Goal: Task Accomplishment & Management: Use online tool/utility

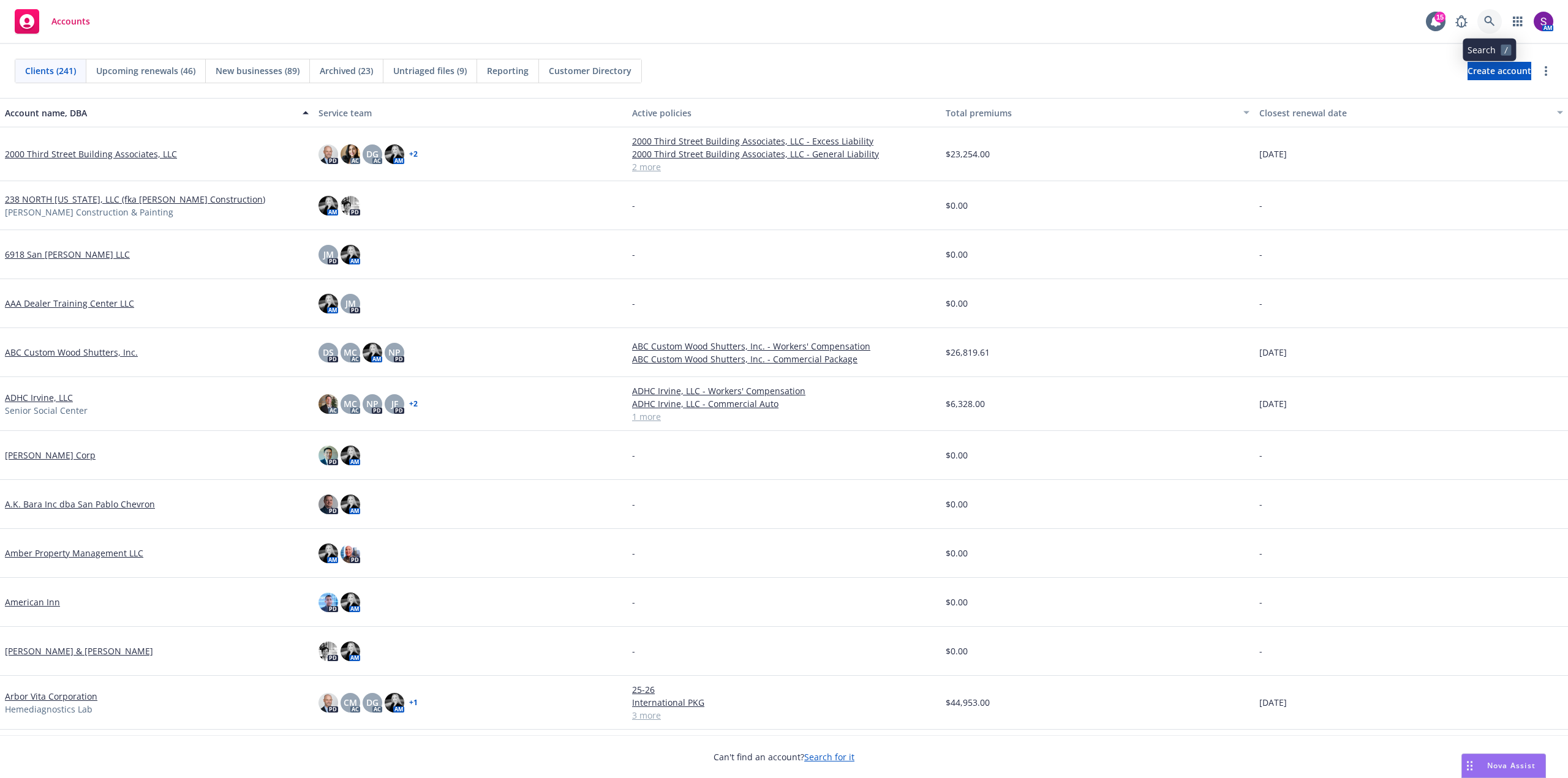
drag, startPoint x: 1484, startPoint y: 22, endPoint x: 1476, endPoint y: 49, distance: 28.2
click at [1484, 22] on icon at bounding box center [1489, 21] width 11 height 11
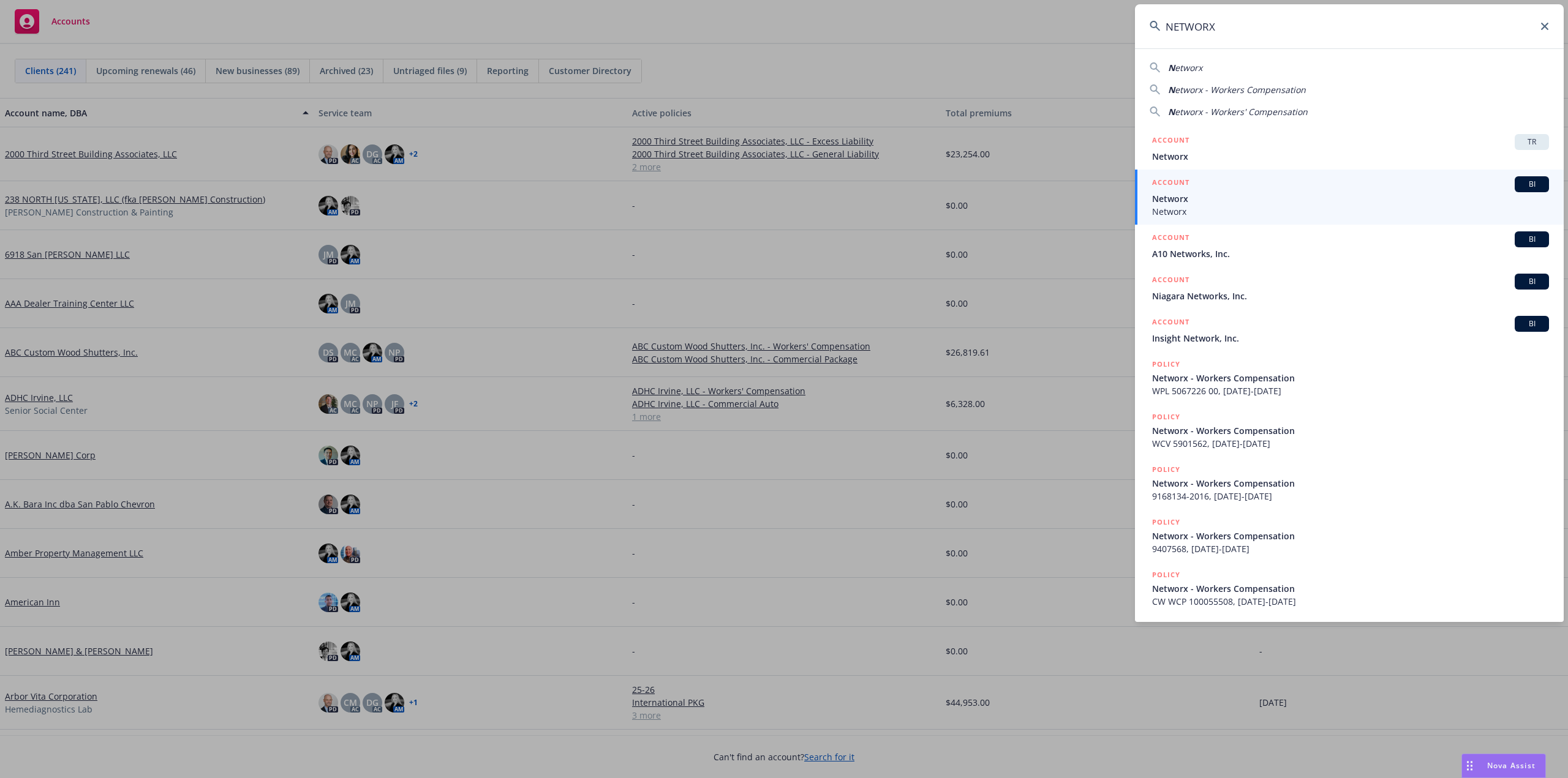
type input "NETWORX"
click at [1241, 206] on span "Networx" at bounding box center [1350, 212] width 397 height 13
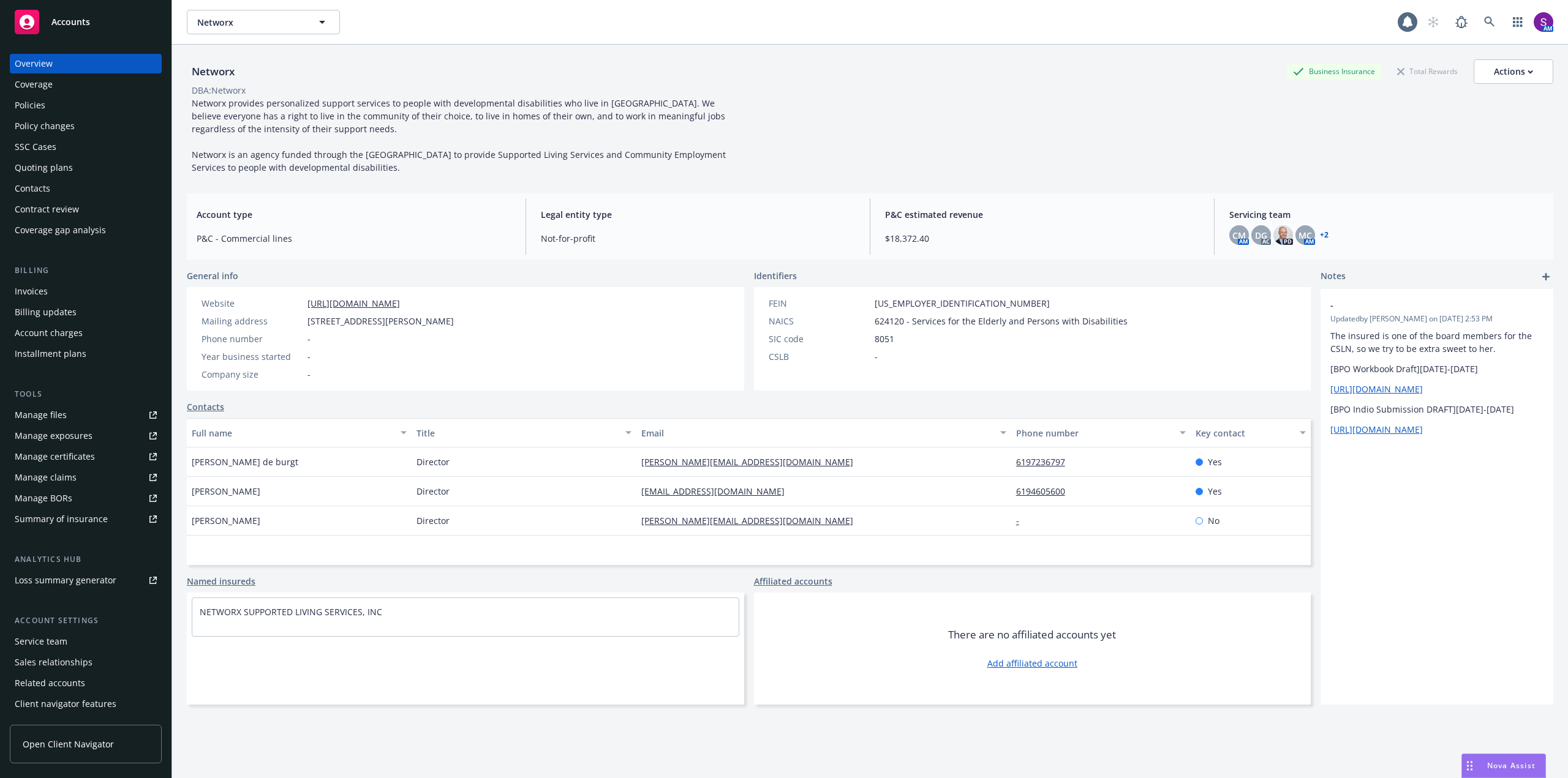
click at [62, 126] on div "Policy changes" at bounding box center [44, 126] width 60 height 20
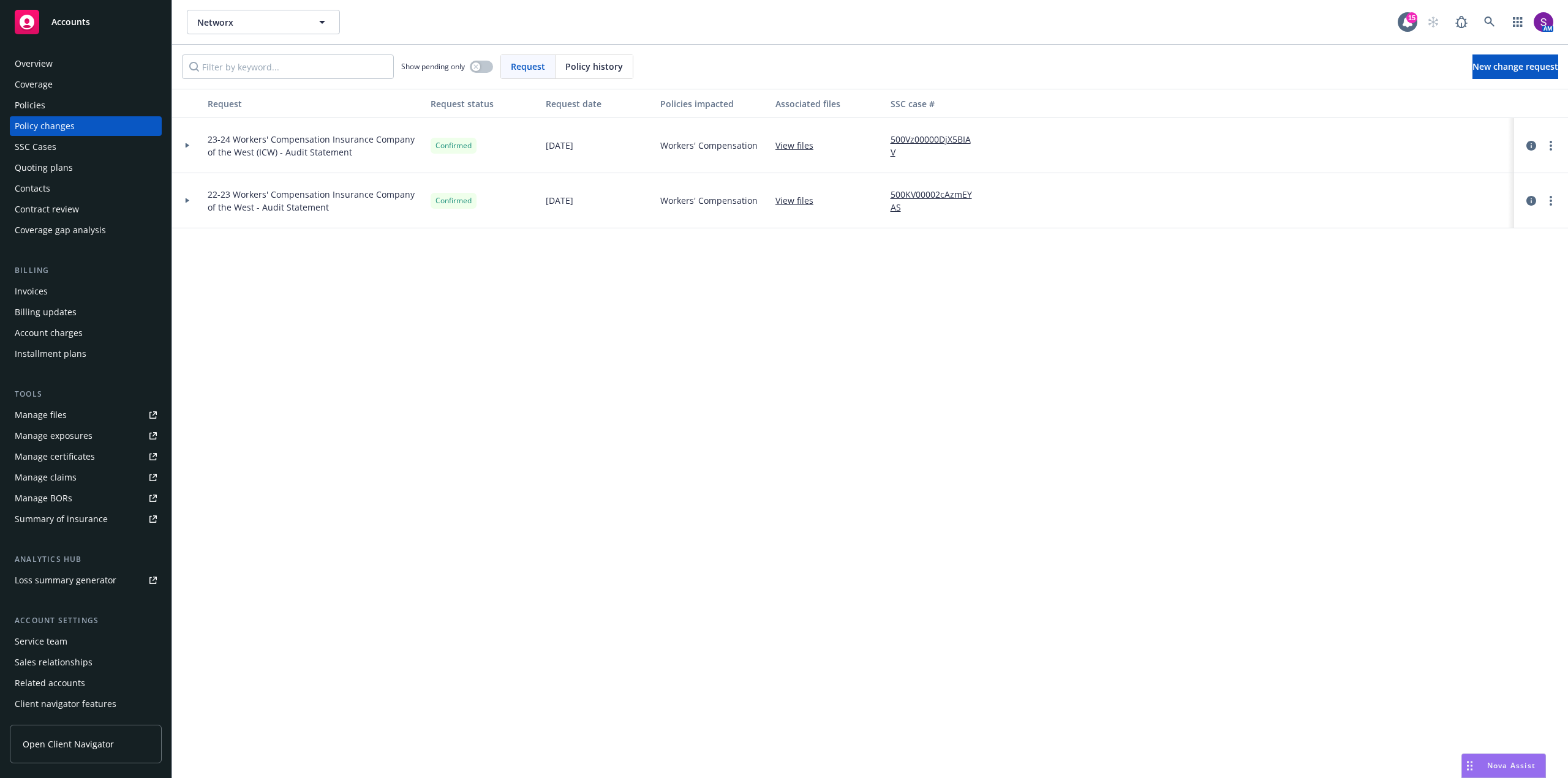
click at [185, 147] on icon at bounding box center [187, 145] width 5 height 4
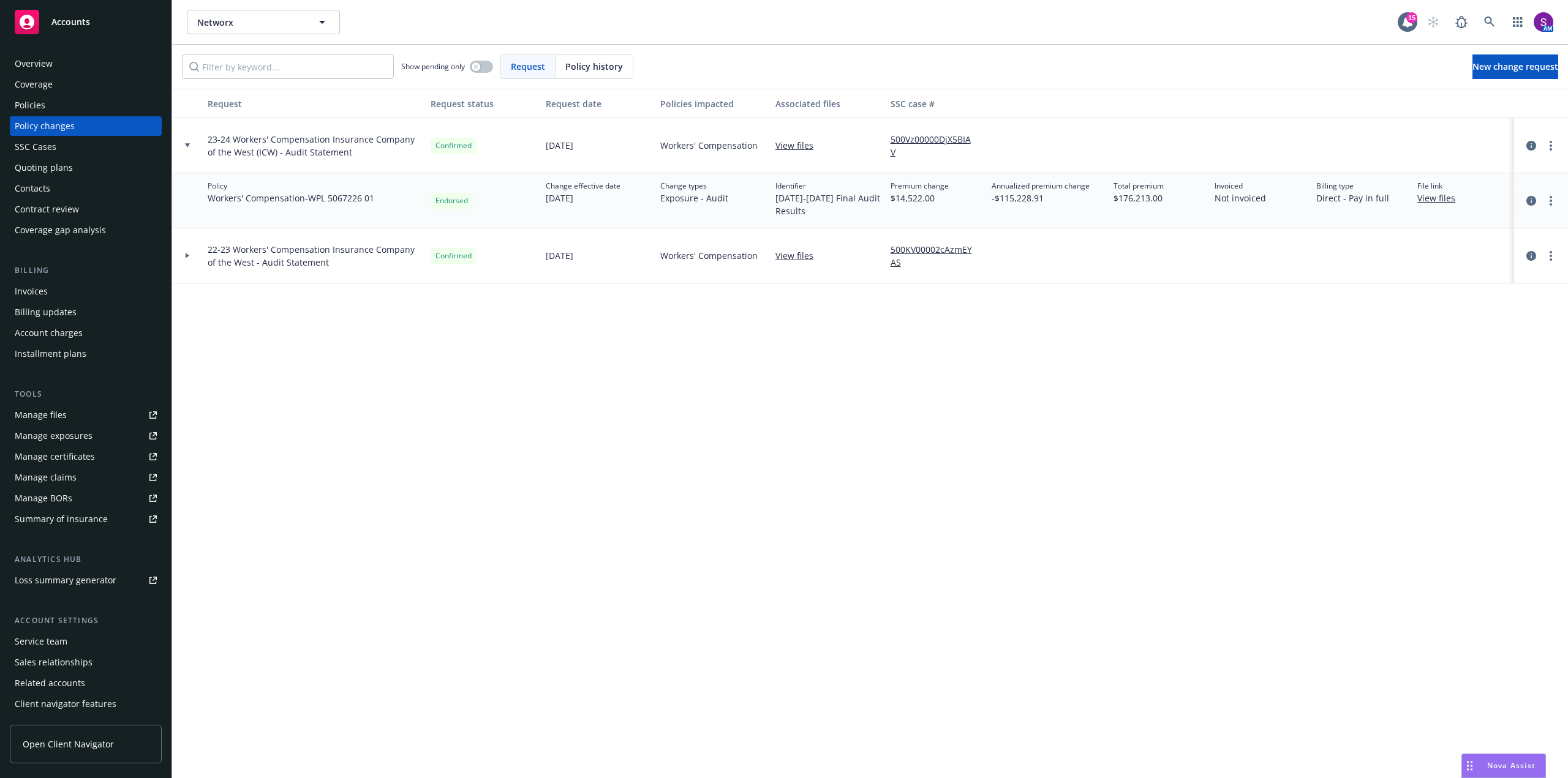
click at [64, 161] on div "Quoting plans" at bounding box center [43, 168] width 58 height 20
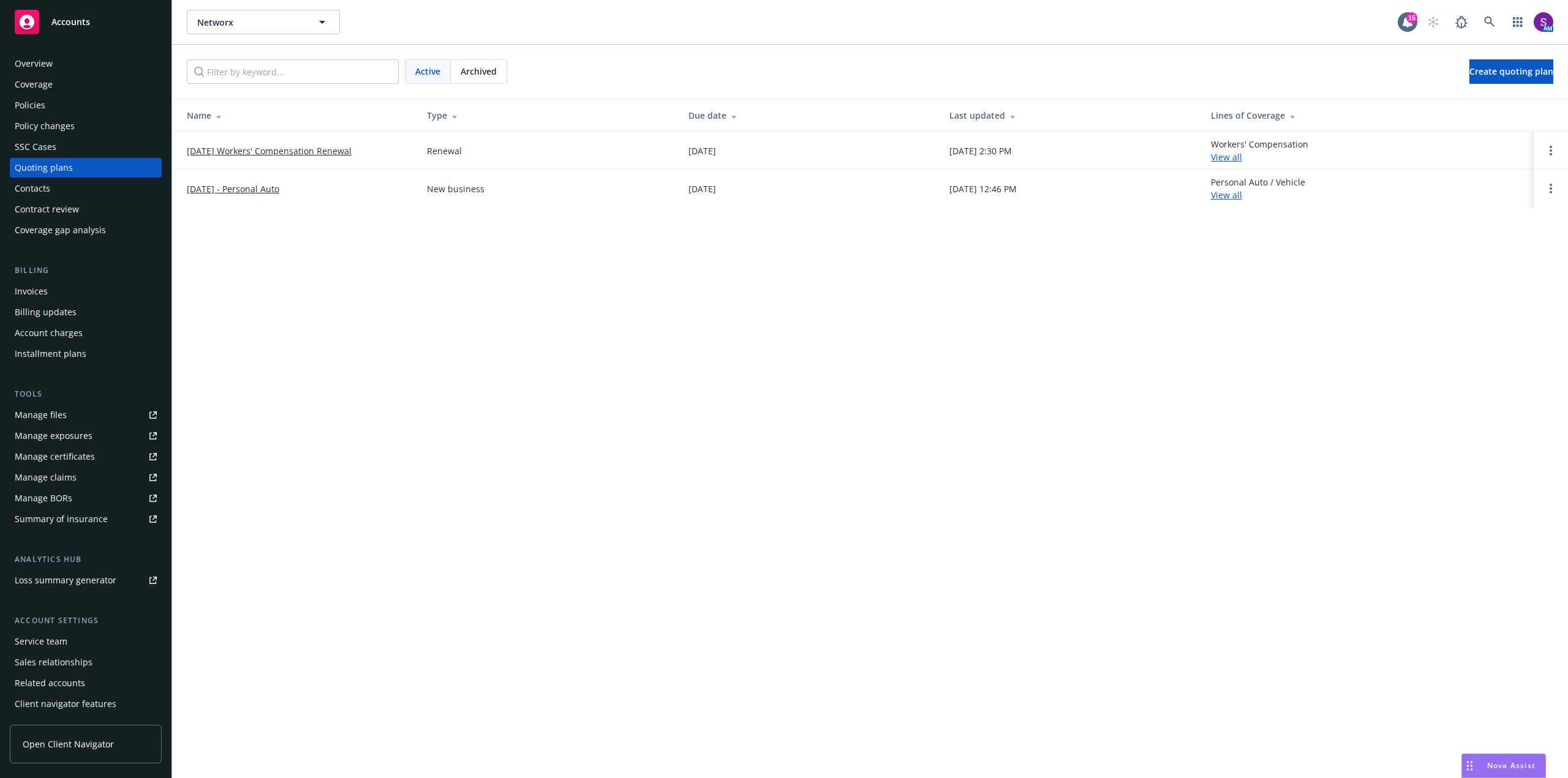
click at [257, 150] on link "[DATE] Workers' Compensation Renewal" at bounding box center [269, 150] width 165 height 13
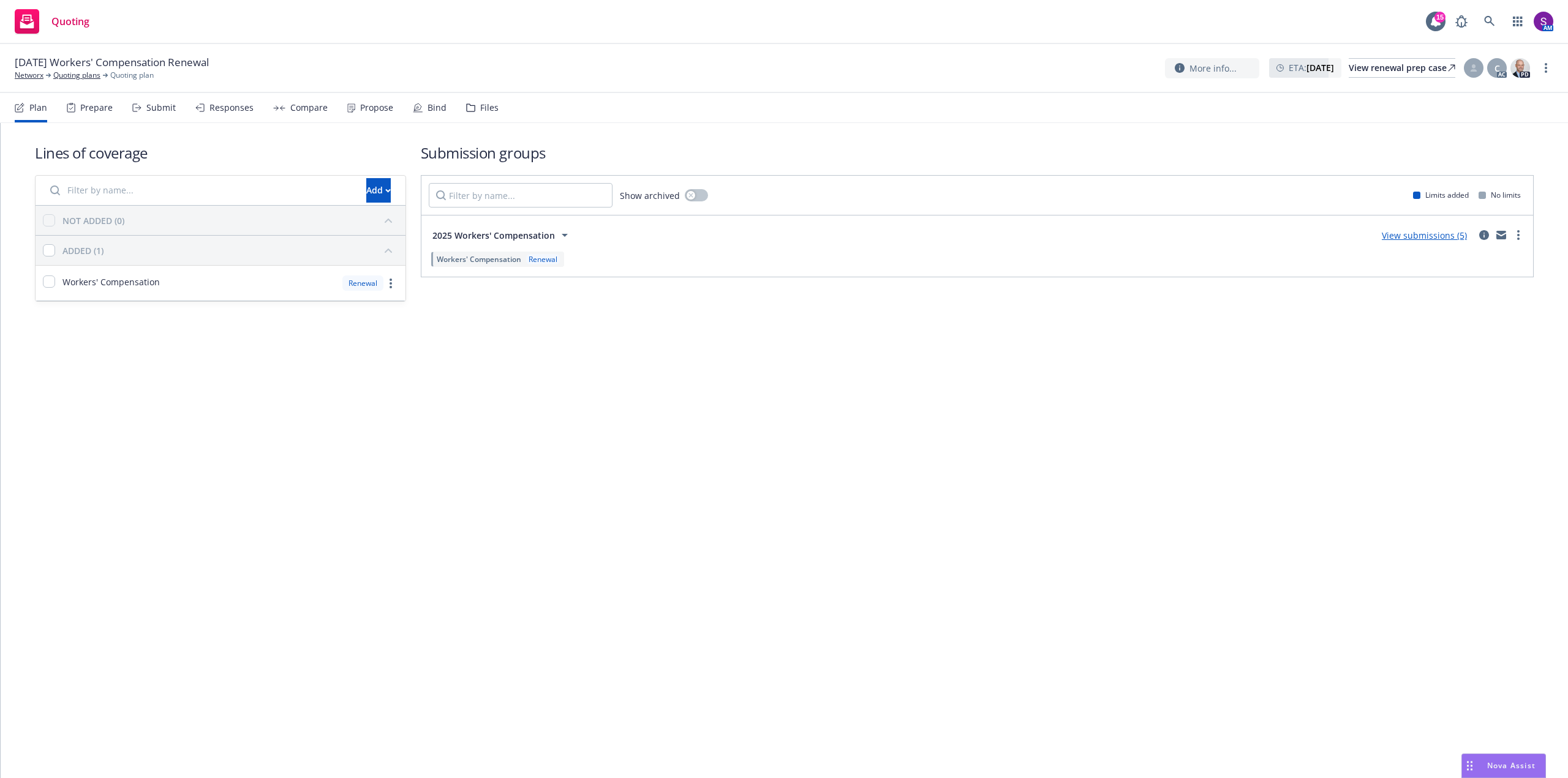
click at [169, 103] on div "Submit" at bounding box center [161, 107] width 29 height 9
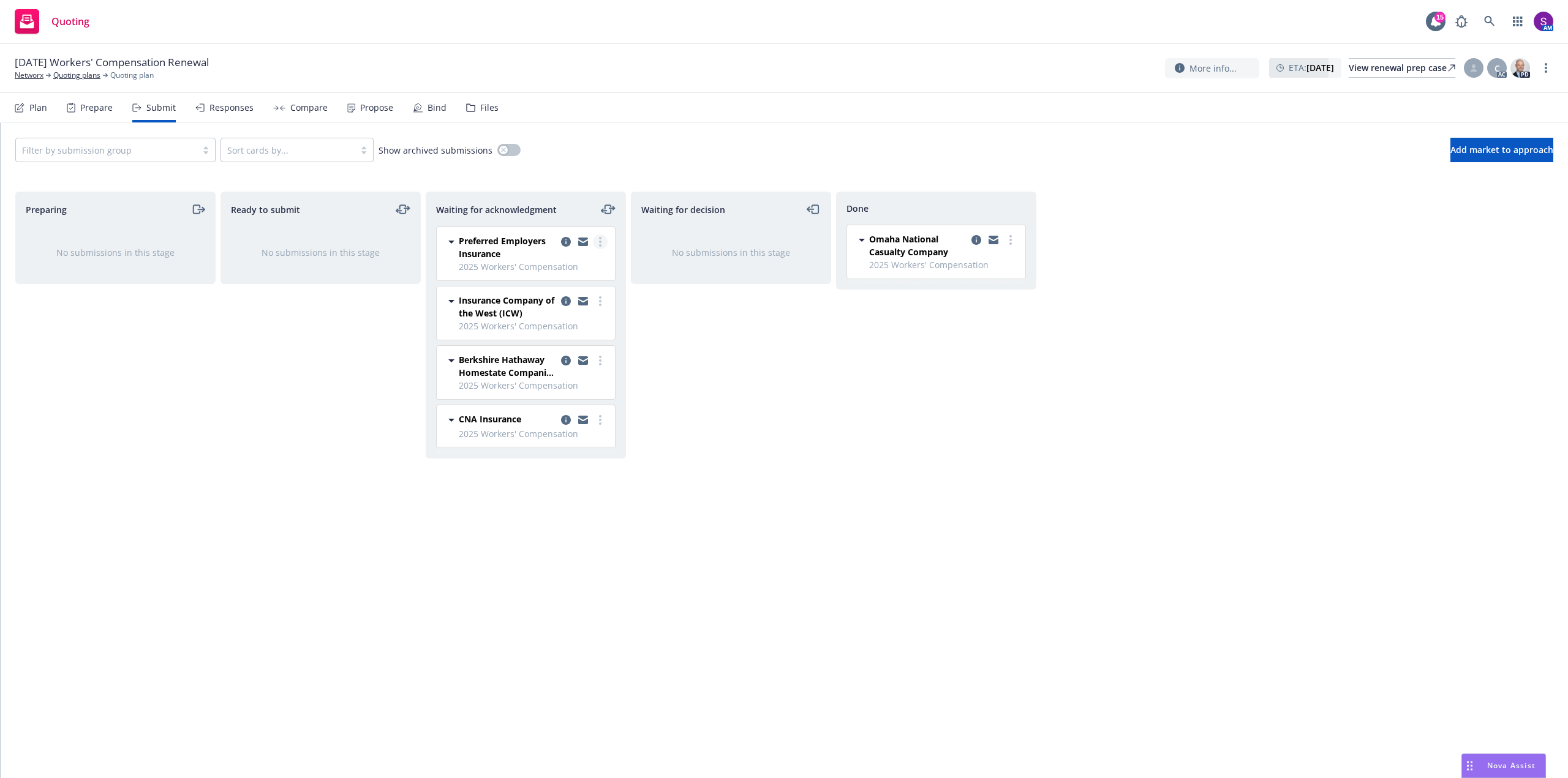
click at [599, 244] on icon "more" at bounding box center [600, 241] width 3 height 9
click at [550, 363] on span "Add declined decision" at bounding box center [545, 364] width 121 height 11
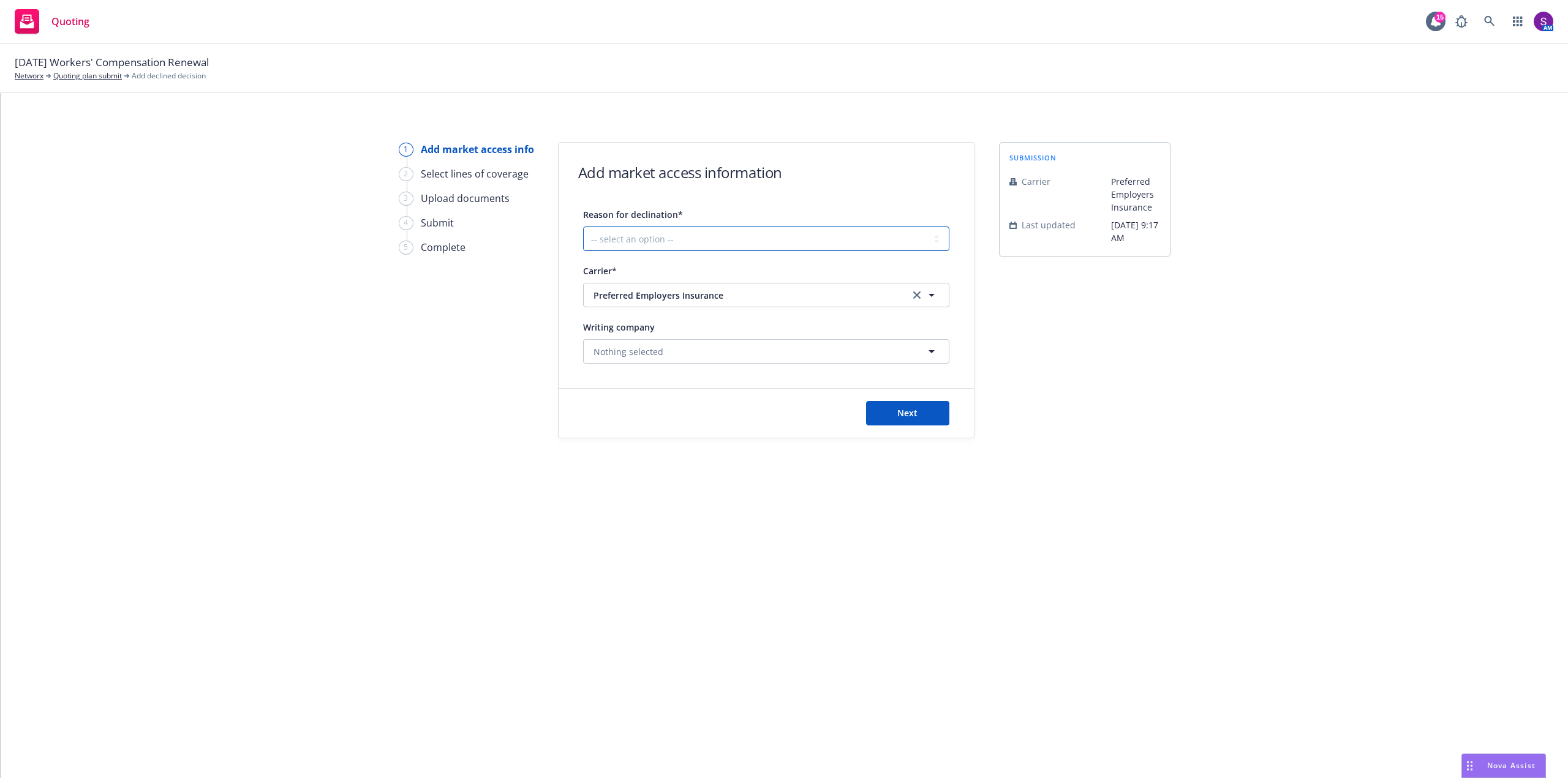
click at [635, 241] on select "-- select an option -- Cannot compete with other markets Carrier non-renewed Ca…" at bounding box center [766, 238] width 366 height 24
select select "CLIENT_CLAIM_LOSS_HISTORY"
click at [583, 226] on select "-- select an option -- Cannot compete with other markets Carrier non-renewed Ca…" at bounding box center [766, 238] width 366 height 24
click at [899, 411] on span "Next" at bounding box center [907, 413] width 20 height 11
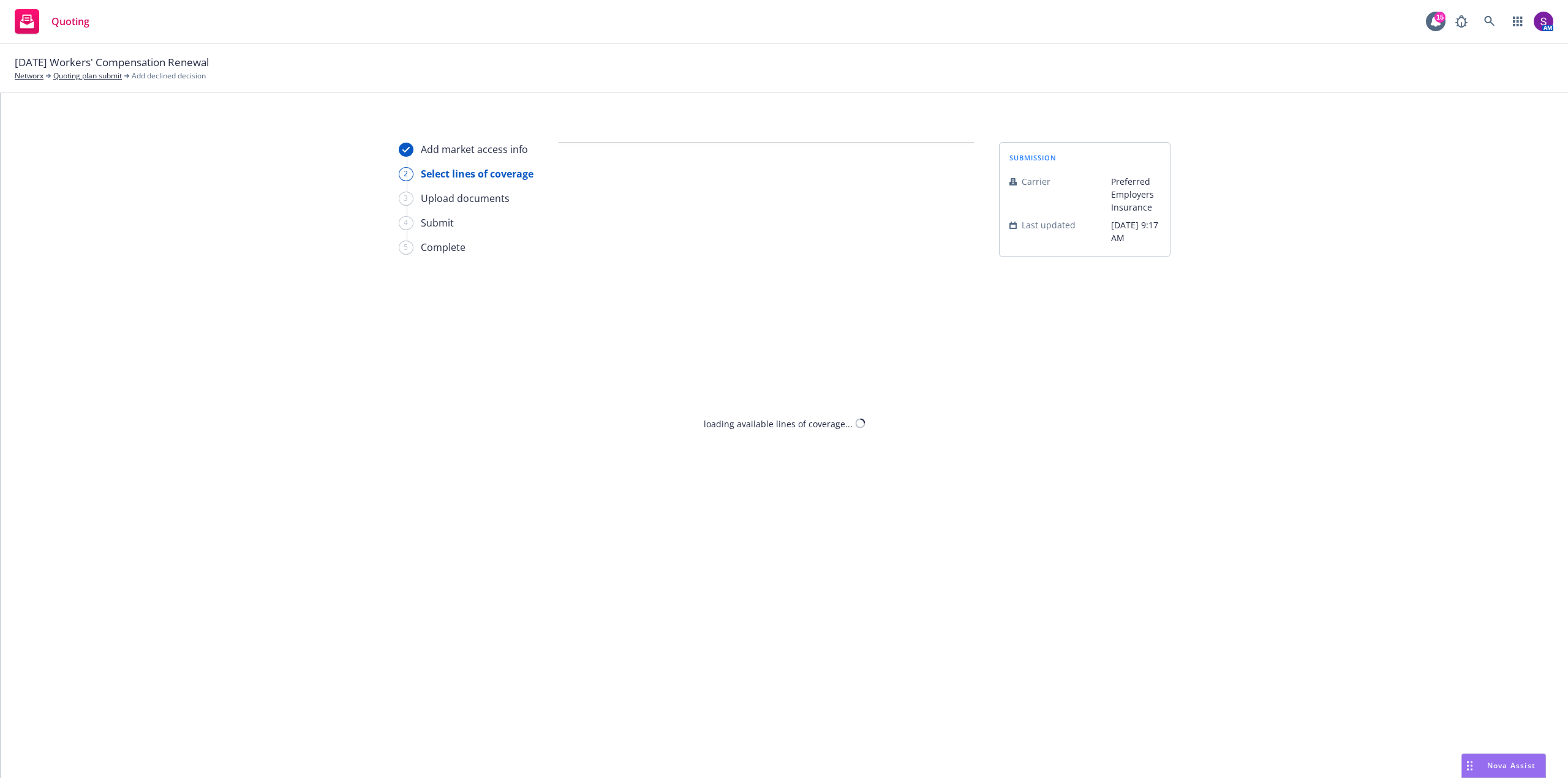
select select "CLIENT_CLAIM_LOSS_HISTORY"
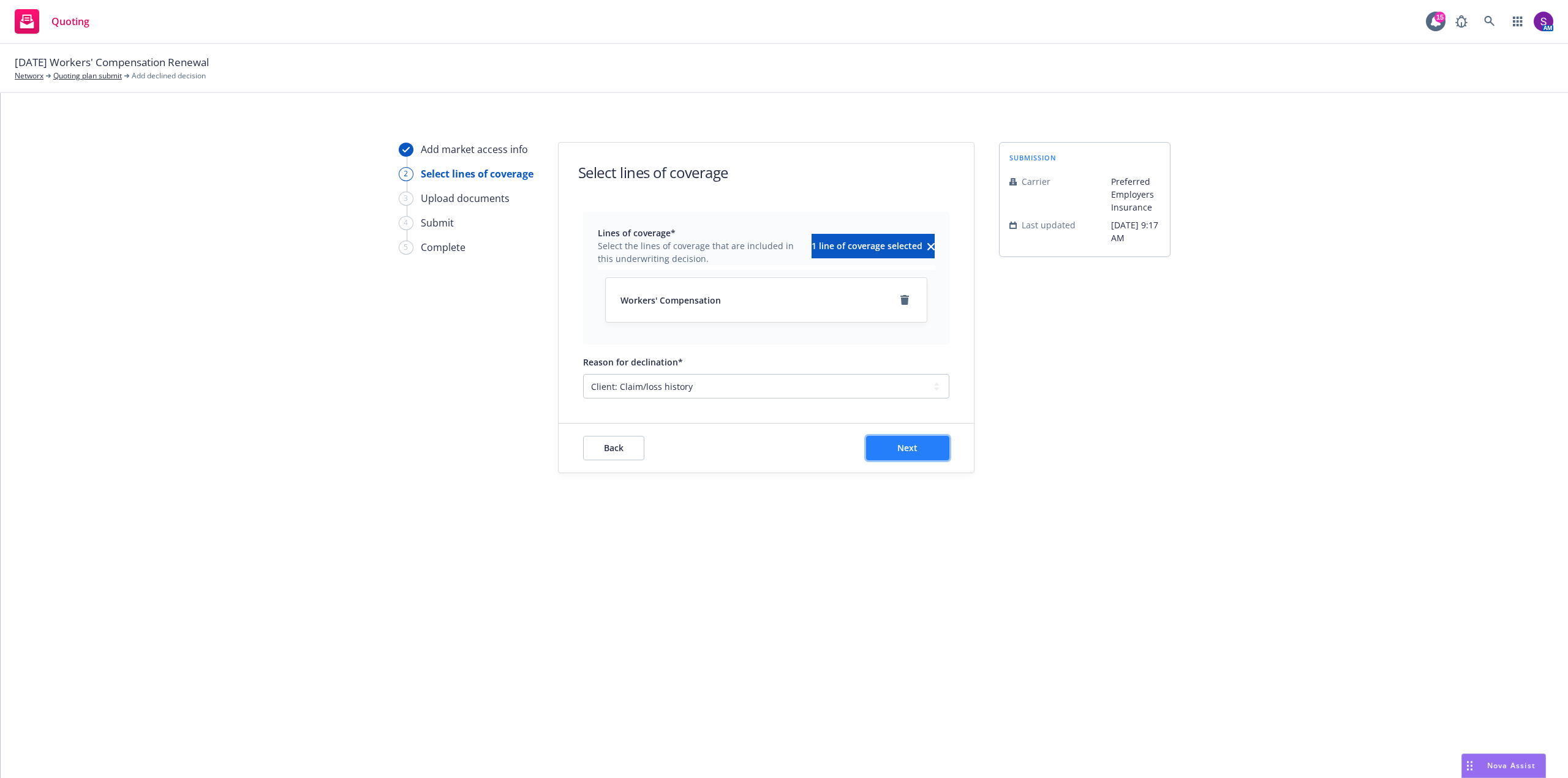
click at [902, 443] on span "Next" at bounding box center [907, 447] width 20 height 11
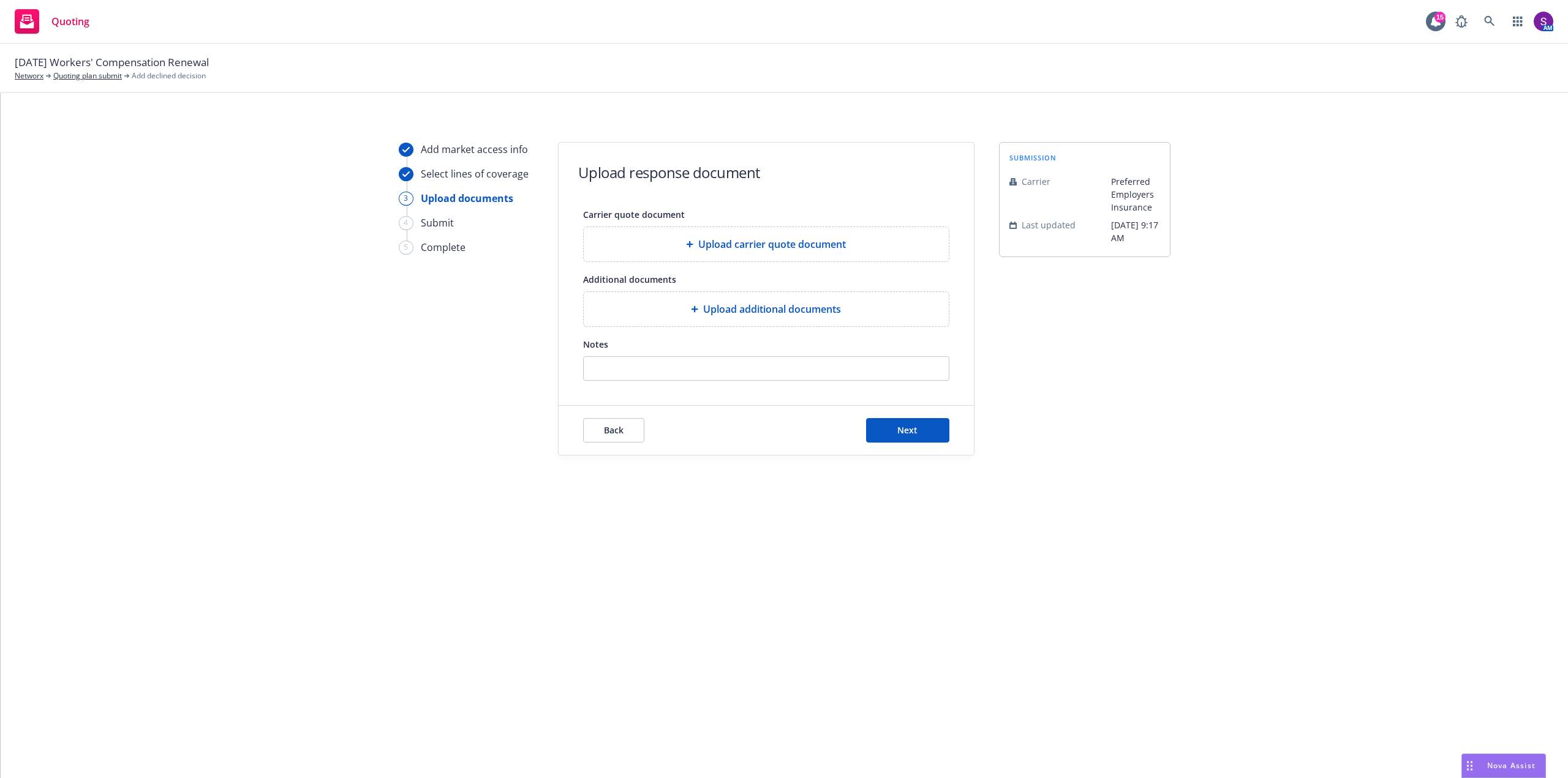
click at [741, 310] on span "Upload additional documents" at bounding box center [772, 309] width 138 height 15
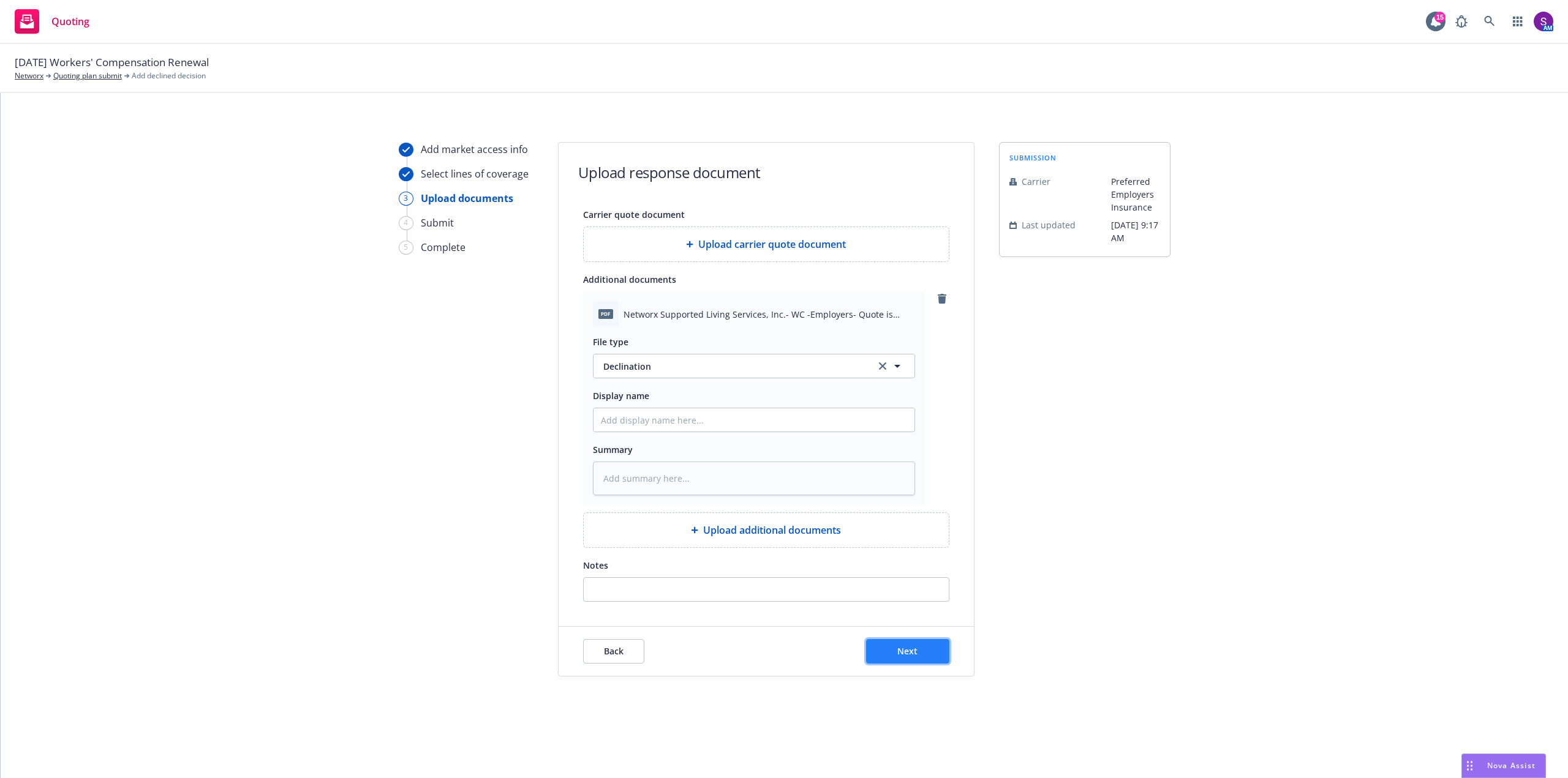
click at [917, 646] on span "Next" at bounding box center [907, 650] width 20 height 11
type textarea "x"
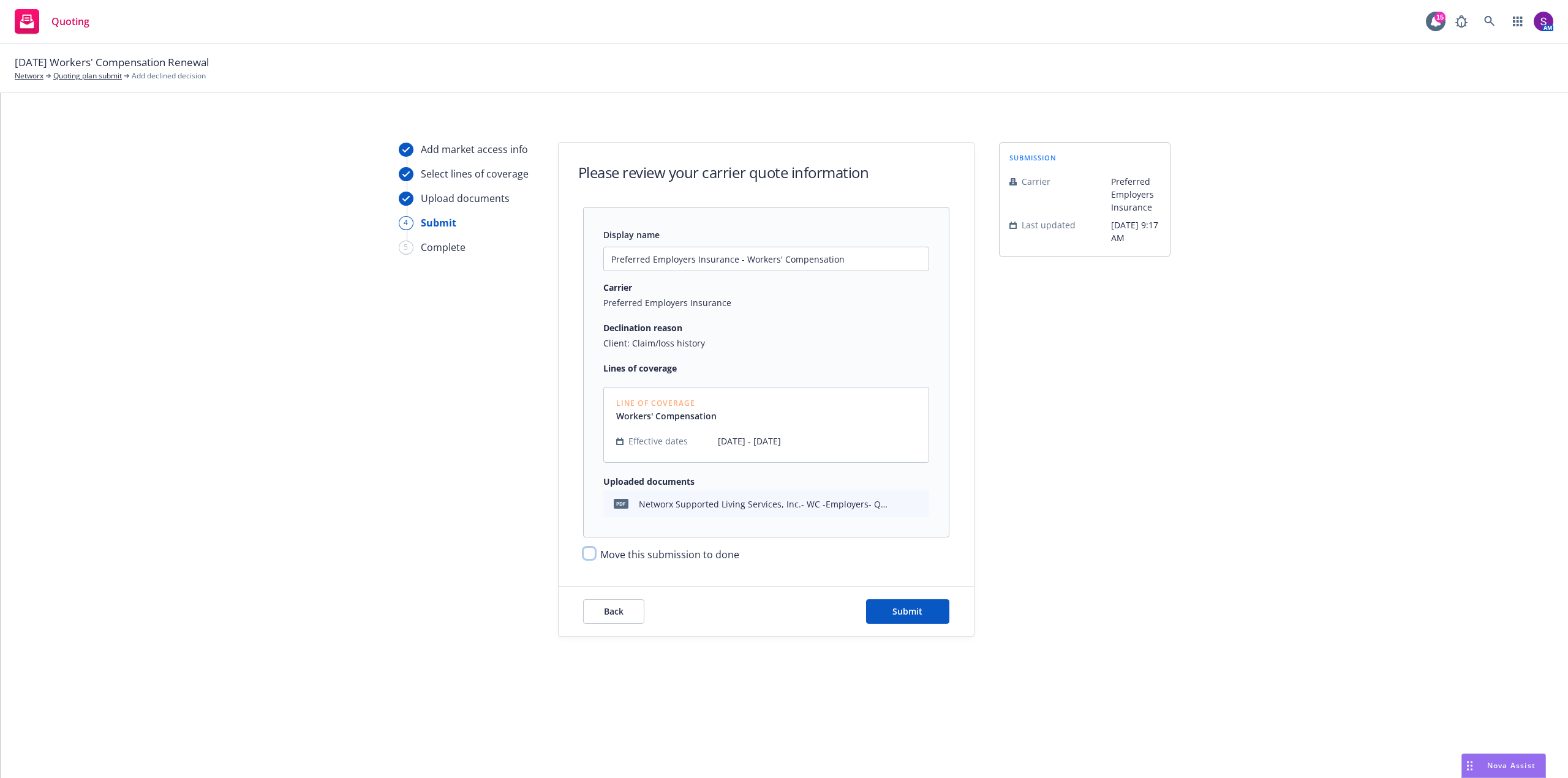
click at [594, 555] on input "Move this submission to done" at bounding box center [589, 553] width 12 height 12
checkbox input "true"
click at [925, 613] on button "Submit" at bounding box center [908, 611] width 83 height 24
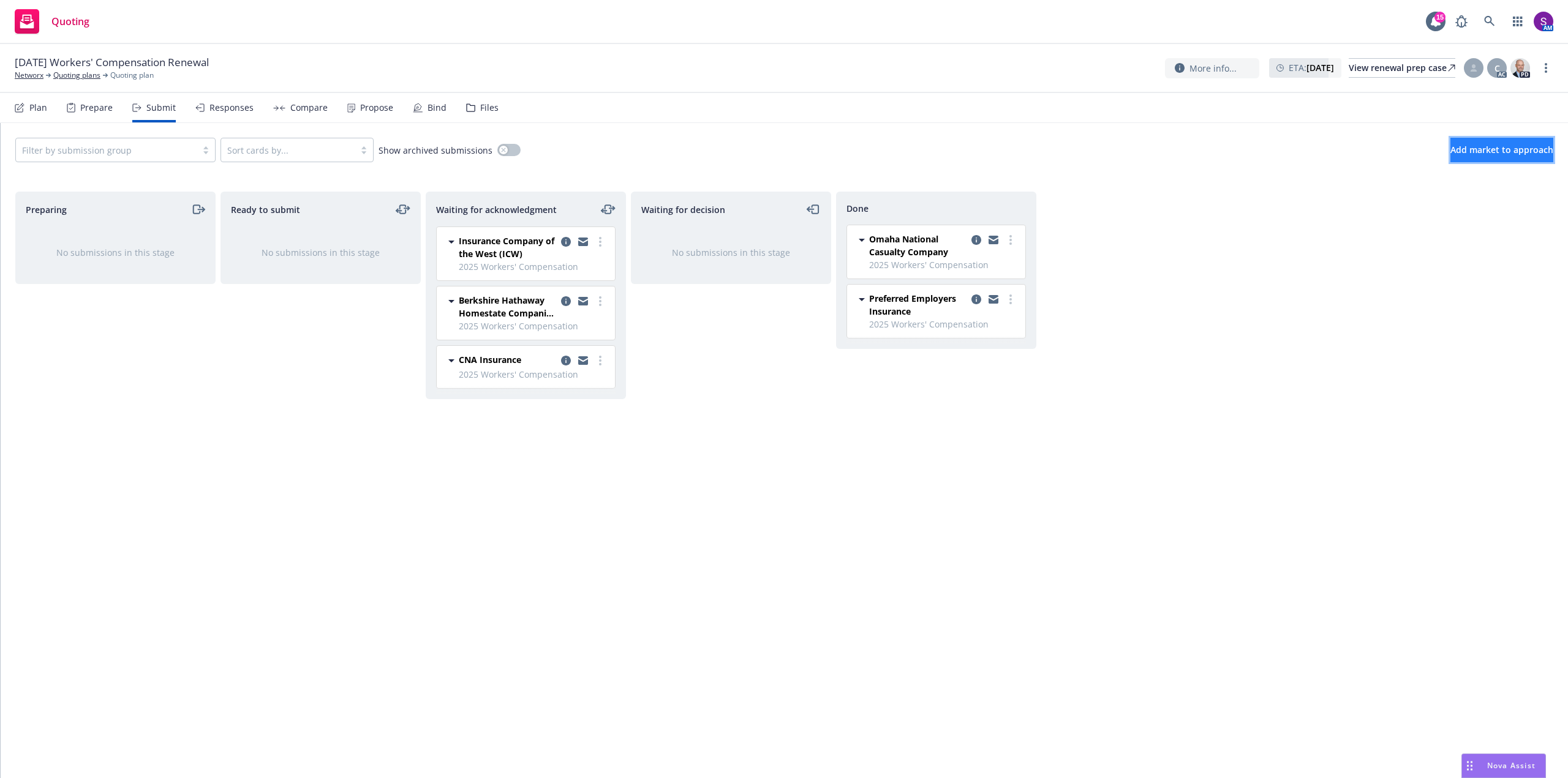
click at [1466, 152] on span "Add market to approach" at bounding box center [1501, 149] width 103 height 11
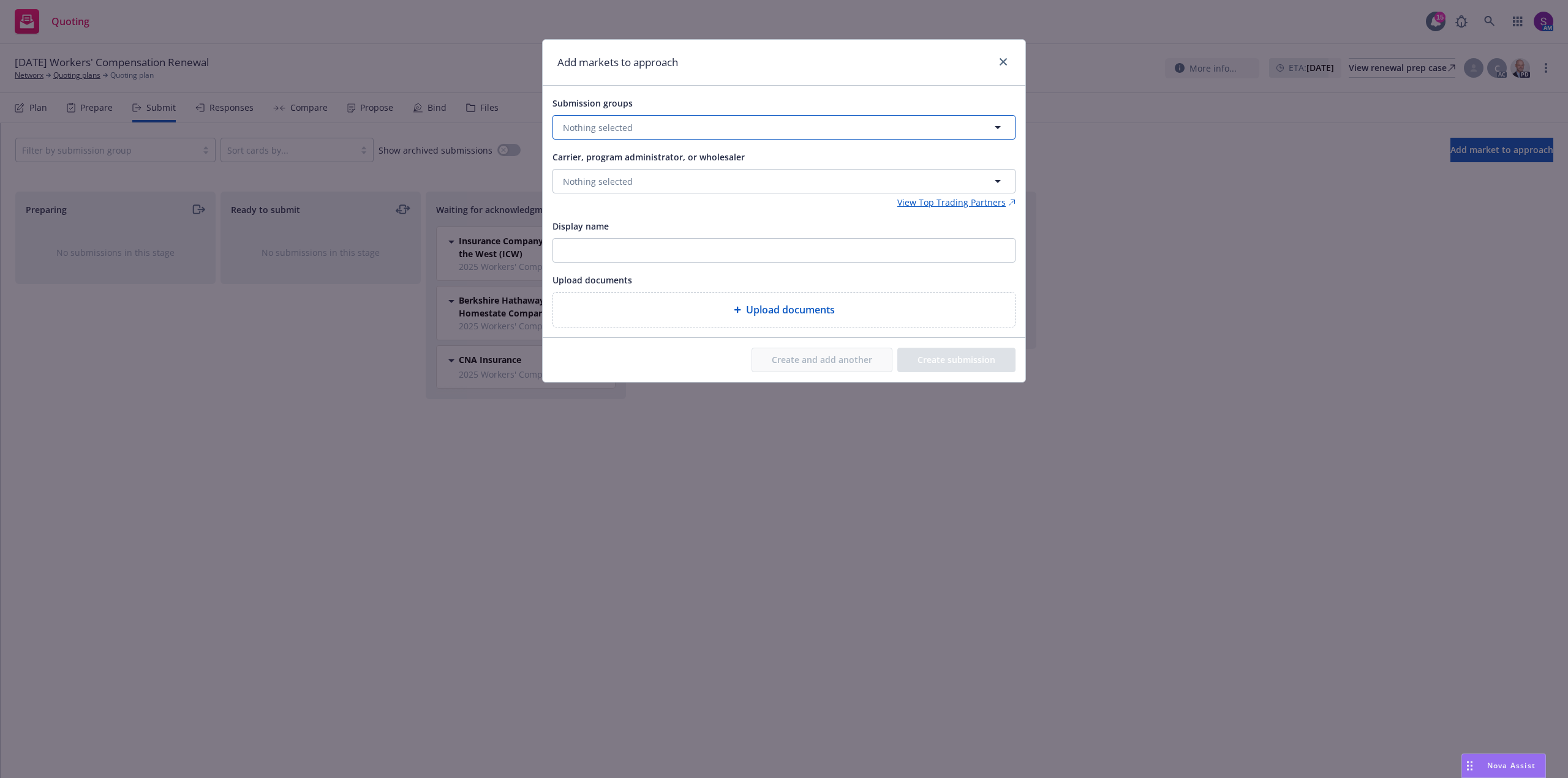
click at [586, 127] on span "Nothing selected" at bounding box center [598, 127] width 70 height 13
click at [569, 192] on input "checkbox" at bounding box center [572, 188] width 12 height 12
checkbox input "true"
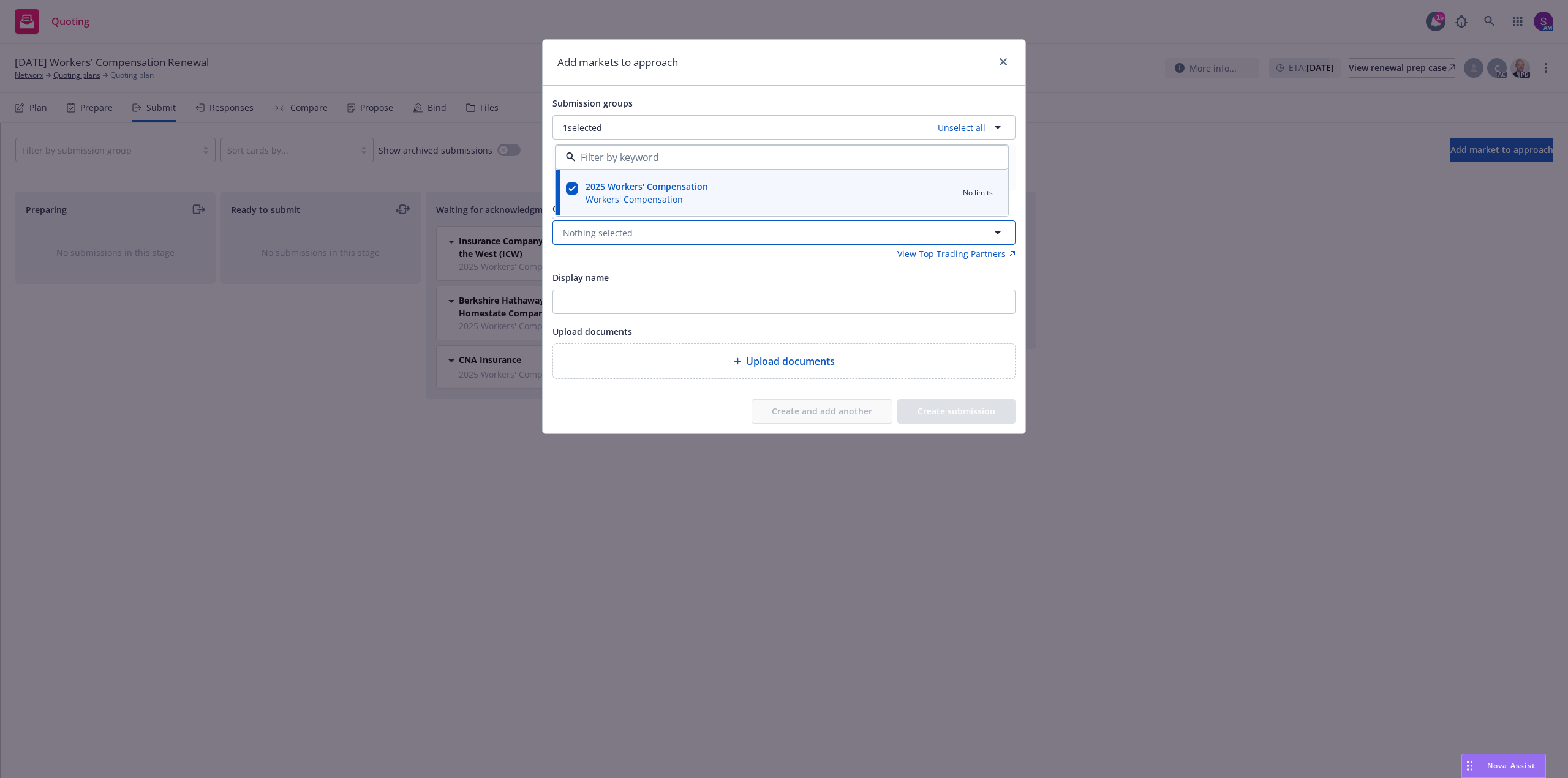
click at [620, 235] on span "Nothing selected" at bounding box center [598, 232] width 70 height 13
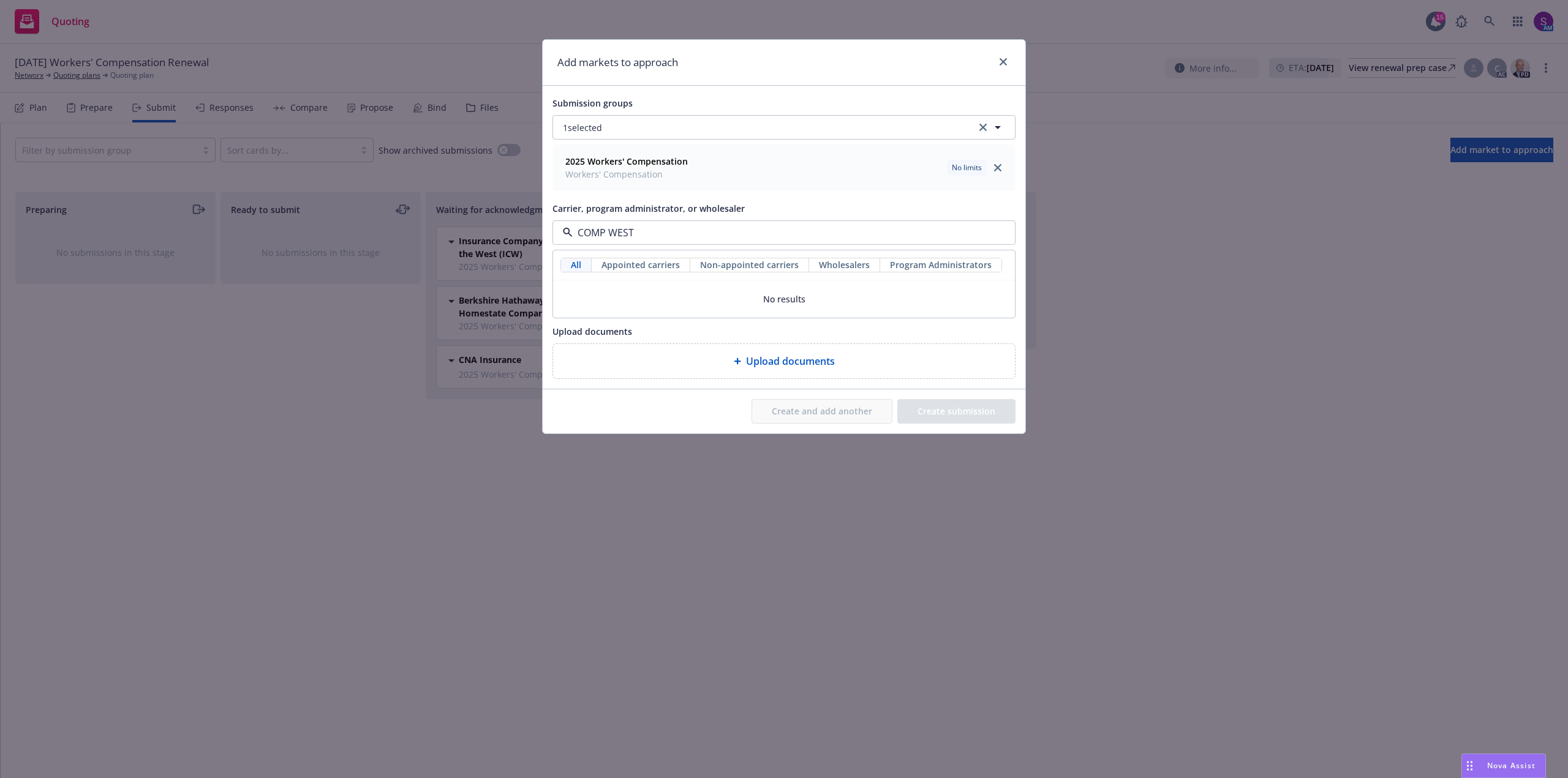
type input "COMP WEST"
click at [632, 262] on span "Appointed carriers" at bounding box center [640, 264] width 79 height 13
drag, startPoint x: 646, startPoint y: 229, endPoint x: 567, endPoint y: 237, distance: 79.4
click at [567, 237] on div "COMP WEST" at bounding box center [784, 232] width 463 height 24
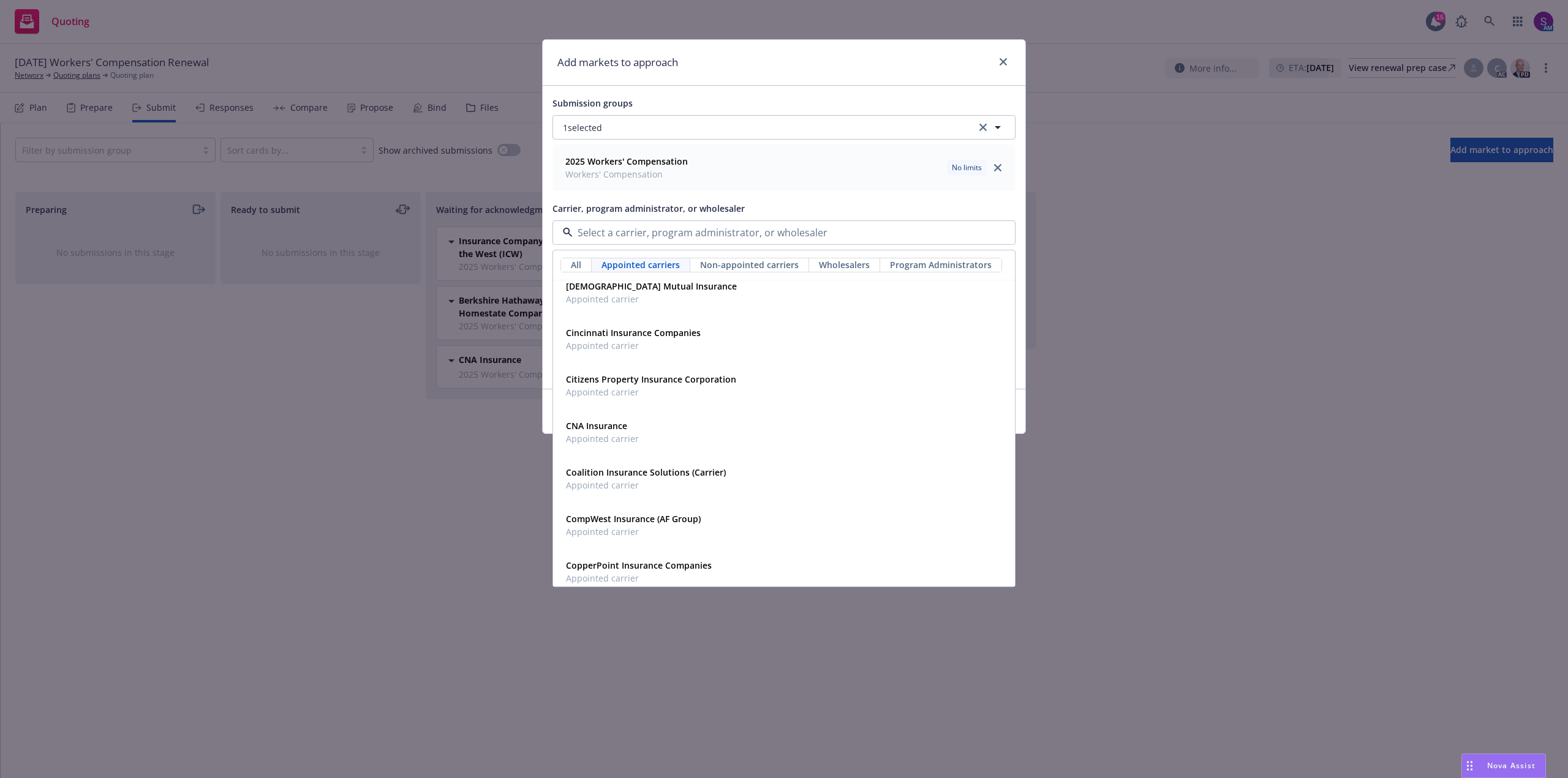
scroll to position [1775, 0]
click at [616, 483] on span "CompWest Insurance (AF Group)" at bounding box center [633, 476] width 135 height 13
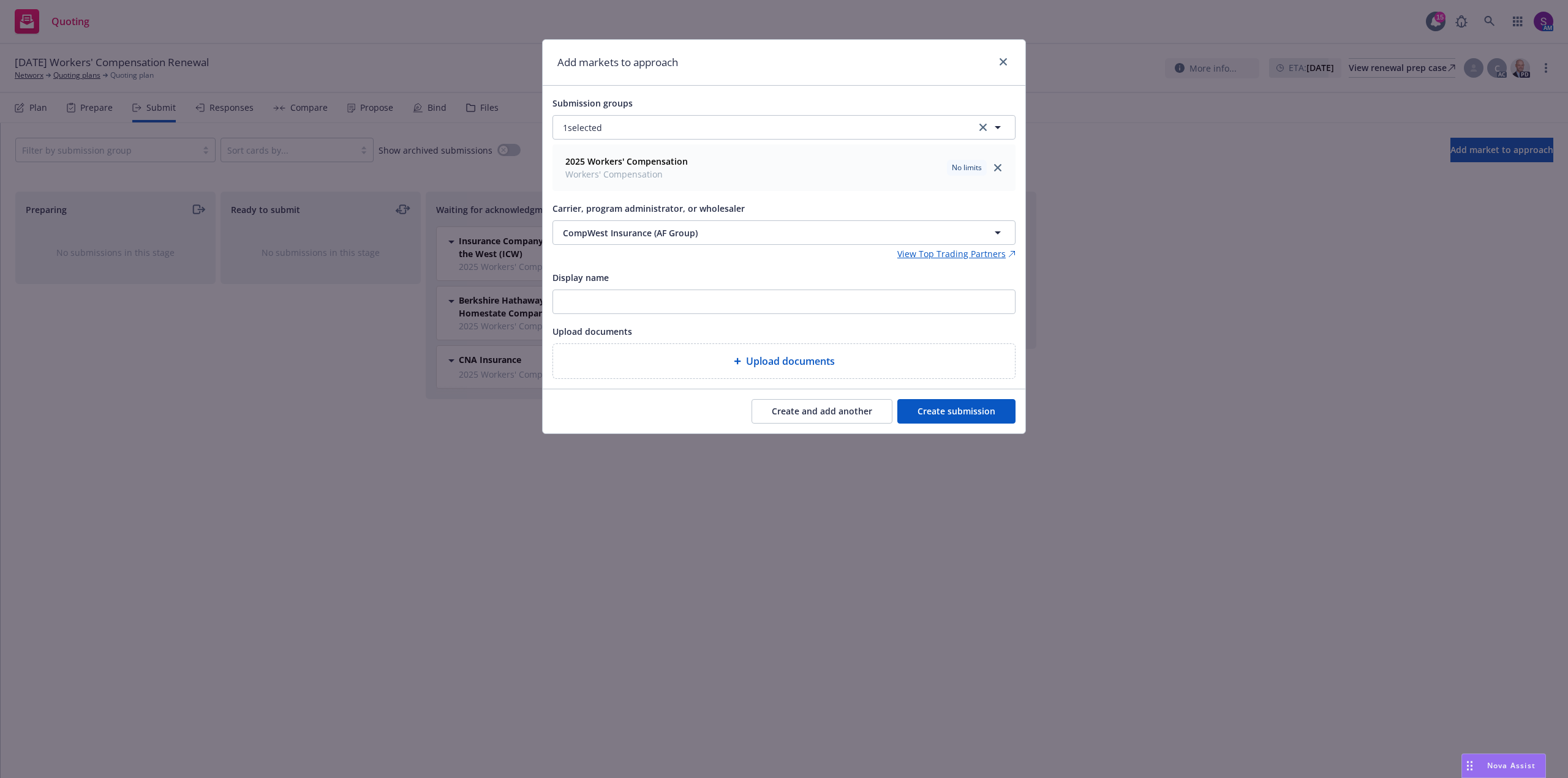
click at [943, 414] on button "Create submission" at bounding box center [956, 411] width 118 height 24
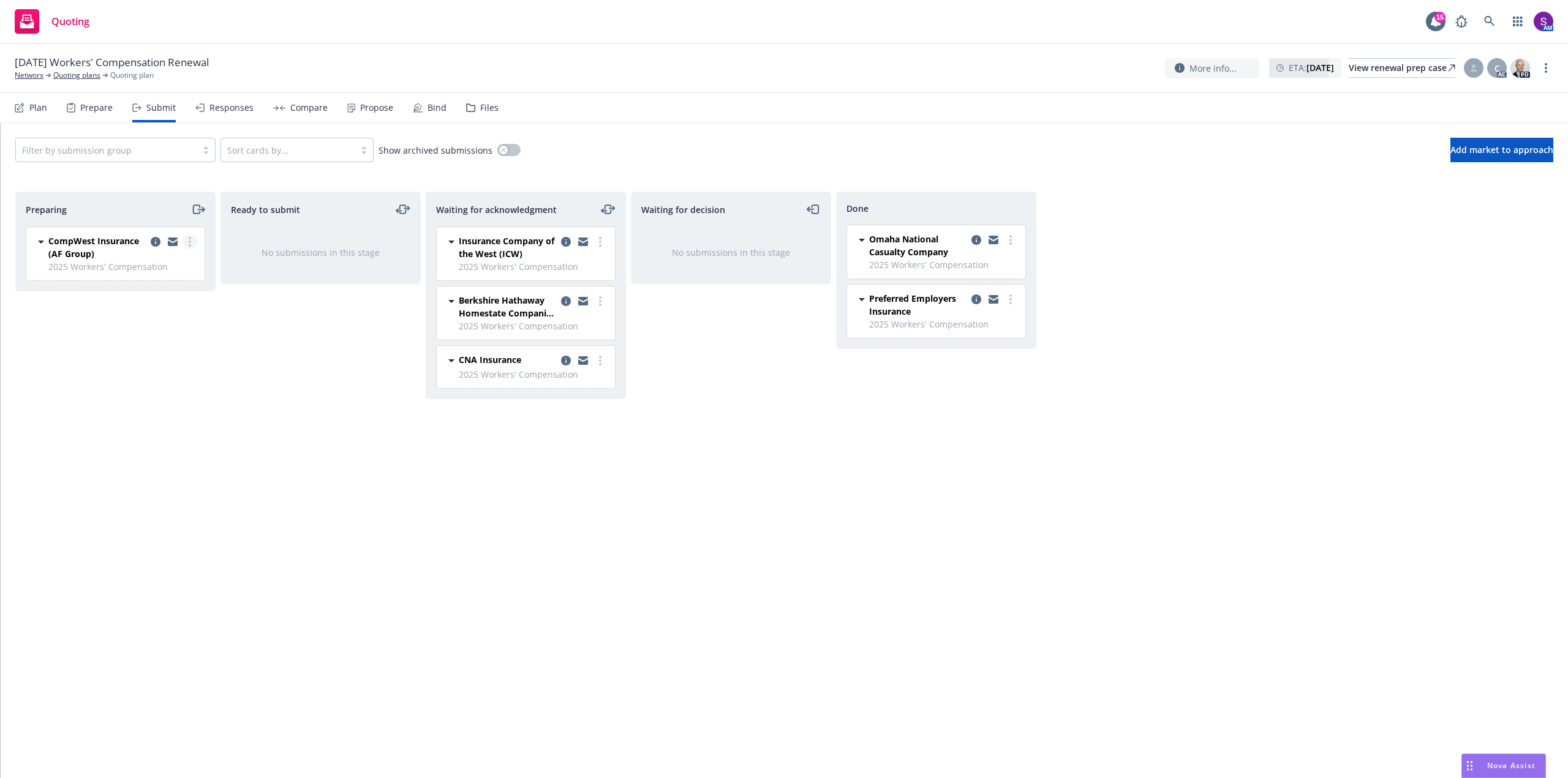
click at [187, 243] on link "more" at bounding box center [189, 242] width 15 height 15
click at [167, 272] on span "Complete preparation" at bounding box center [134, 266] width 120 height 11
click at [396, 241] on icon "more" at bounding box center [395, 241] width 3 height 9
click at [374, 262] on span "Submit to underwriter" at bounding box center [340, 266] width 121 height 11
click at [29, 81] on div "09/01/25 Workers' Compensation Renewal Networx Quoting plans Quoting plan More …" at bounding box center [784, 68] width 1568 height 49
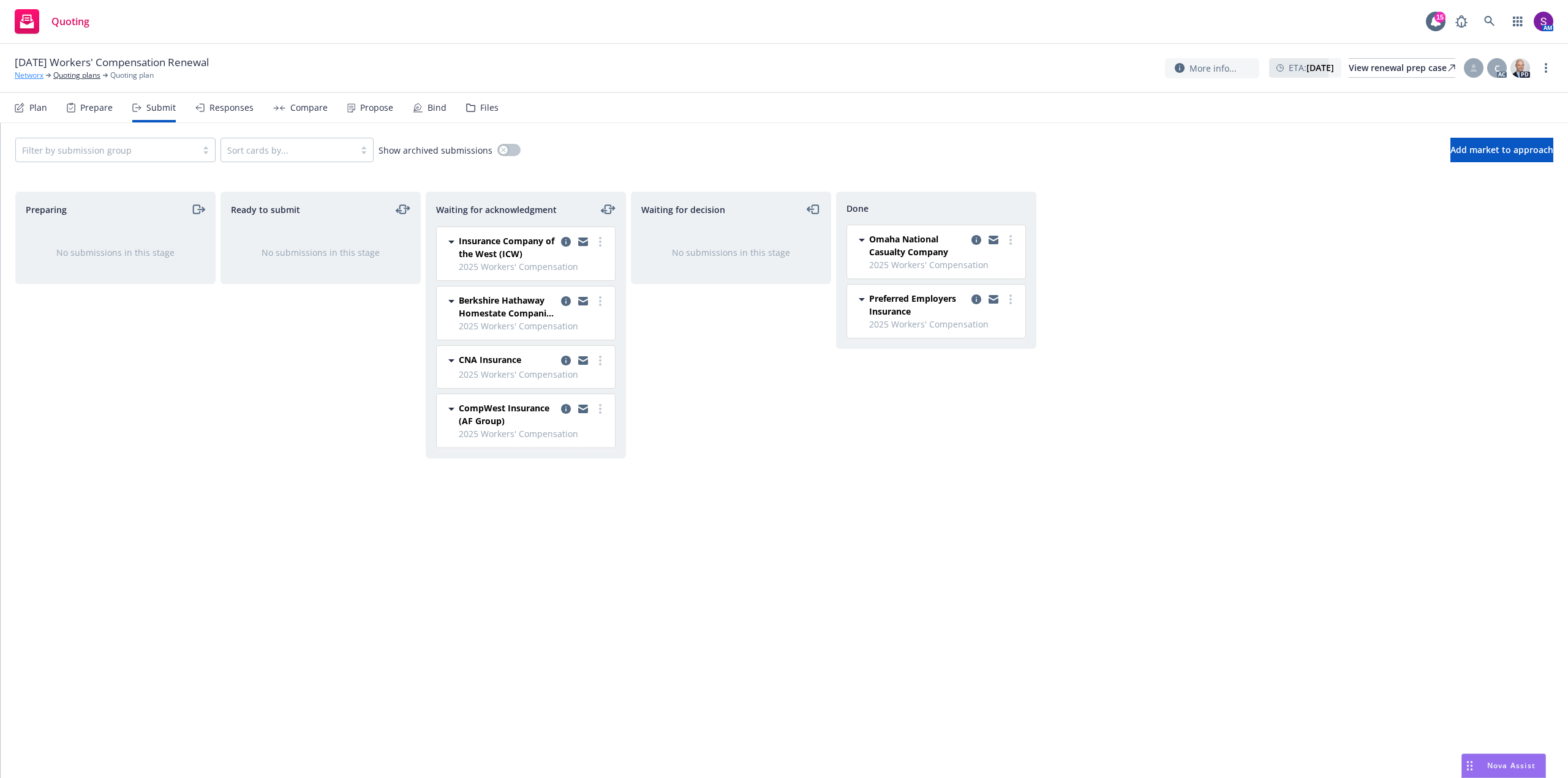
click at [22, 73] on link "Networx" at bounding box center [29, 75] width 29 height 11
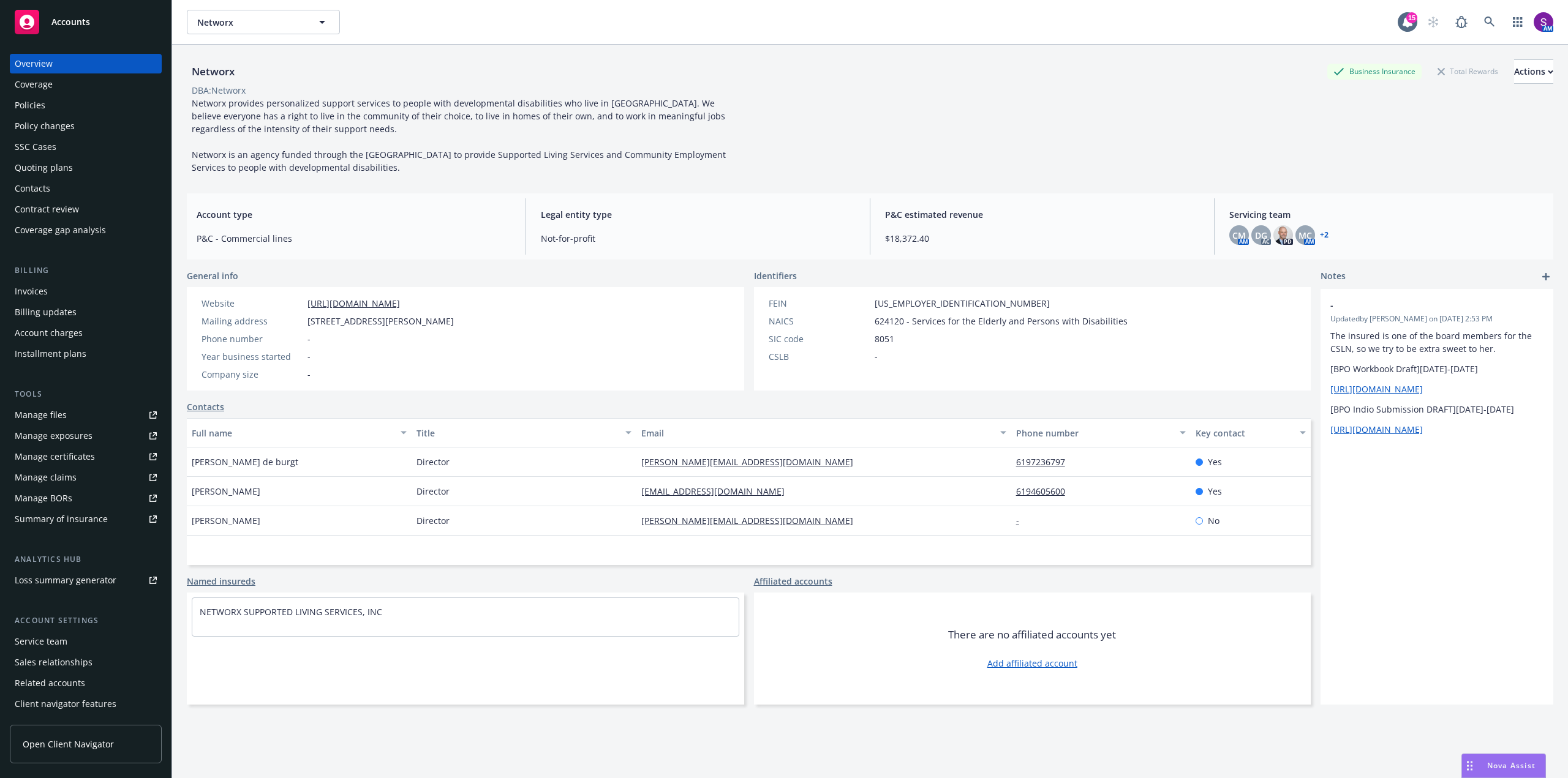
click at [48, 107] on div "Policies" at bounding box center [86, 105] width 142 height 20
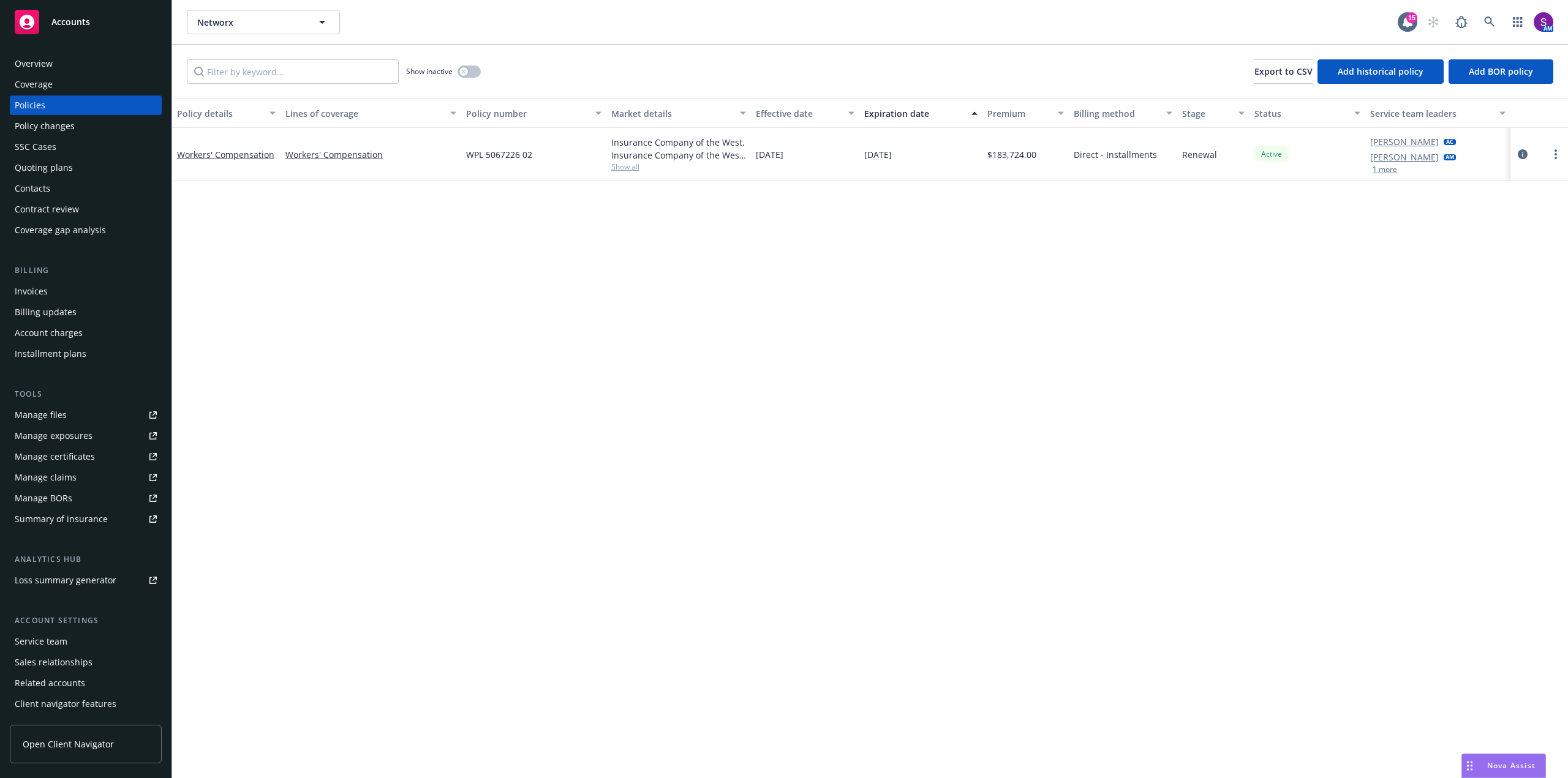
click at [59, 165] on div "Quoting plans" at bounding box center [43, 168] width 58 height 20
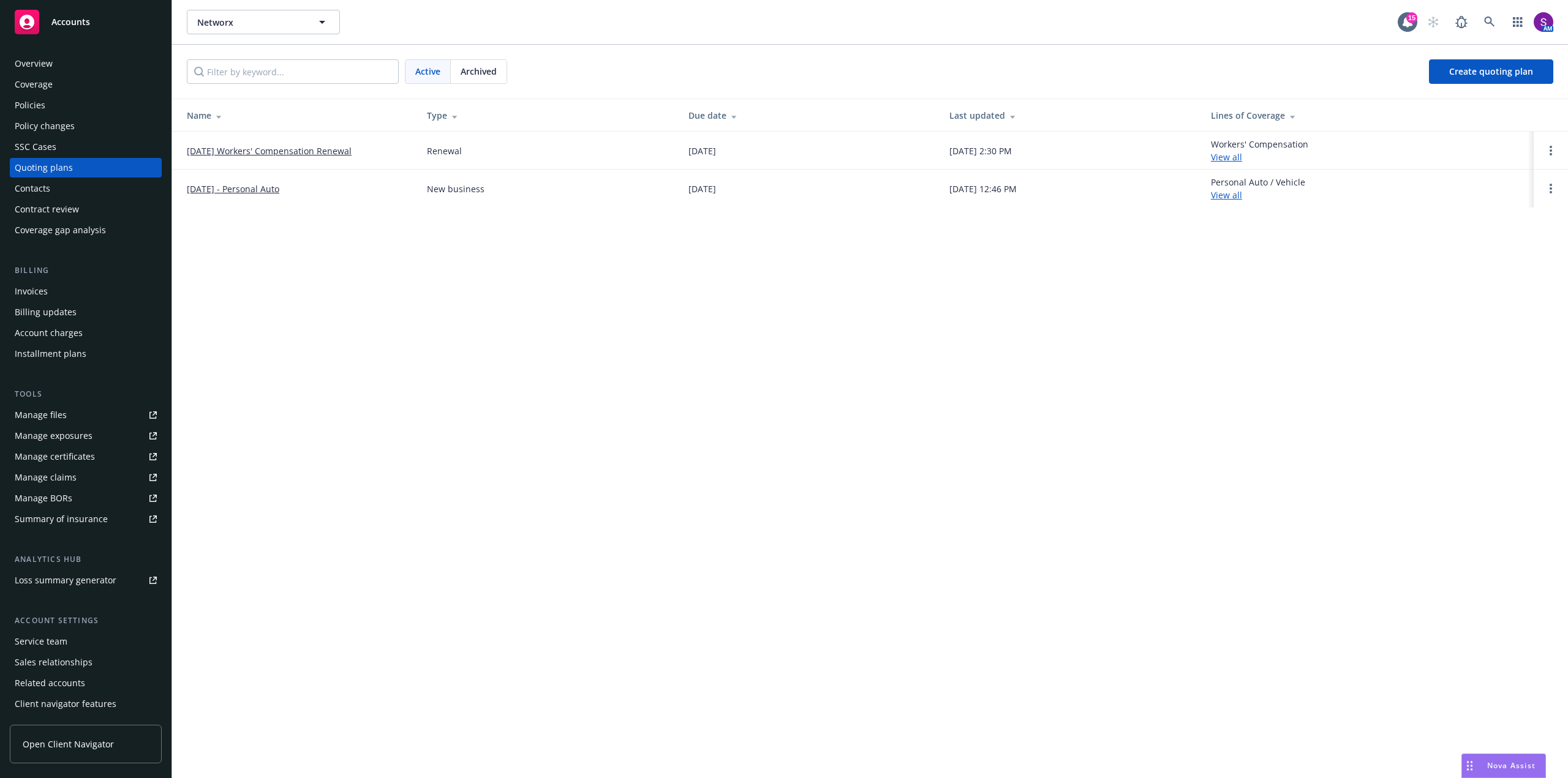
click at [287, 148] on link "[DATE] Workers' Compensation Renewal" at bounding box center [269, 150] width 165 height 13
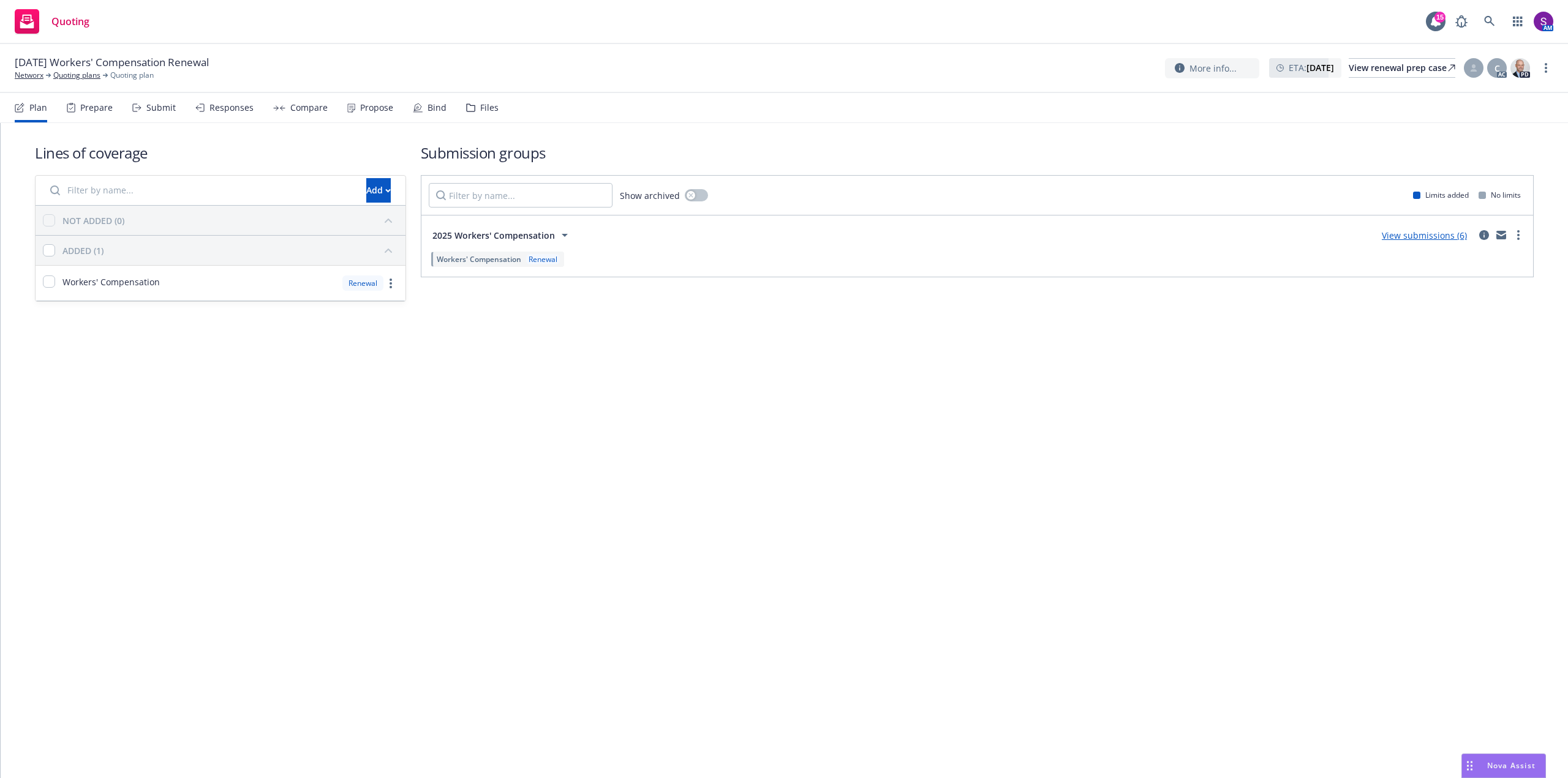
click at [95, 108] on div "Prepare" at bounding box center [97, 107] width 33 height 9
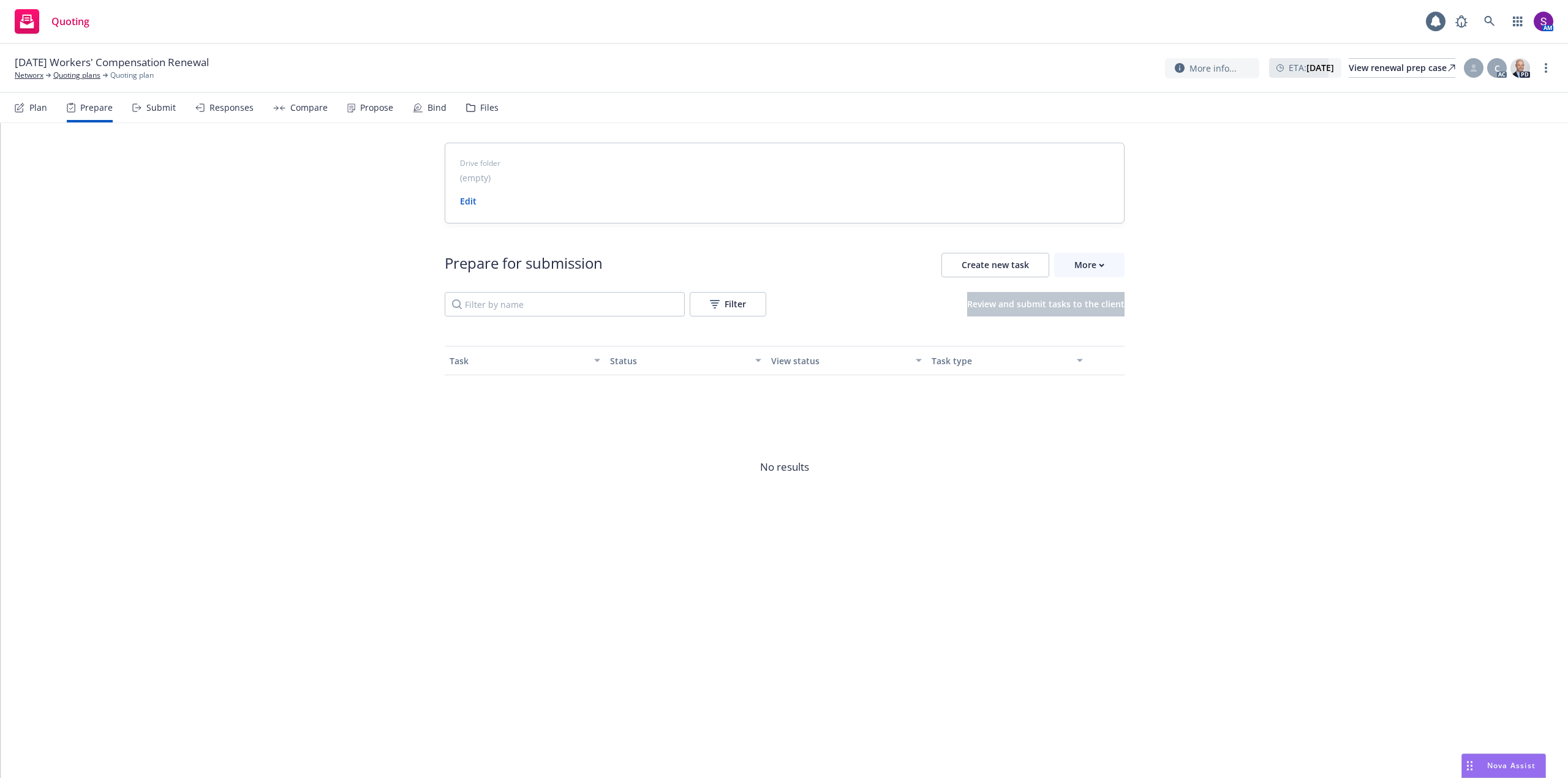
click at [151, 112] on div "Submit" at bounding box center [161, 107] width 29 height 9
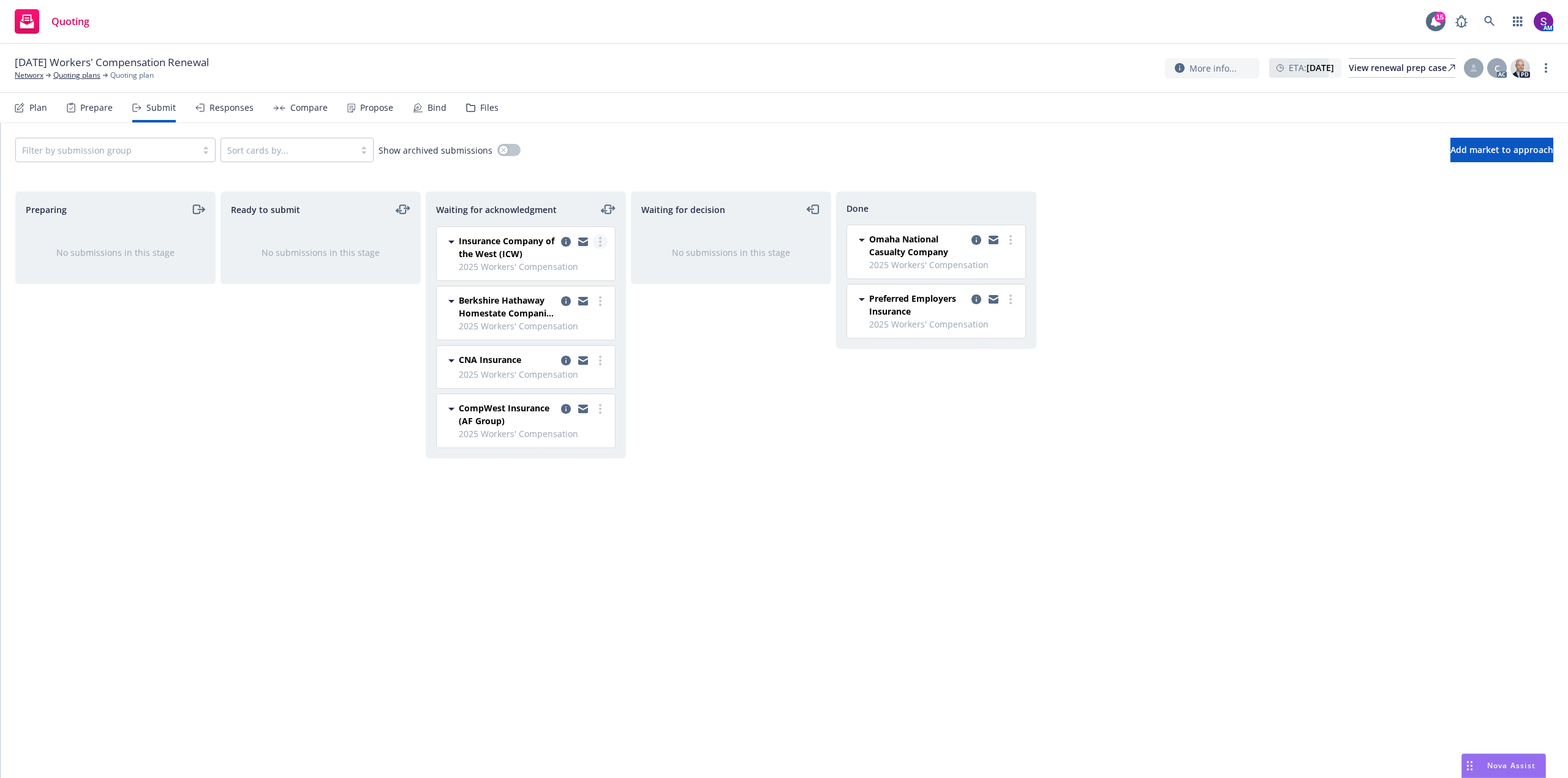
click at [600, 243] on icon "more" at bounding box center [600, 241] width 3 height 9
click at [582, 348] on link "Add accepted decision" at bounding box center [546, 340] width 123 height 24
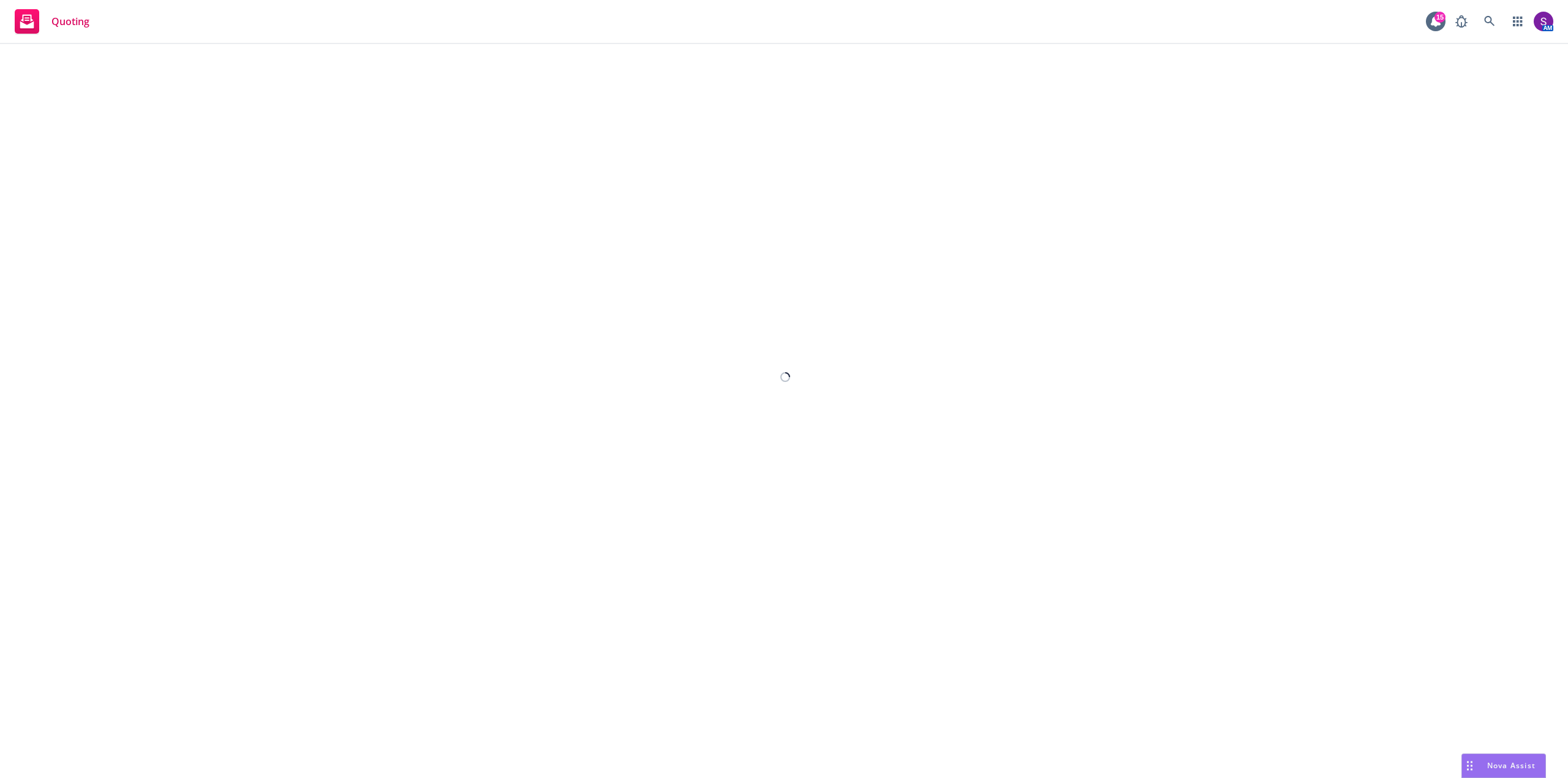
select select "12"
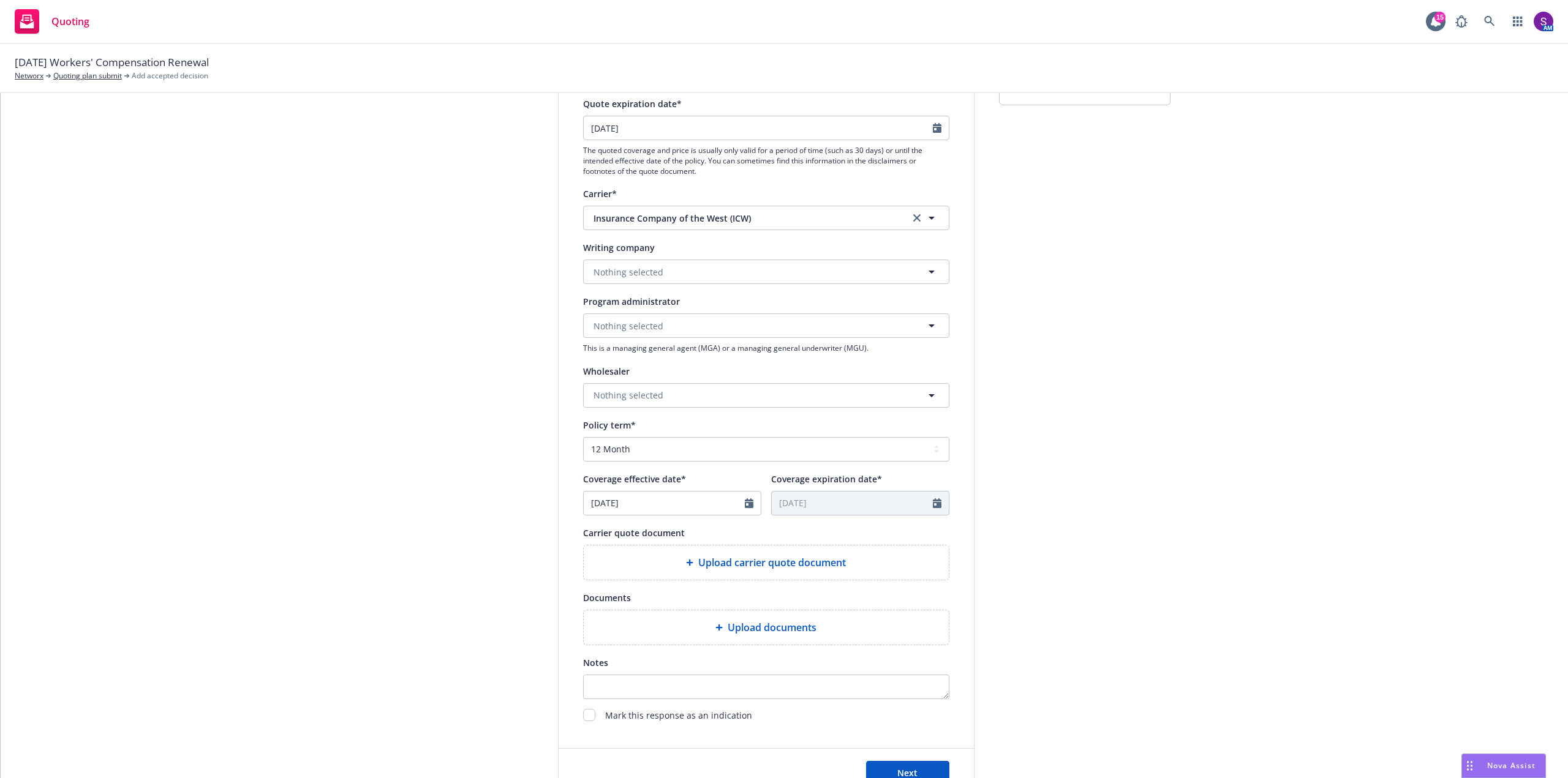
scroll to position [184, 0]
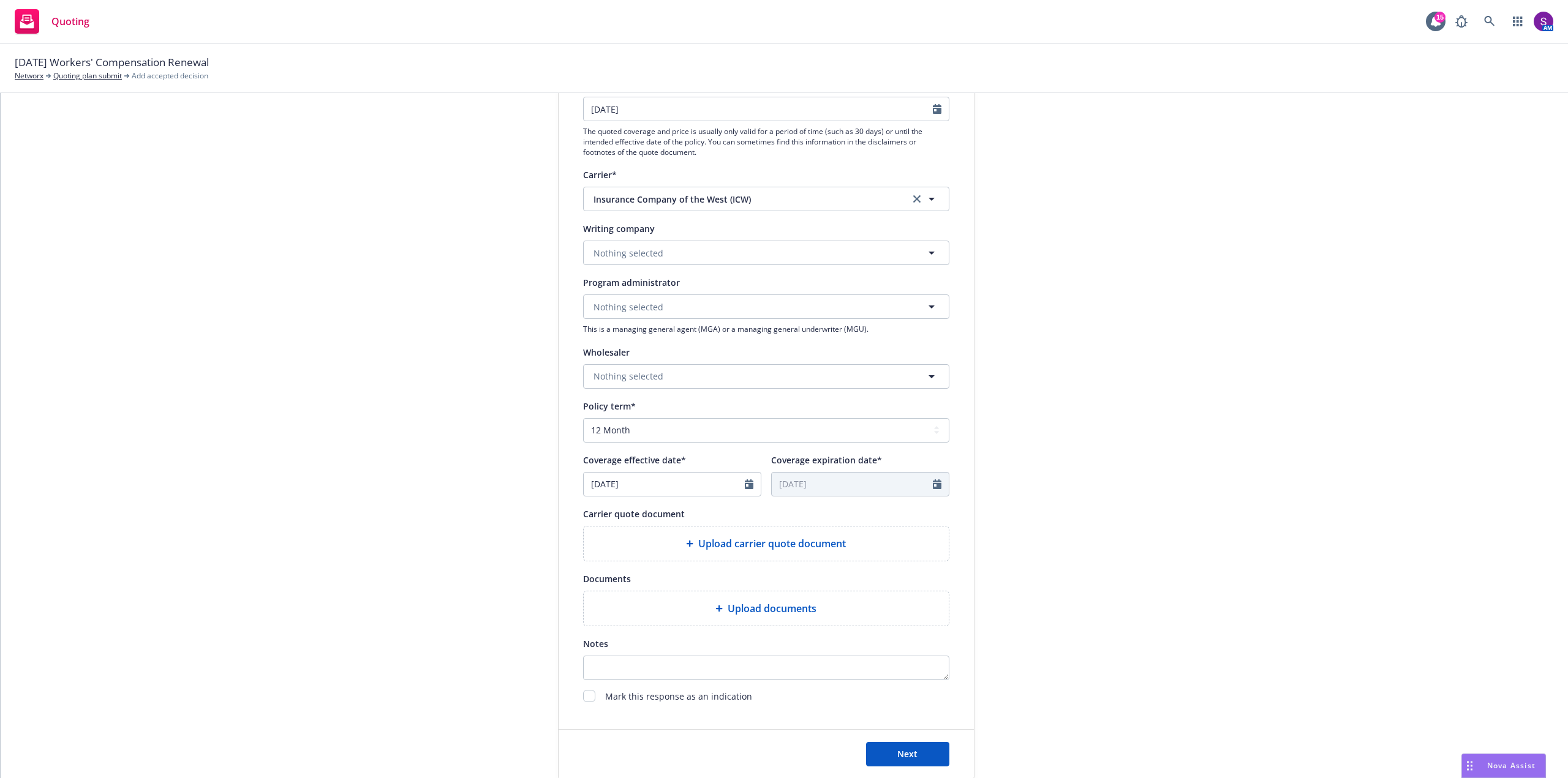
click at [727, 534] on div "Upload carrier quote document" at bounding box center [766, 544] width 365 height 35
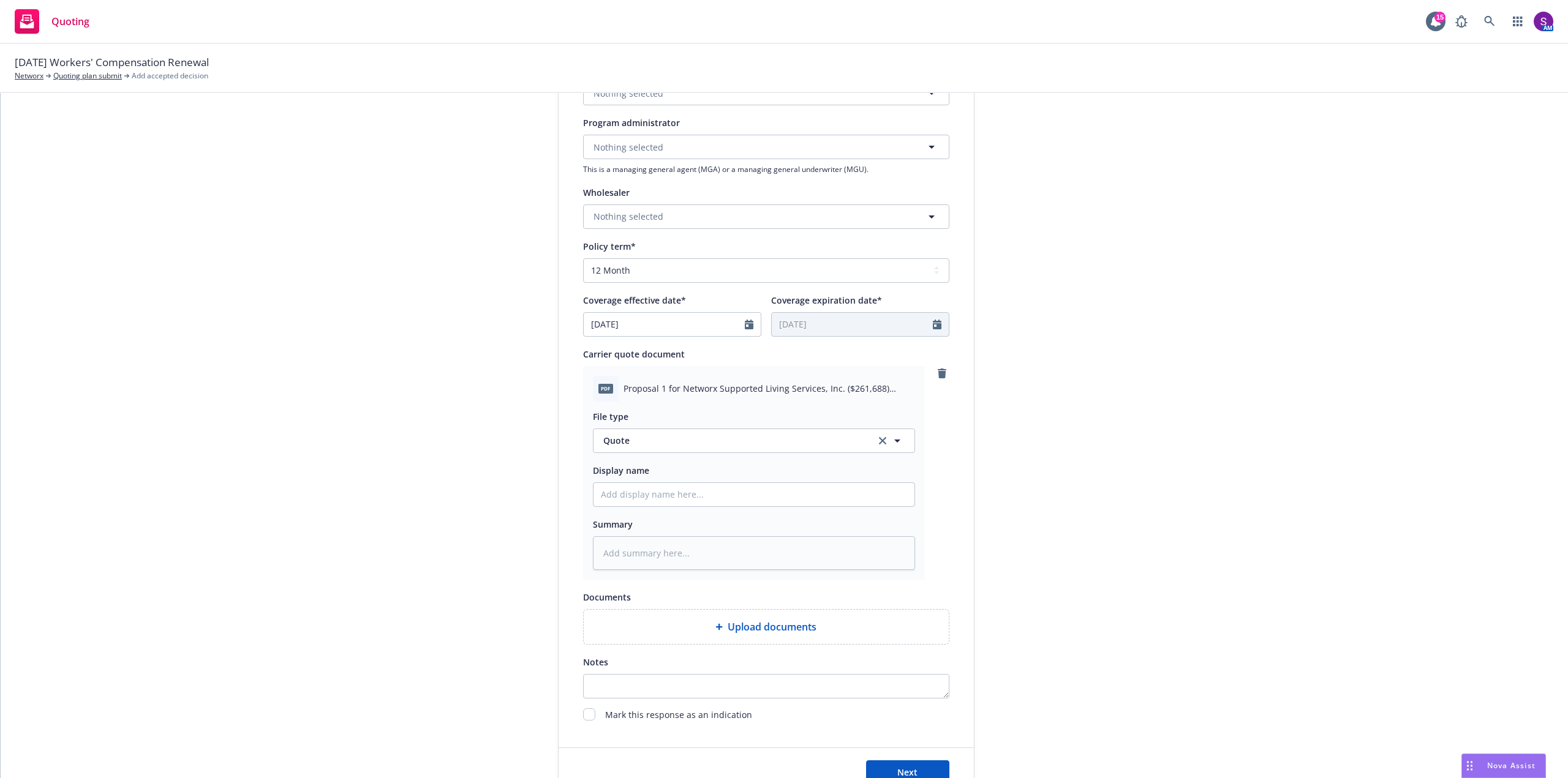
scroll to position [367, 0]
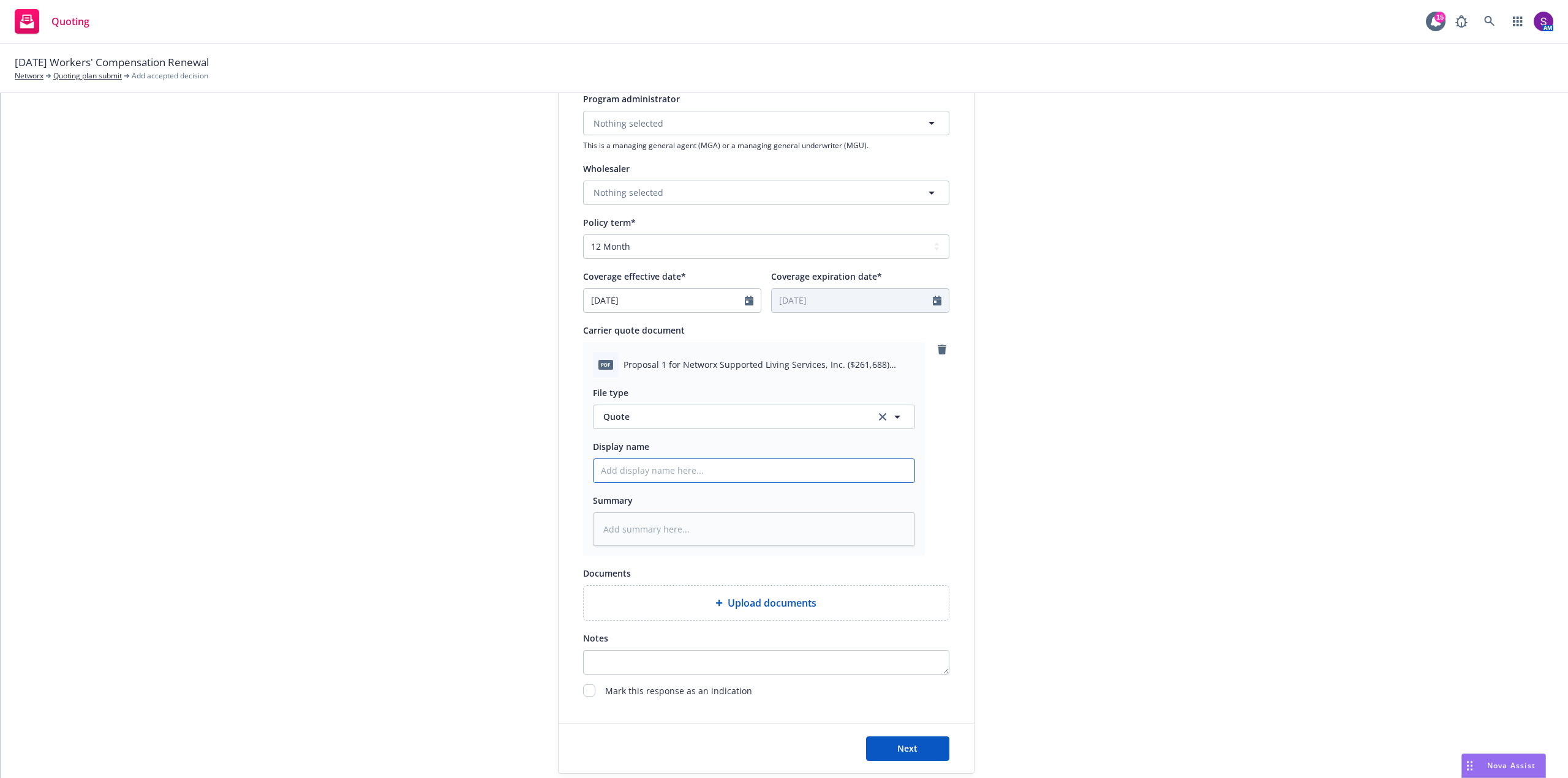
click at [631, 481] on input "Display name" at bounding box center [754, 471] width 321 height 23
type textarea "x"
type input "i"
type textarea "x"
type input "ic"
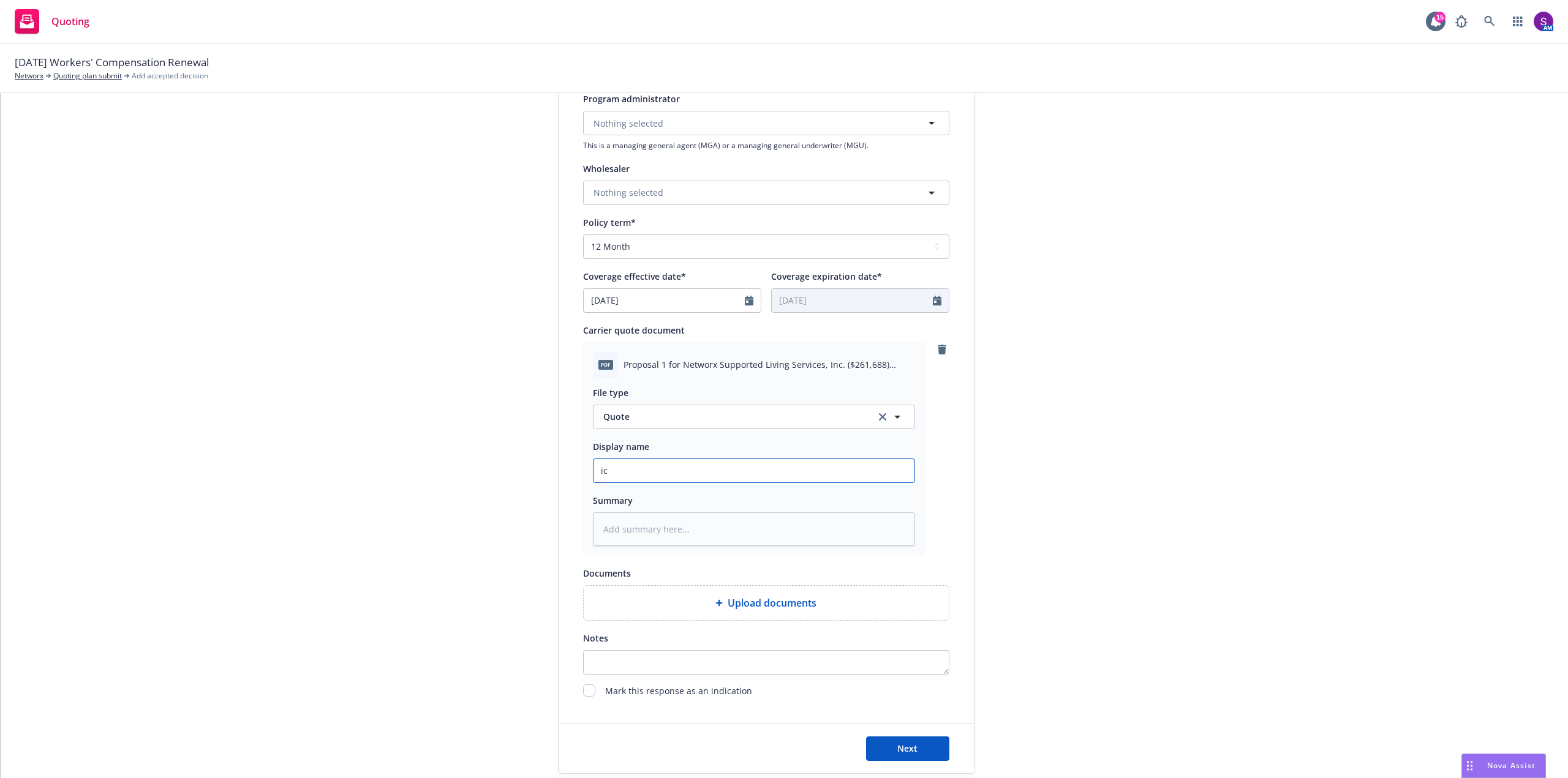
type textarea "x"
type input "icw"
type textarea "x"
type input "icw"
type textarea "x"
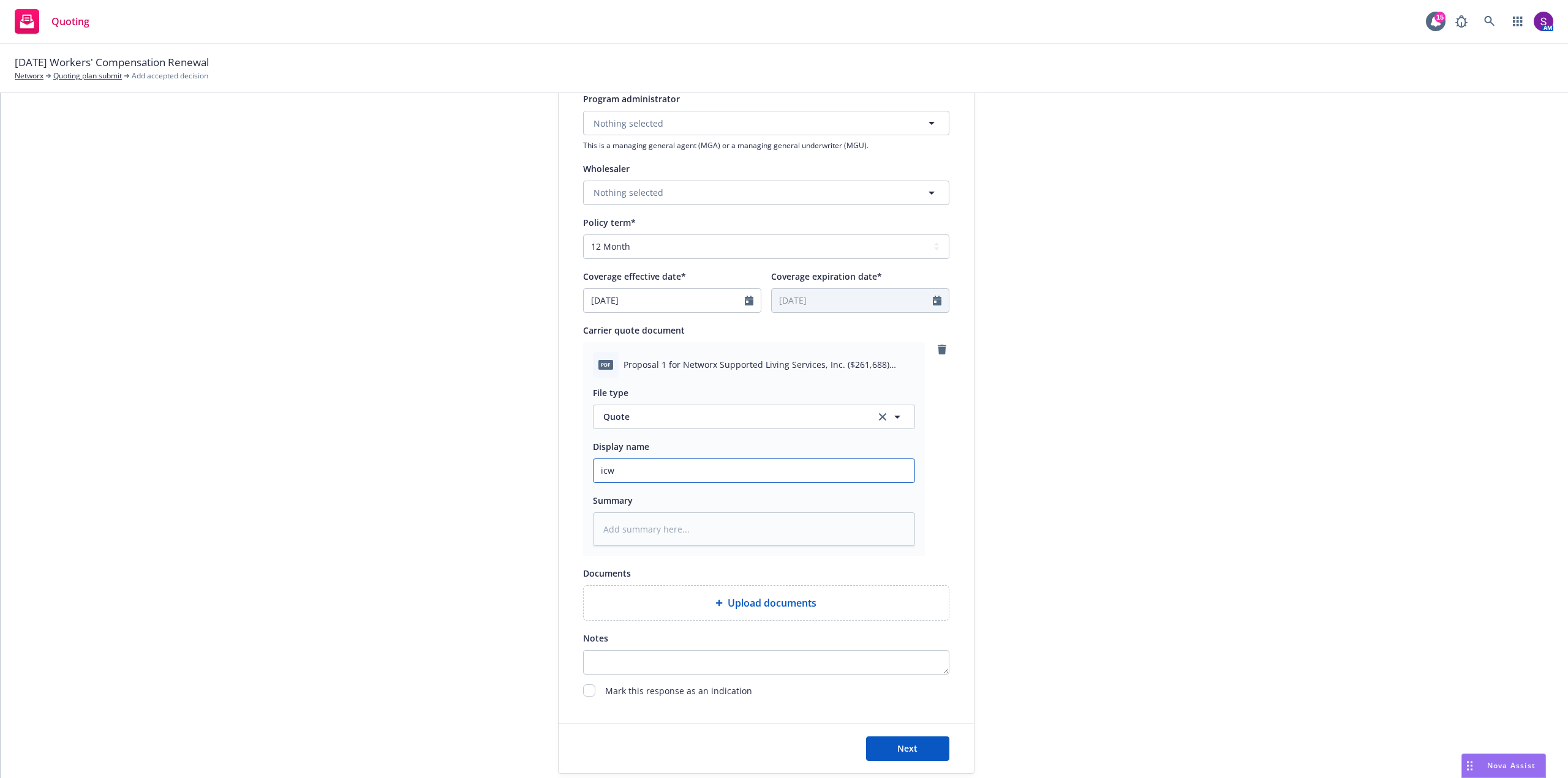
type input "icw I"
type textarea "x"
type input "icw IN"
type textarea "x"
type input "icw INC"
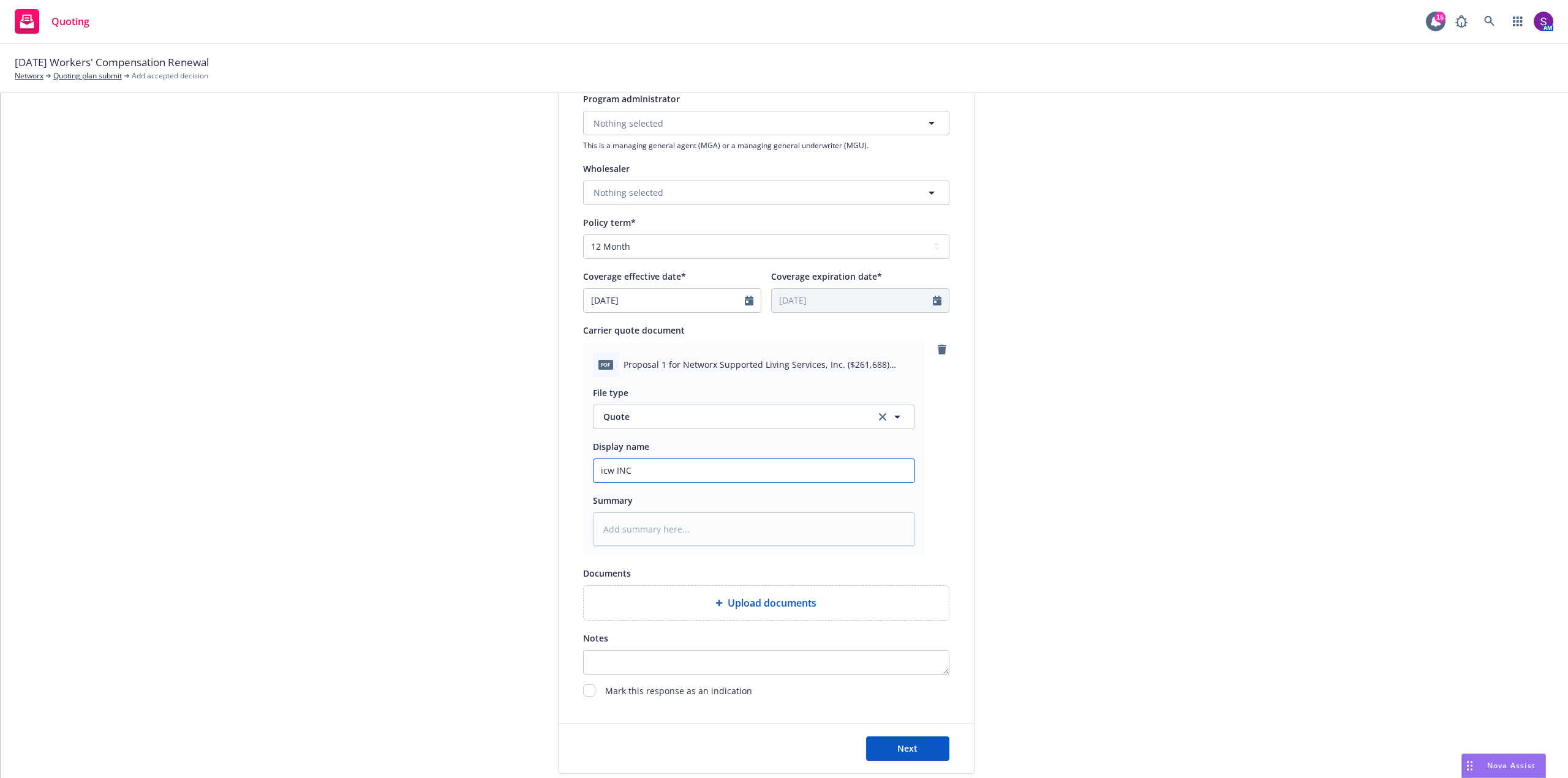
type textarea "x"
type input "icw INCU"
type textarea "x"
type input "icw INCUM"
type textarea "x"
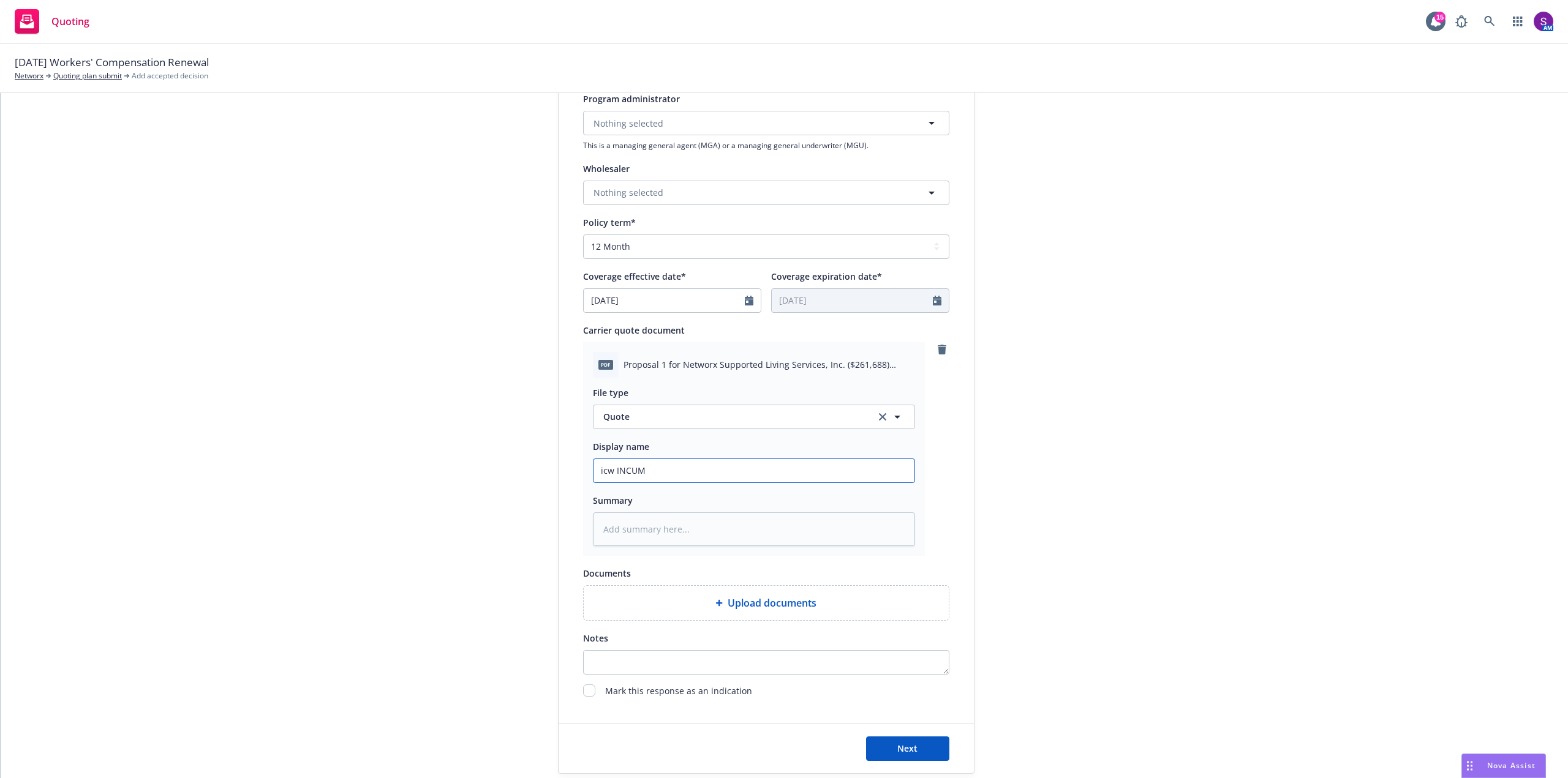
type input "icw INCUMB"
type textarea "x"
type input "icw INCUMBA"
type textarea "x"
type input "icw INCUMBAN"
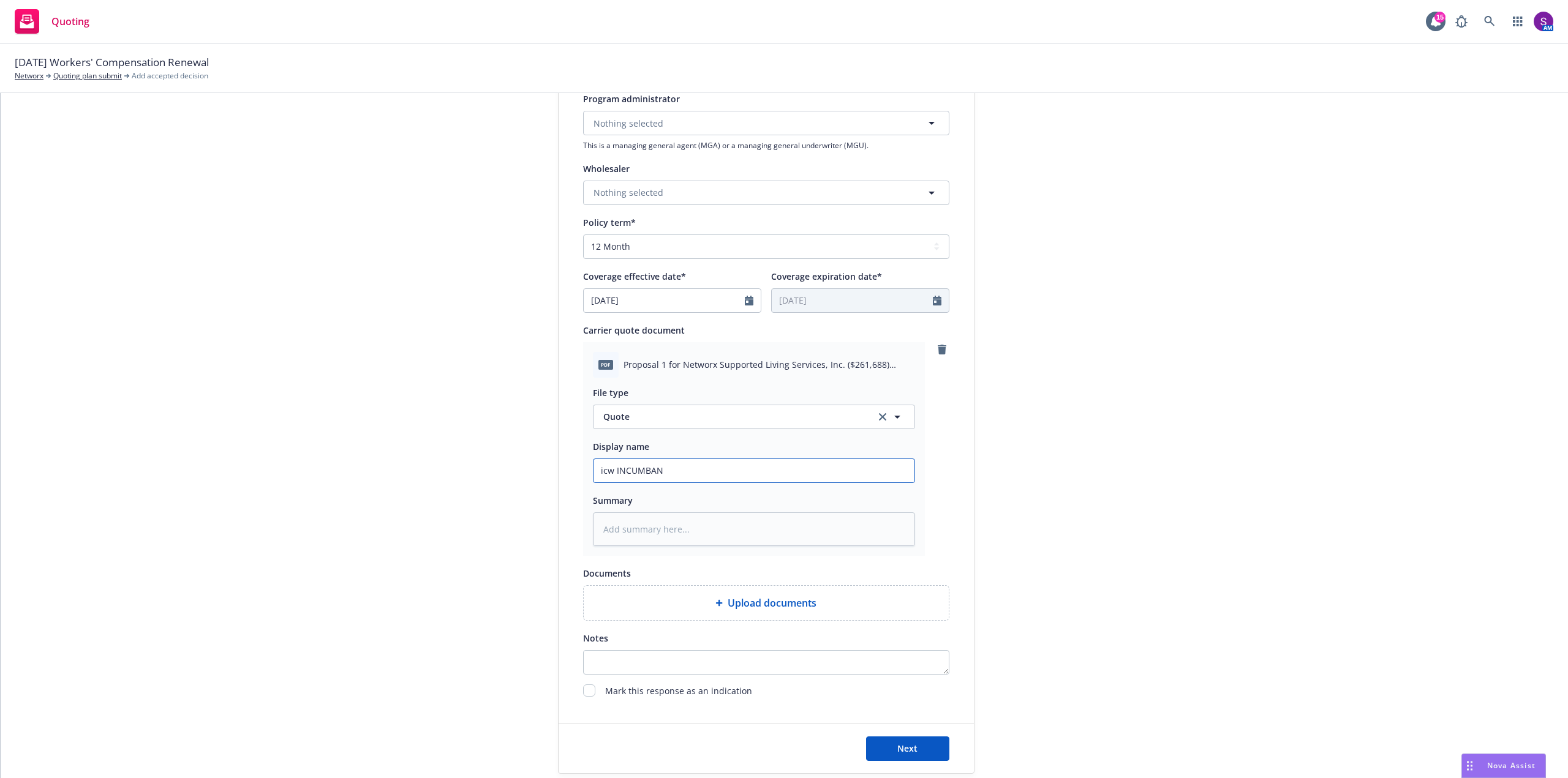
type textarea "x"
type input "icw INCUMBANT"
type textarea "x"
type input "icw INCUMBANT"
type textarea "x"
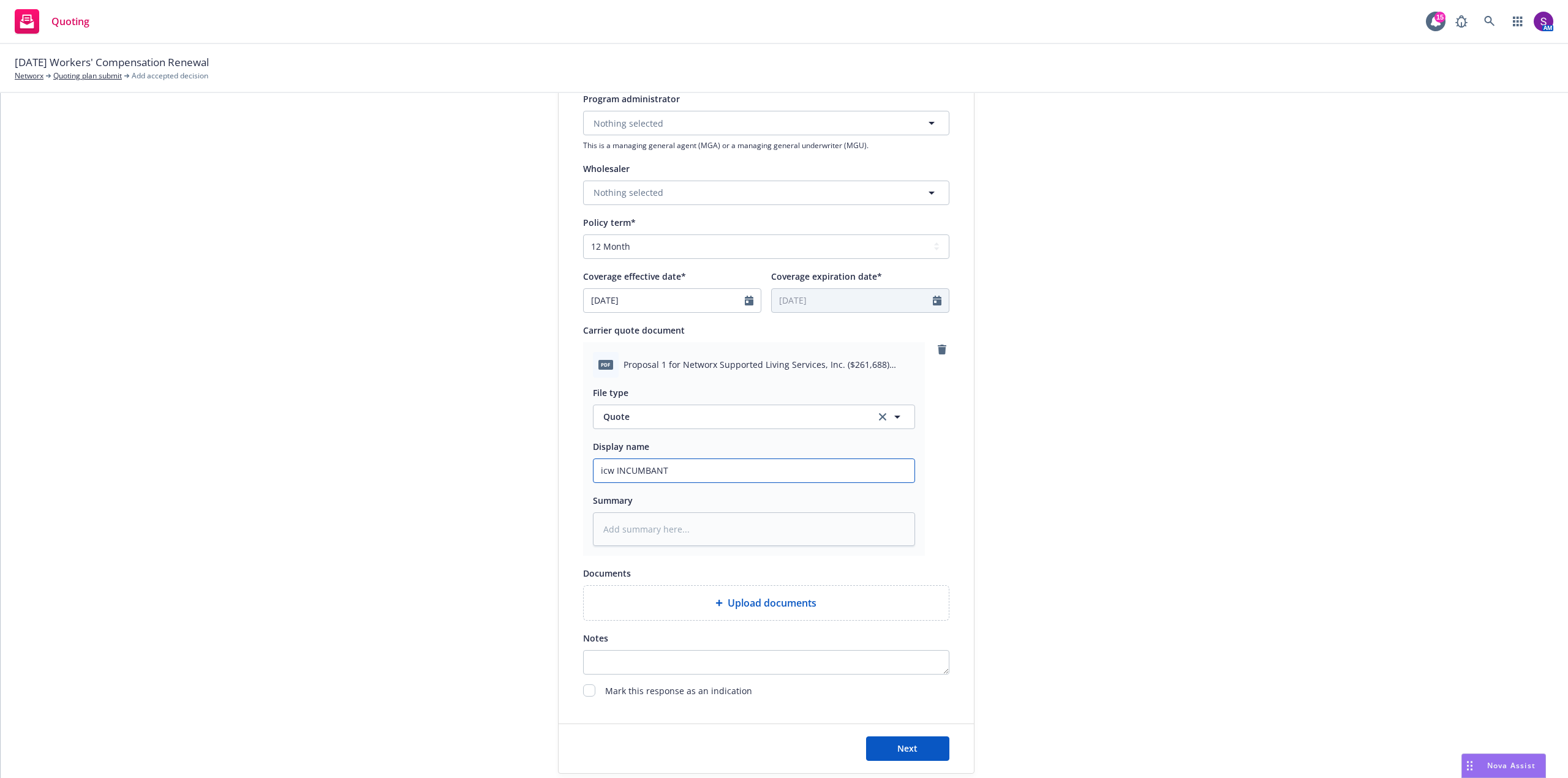
type input "icw INCUMBANT c"
type textarea "x"
type input "icw INCUMBANT cA"
type textarea "x"
type input "icw INCUMBANT cAR"
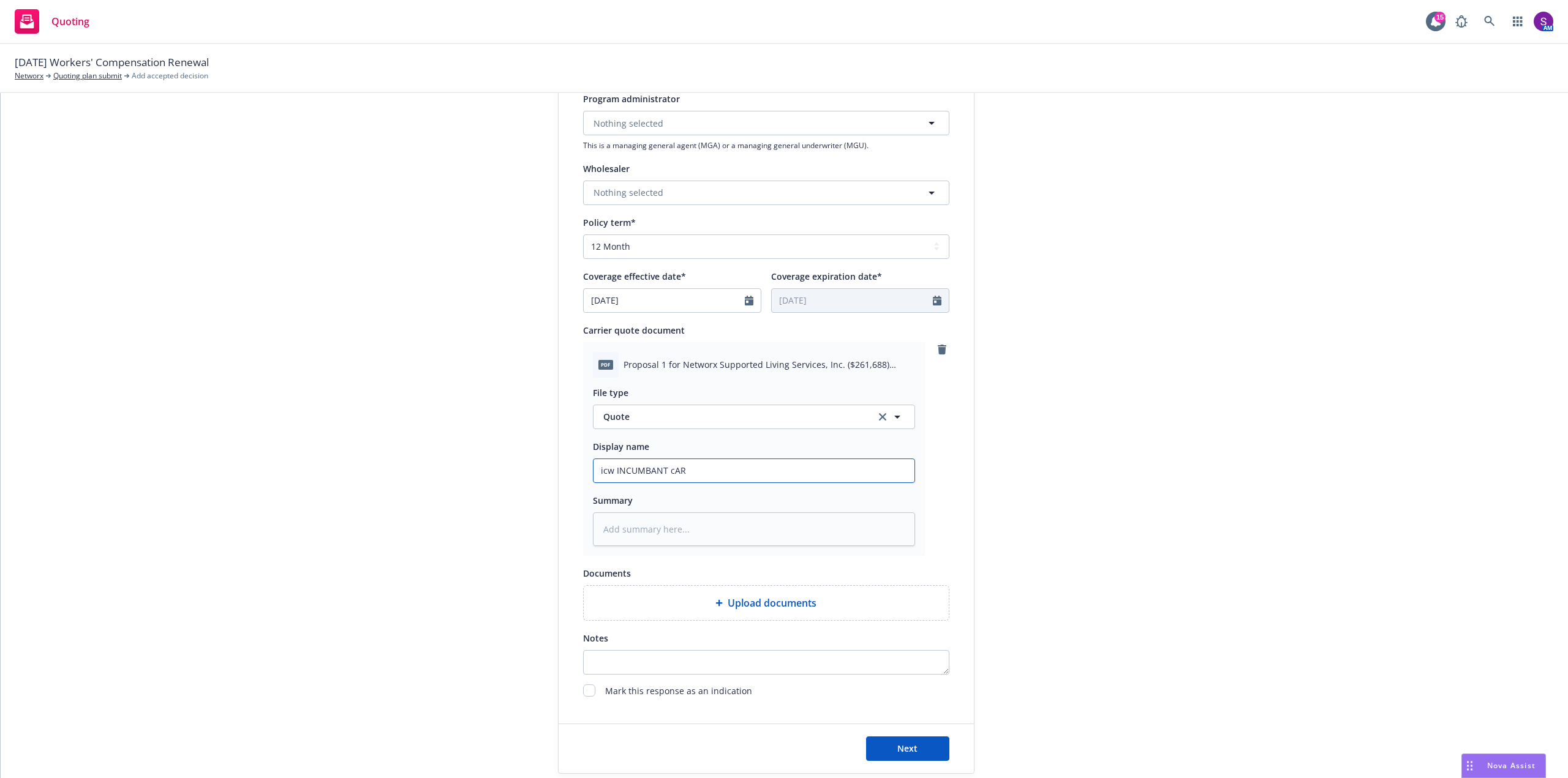
type textarea "x"
type input "icw INCUMBANT cARR"
type textarea "x"
type input "icw INCUMBANT cARRI"
type textarea "x"
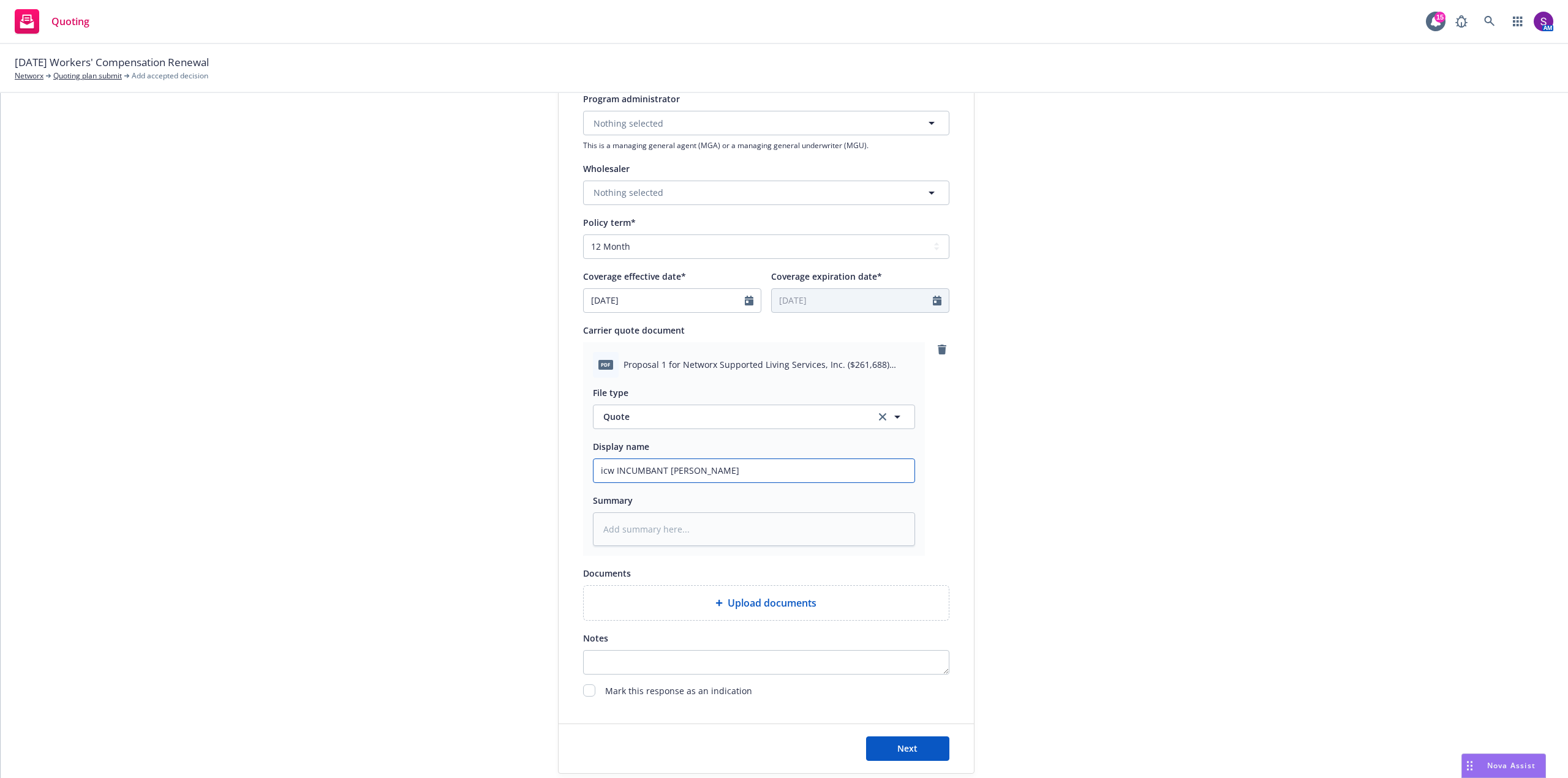
type input "icw INCUMBANT cARRIE"
type textarea "x"
type input "icw INCUMBANT cARRIER"
type textarea "x"
type input "icw INCUMBANT cARRIER"
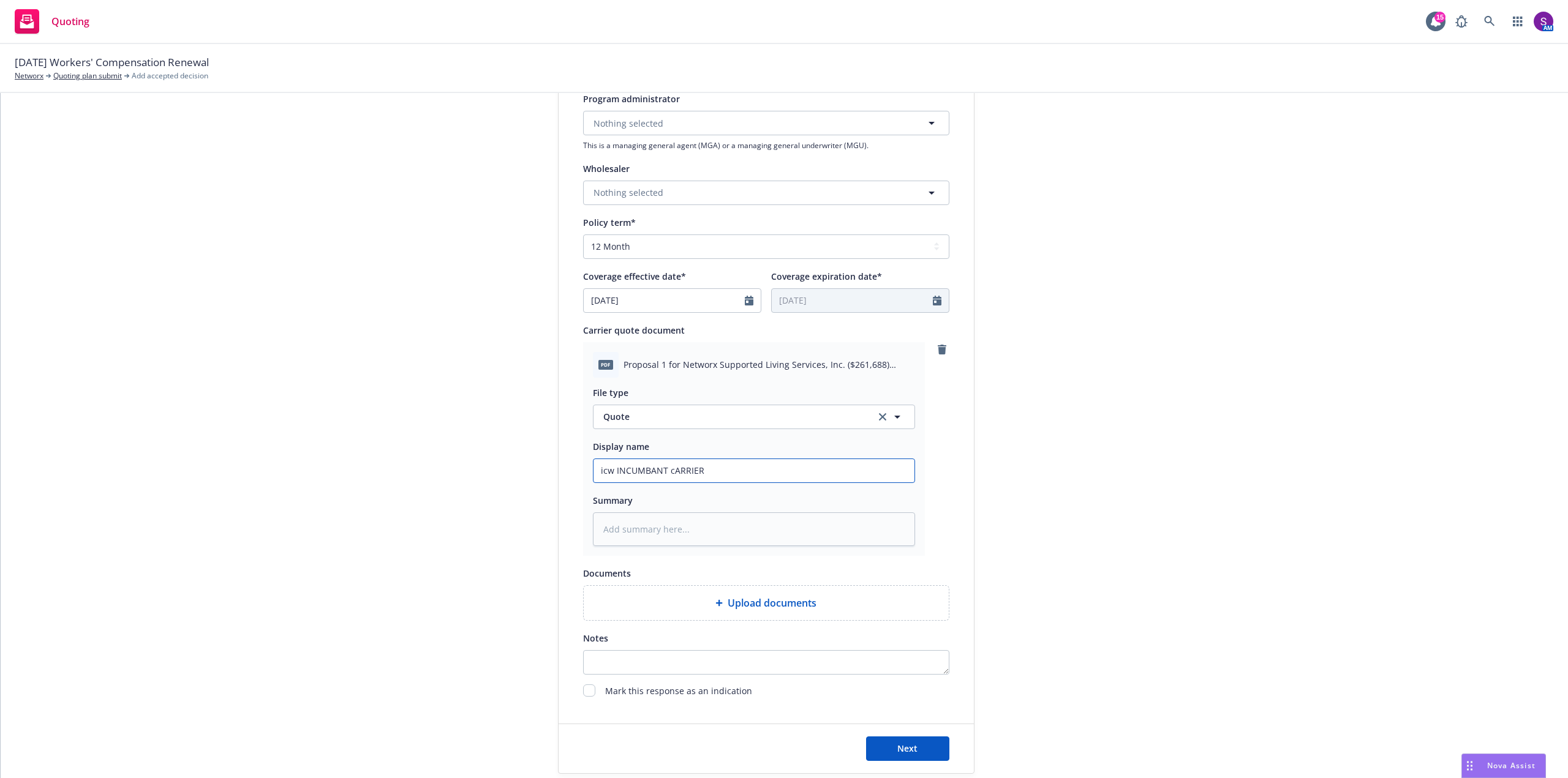
type textarea "x"
type input "icw INCUMBANT cARRIER"
type textarea "x"
type input "icw INCUMBANT cARRIE"
type textarea "x"
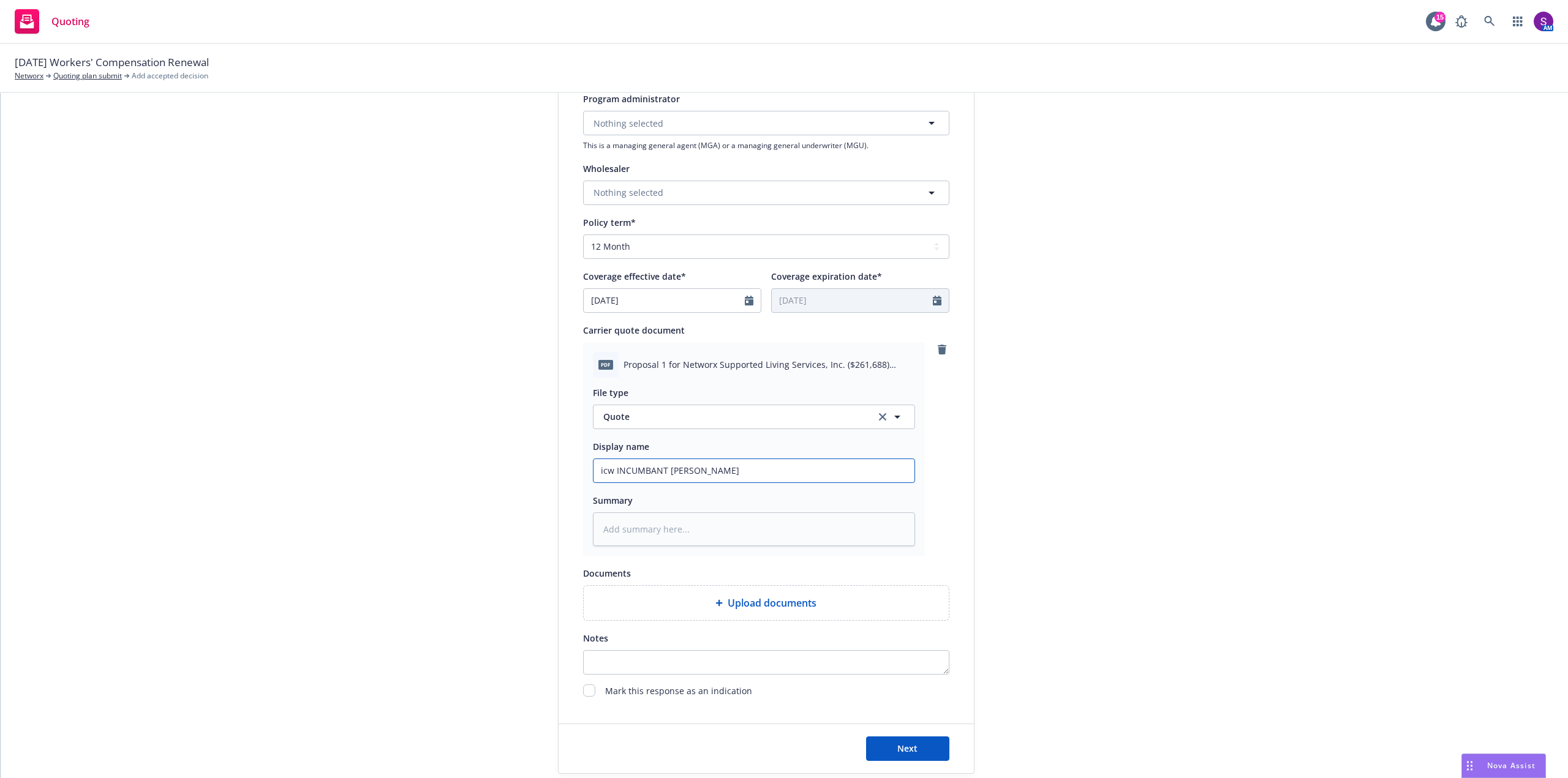
type input "icw INCUMBANT cARRI"
type textarea "x"
type input "icw INCUMBANT cARR"
type textarea "x"
type input "icw INCUMBANT cAR"
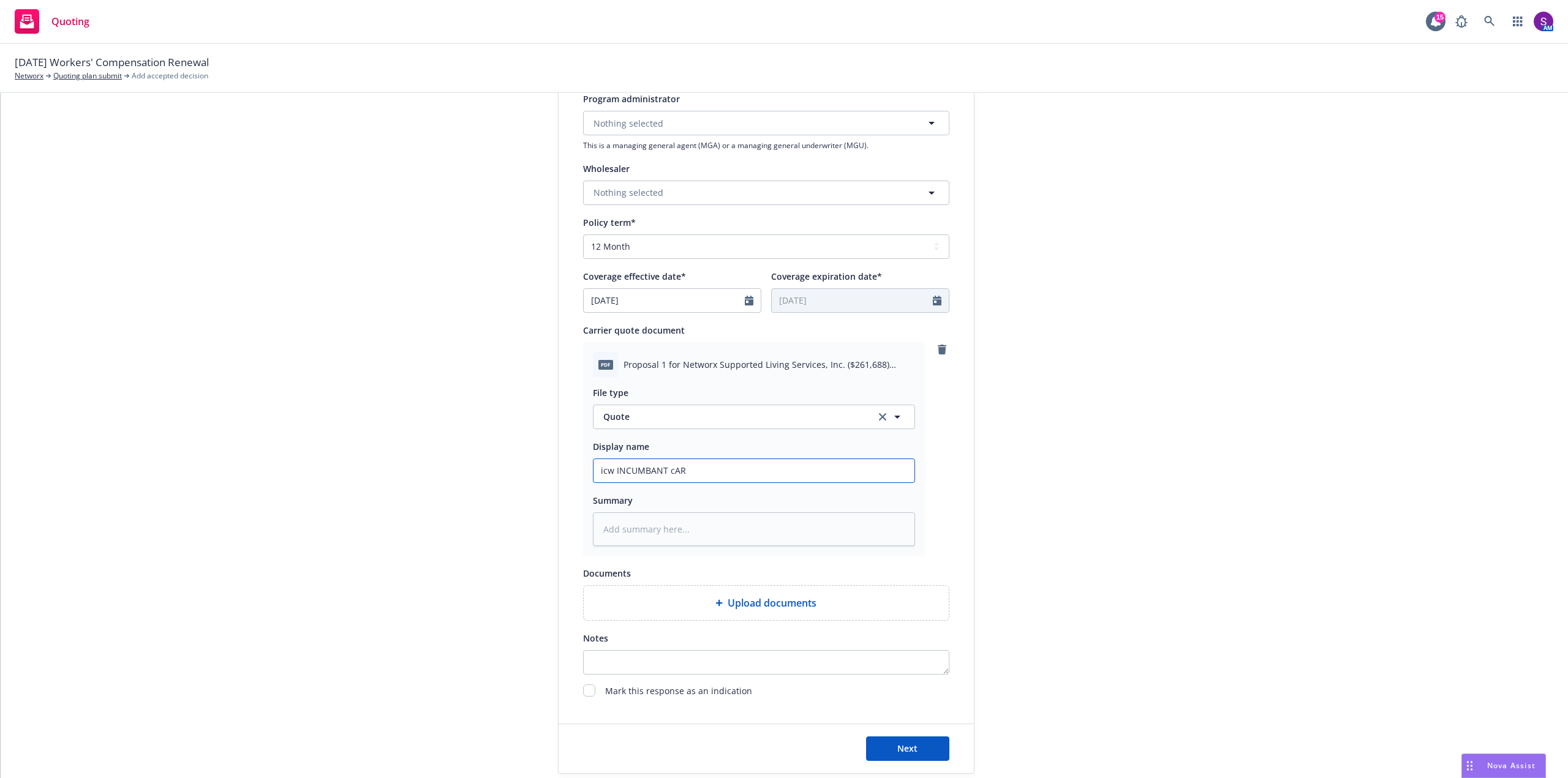
type textarea "x"
type input "icw INCUMBANT cA"
type textarea "x"
type input "icw INCUMBANT c"
type textarea "x"
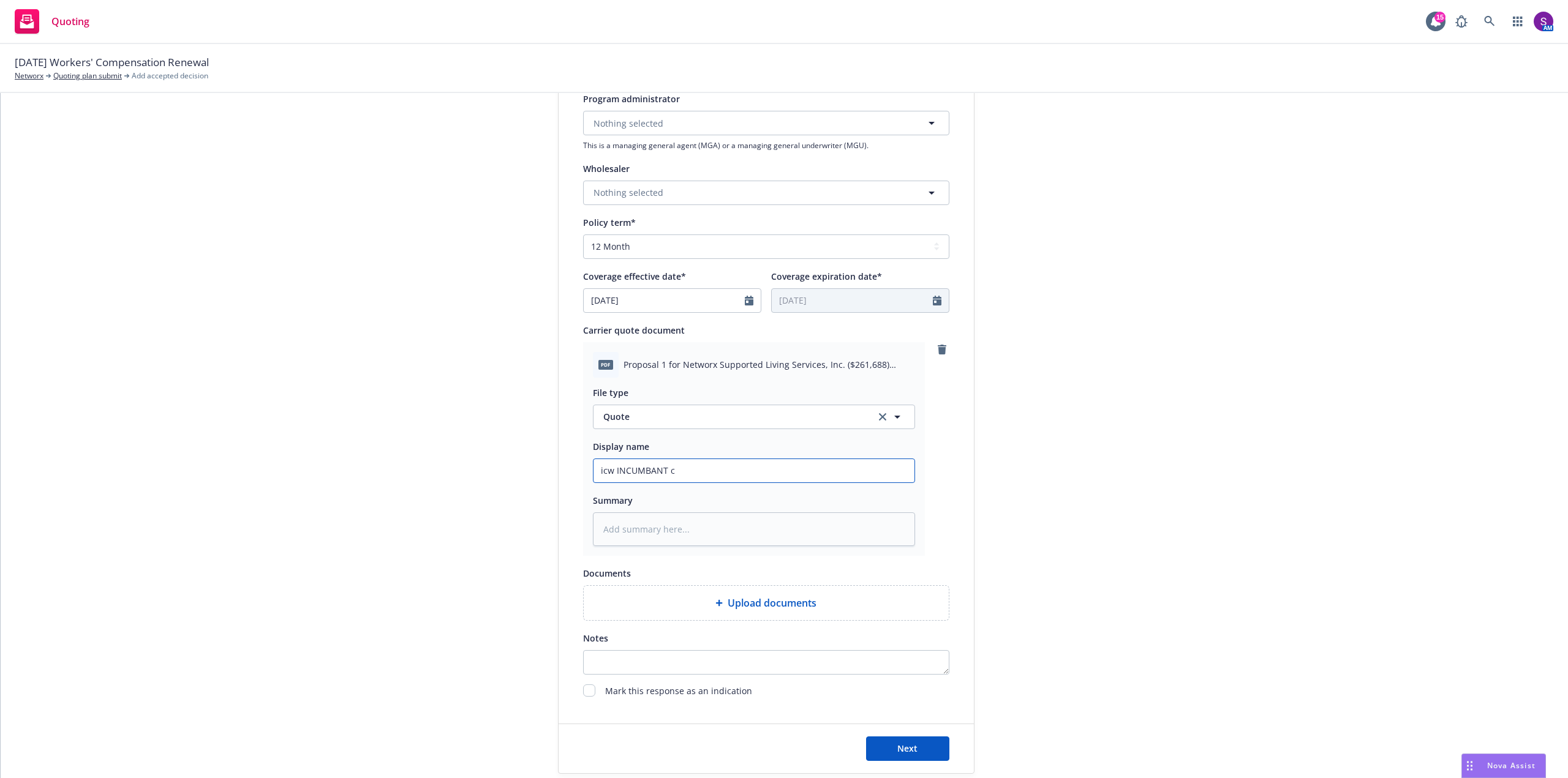
type input "icw INCUMBANT"
type textarea "x"
type input "icw INCUMBANT"
type textarea "x"
type input "icw INCUMBAN"
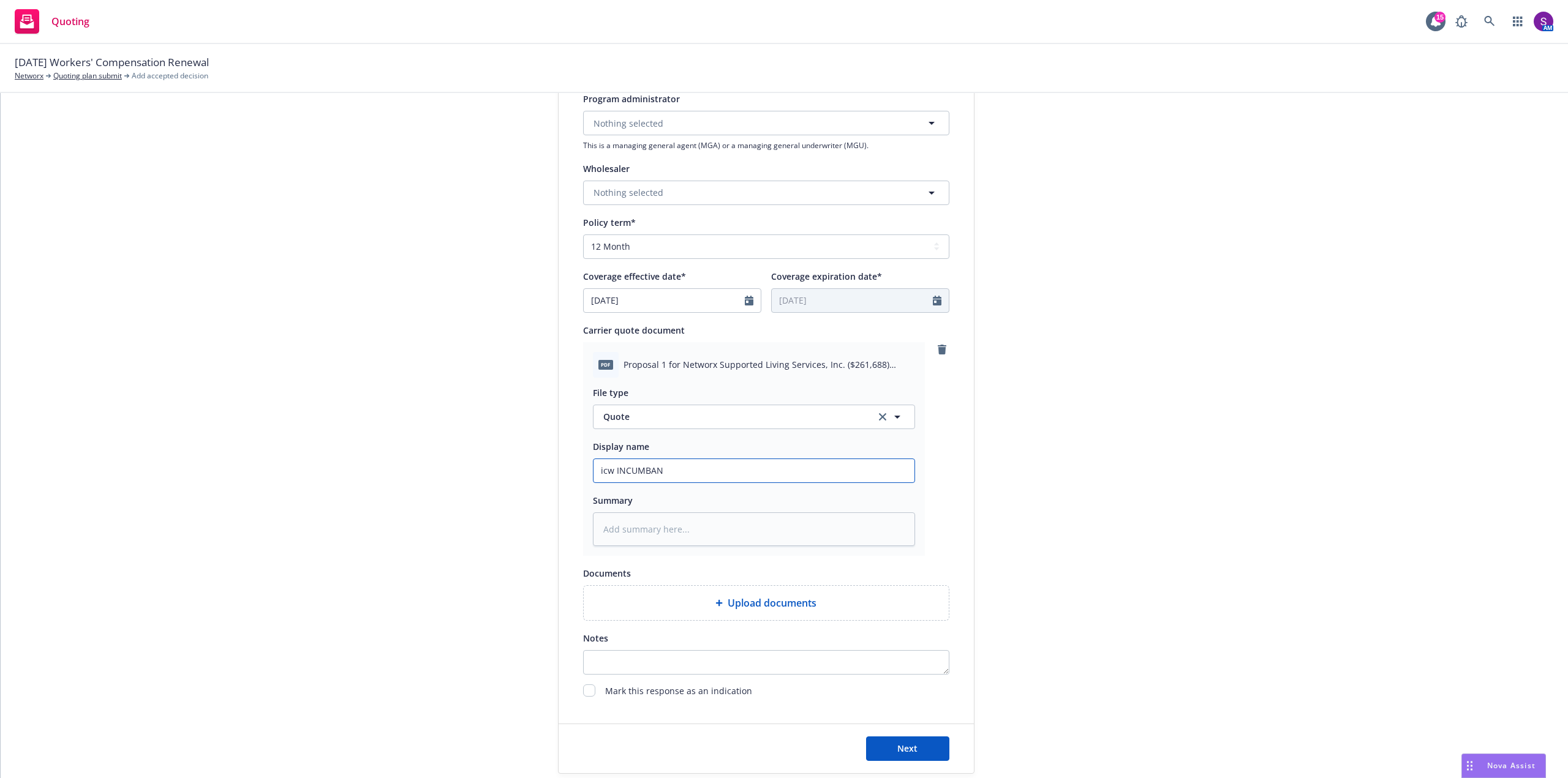
type textarea "x"
type input "icw INCUMBA"
type textarea "x"
type input "icw INCUMB"
type textarea "x"
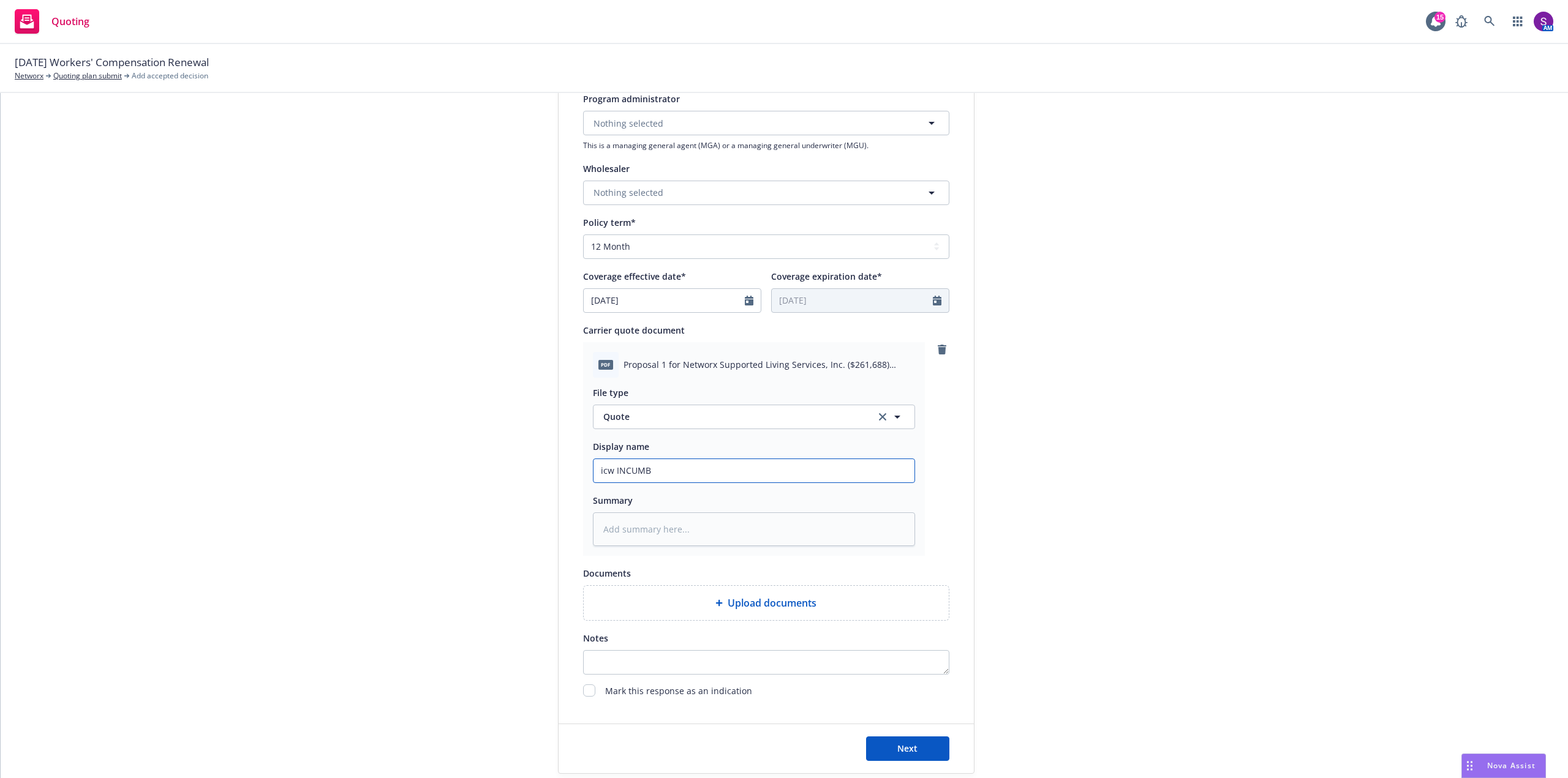
type input "icw INCUM"
type textarea "x"
type input "icw INCU"
type textarea "x"
type input "icw INC"
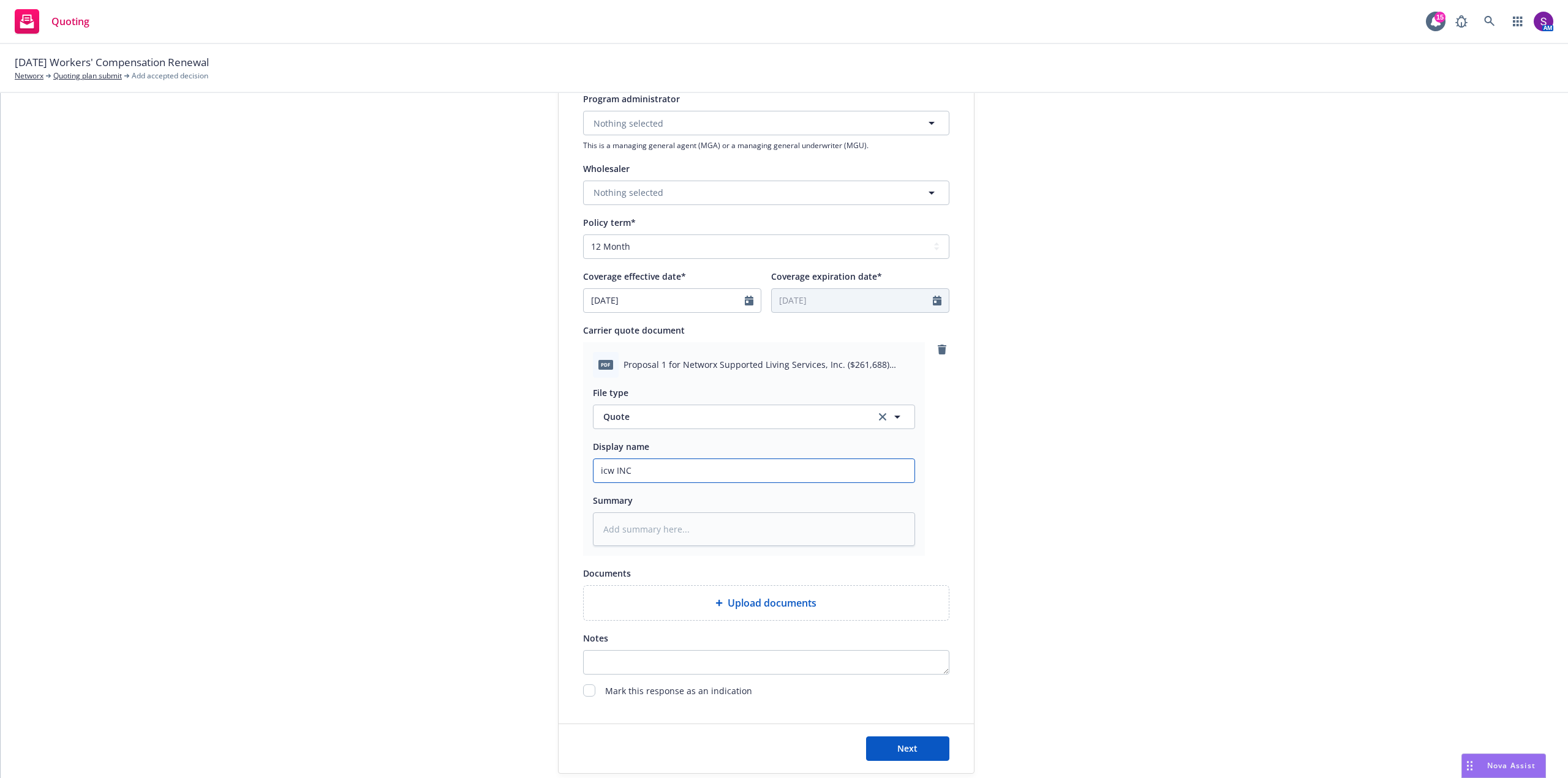
type textarea "x"
type input "icw IN"
type textarea "x"
type input "icw I"
type textarea "x"
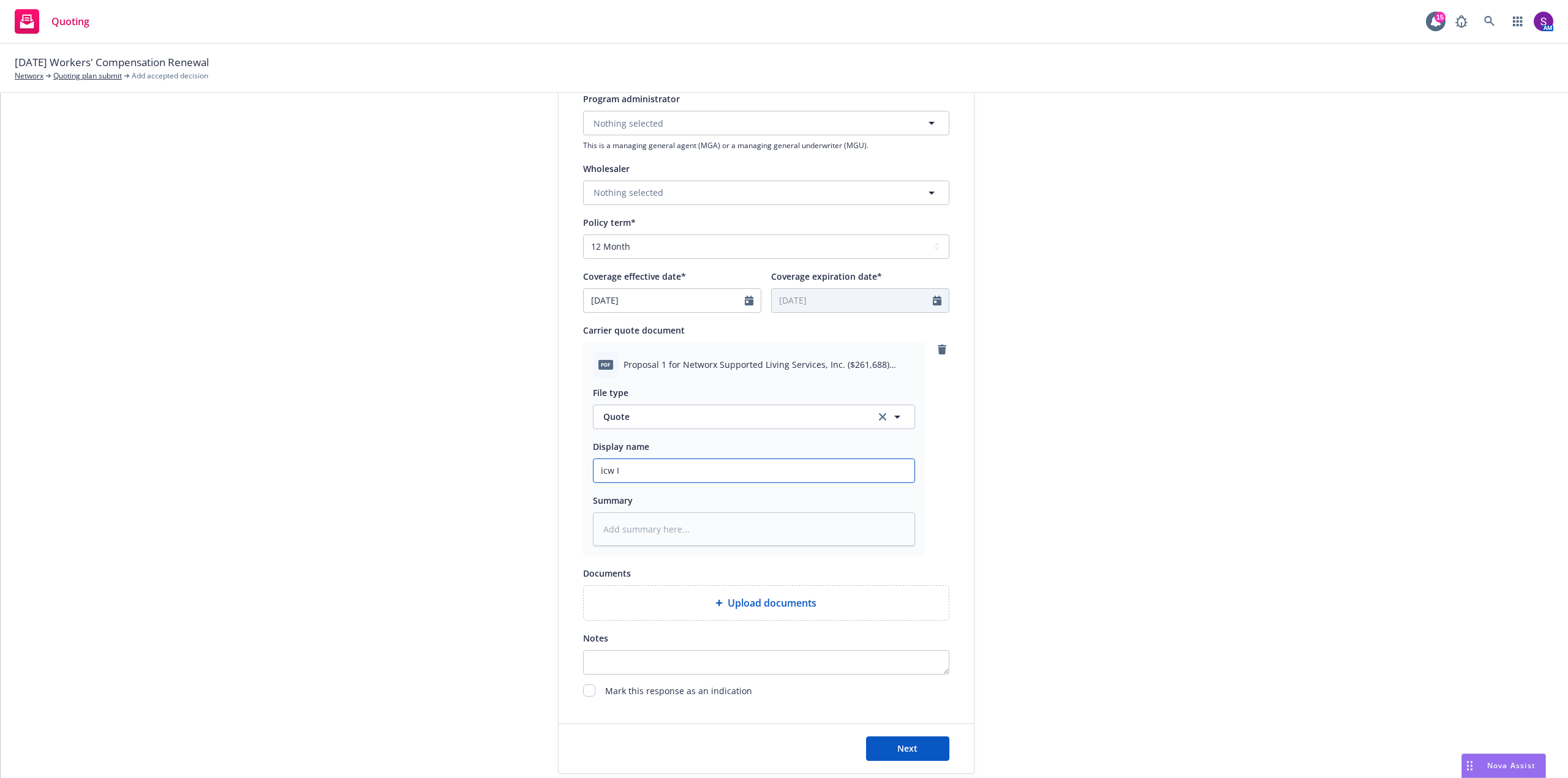
type input "icw"
type textarea "x"
type input "icw"
type textarea "x"
type input "ic"
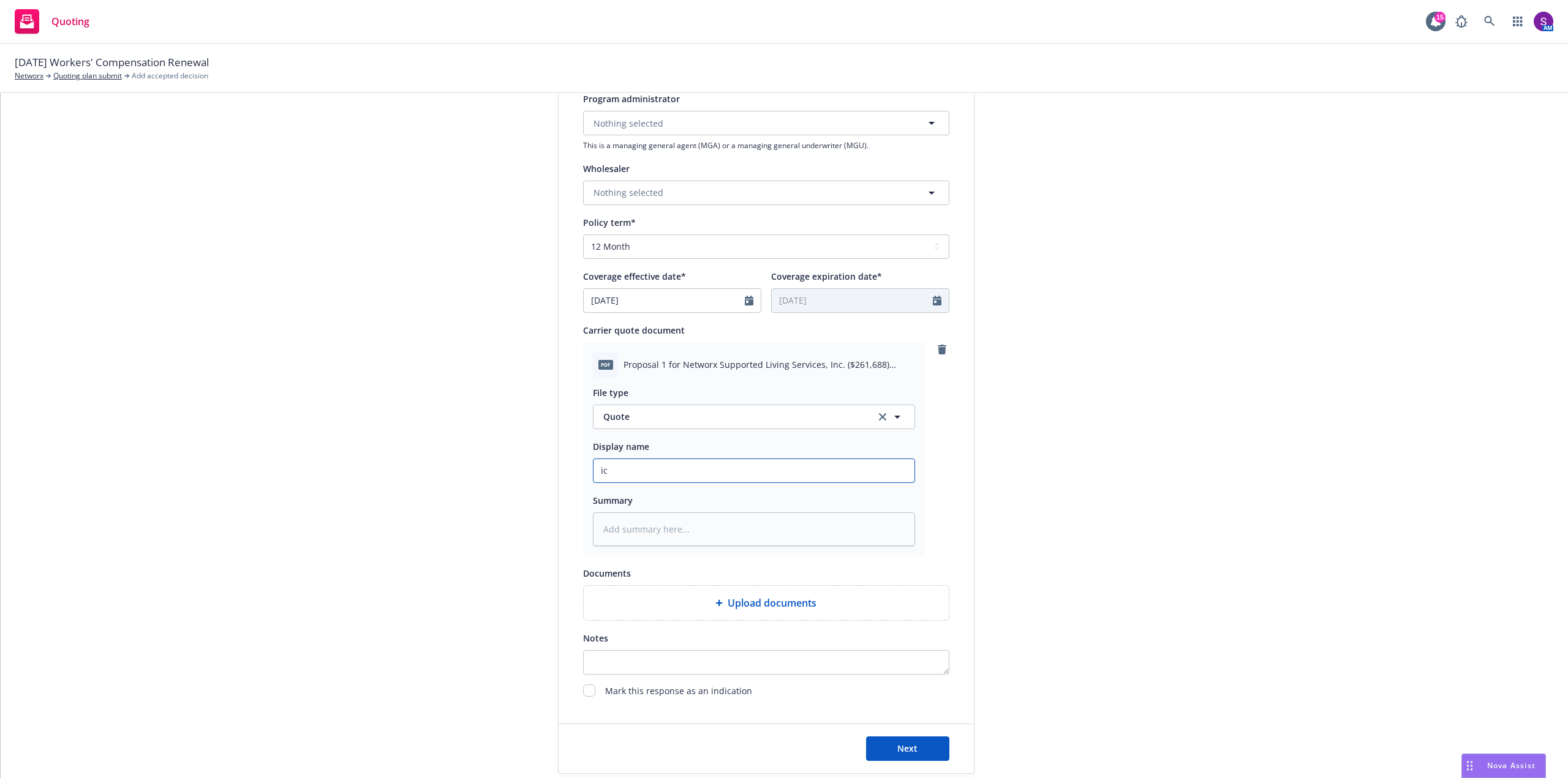
type textarea "x"
type input "i"
type textarea "x"
type input "I"
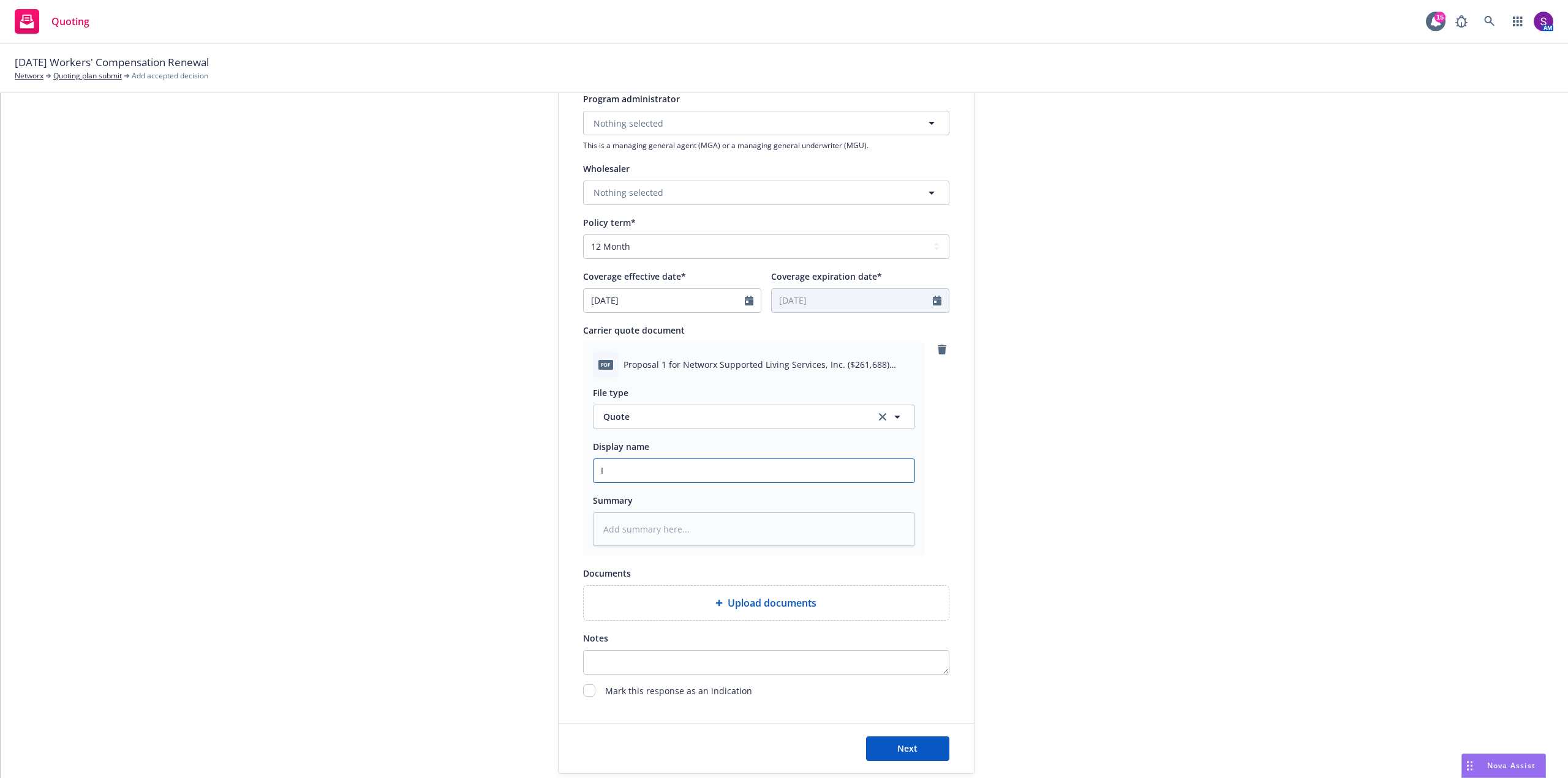
type textarea "x"
type input "IC"
type textarea "x"
type input "ICW"
type textarea "x"
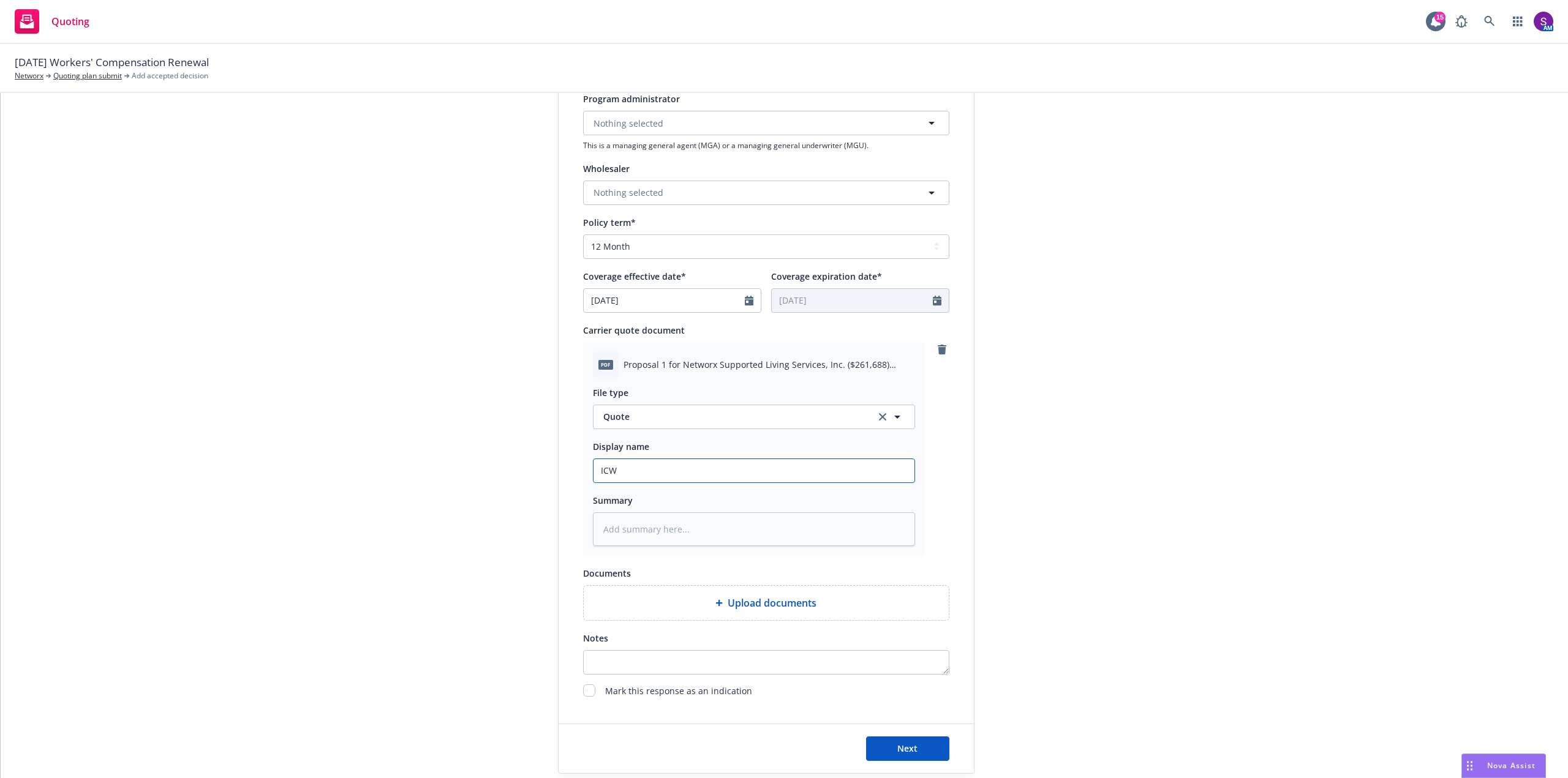
type input "ICW"
type textarea "x"
type input "ICW i"
type textarea "x"
type input "ICW iN"
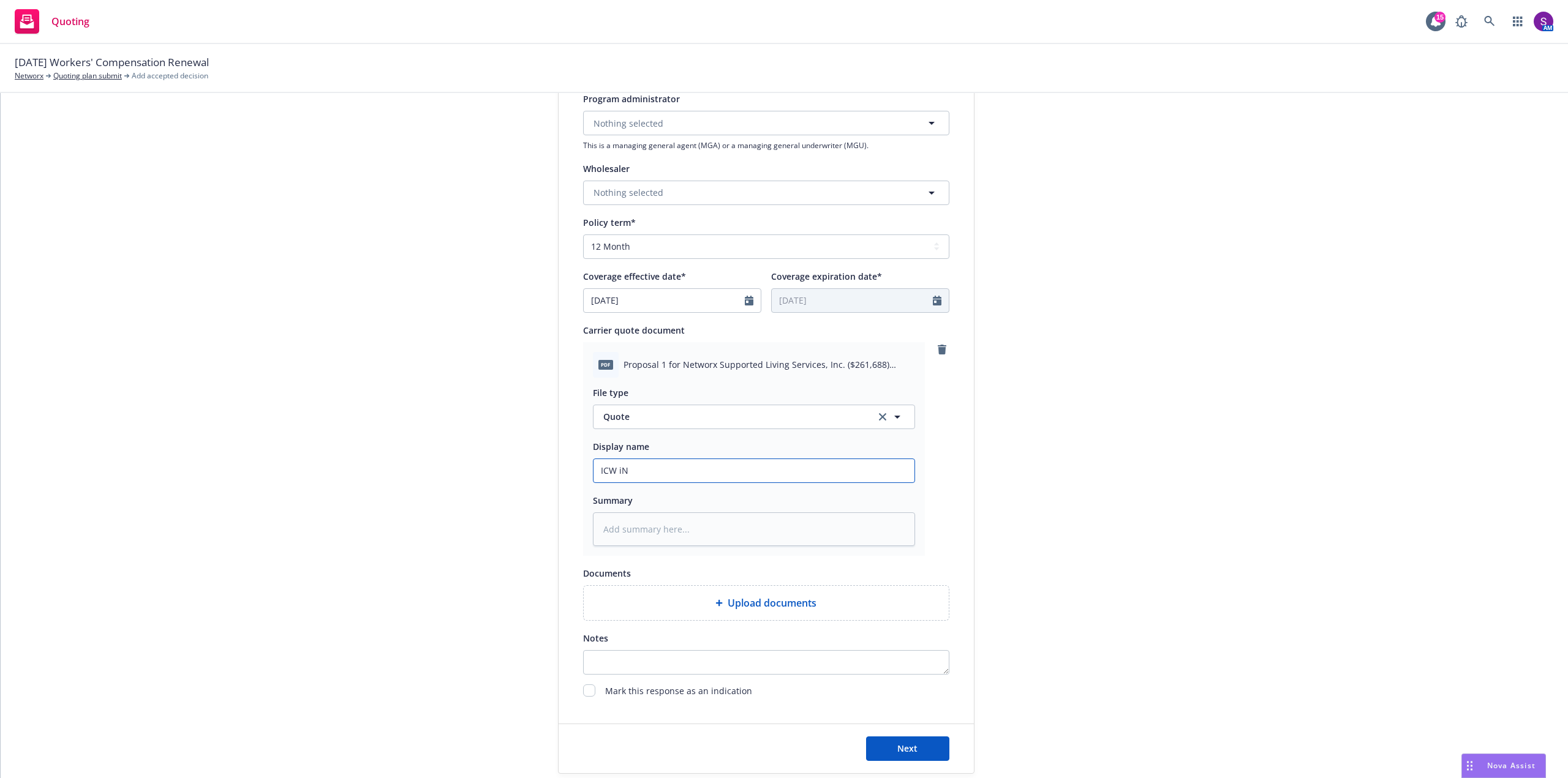
type textarea "x"
type input "ICW iNC"
type textarea "x"
type input "ICW iNCU"
type textarea "x"
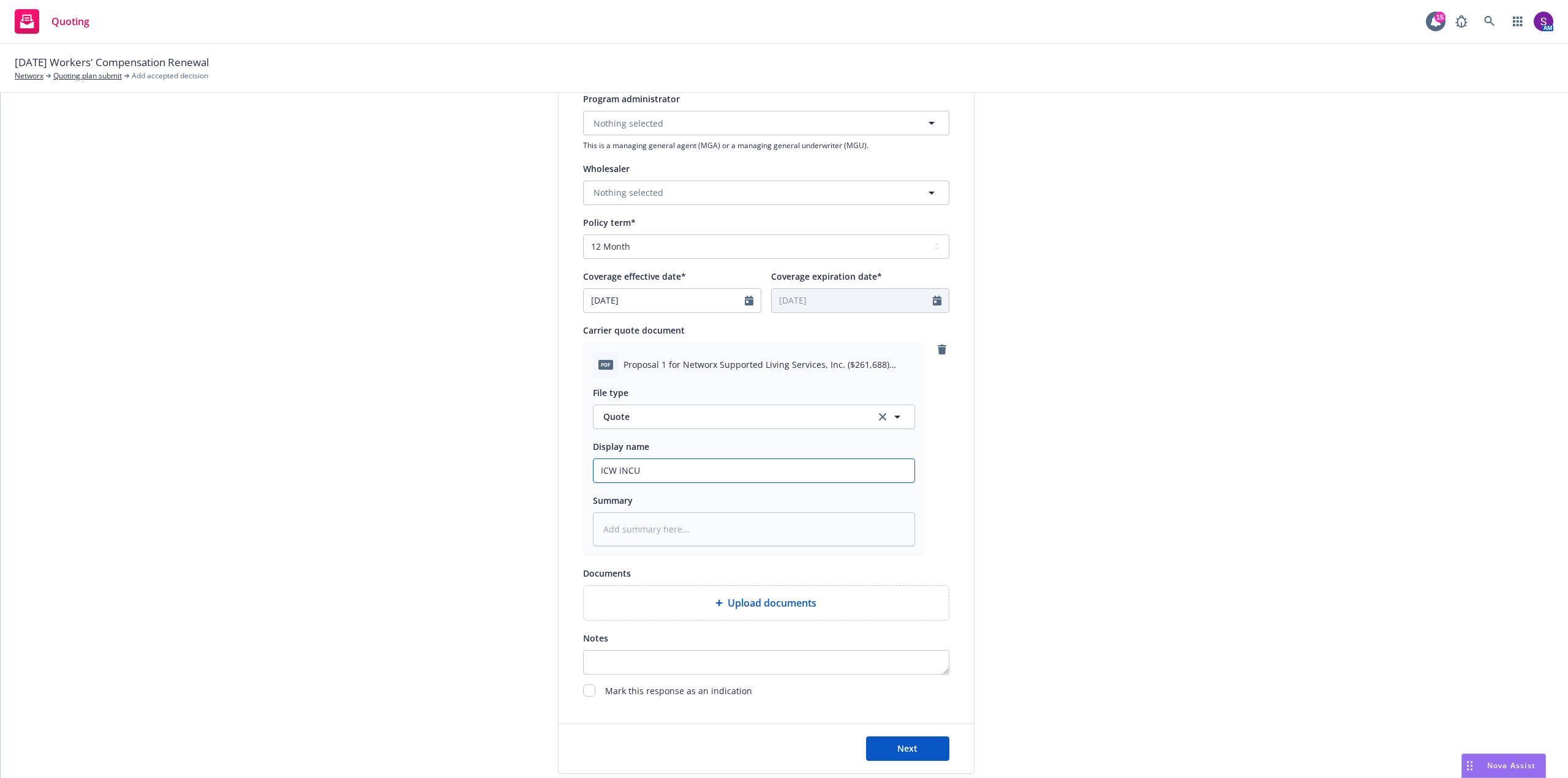
type input "ICW iNCUB"
type textarea "x"
type input "ICW iNCUBA"
type textarea "x"
type input "ICW iNCUBAN"
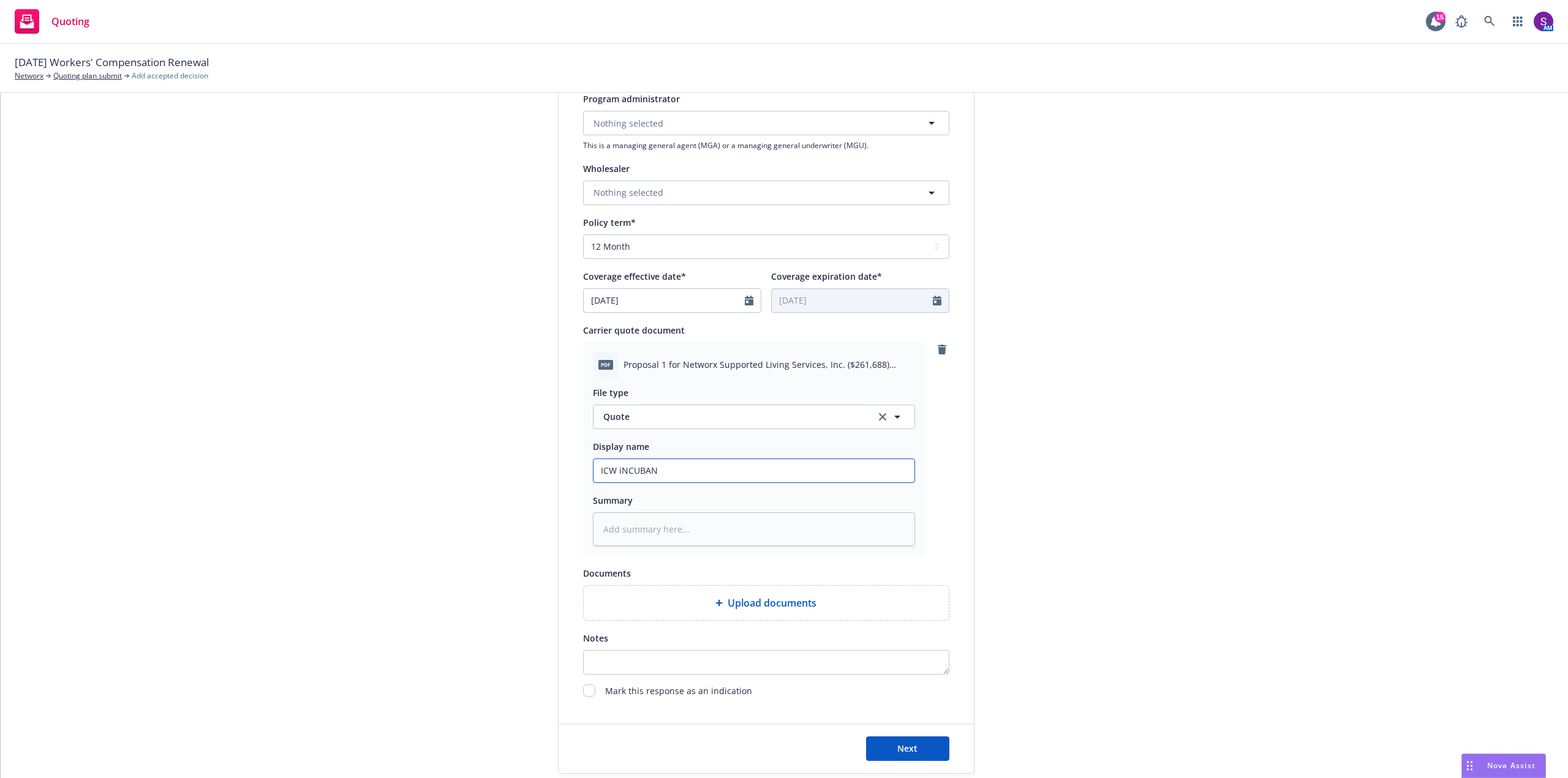
type textarea "x"
type input "ICW iNCUBANT"
type textarea "x"
type input "ICW iNCUBANT"
type textarea "x"
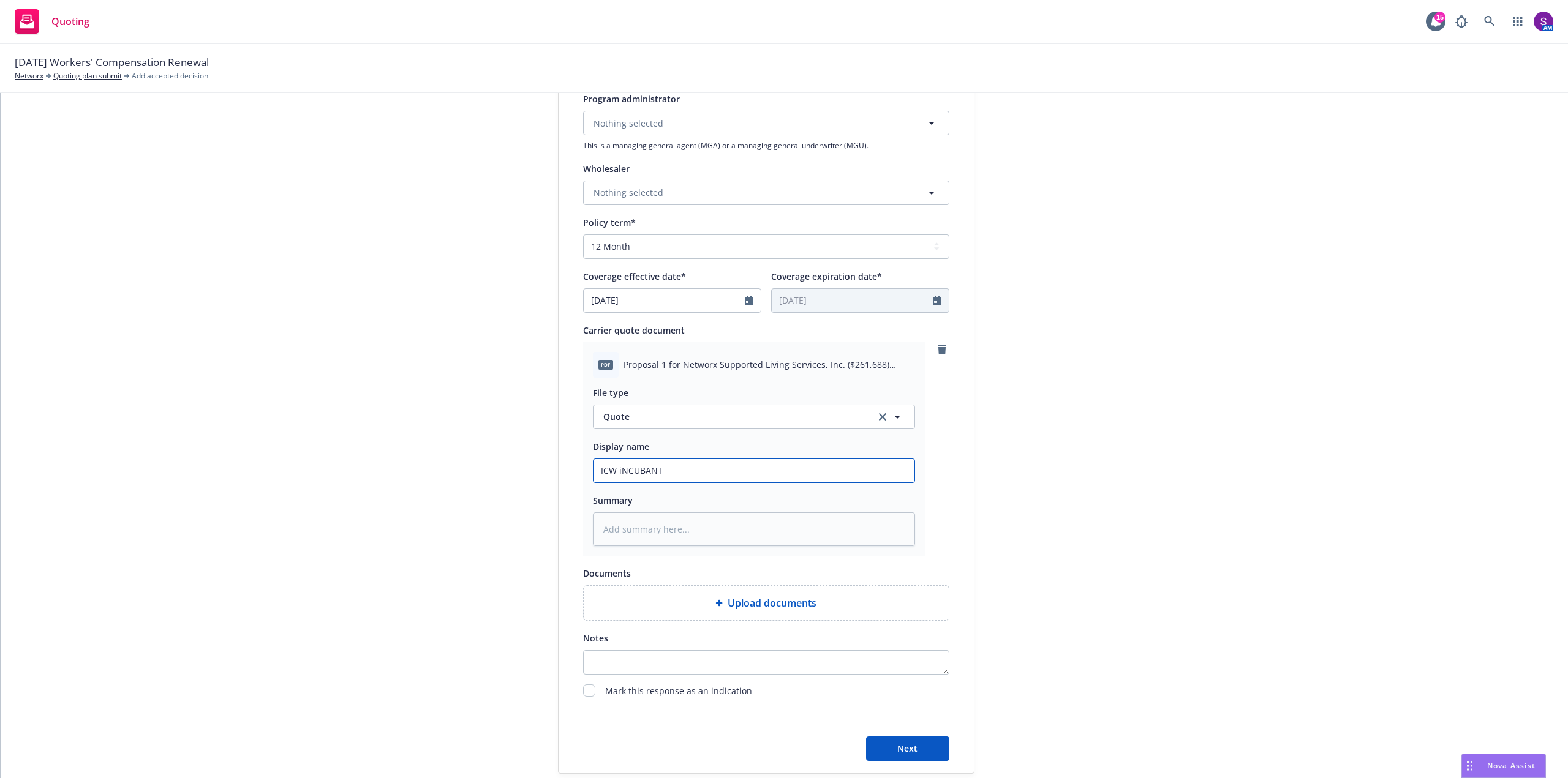
type input "ICW iNCUBANT r"
type textarea "x"
type input "ICW iNCUBANT"
type textarea "x"
type input "ICW iNCUBANT"
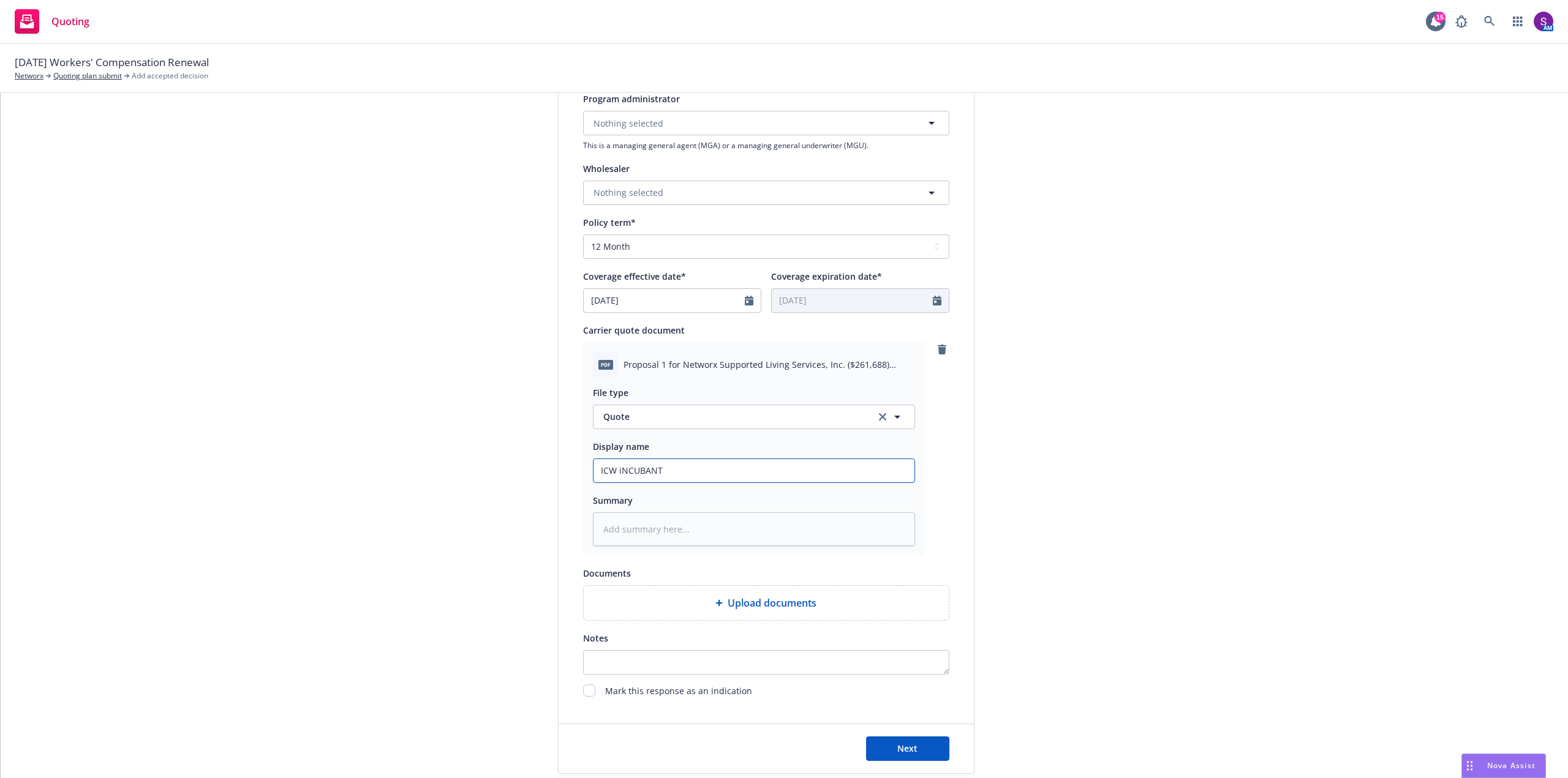
type textarea "x"
type input "ICW iNCUBAN"
type textarea "x"
type input "ICW iNCUBA"
type textarea "x"
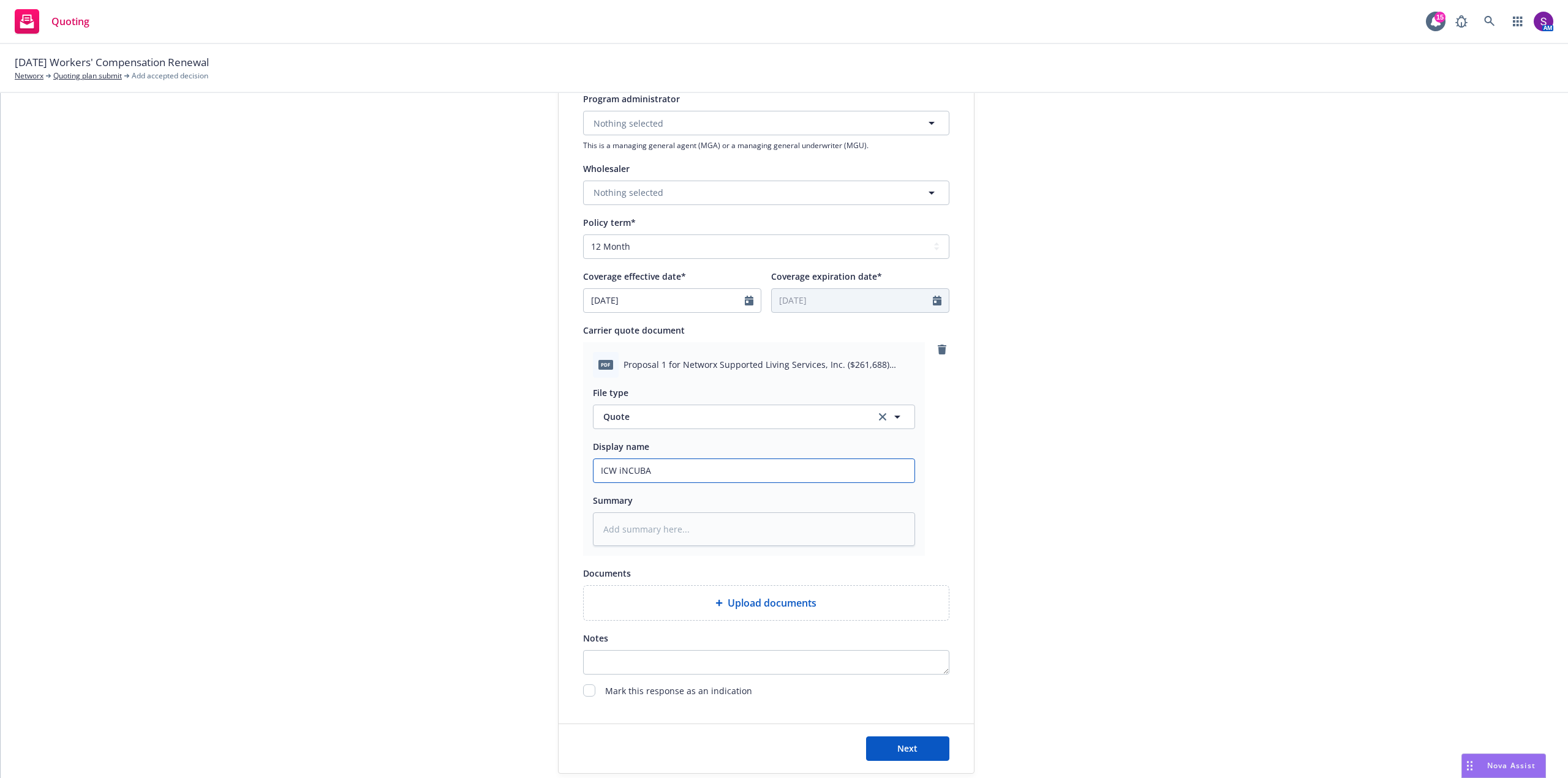
type input "ICW iNCUB"
type textarea "x"
type input "ICW iNCU"
type textarea "x"
type input "ICW iNC"
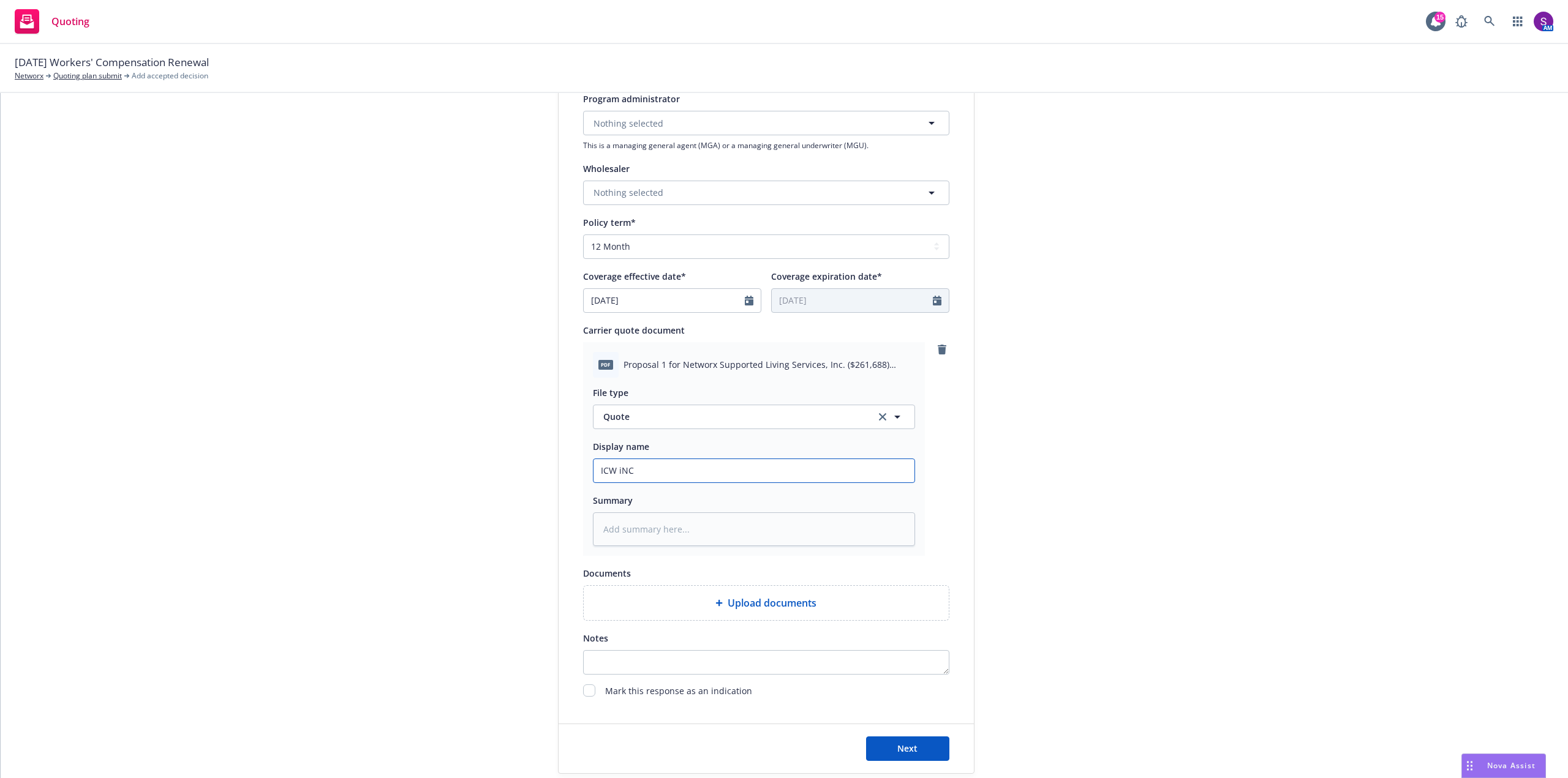
type textarea "x"
type input "ICW iN"
type textarea "x"
type input "ICW i"
type textarea "x"
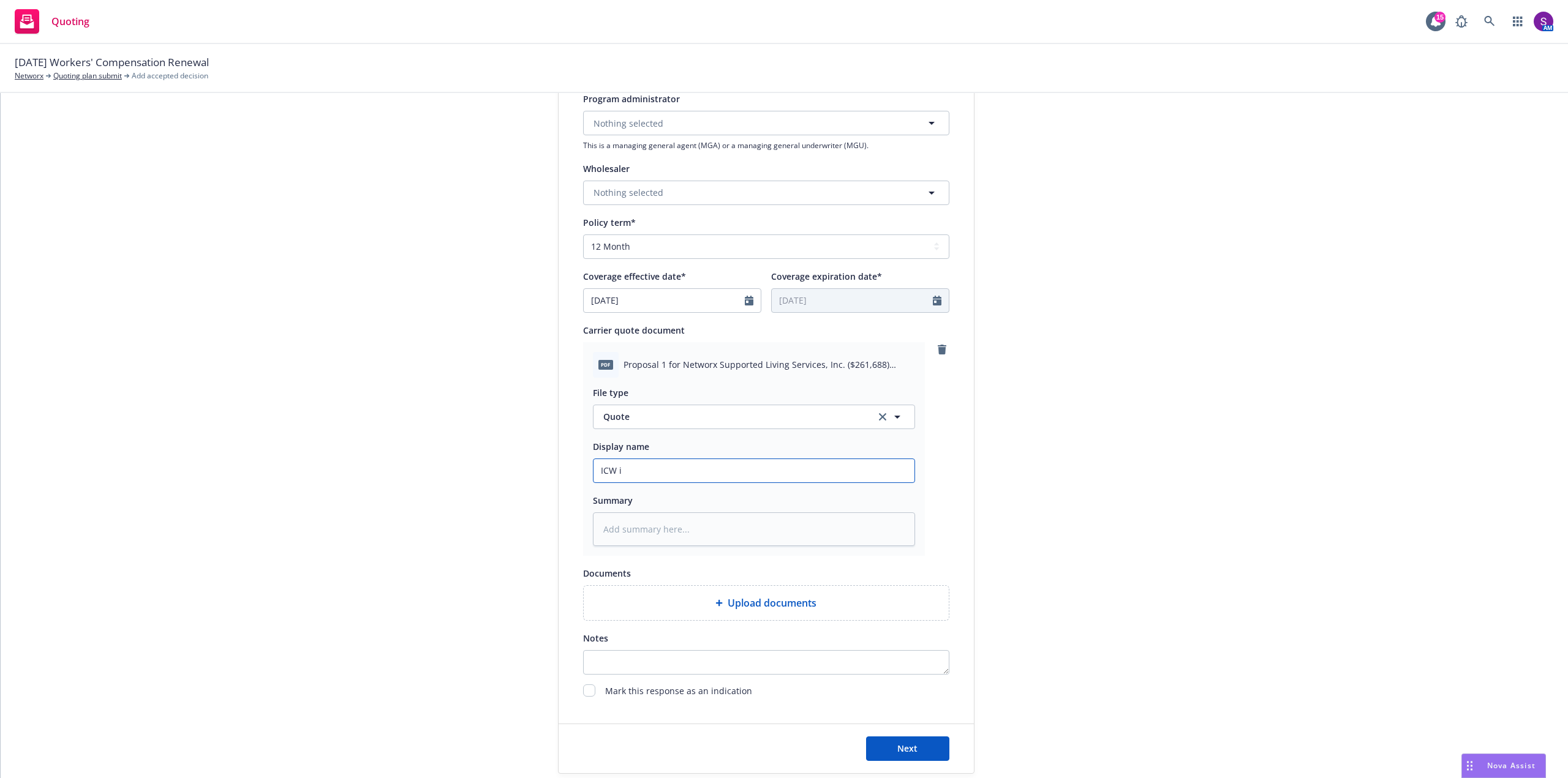
type input "ICW"
type textarea "x"
type input "ICW i"
type textarea "x"
type input "ICW iN"
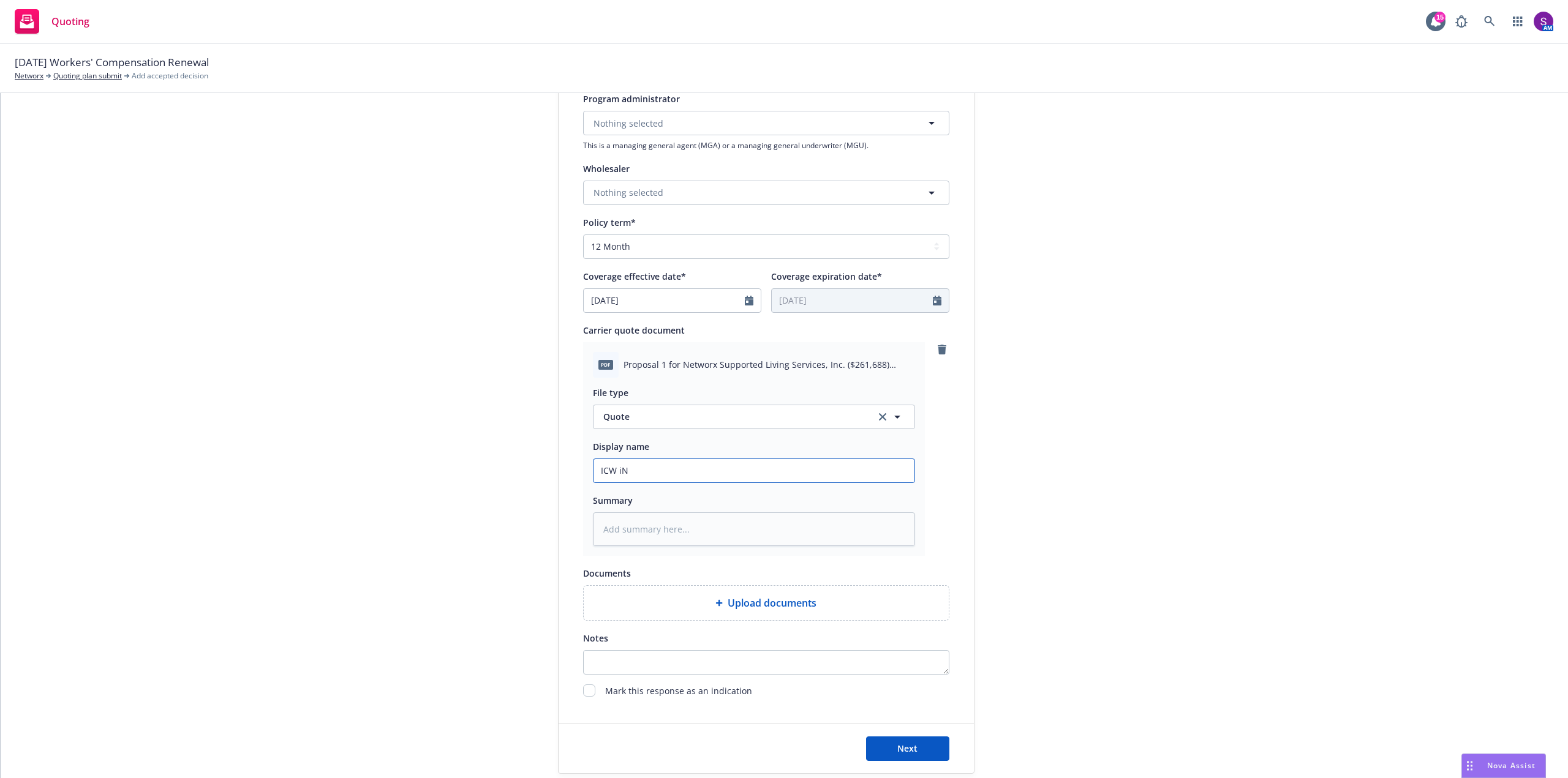
type textarea "x"
type input "ICW i"
type textarea "x"
type input "ICW"
type textarea "x"
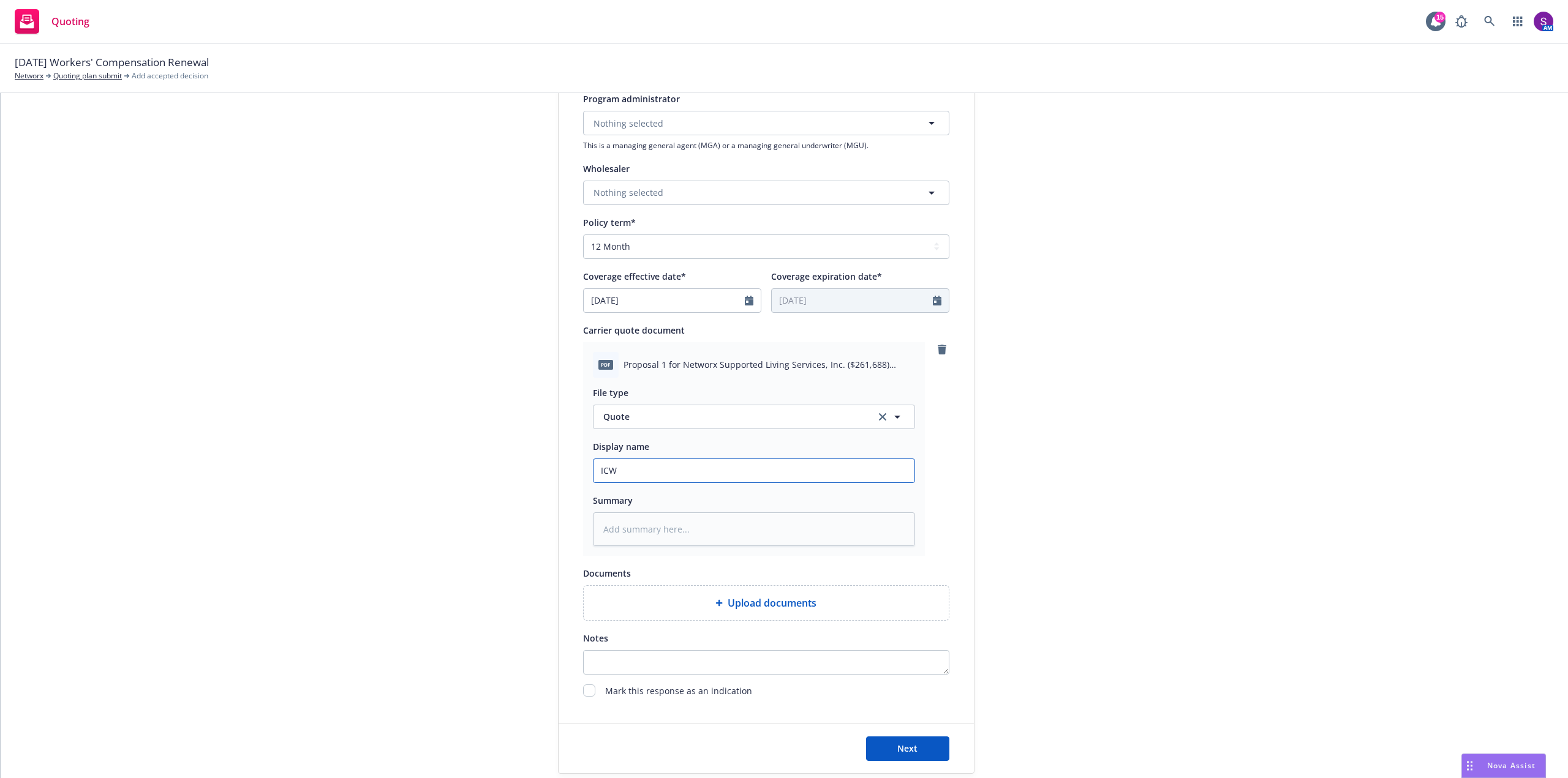
type input "ICW I"
type textarea "x"
type input "ICW In"
type textarea "x"
type input "ICW Inc"
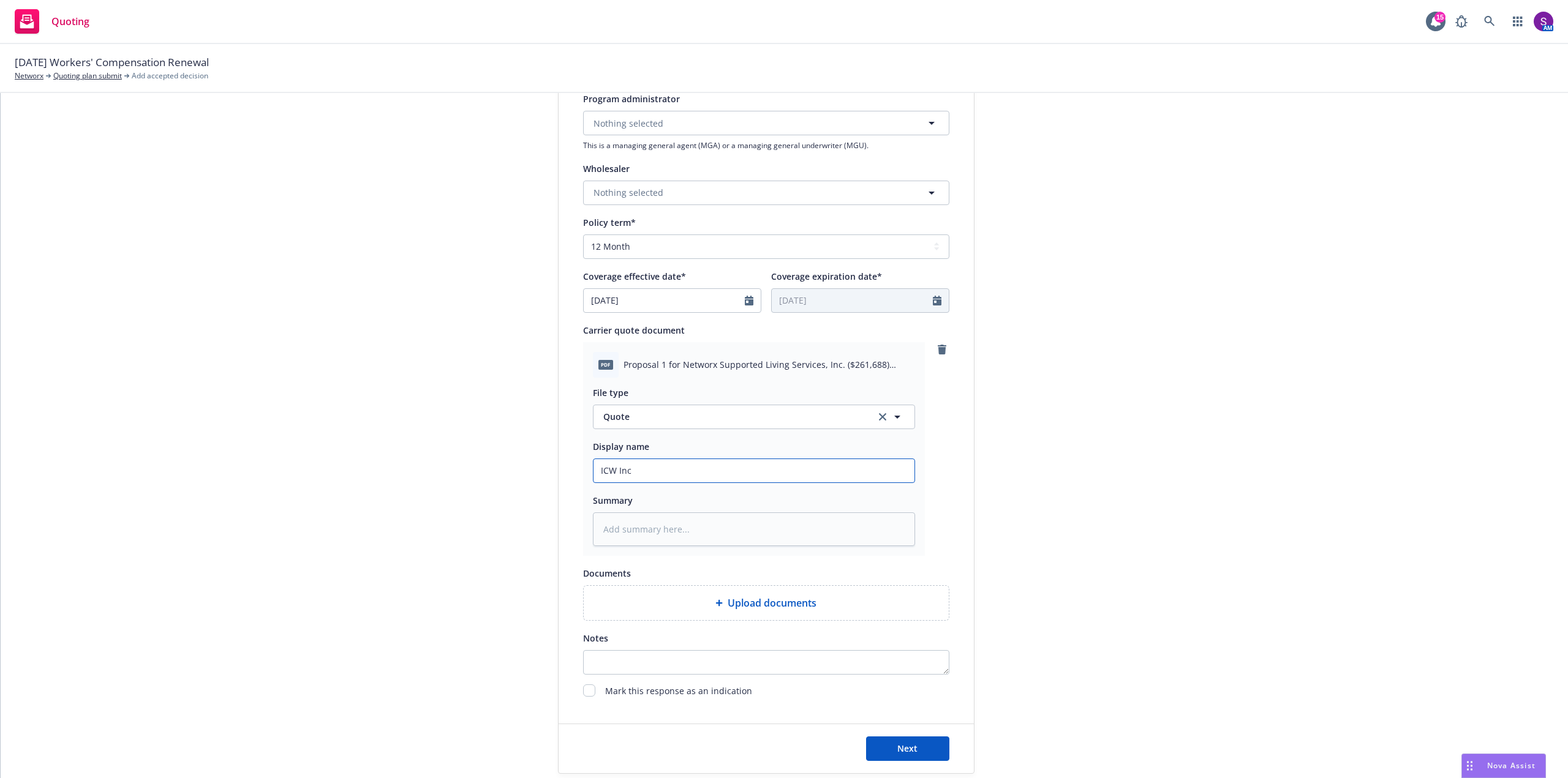
type textarea "x"
type input "ICW Incu"
type textarea "x"
type input "ICW Incub"
type textarea "x"
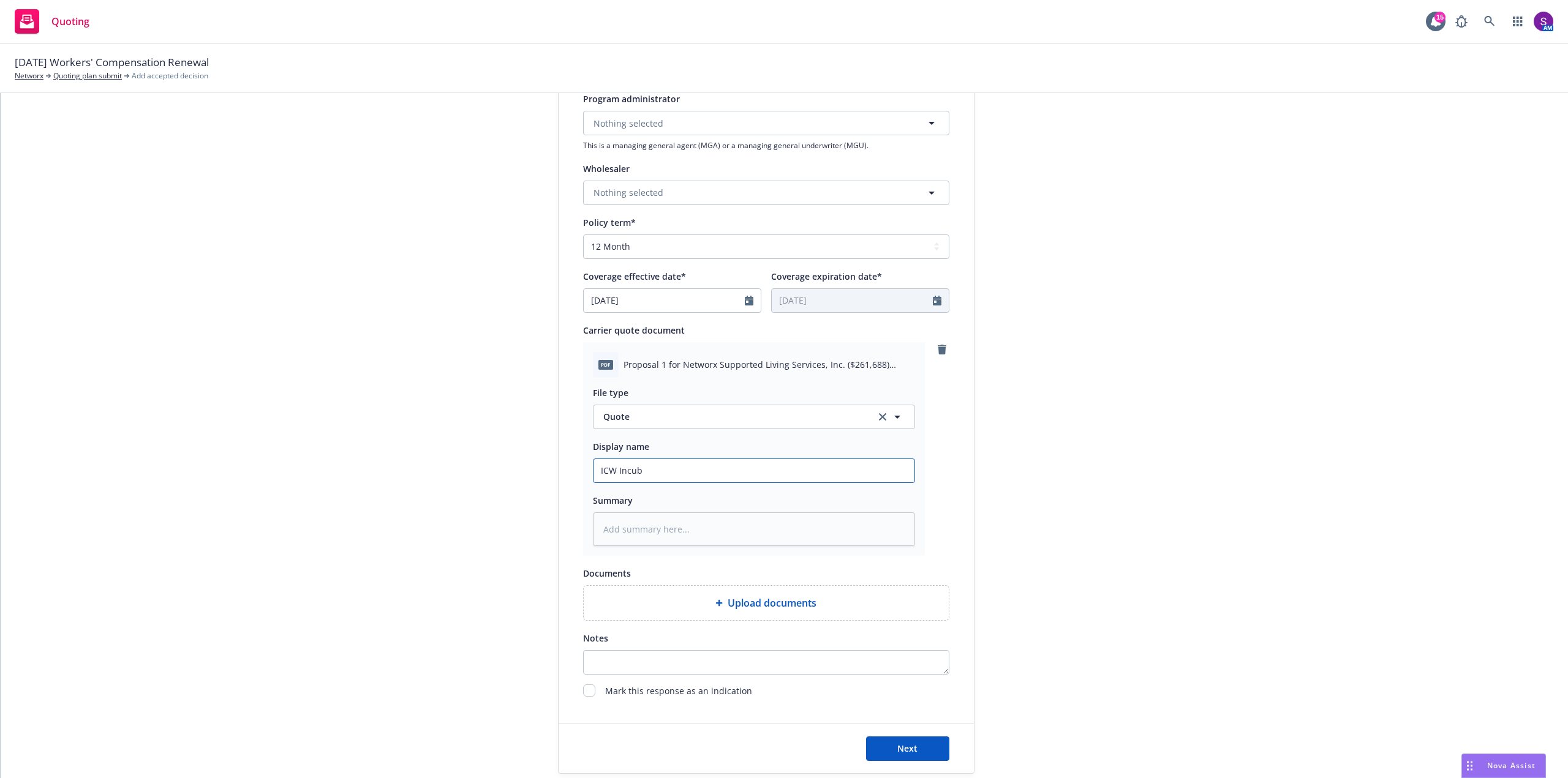
type input "ICW Incu"
type textarea "x"
type input "ICW Incum"
type textarea "x"
type input "ICW Incumb"
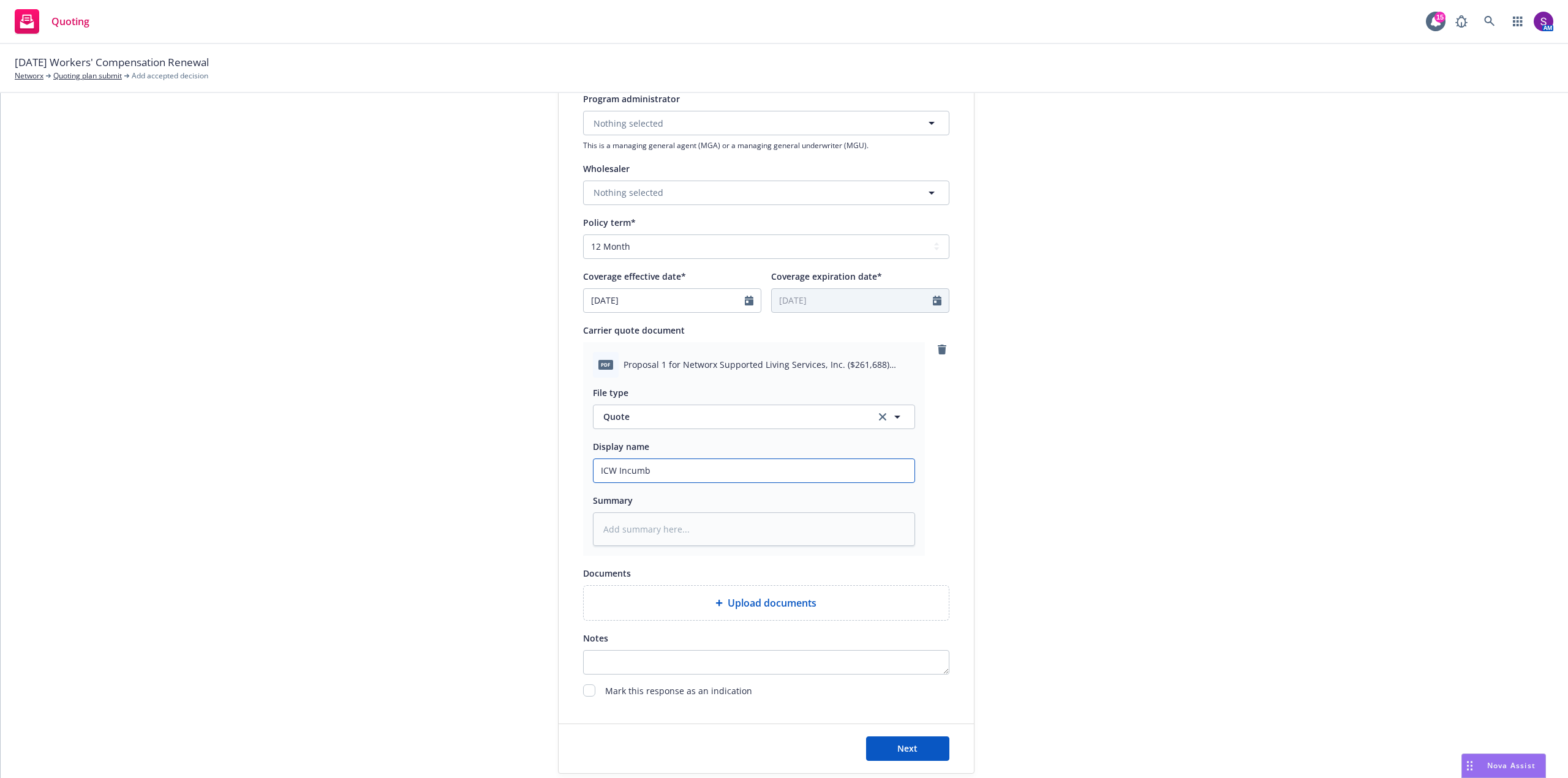
type textarea "x"
type input "ICW Incumba"
type textarea "x"
type input "ICW Incumban"
type textarea "x"
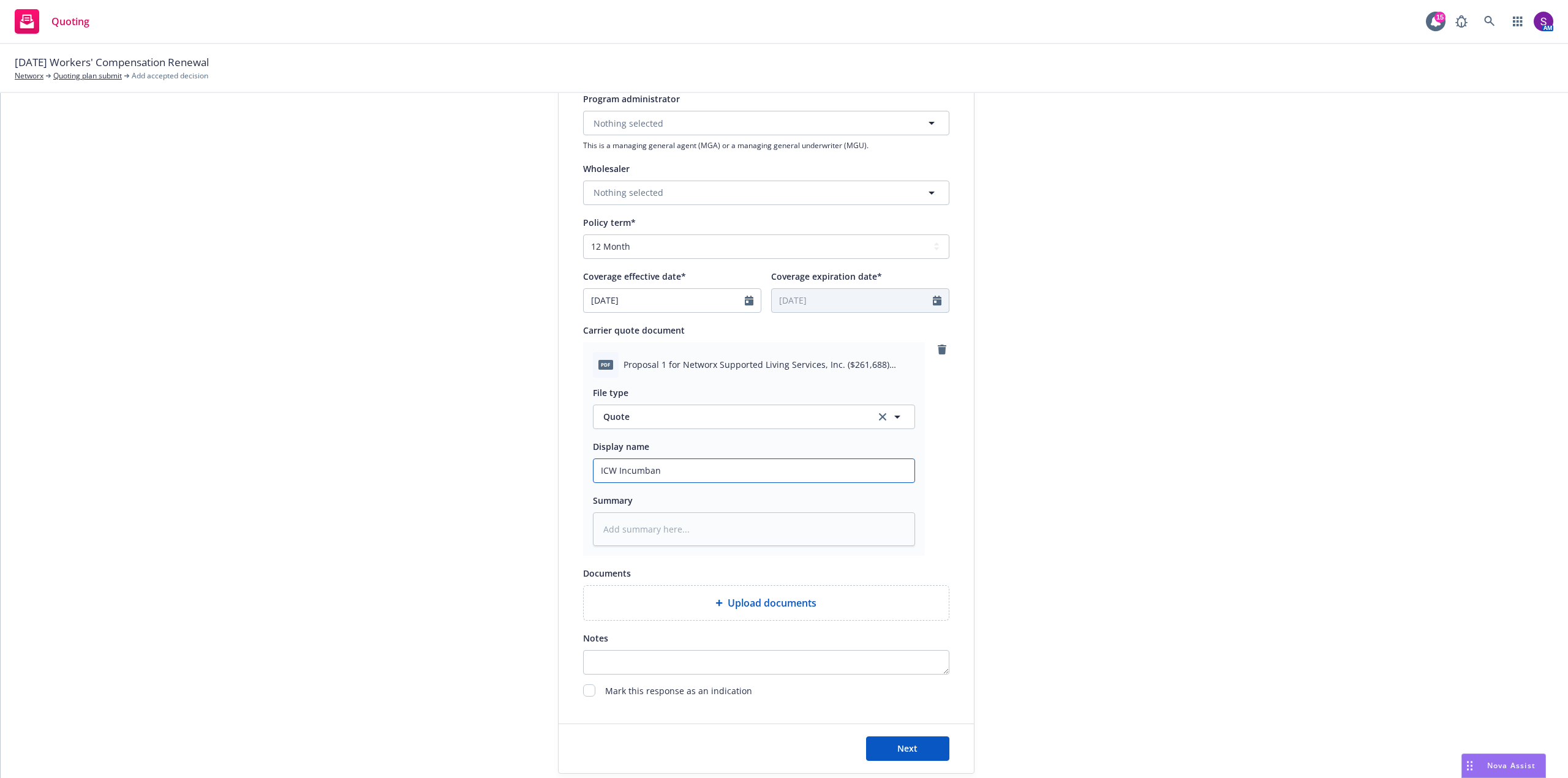
type input "ICW Incumbant"
type textarea "x"
type input "ICW Incumbant"
type textarea "x"
type input "ICW Incumbant C"
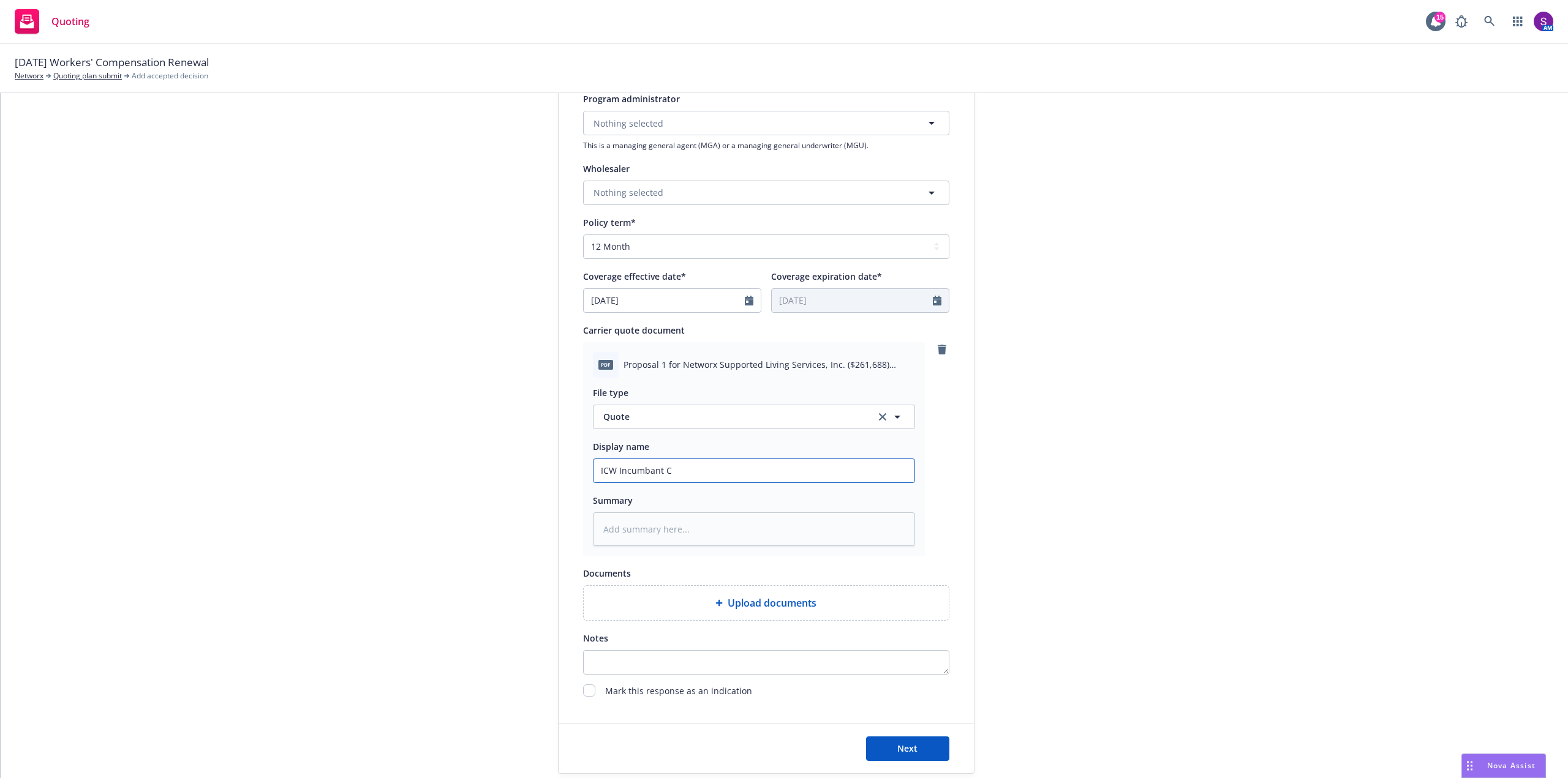
type textarea "x"
type input "ICW Incumbant Ca"
type textarea "x"
type input "ICW Incumbant Car"
type textarea "x"
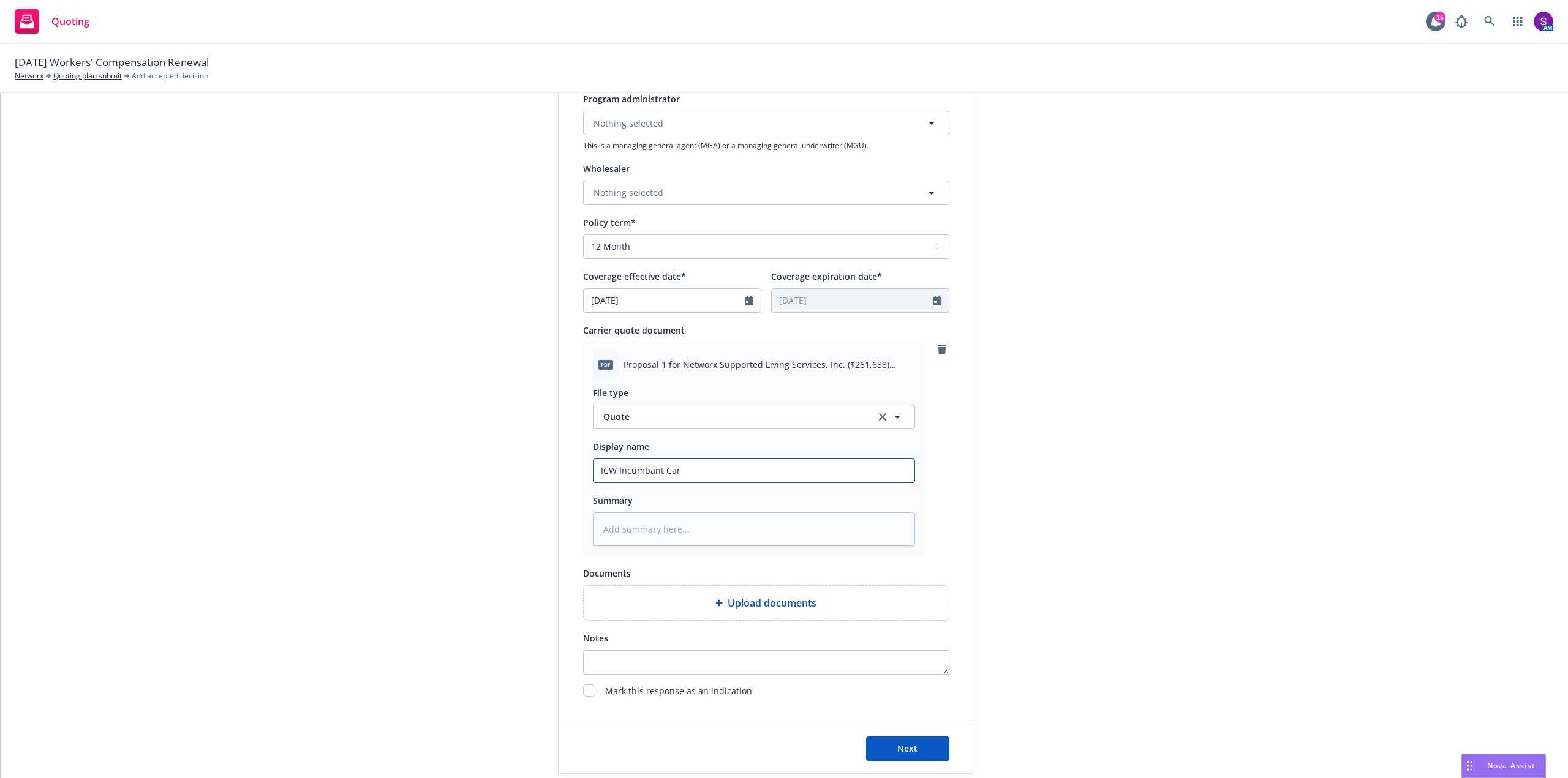
type input "ICW Incumbant Carr"
type textarea "x"
type input "ICW Incumbant Carri"
type textarea "x"
type input "ICW Incumbant Carrie"
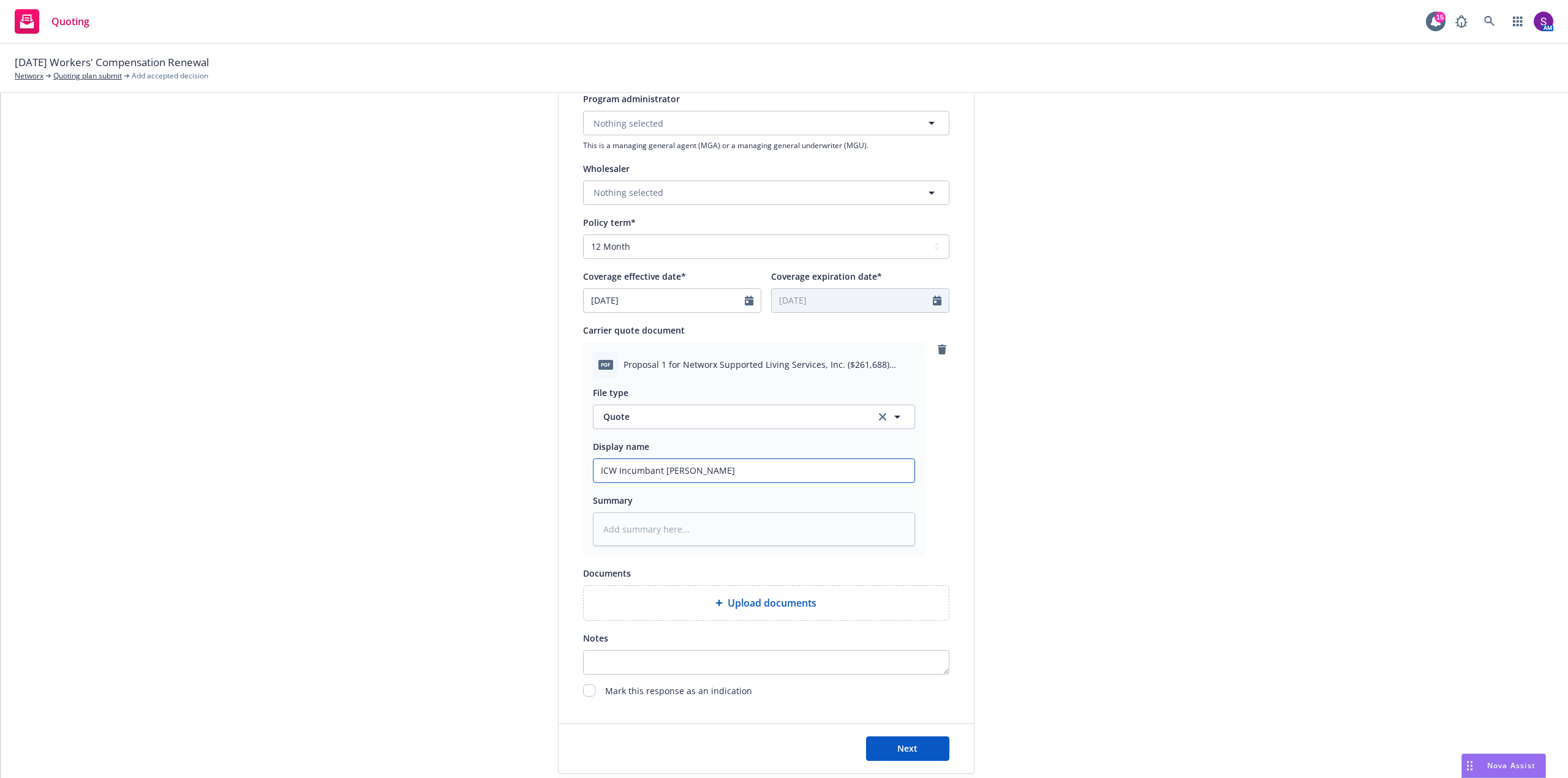
type textarea "x"
type input "ICW Incumbant Carrier"
type textarea "x"
type input "ICW Incumbant Carrier"
type textarea "x"
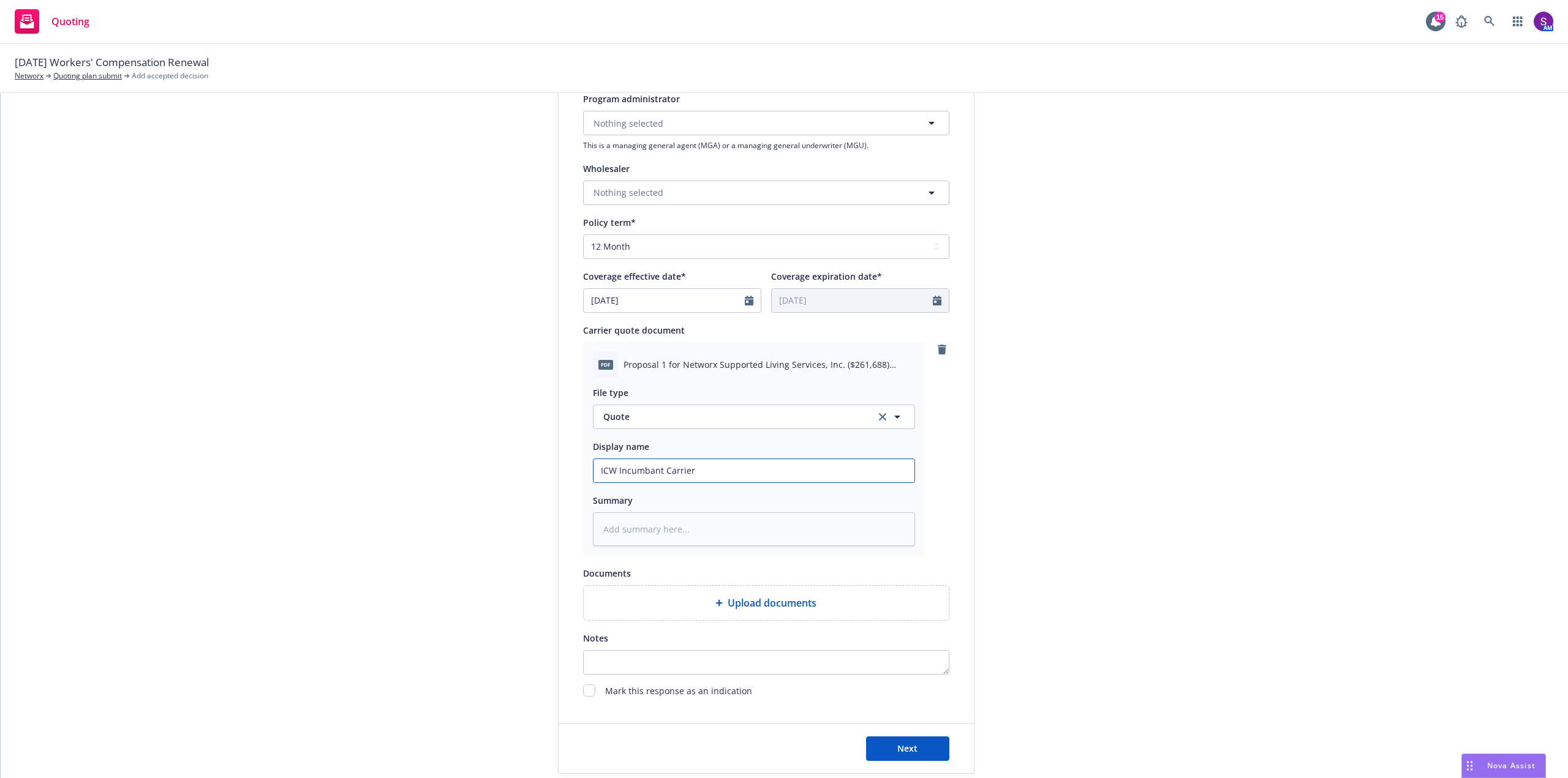
type input "ICW Incumbant Carrier R"
type textarea "x"
type input "ICW Incumbant Carrier Re"
type textarea "x"
type input "ICW Incumbant Carrier Ren"
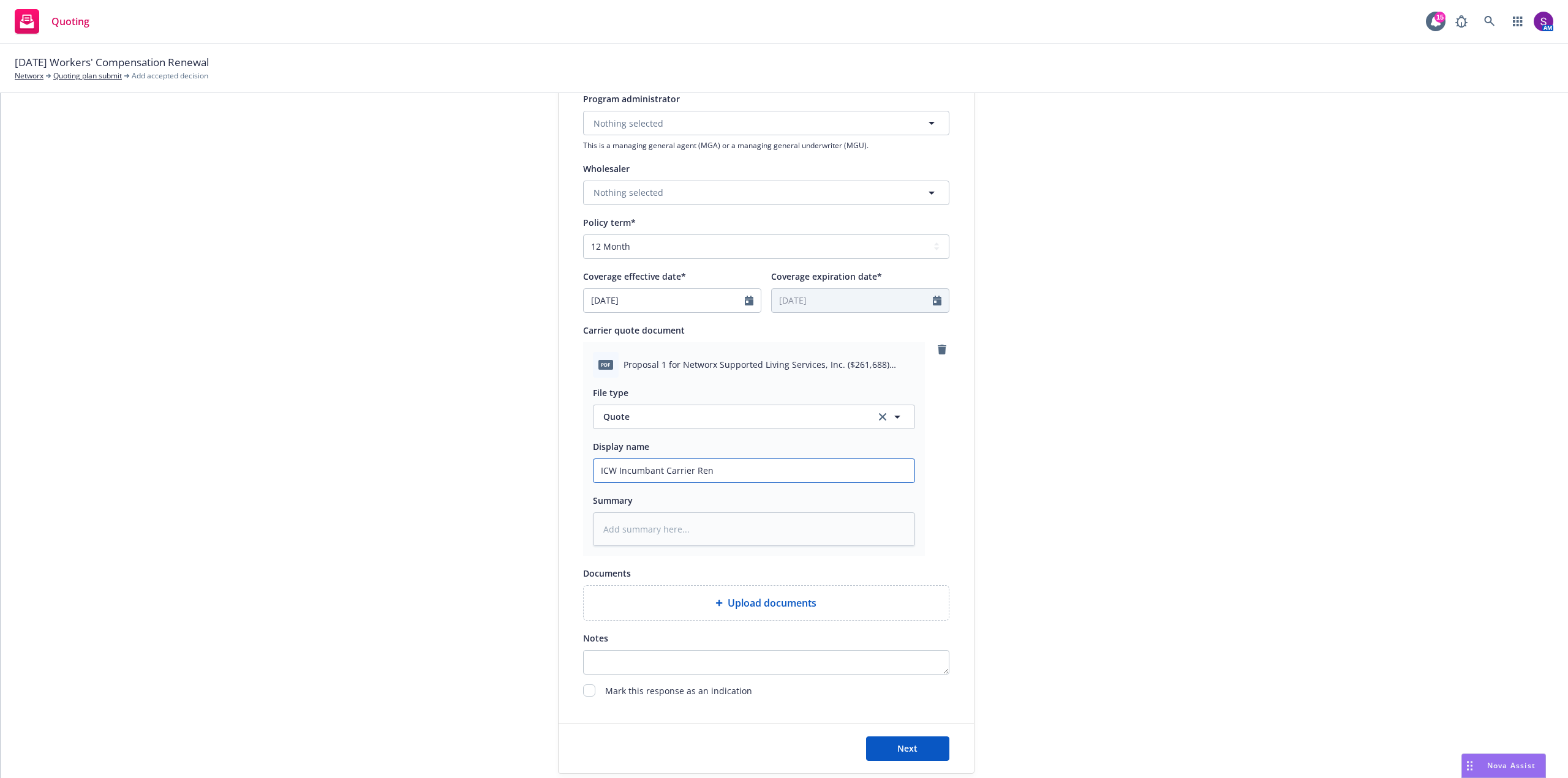
type textarea "x"
type input "ICW Incumbant Carrier Rene"
type textarea "x"
type input "ICW Incumbant Carrier Renew"
type textarea "x"
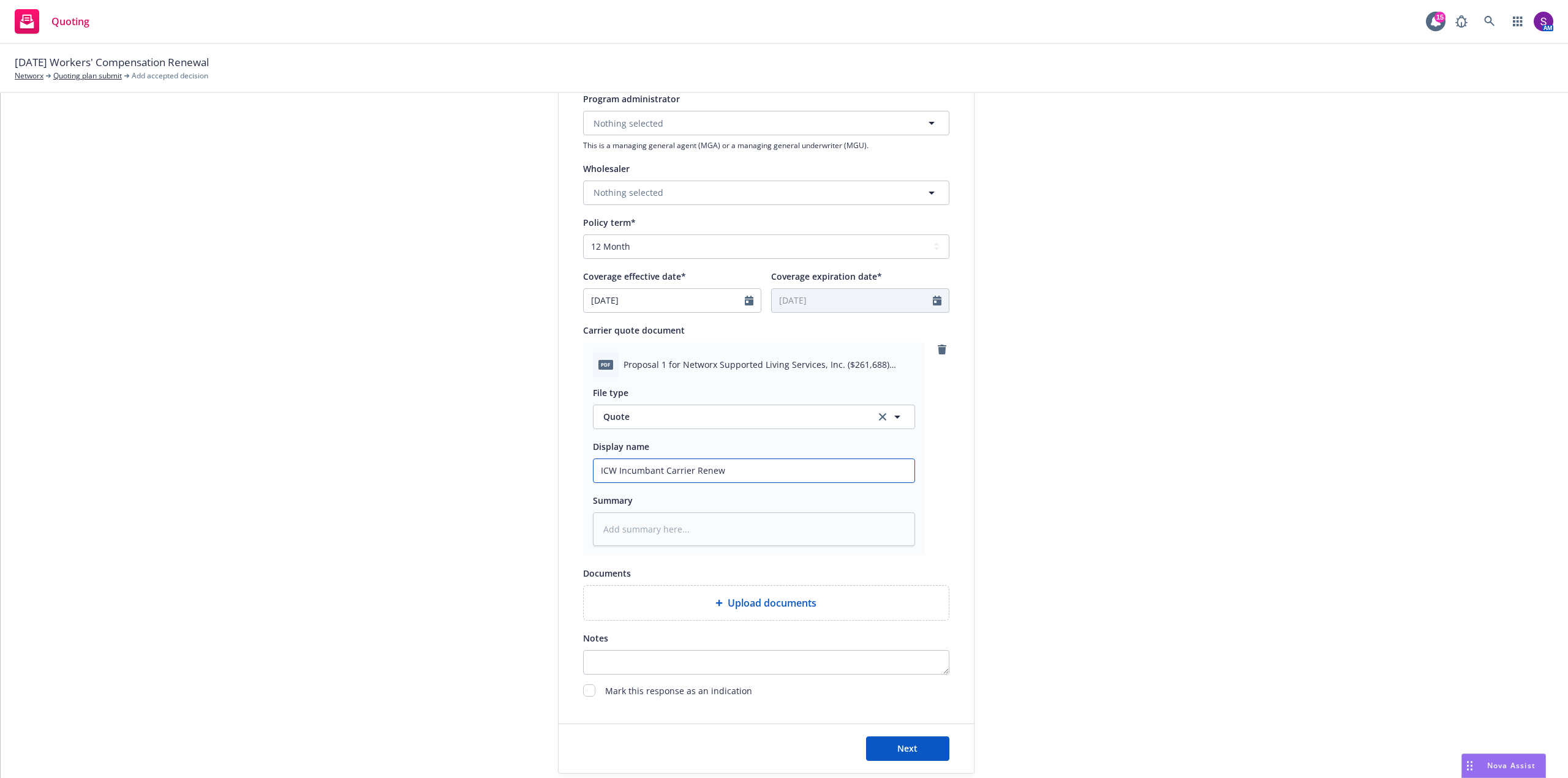
type input "ICW Incumbant Carrier Renewa"
type textarea "x"
type input "ICW Incumbant Carrier Renewal"
type textarea "x"
click at [738, 604] on span "Upload documents" at bounding box center [771, 603] width 89 height 15
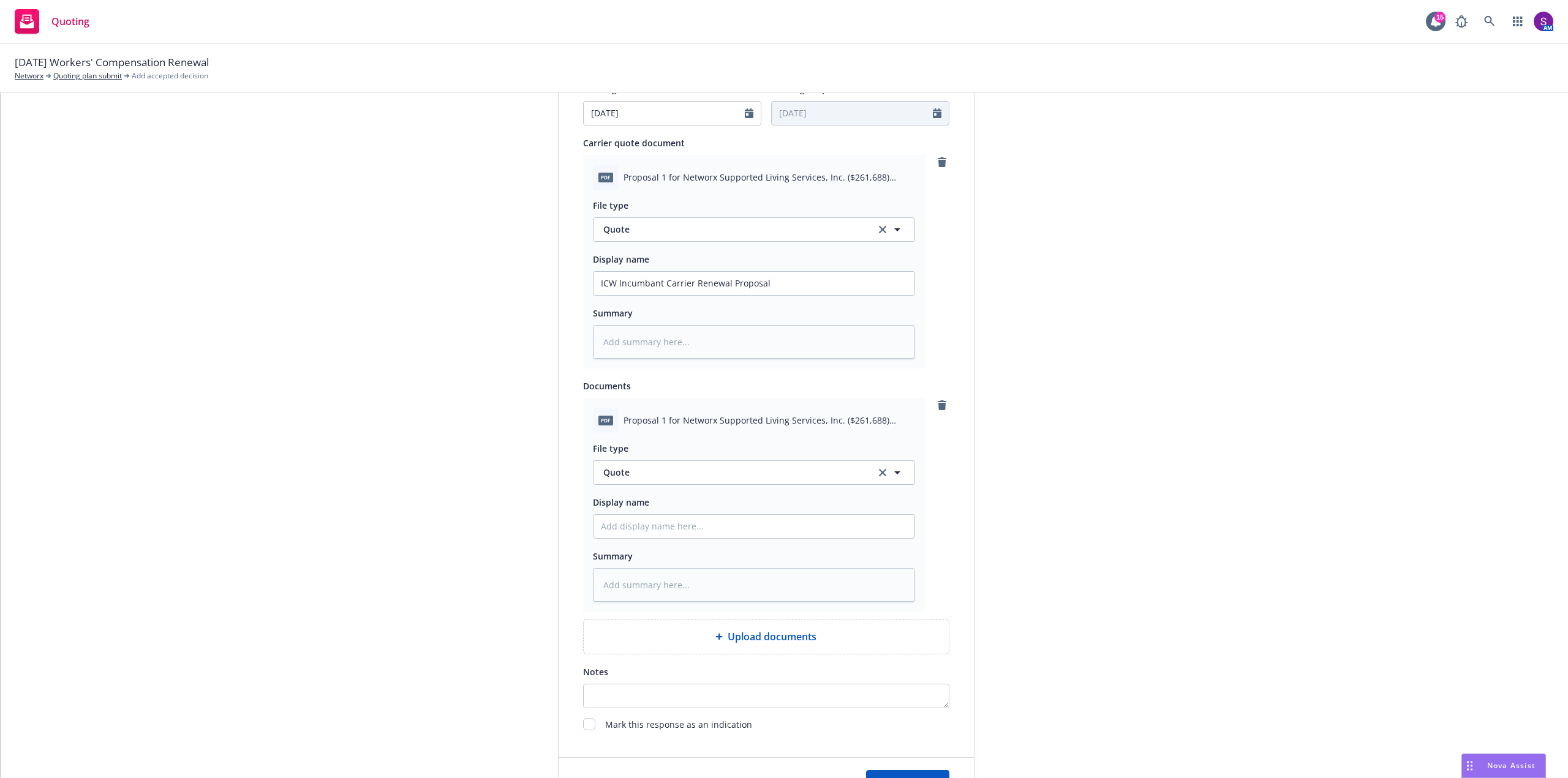
scroll to position [662, 0]
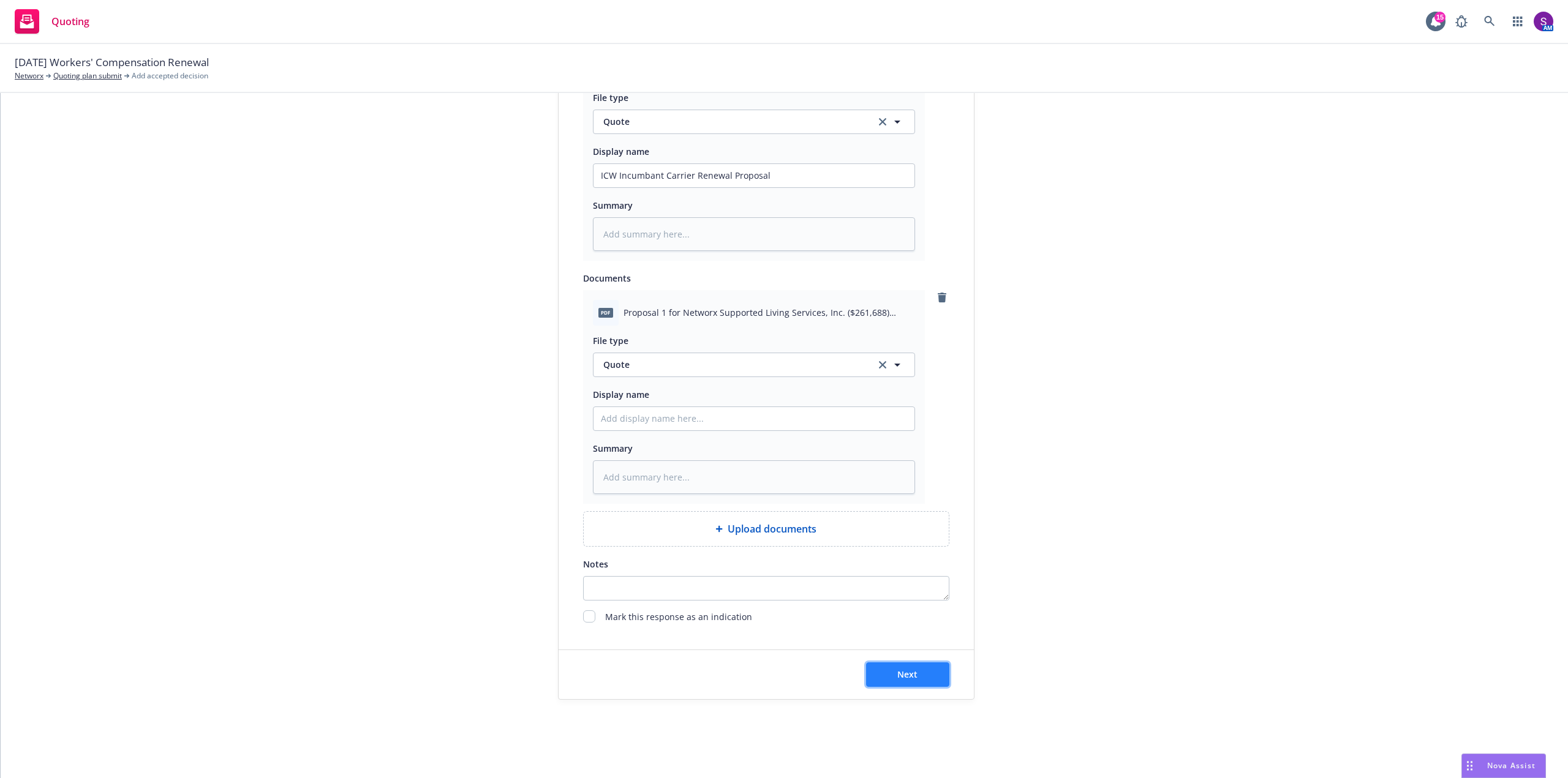
click at [926, 679] on button "Next" at bounding box center [908, 674] width 83 height 24
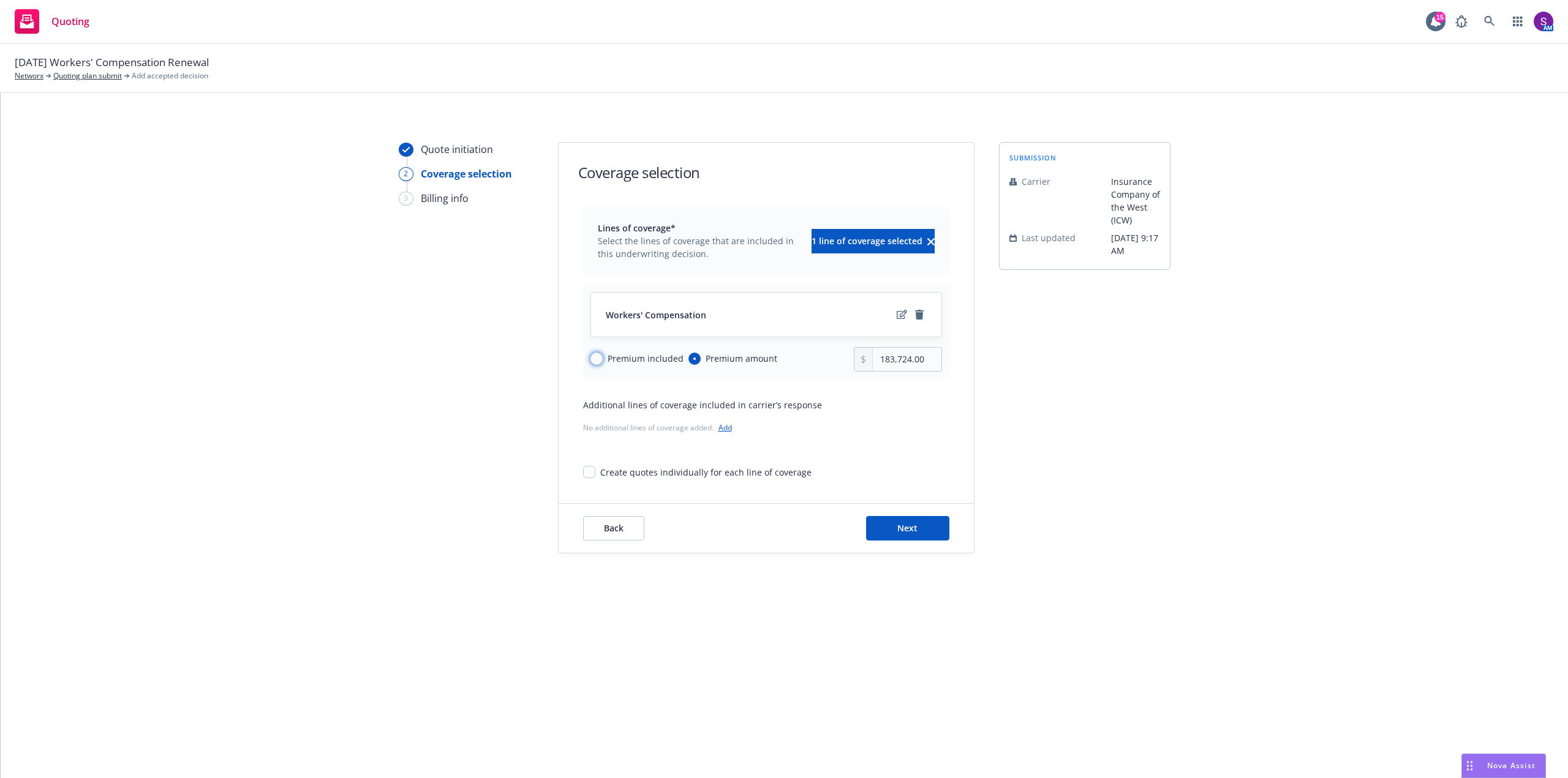
click at [601, 360] on input "Premium included" at bounding box center [597, 358] width 12 height 12
click at [911, 532] on span "Next" at bounding box center [907, 528] width 20 height 11
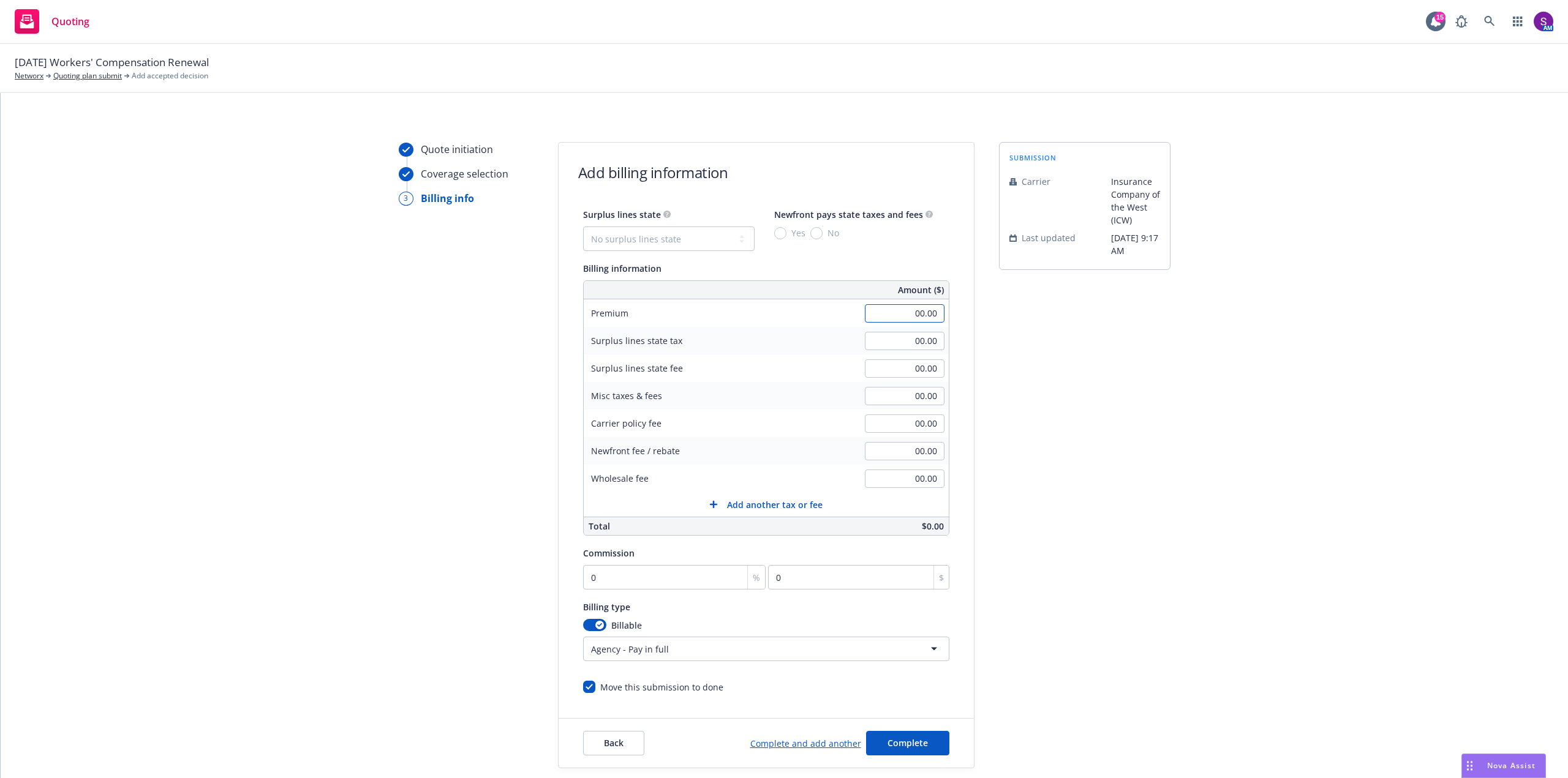
click at [922, 313] on input "00.00" at bounding box center [905, 313] width 79 height 18
click at [930, 395] on input "00.00" at bounding box center [905, 395] width 79 height 18
click at [713, 415] on div "Carrier policy fee" at bounding box center [676, 423] width 184 height 28
click at [587, 583] on input "0" at bounding box center [675, 577] width 183 height 24
click at [867, 607] on div "Billing type" at bounding box center [766, 606] width 366 height 15
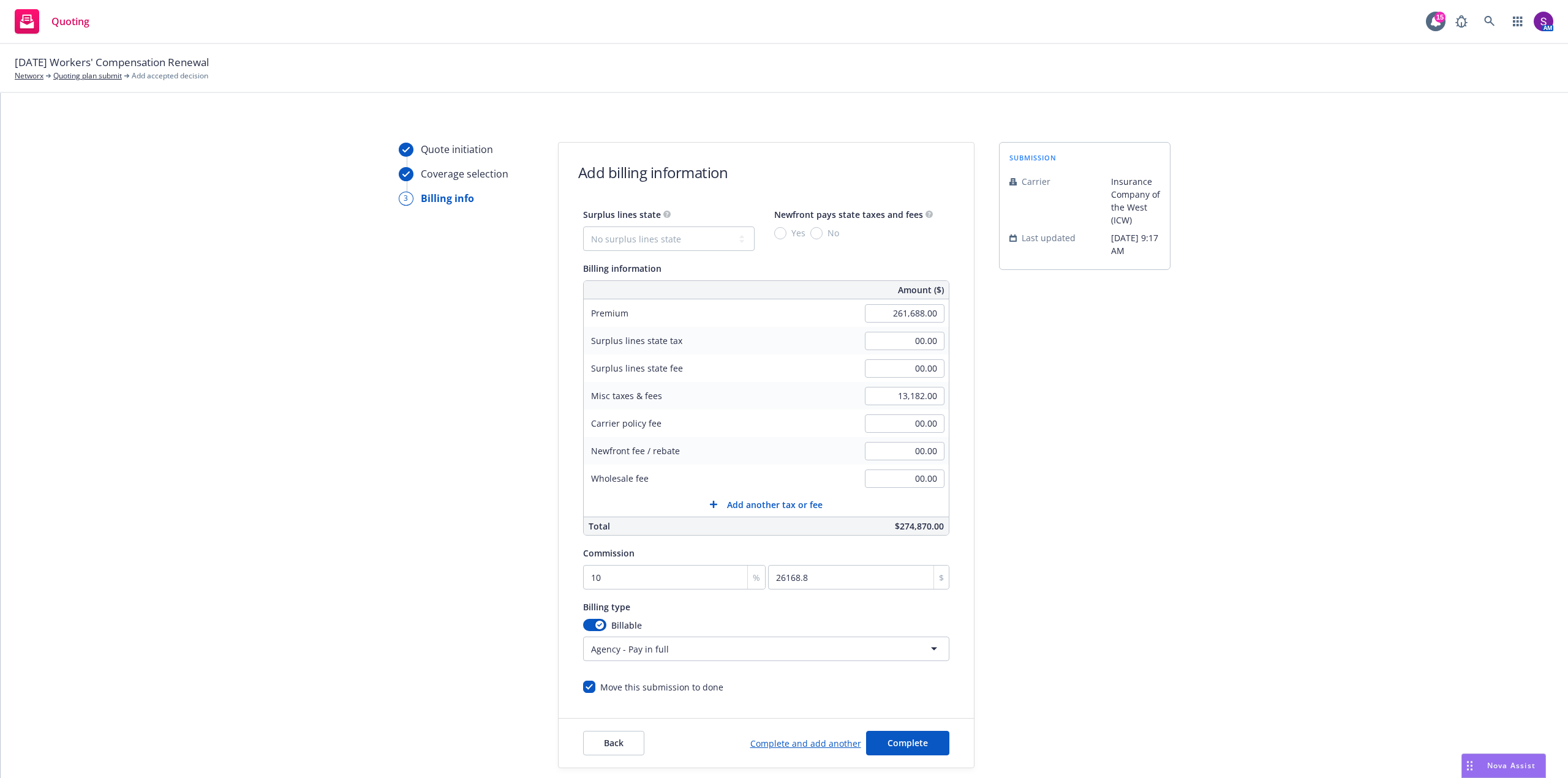
click at [650, 649] on html "Quoting 15 AM 09/01/25 Workers' Compensation Renewal Networx Quoting plan submi…" at bounding box center [784, 389] width 1568 height 778
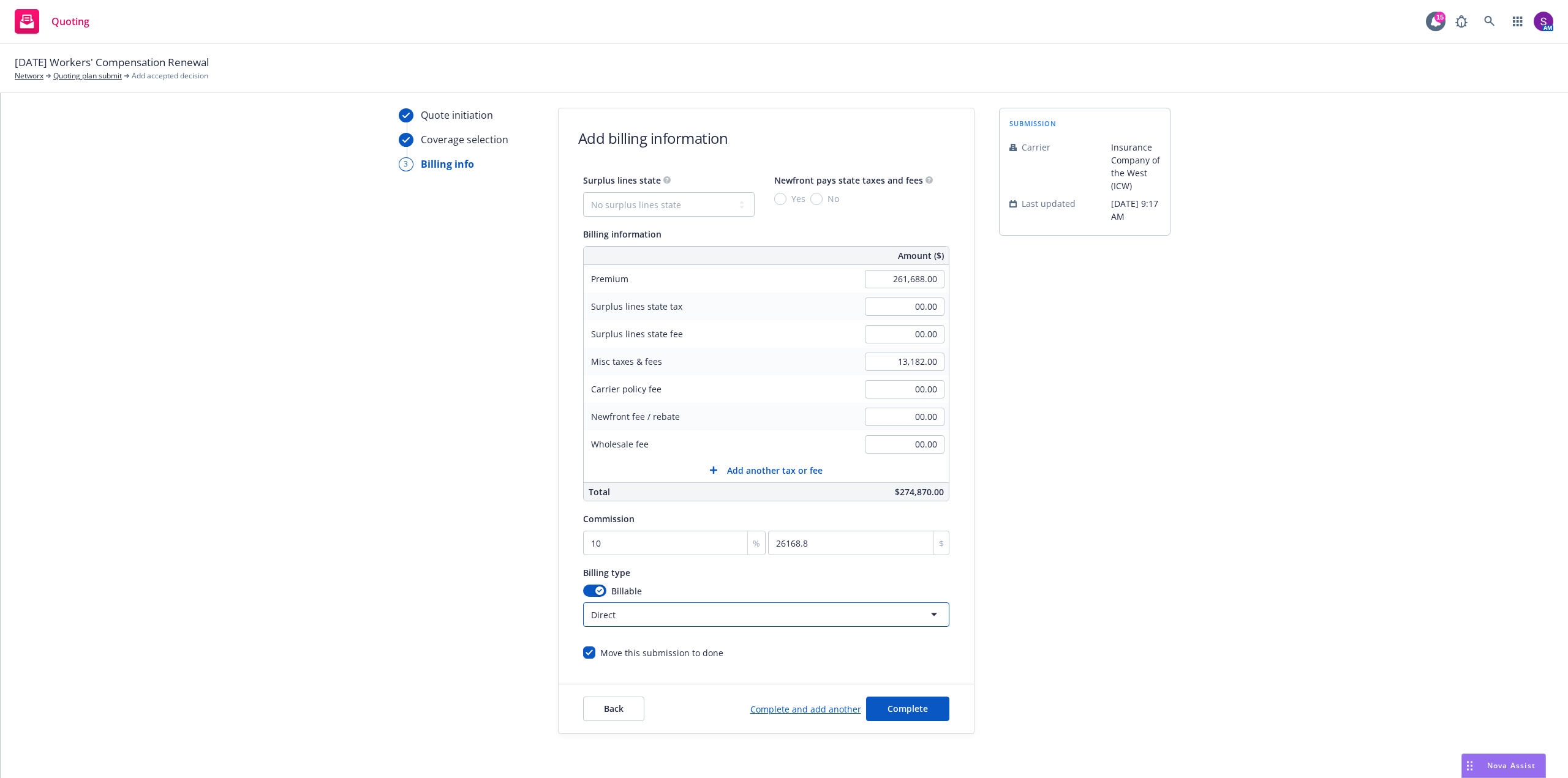
scroll to position [68, 0]
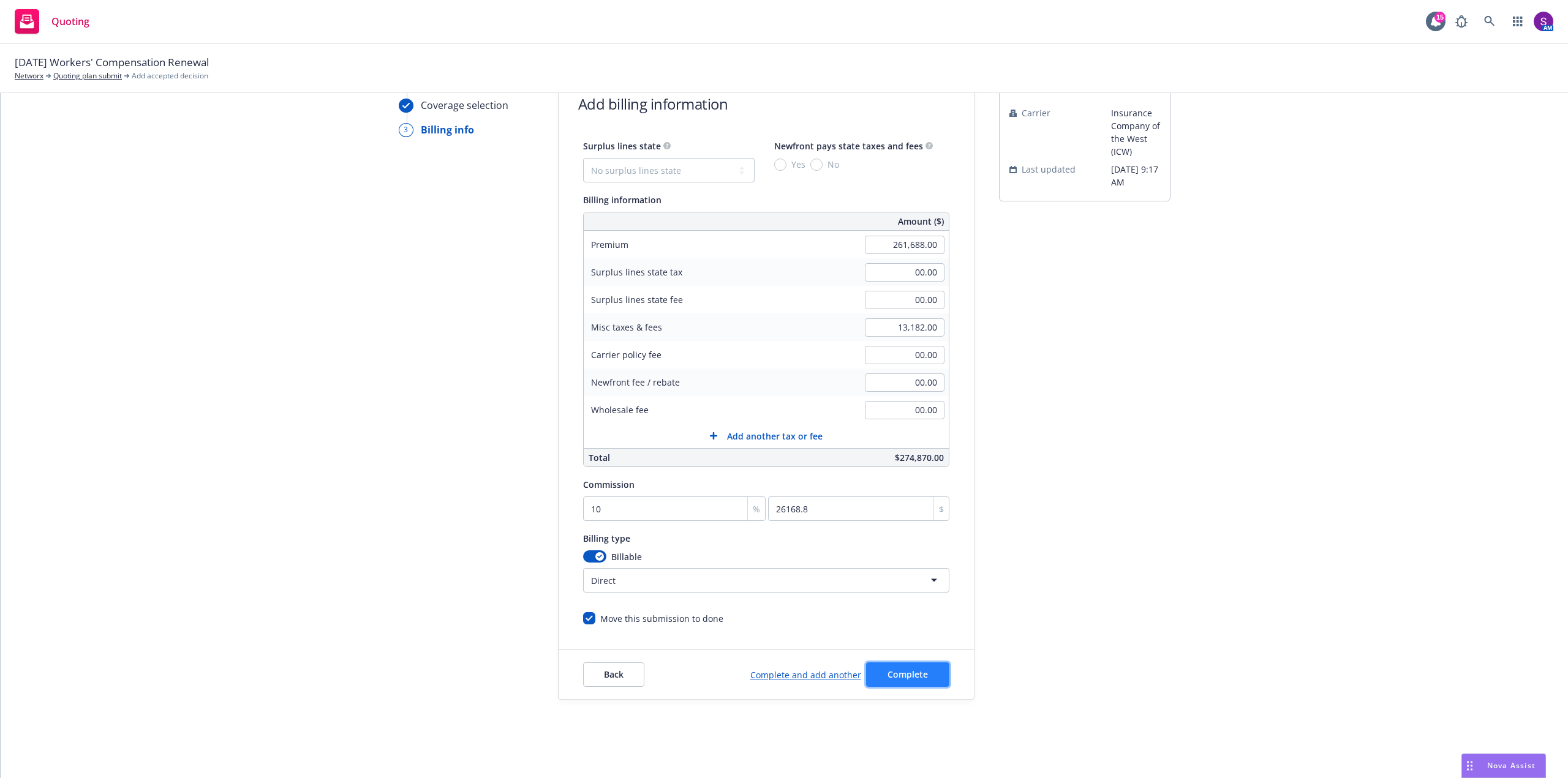
click at [914, 686] on button "Complete" at bounding box center [908, 674] width 83 height 24
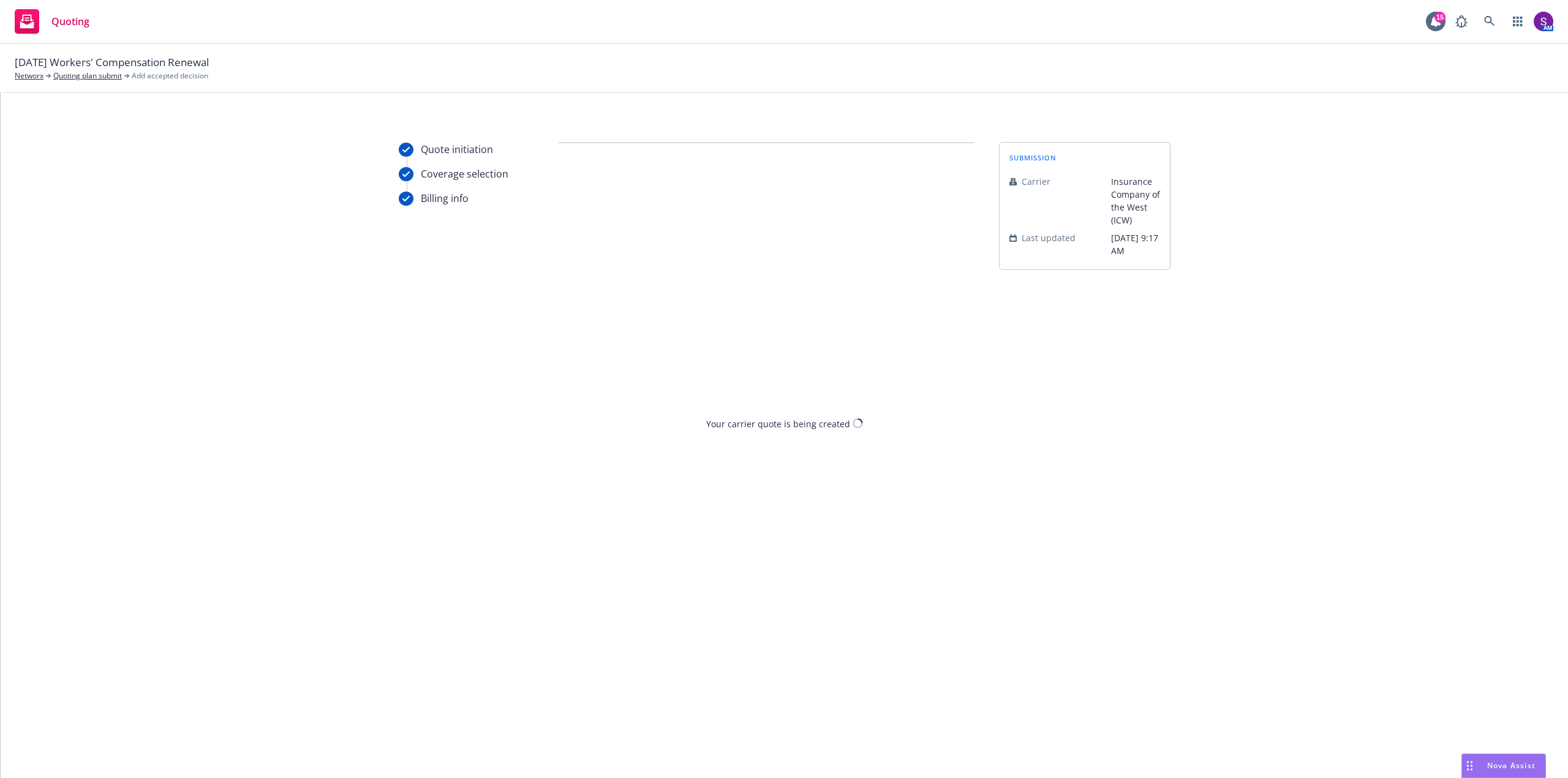
scroll to position [0, 0]
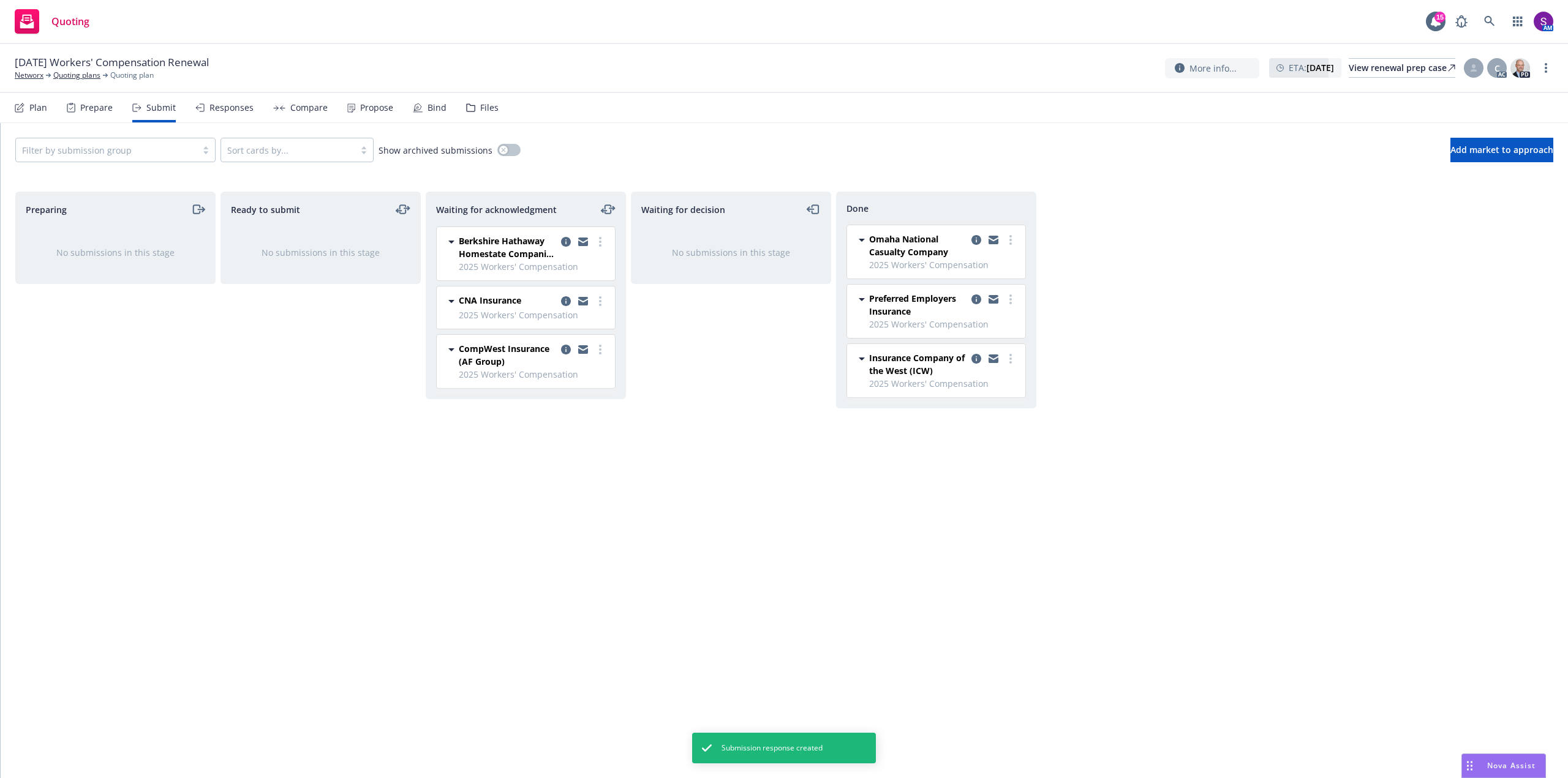
click at [222, 104] on div "Responses" at bounding box center [231, 107] width 44 height 9
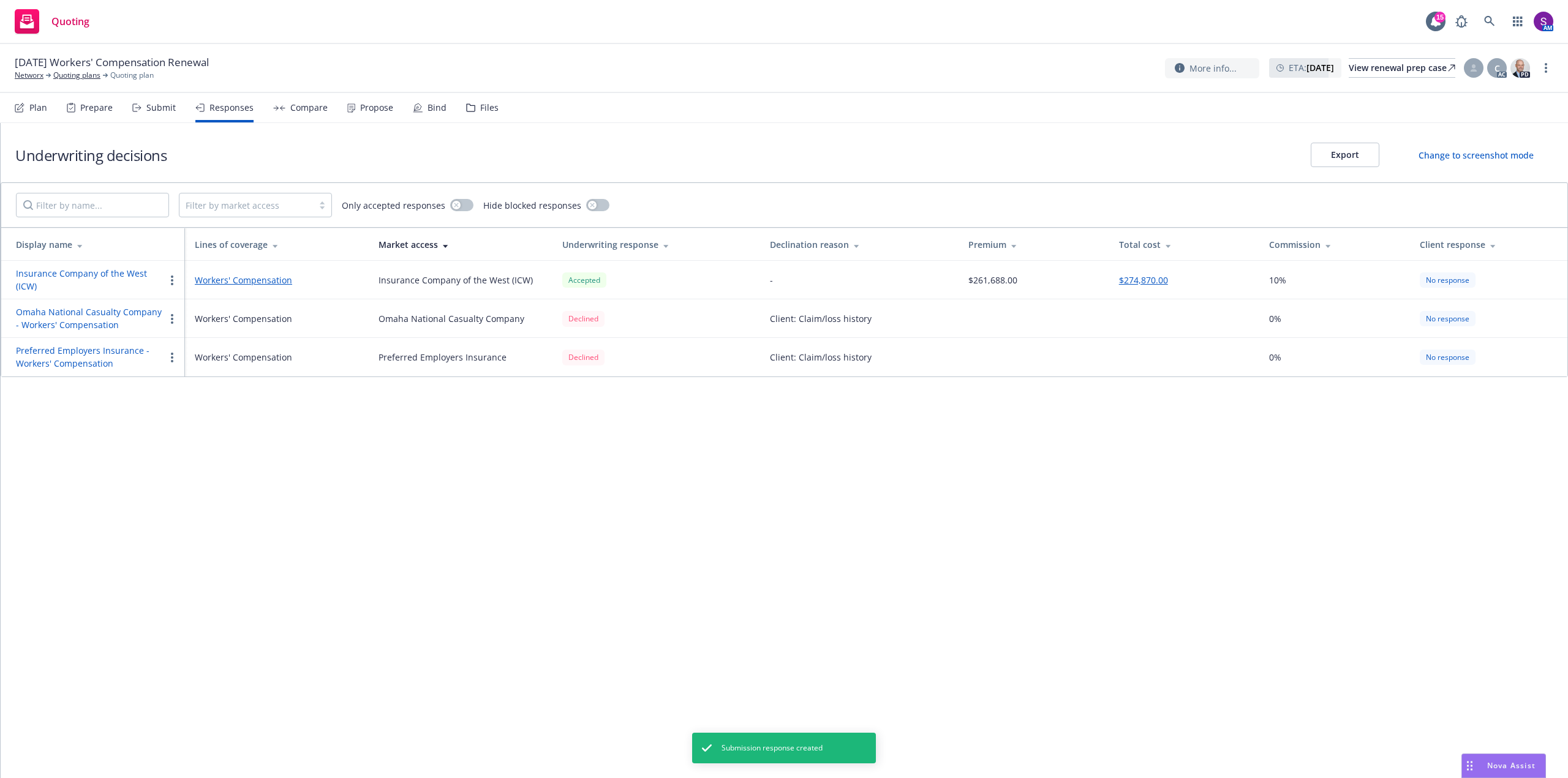
click at [172, 107] on div "Submit" at bounding box center [161, 107] width 29 height 9
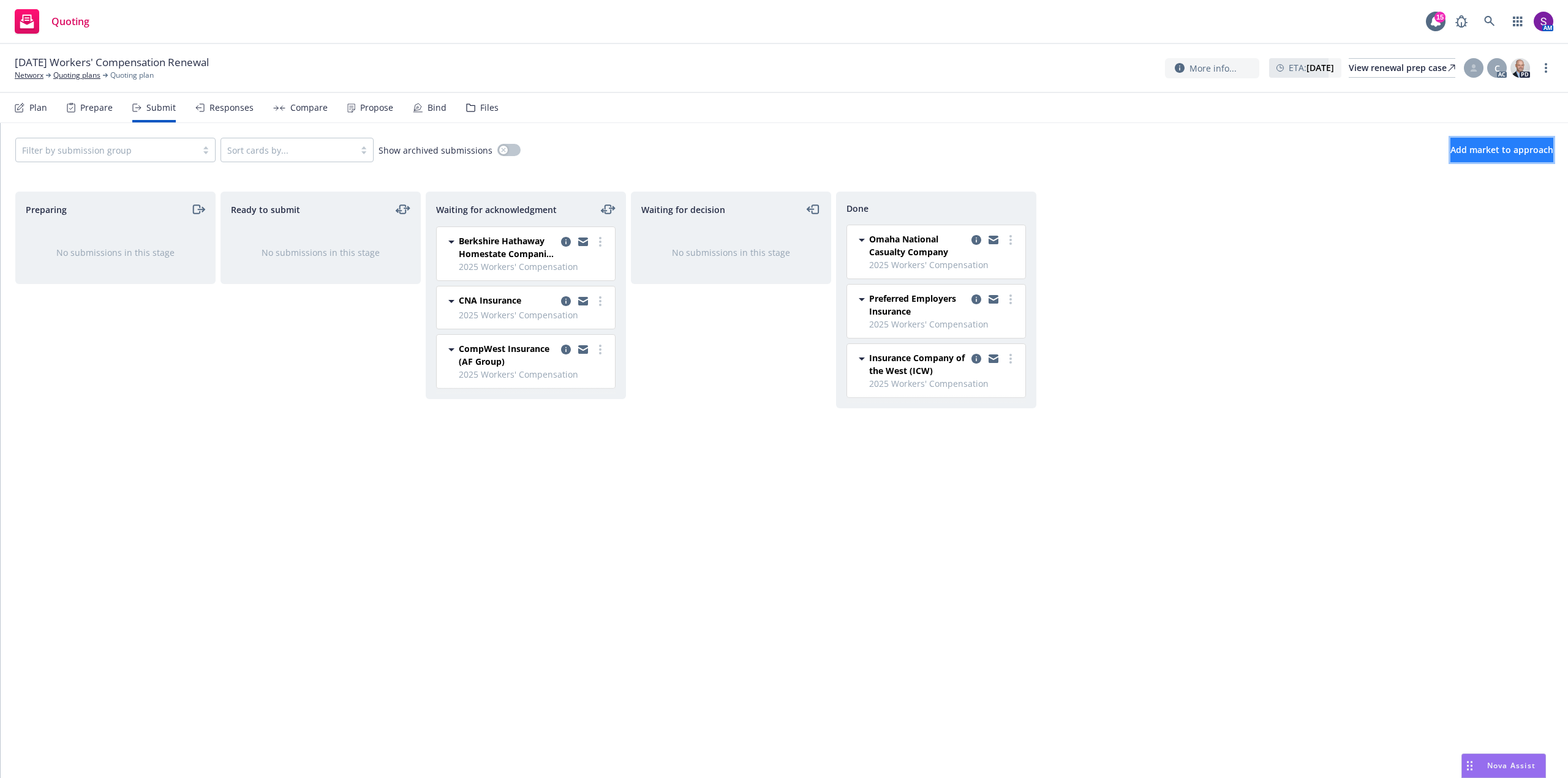
click at [1451, 149] on span "Add market to approach" at bounding box center [1501, 149] width 103 height 11
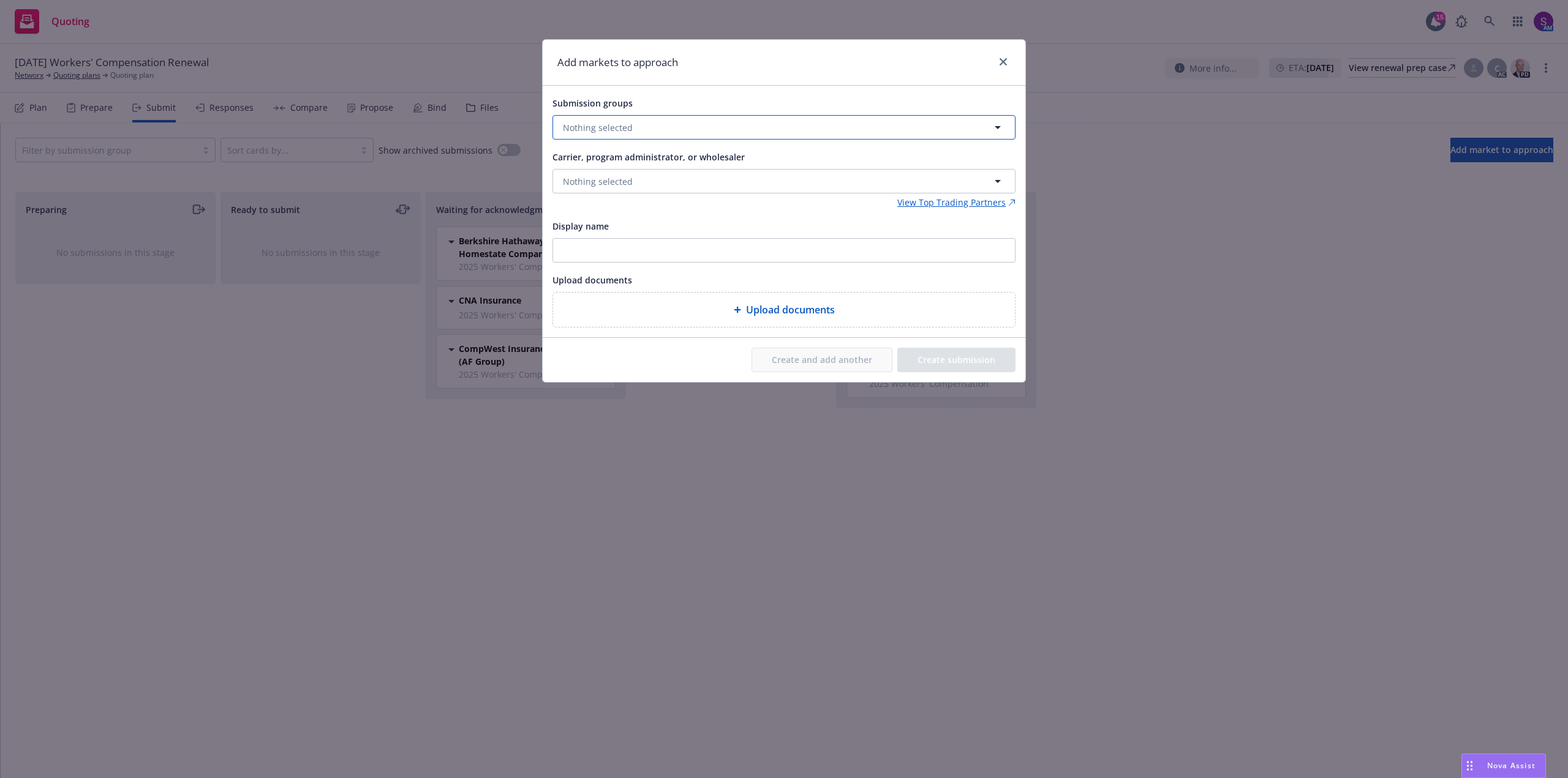
click at [582, 130] on span "Nothing selected" at bounding box center [598, 127] width 70 height 13
click at [573, 188] on input "checkbox" at bounding box center [572, 188] width 12 height 12
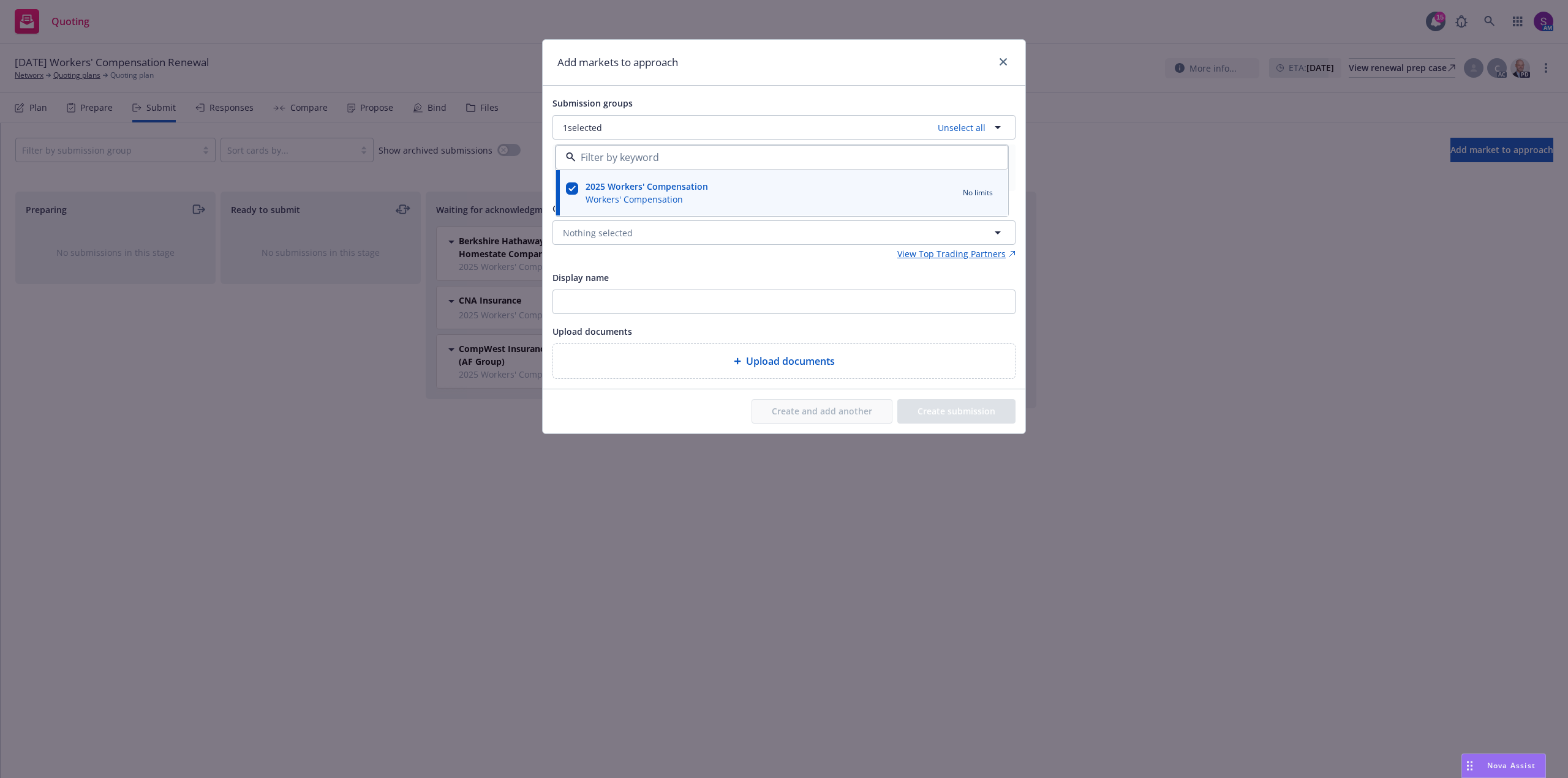
click at [625, 263] on div "Submission groups 1 selected Unselect all 2025 Workers' Compensation Workers' C…" at bounding box center [784, 237] width 463 height 283
click at [606, 226] on span "Nothing selected" at bounding box center [598, 232] width 70 height 13
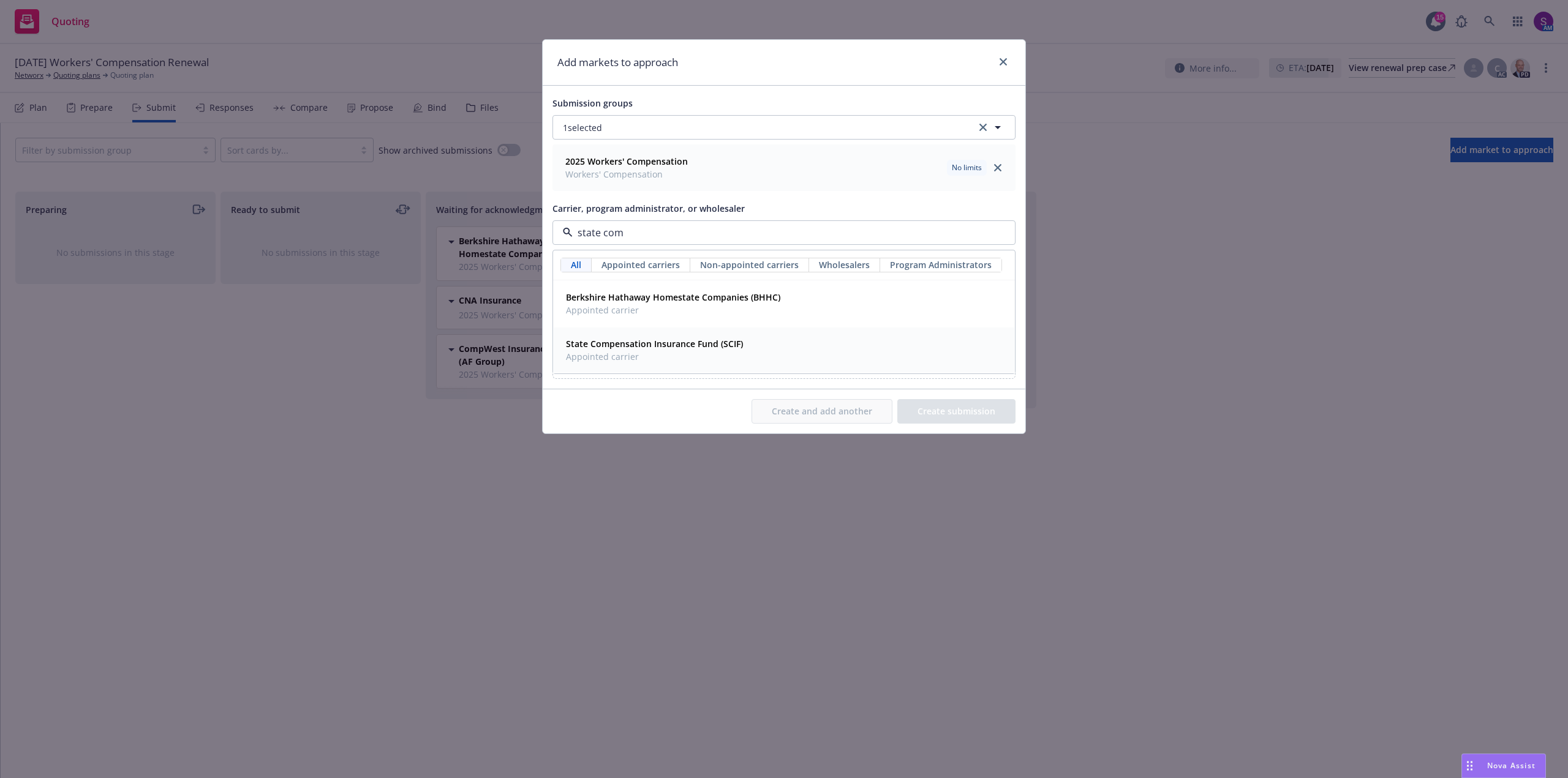
click at [600, 358] on span "Appointed carrier" at bounding box center [654, 357] width 177 height 13
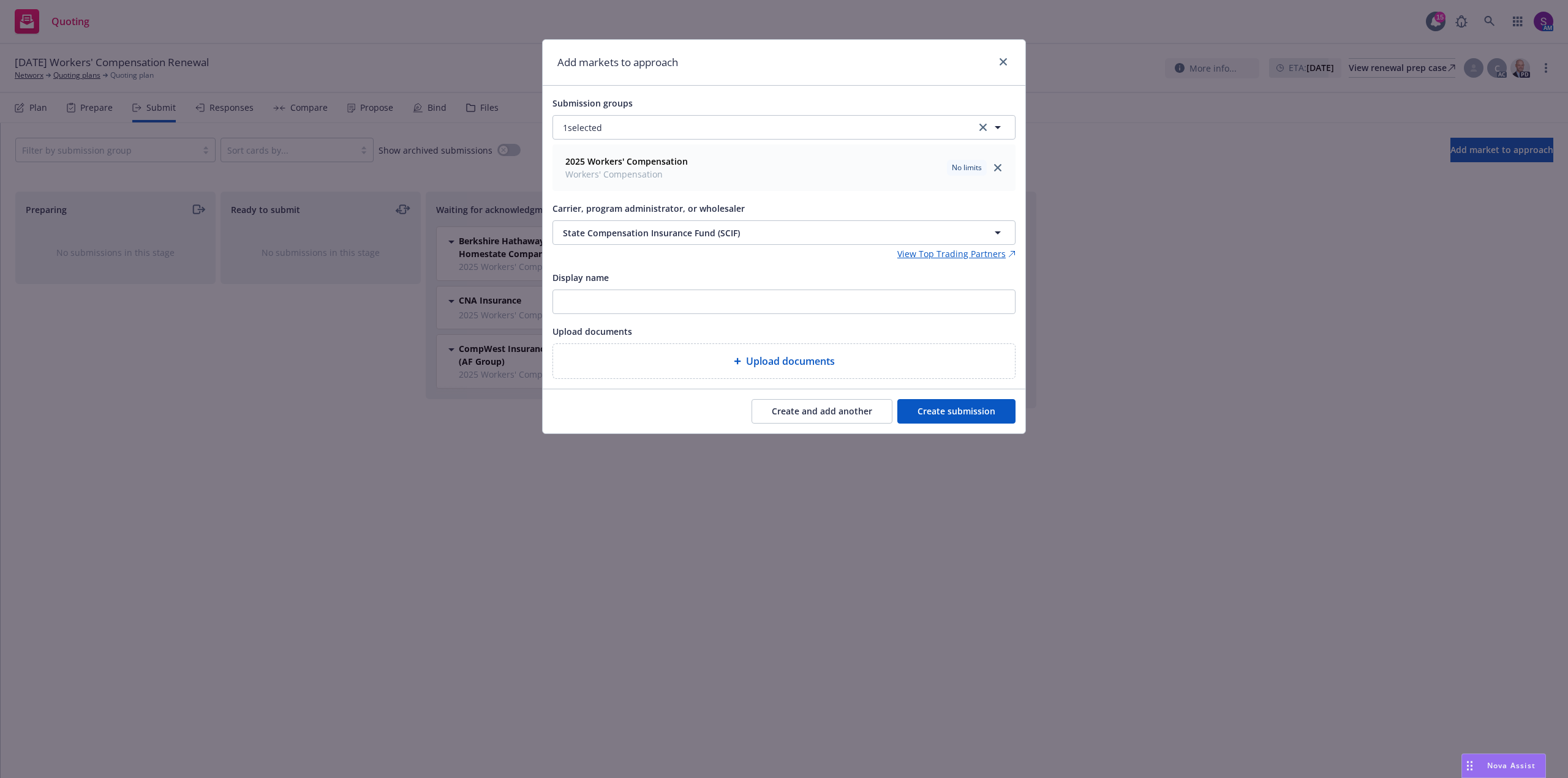
click at [820, 415] on button "Create and add another" at bounding box center [822, 411] width 141 height 24
click at [605, 231] on span "Nothing selected" at bounding box center [598, 232] width 70 height 13
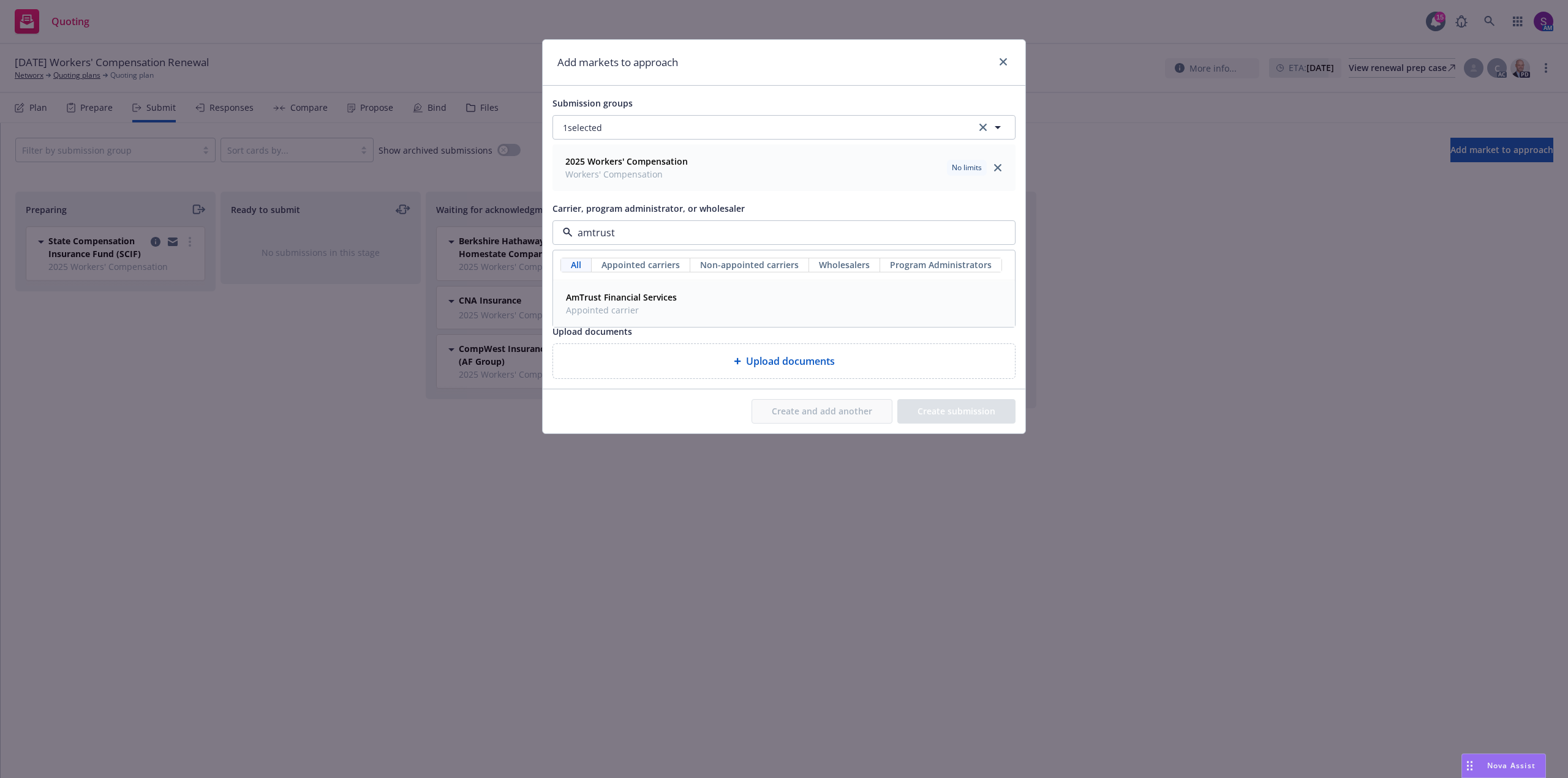
click at [615, 300] on strong "AmTrust Financial Services" at bounding box center [621, 296] width 111 height 11
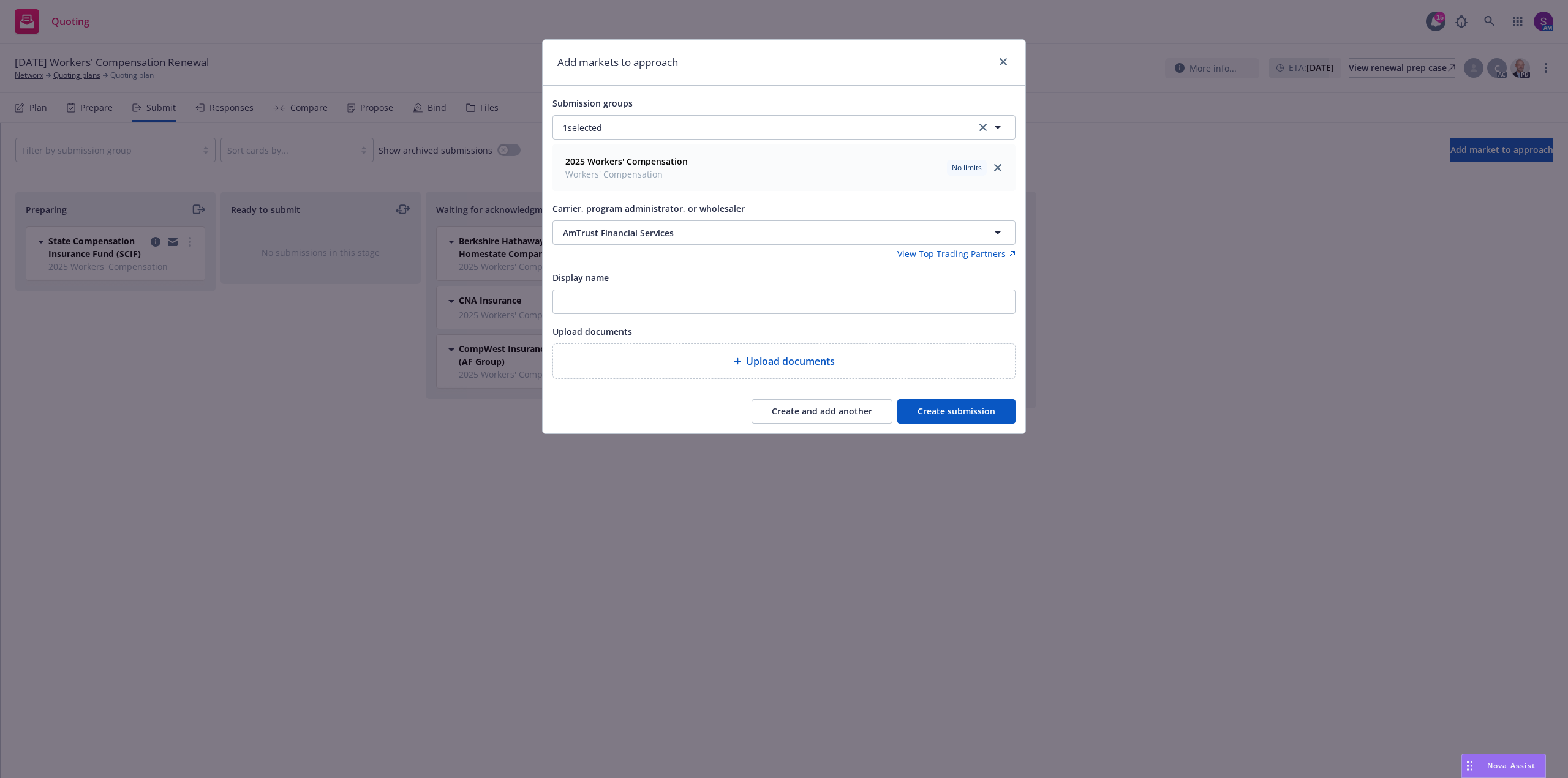
click at [820, 410] on button "Create and add another" at bounding box center [822, 411] width 141 height 24
click at [612, 235] on span "Nothing selected" at bounding box center [598, 232] width 70 height 13
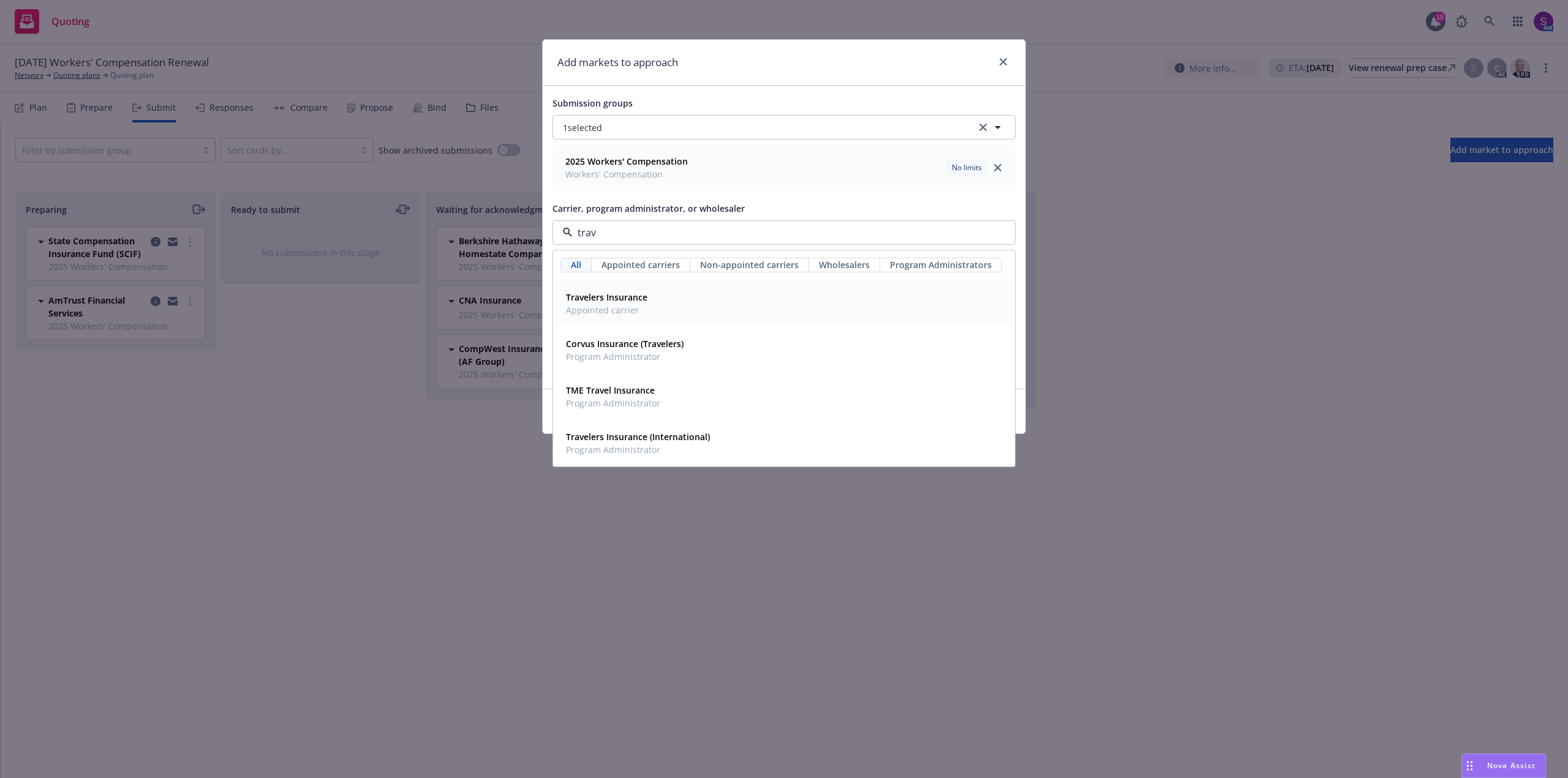
click at [607, 298] on strong "Travelers Insurance" at bounding box center [606, 296] width 81 height 11
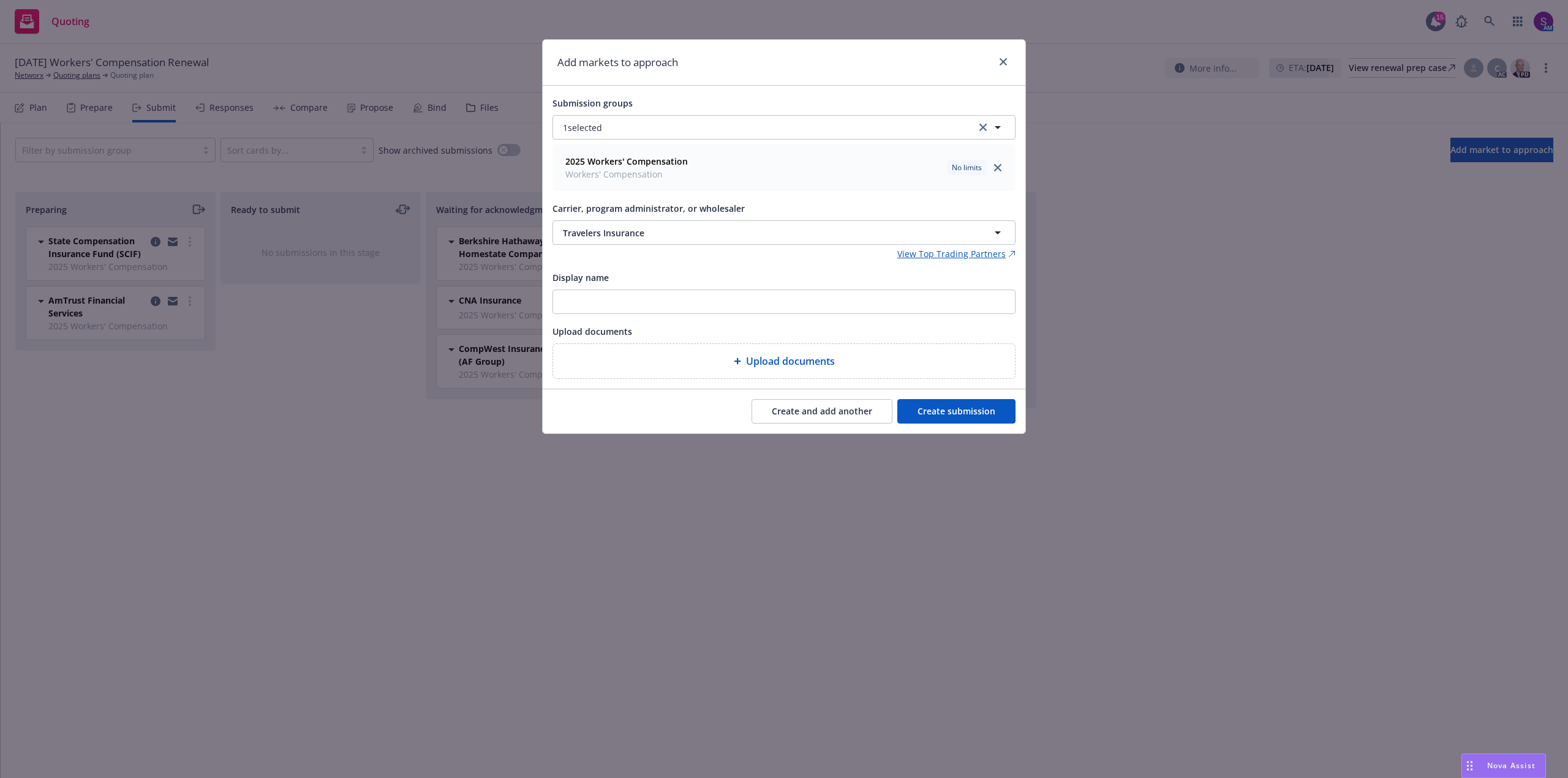
click at [953, 414] on button "Create submission" at bounding box center [956, 411] width 118 height 24
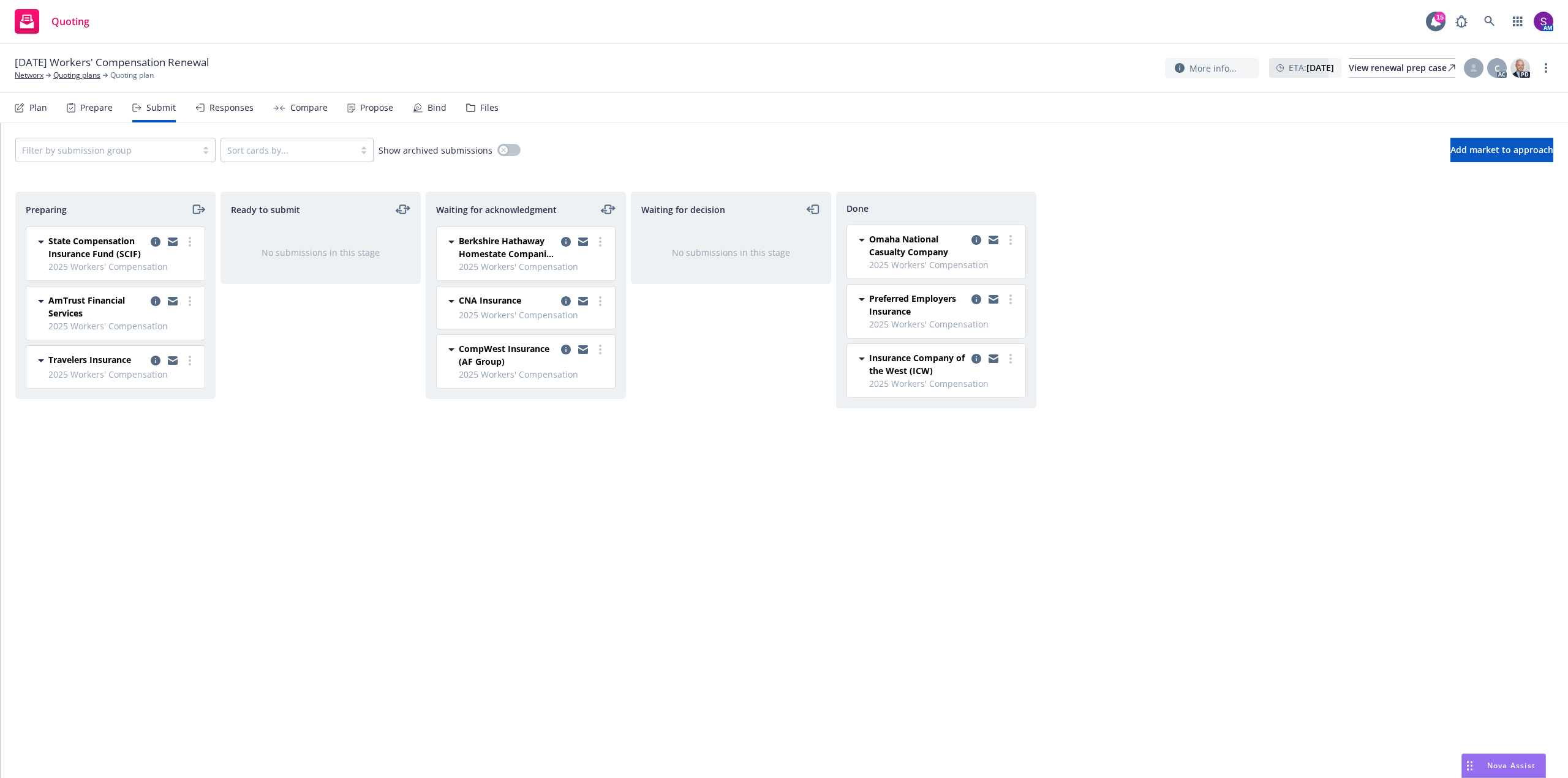
click at [437, 108] on div "Bind" at bounding box center [437, 107] width 19 height 9
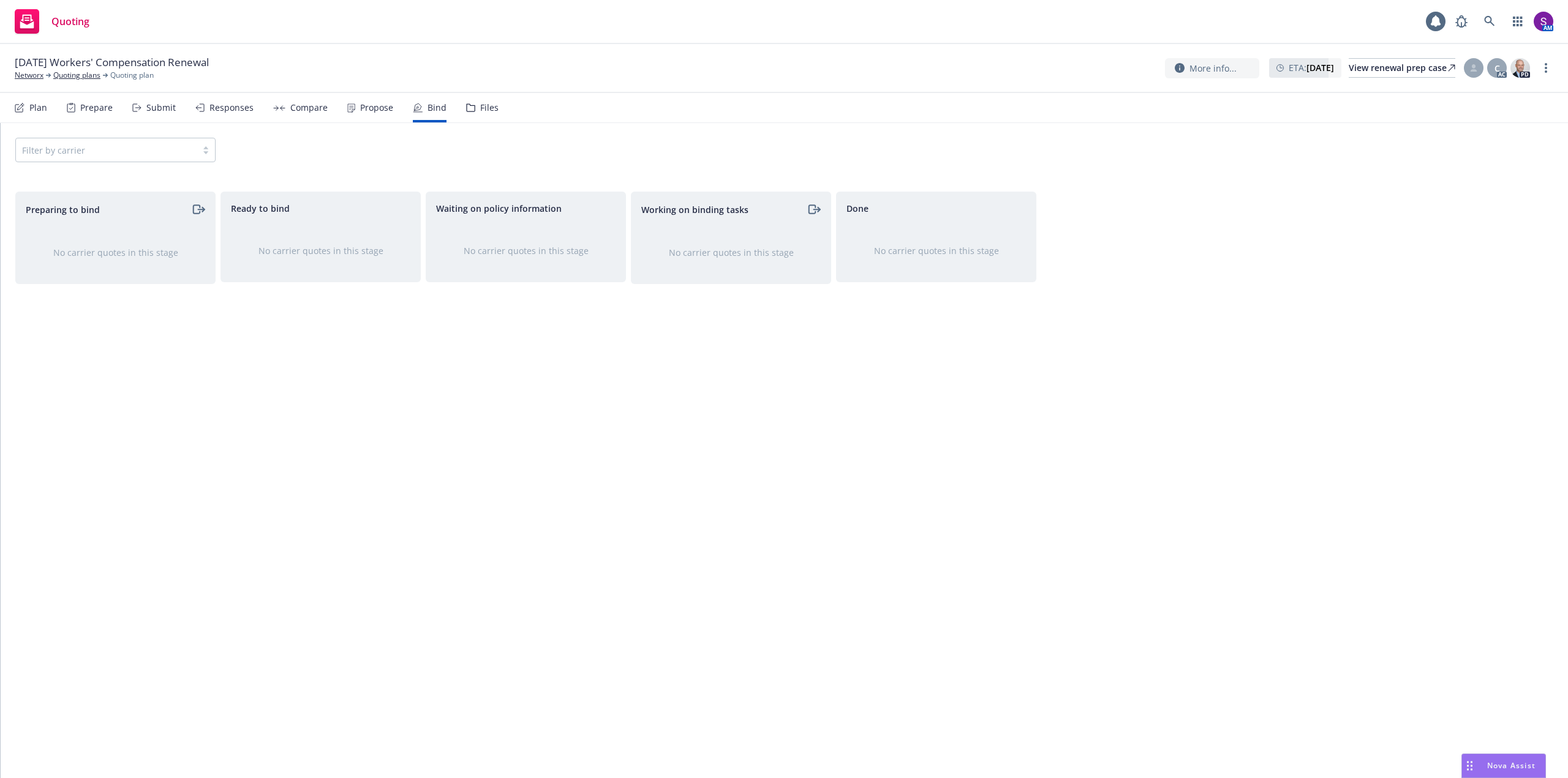
click at [382, 113] on div "Propose" at bounding box center [370, 108] width 46 height 29
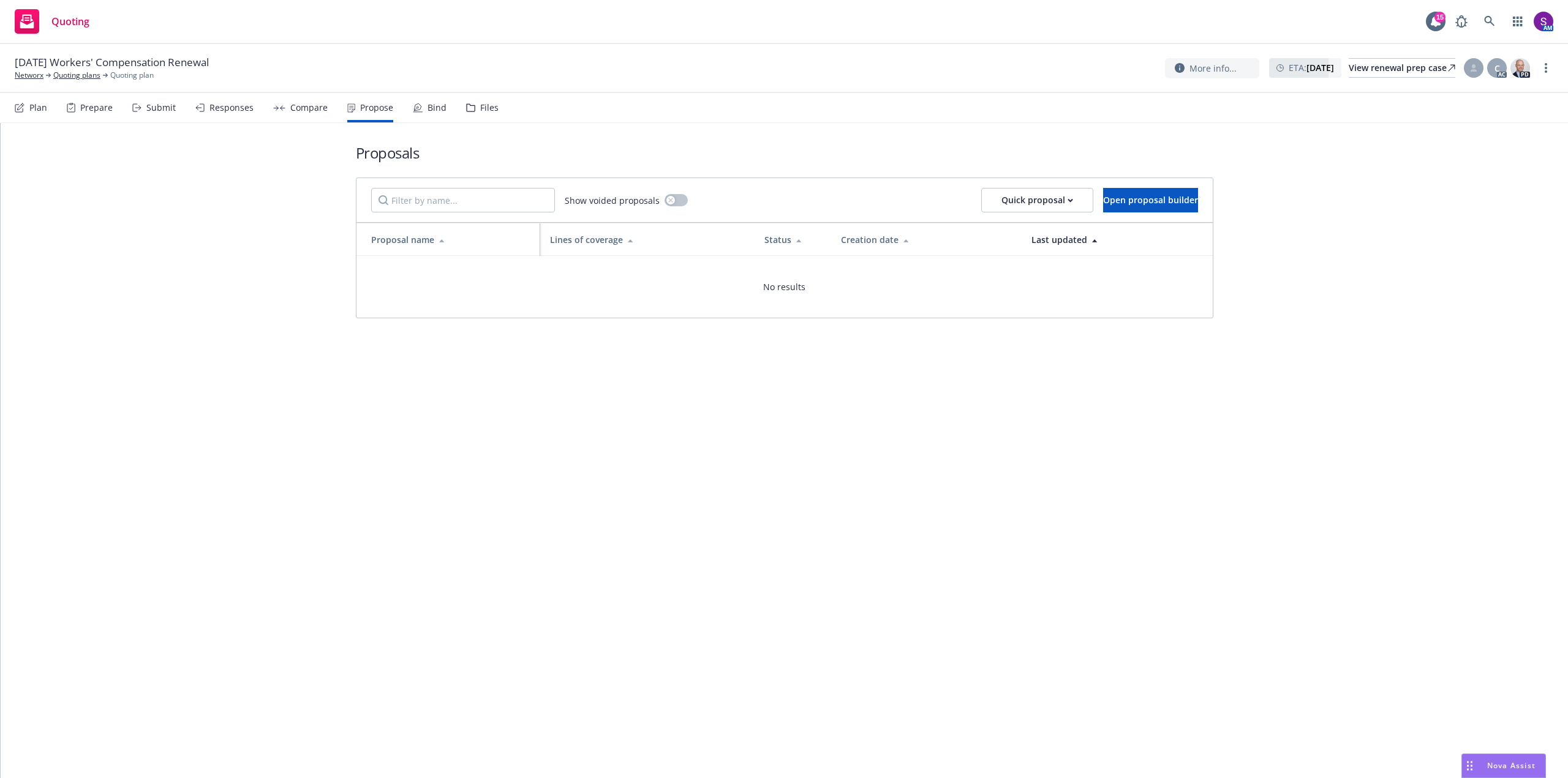
click at [310, 111] on div "Compare" at bounding box center [308, 107] width 37 height 9
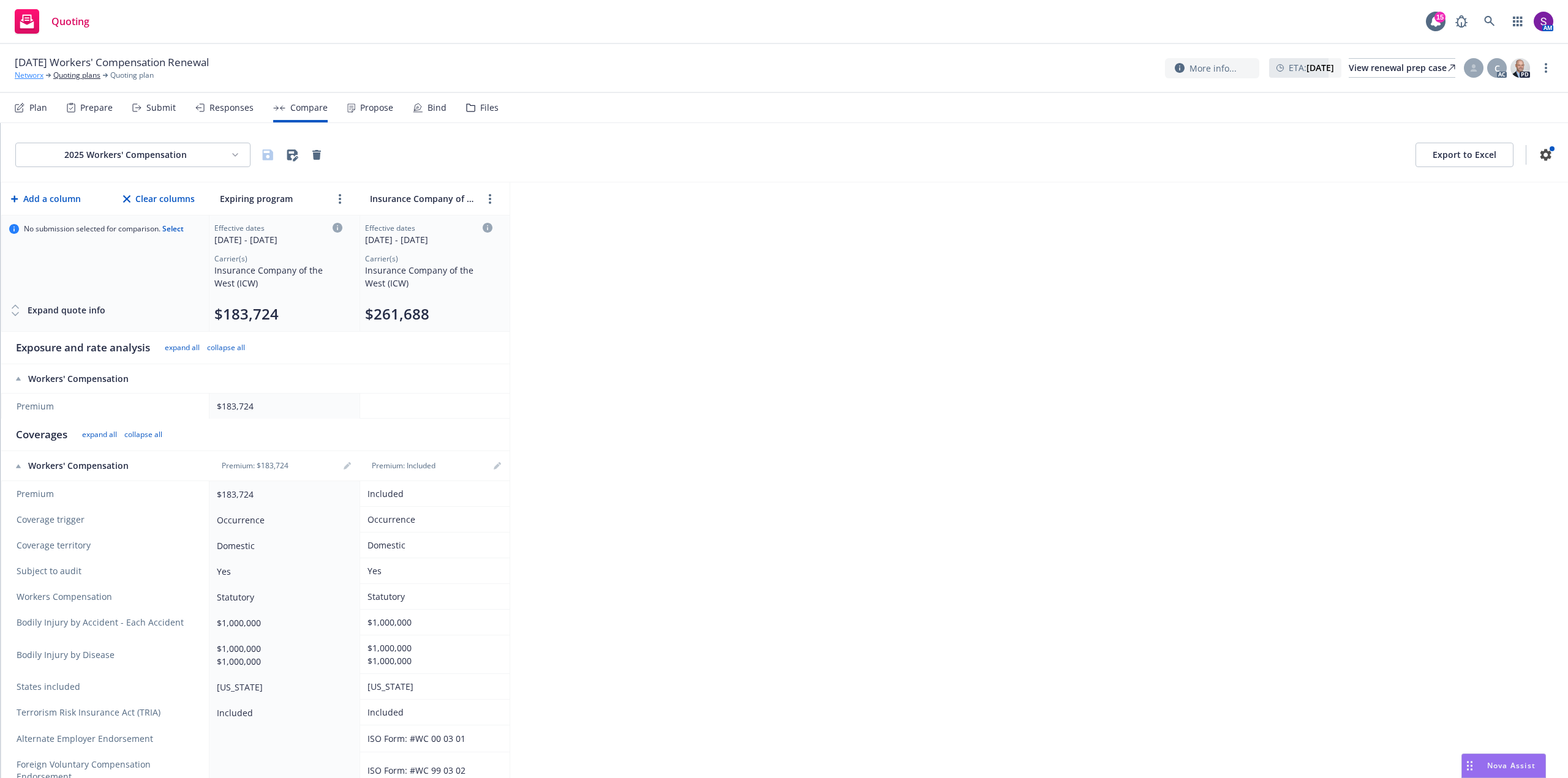
click at [35, 74] on link "Networx" at bounding box center [29, 75] width 29 height 11
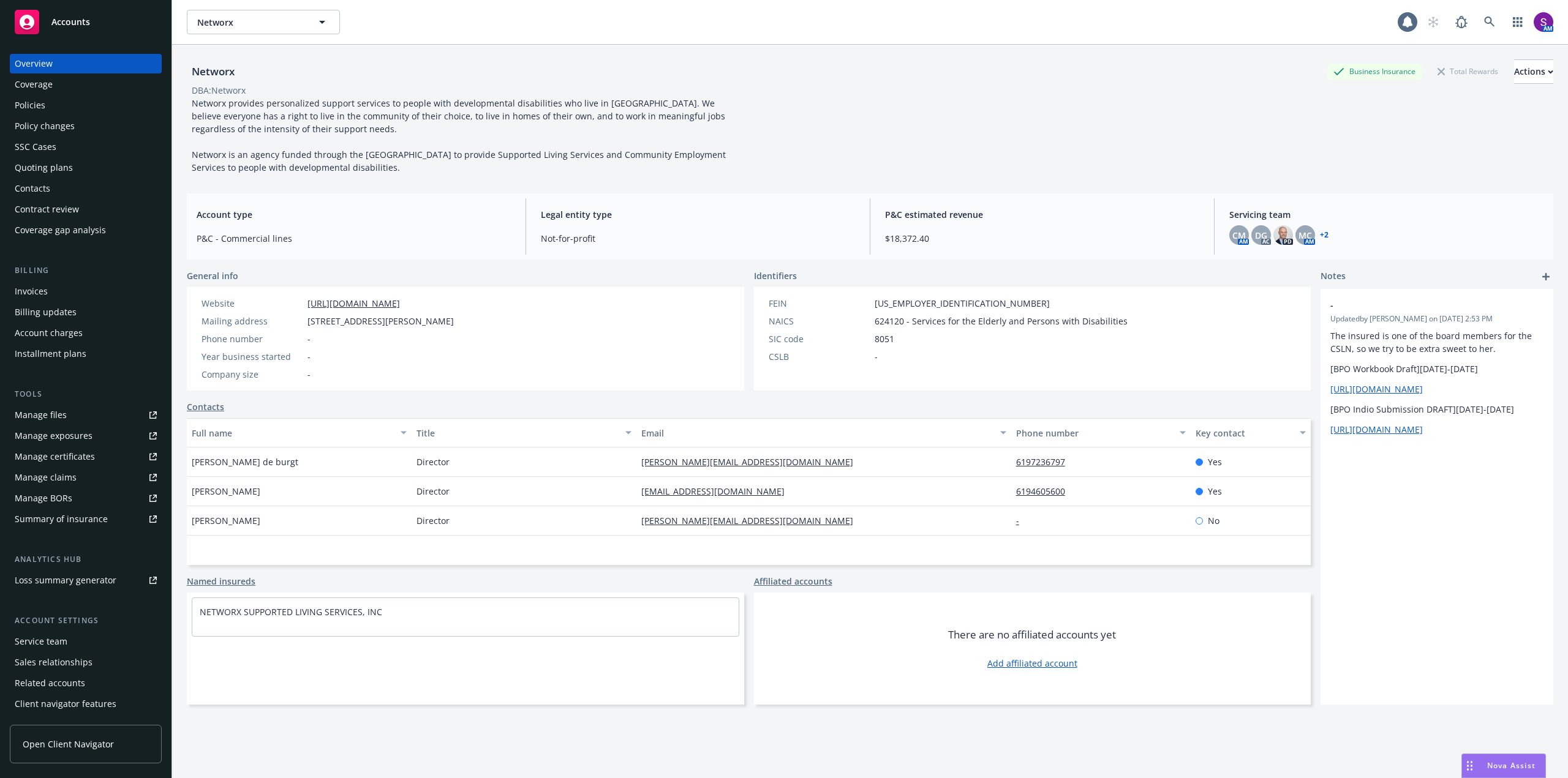
click at [60, 105] on div "Policies" at bounding box center [86, 105] width 142 height 20
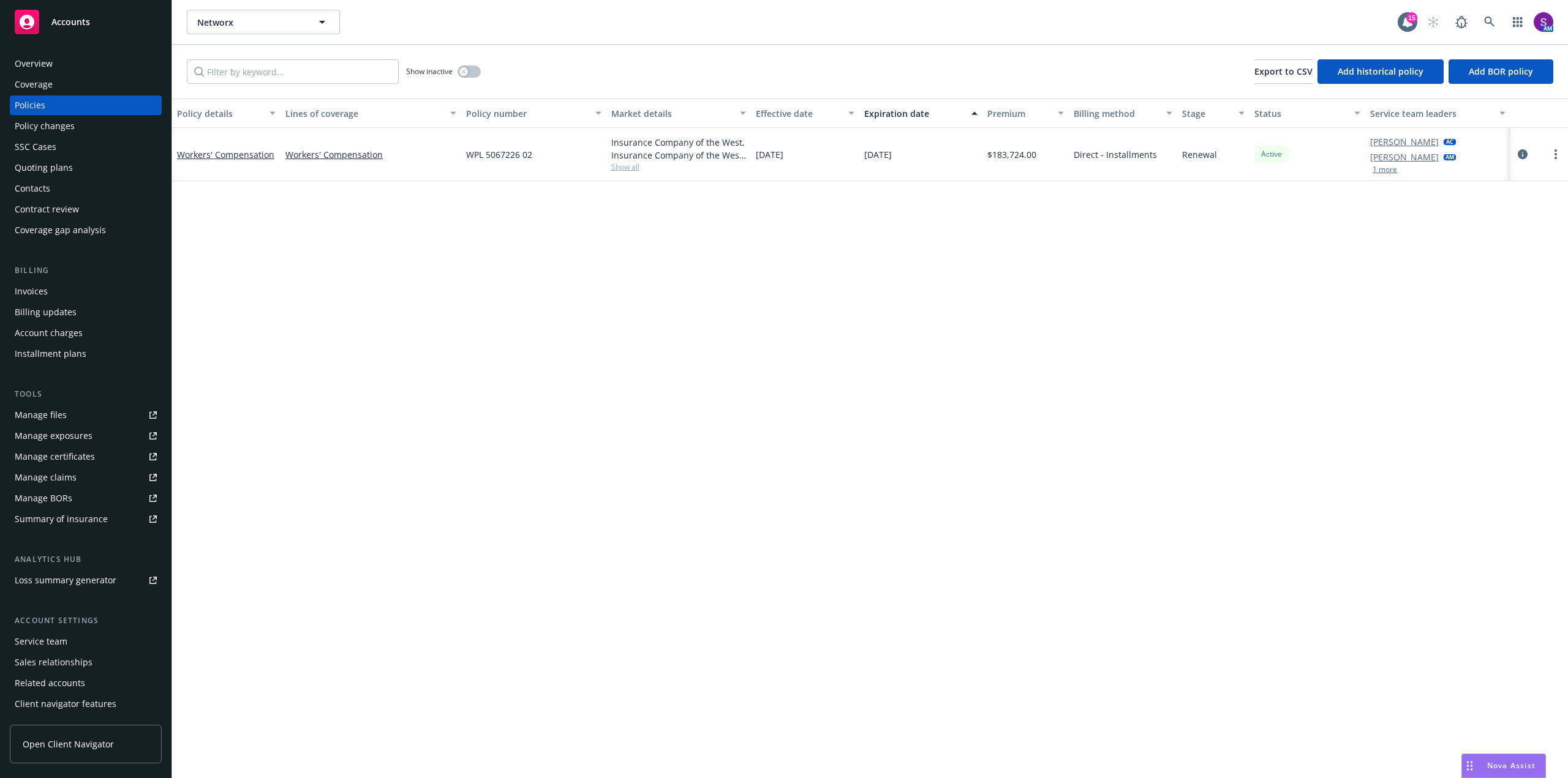
click at [68, 168] on div "Quoting plans" at bounding box center [43, 168] width 58 height 20
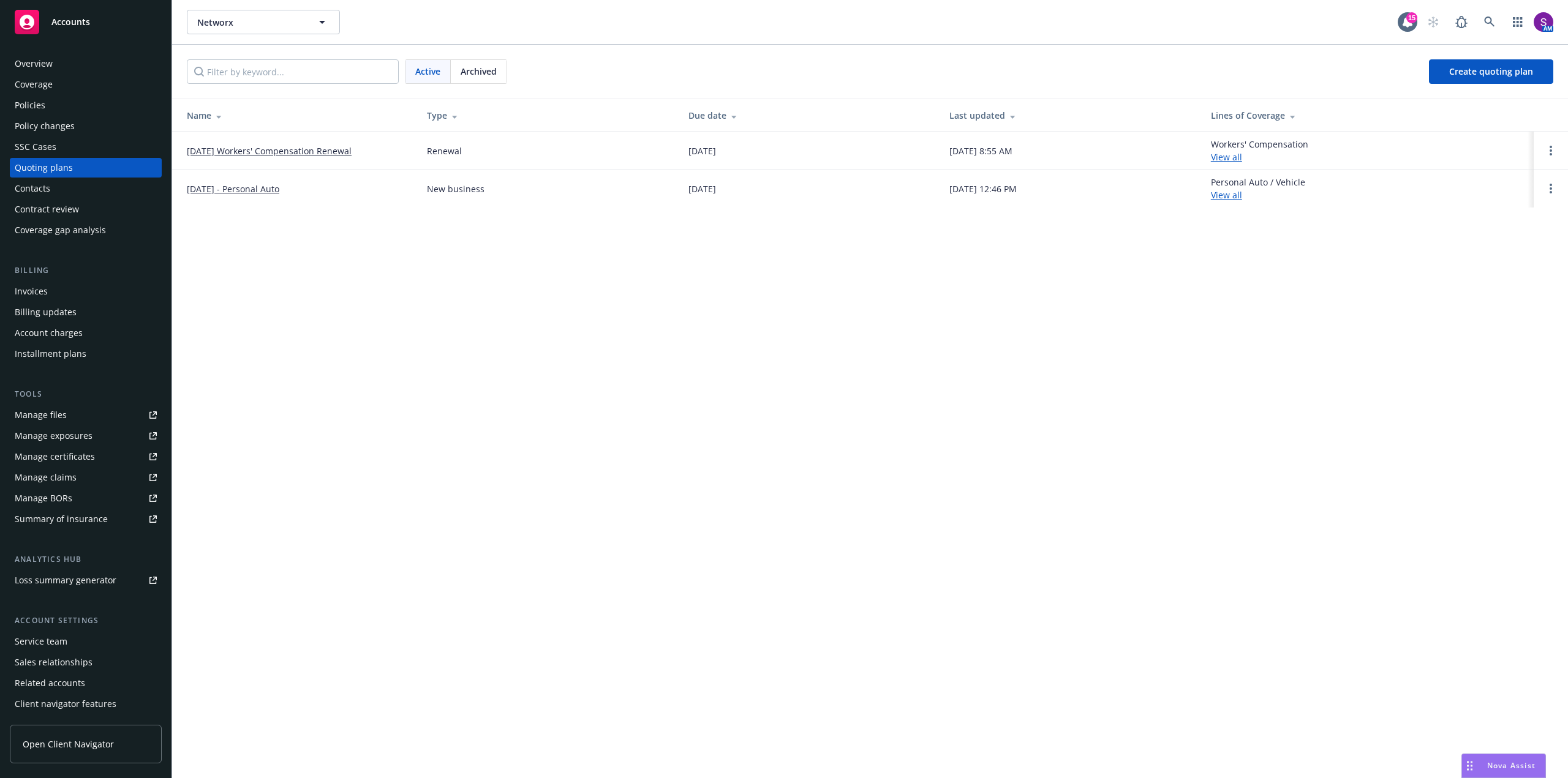
click at [48, 146] on div "SSC Cases" at bounding box center [35, 147] width 41 height 20
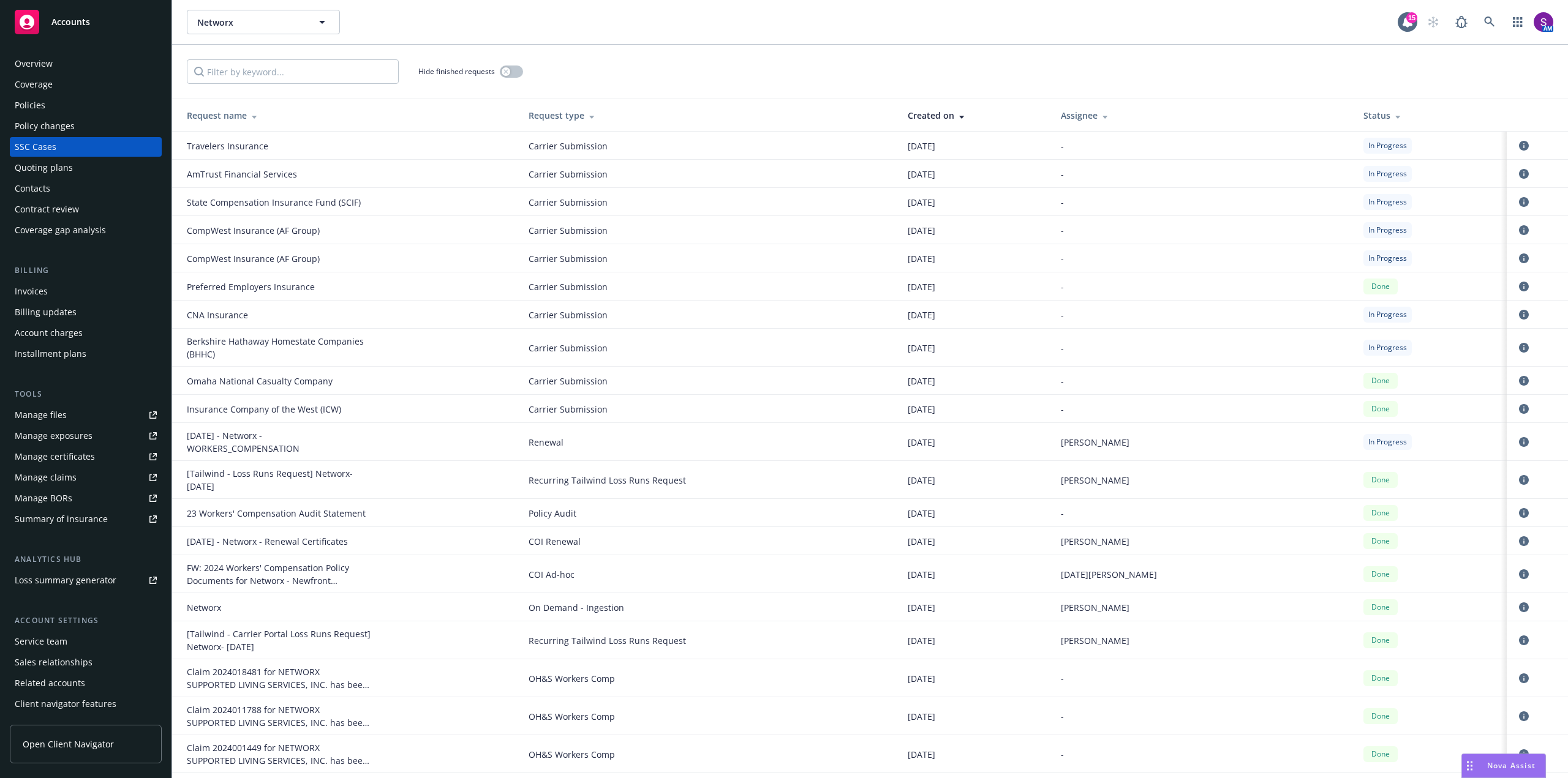
click at [71, 168] on div "Quoting plans" at bounding box center [86, 168] width 142 height 20
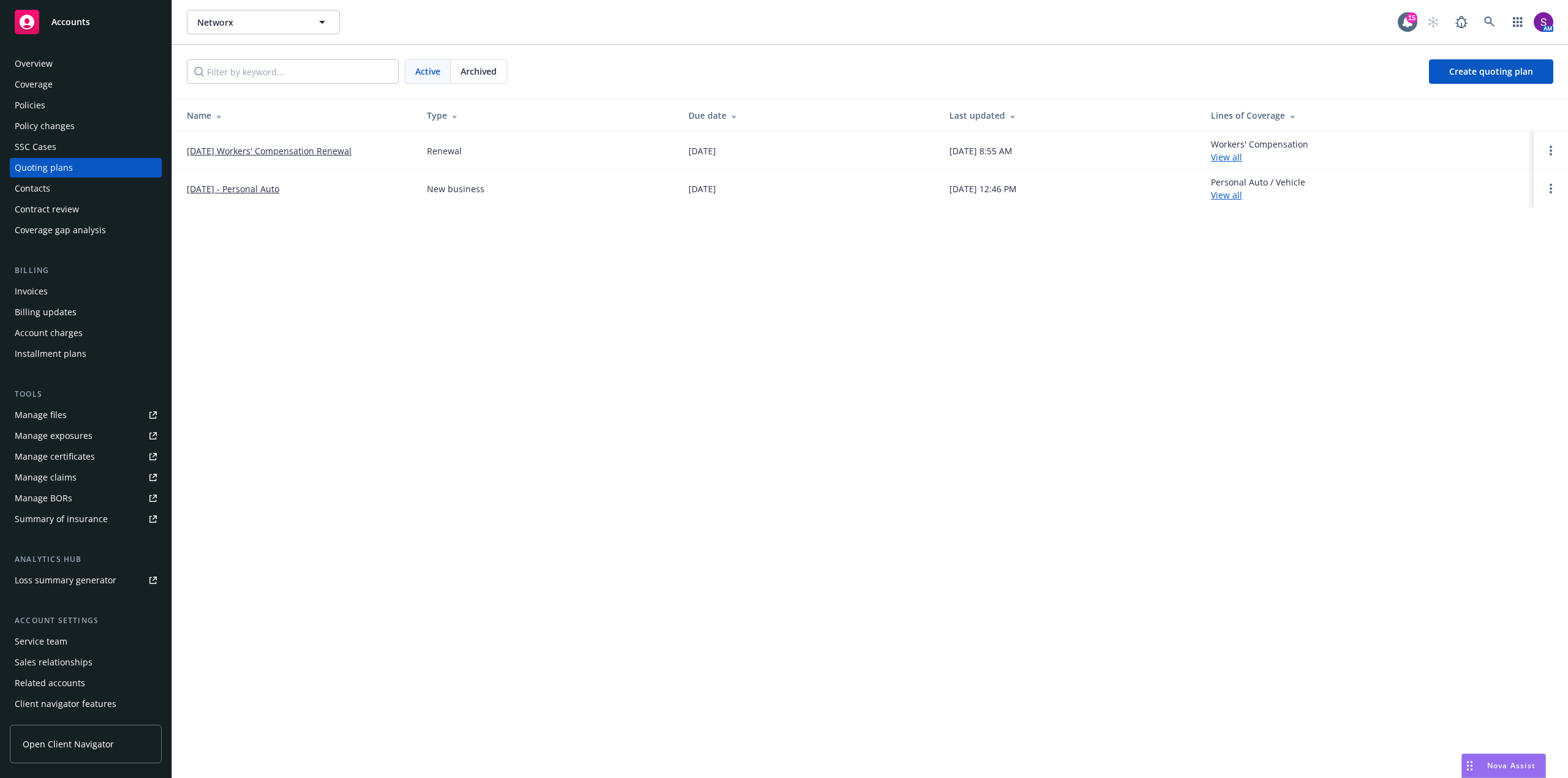
click at [294, 152] on link "[DATE] Workers' Compensation Renewal" at bounding box center [269, 150] width 165 height 13
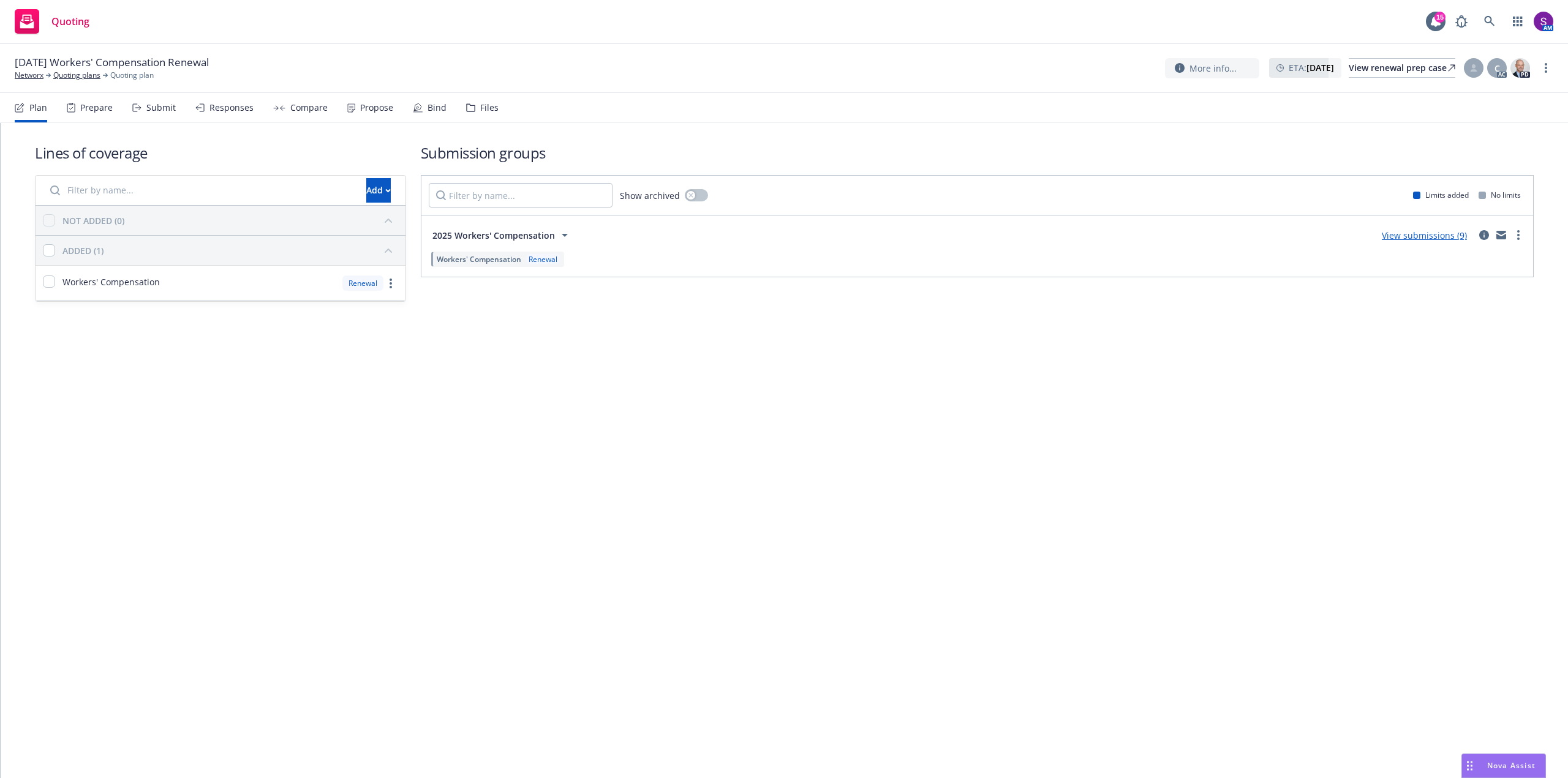
click at [365, 106] on div "Propose" at bounding box center [377, 107] width 33 height 9
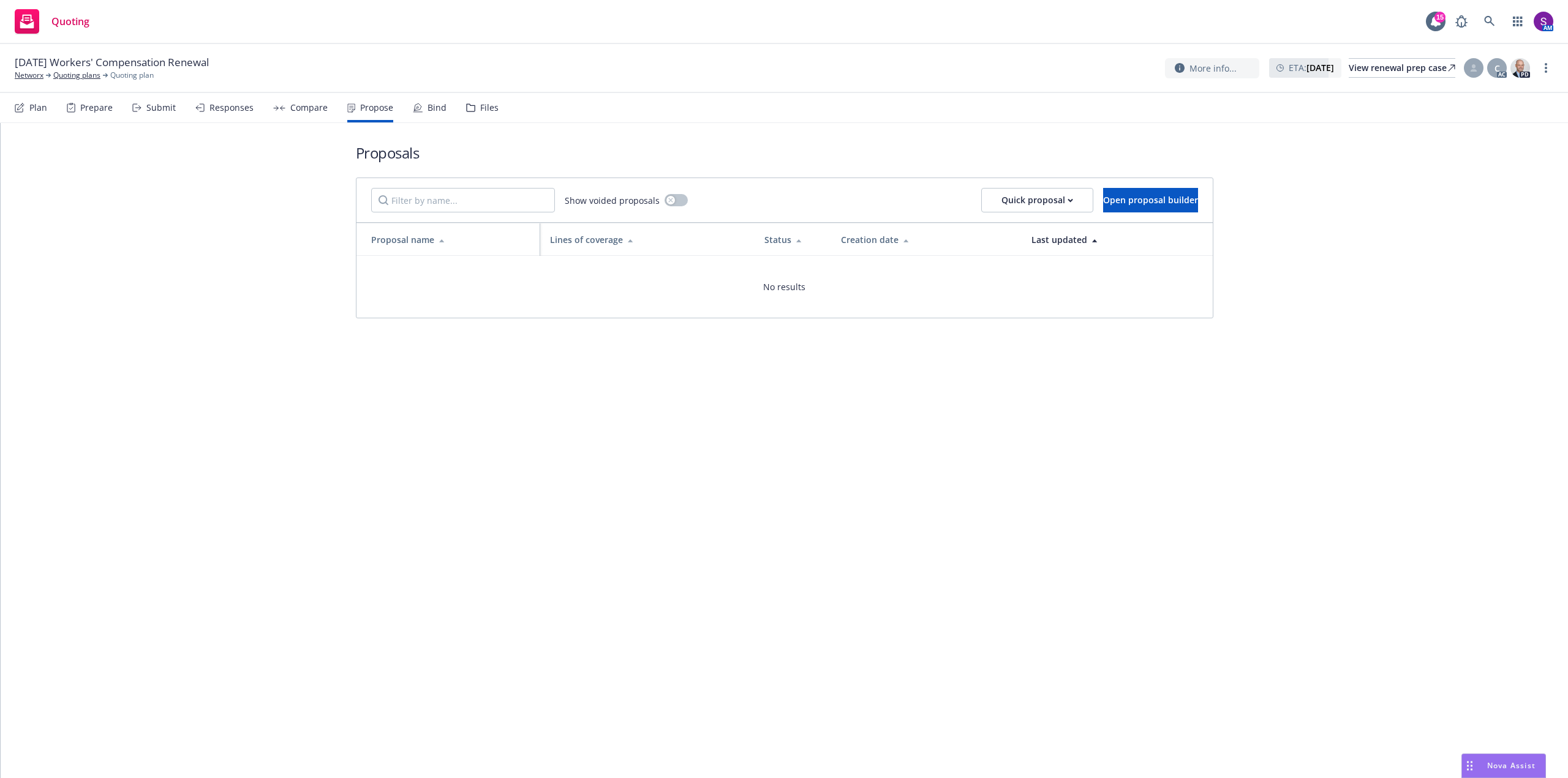
click at [303, 106] on div "Compare" at bounding box center [308, 107] width 37 height 9
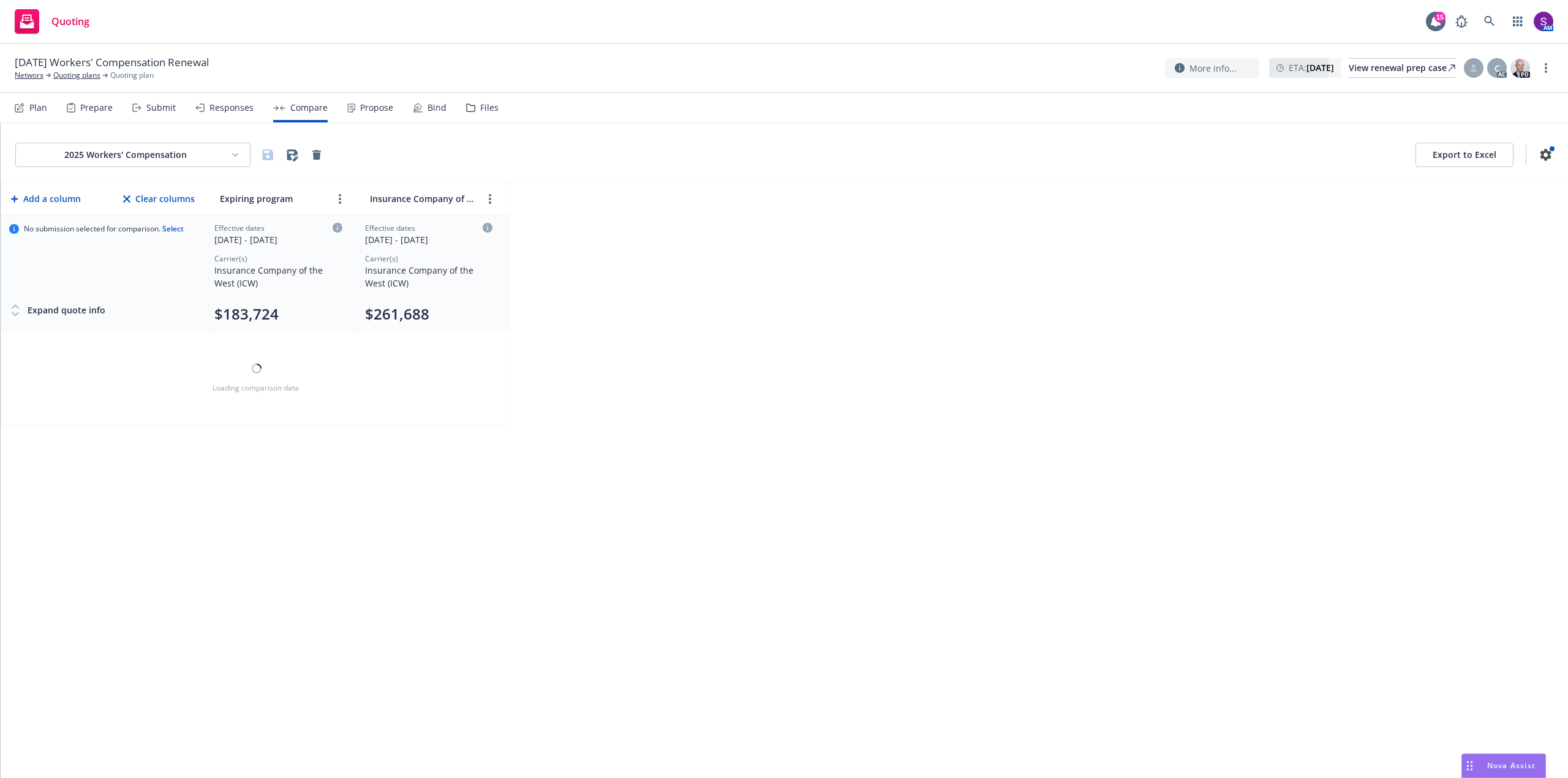
click at [229, 110] on div "Responses" at bounding box center [231, 107] width 44 height 9
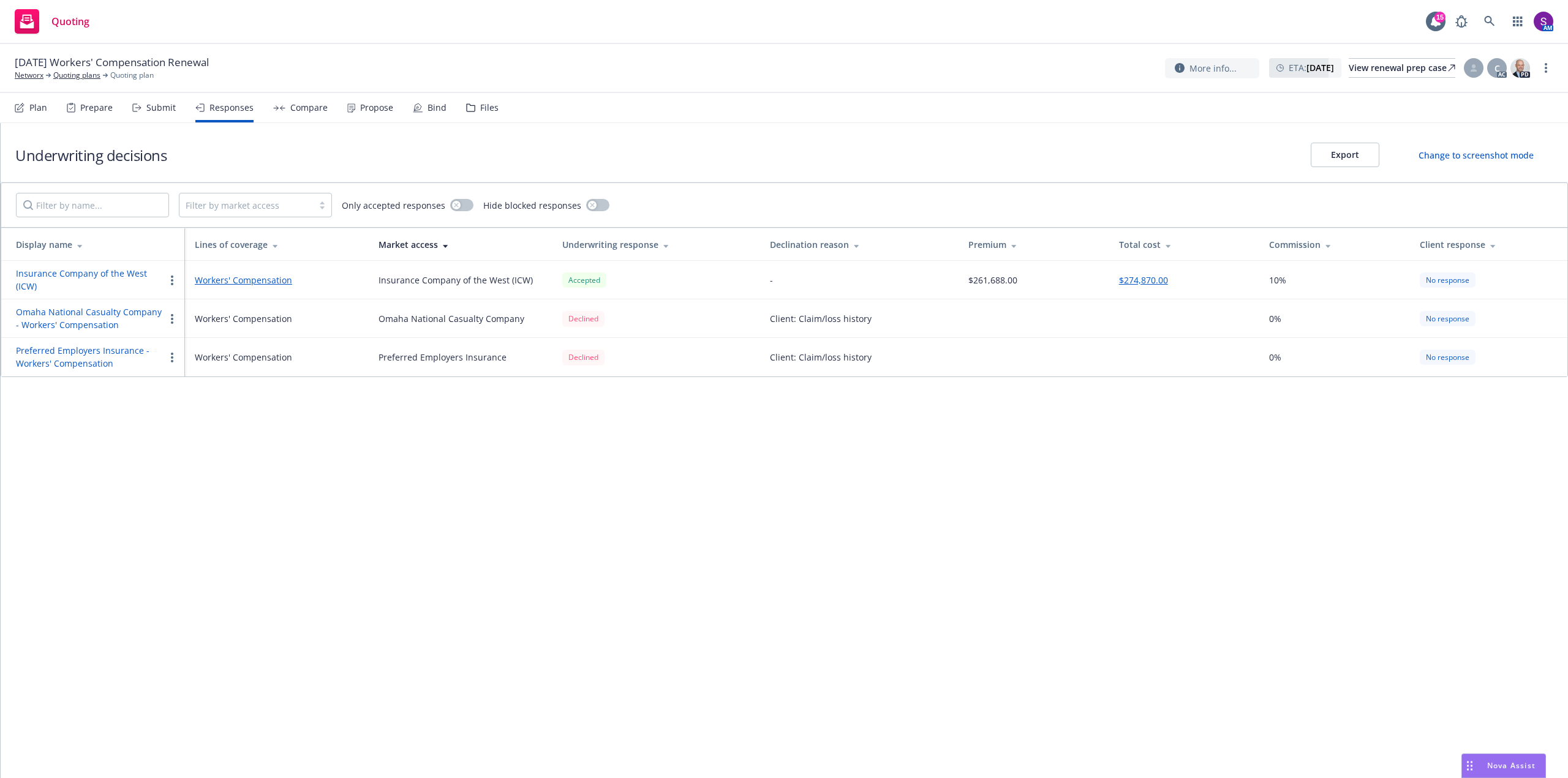
click at [157, 104] on div "Submit" at bounding box center [161, 107] width 29 height 9
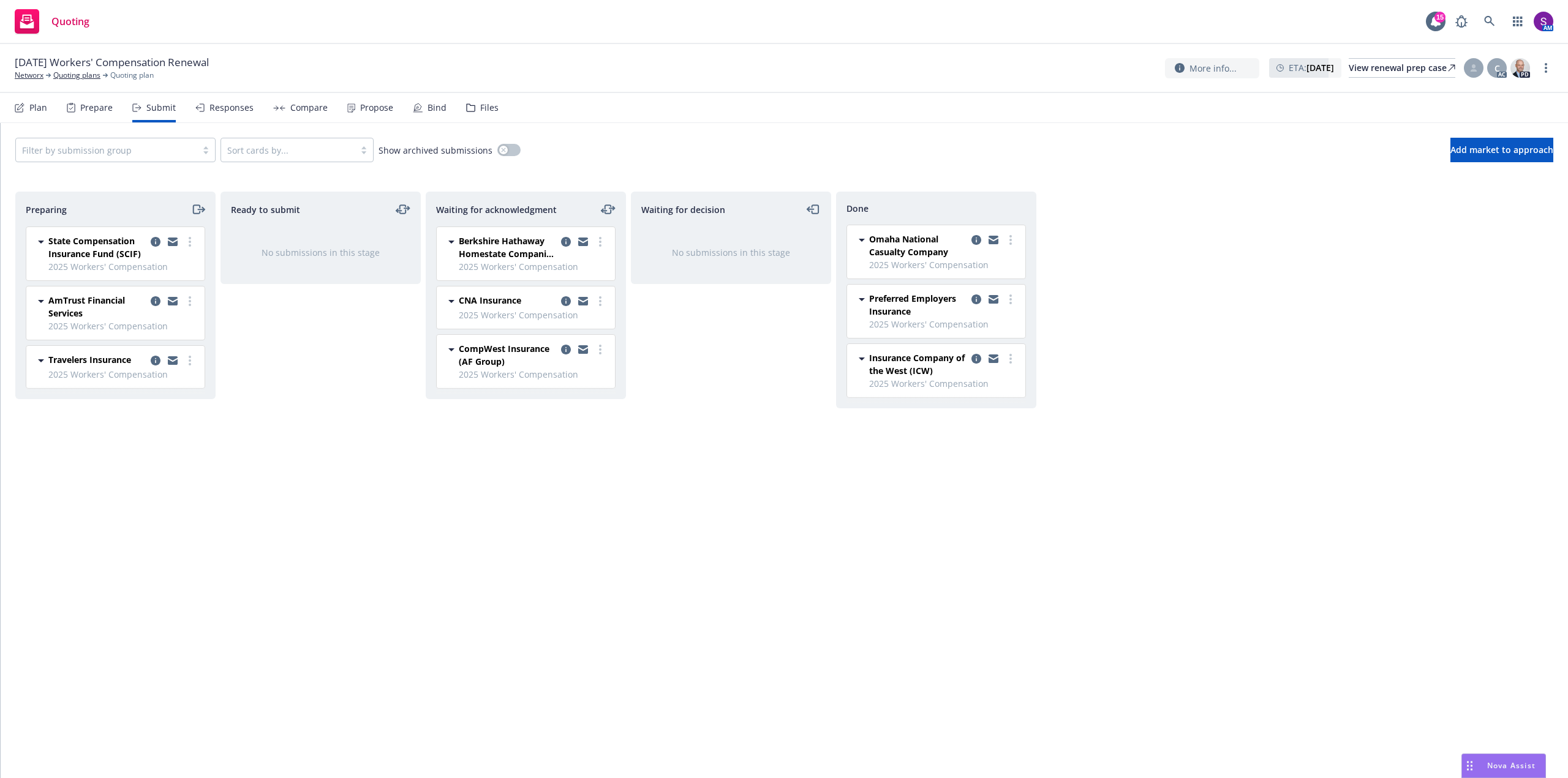
click at [378, 103] on div "Propose" at bounding box center [377, 107] width 33 height 9
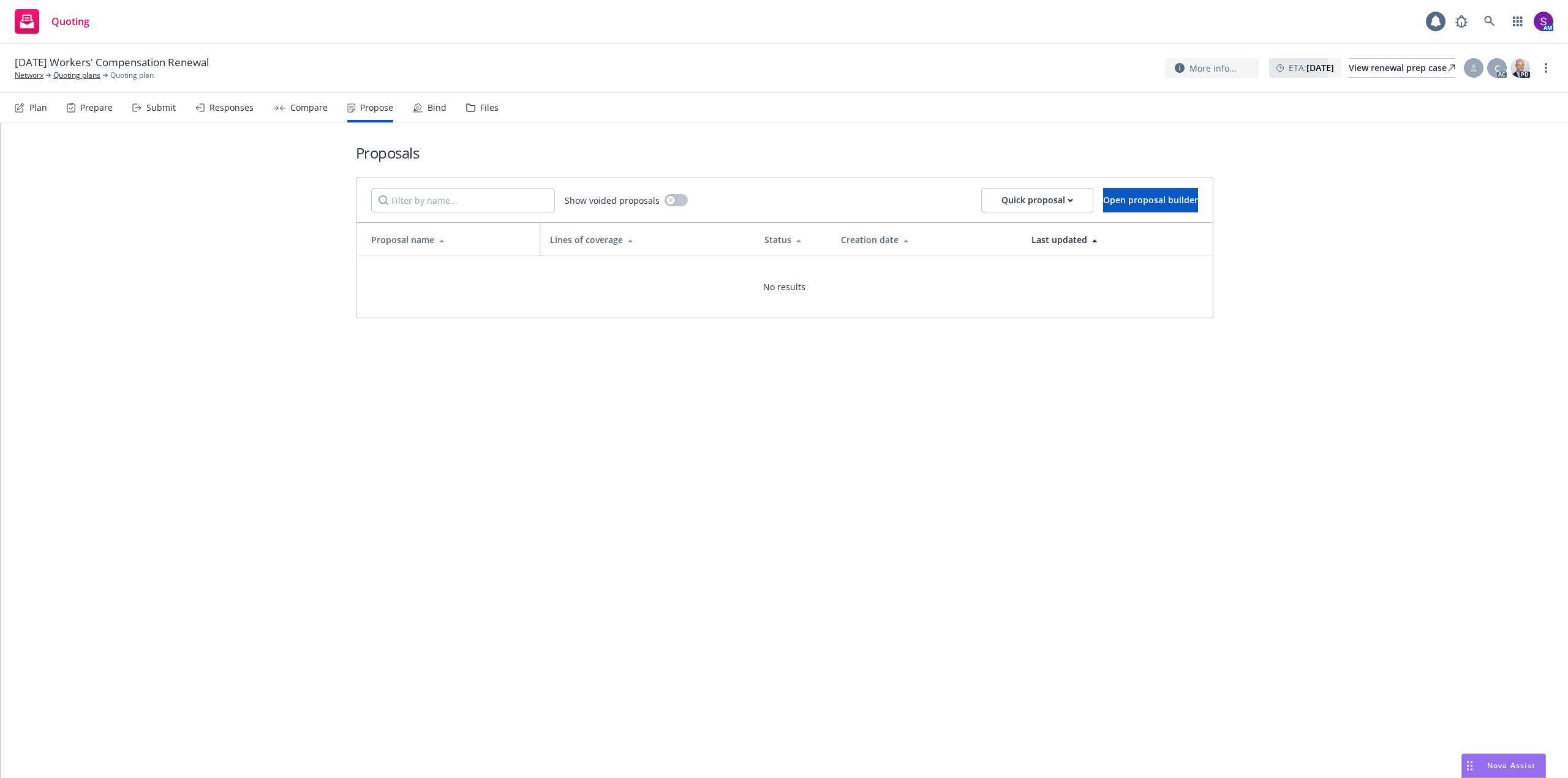
click at [295, 113] on div "Compare" at bounding box center [300, 108] width 54 height 29
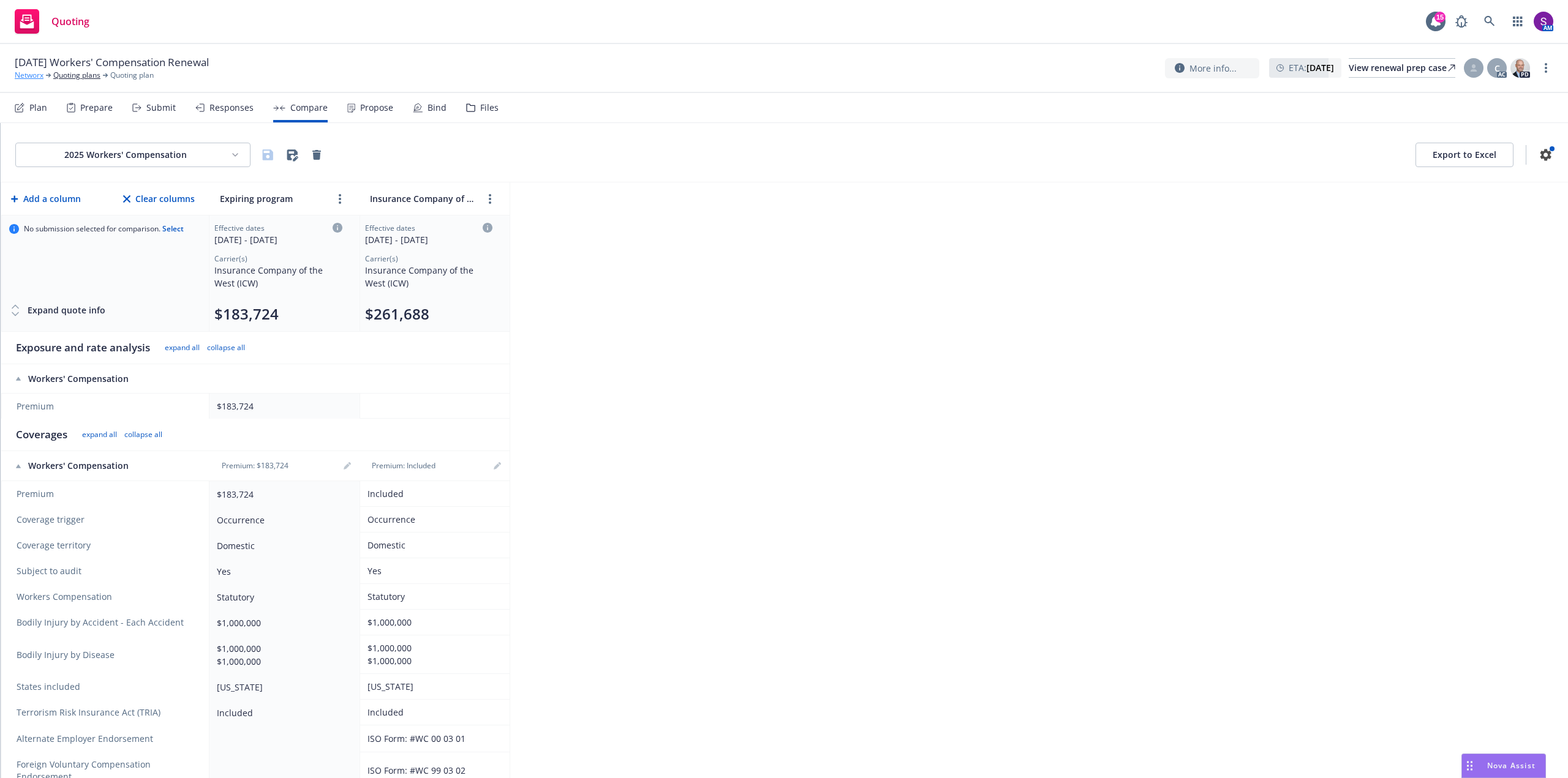
click at [28, 79] on link "Networx" at bounding box center [29, 75] width 29 height 11
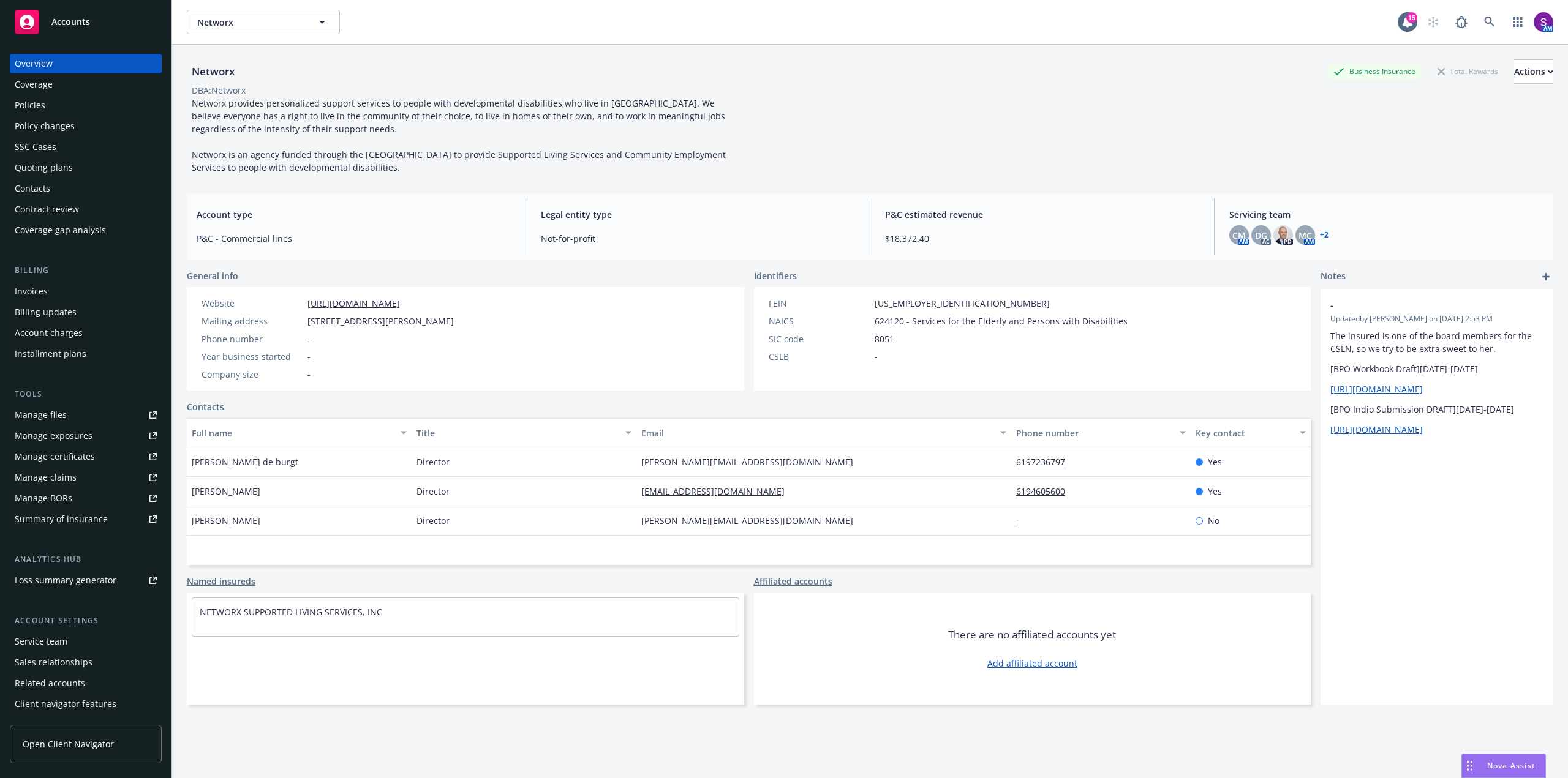
click at [34, 111] on div "Policies" at bounding box center [29, 105] width 30 height 20
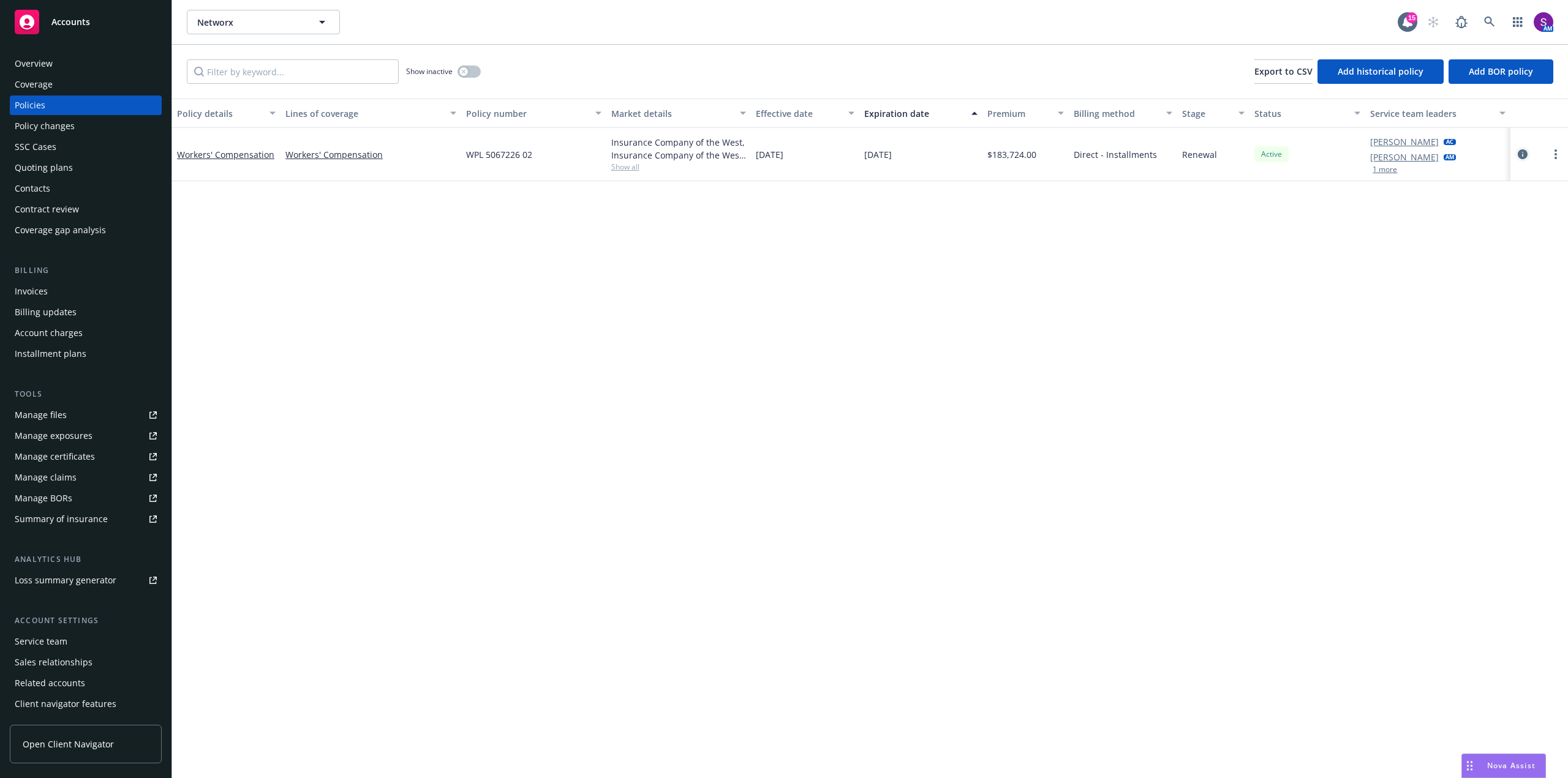
click at [1521, 157] on icon "circleInformation" at bounding box center [1522, 154] width 10 height 9
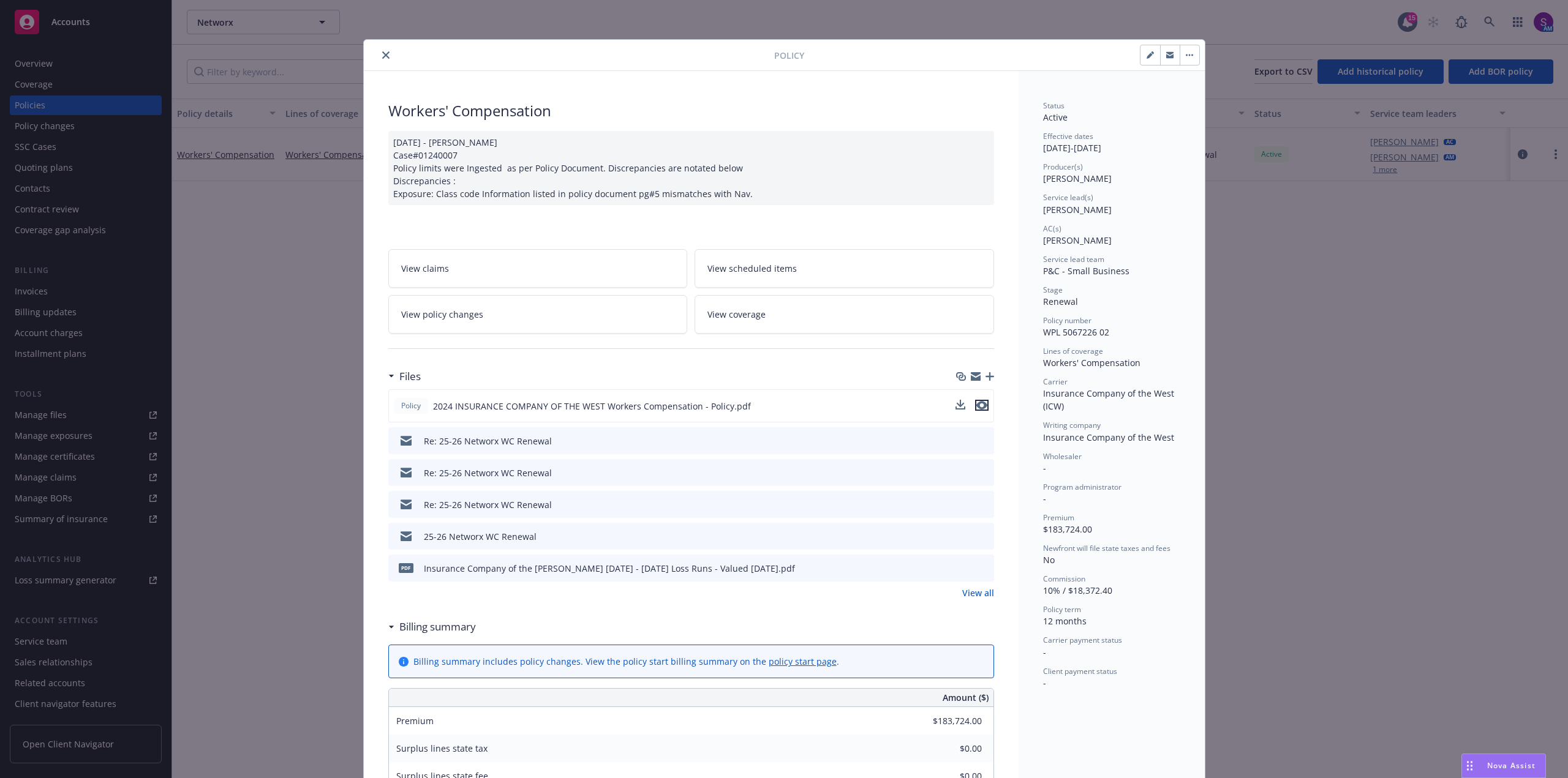
click at [979, 403] on icon "preview file" at bounding box center [981, 405] width 11 height 9
click at [381, 50] on button "close" at bounding box center [385, 54] width 15 height 15
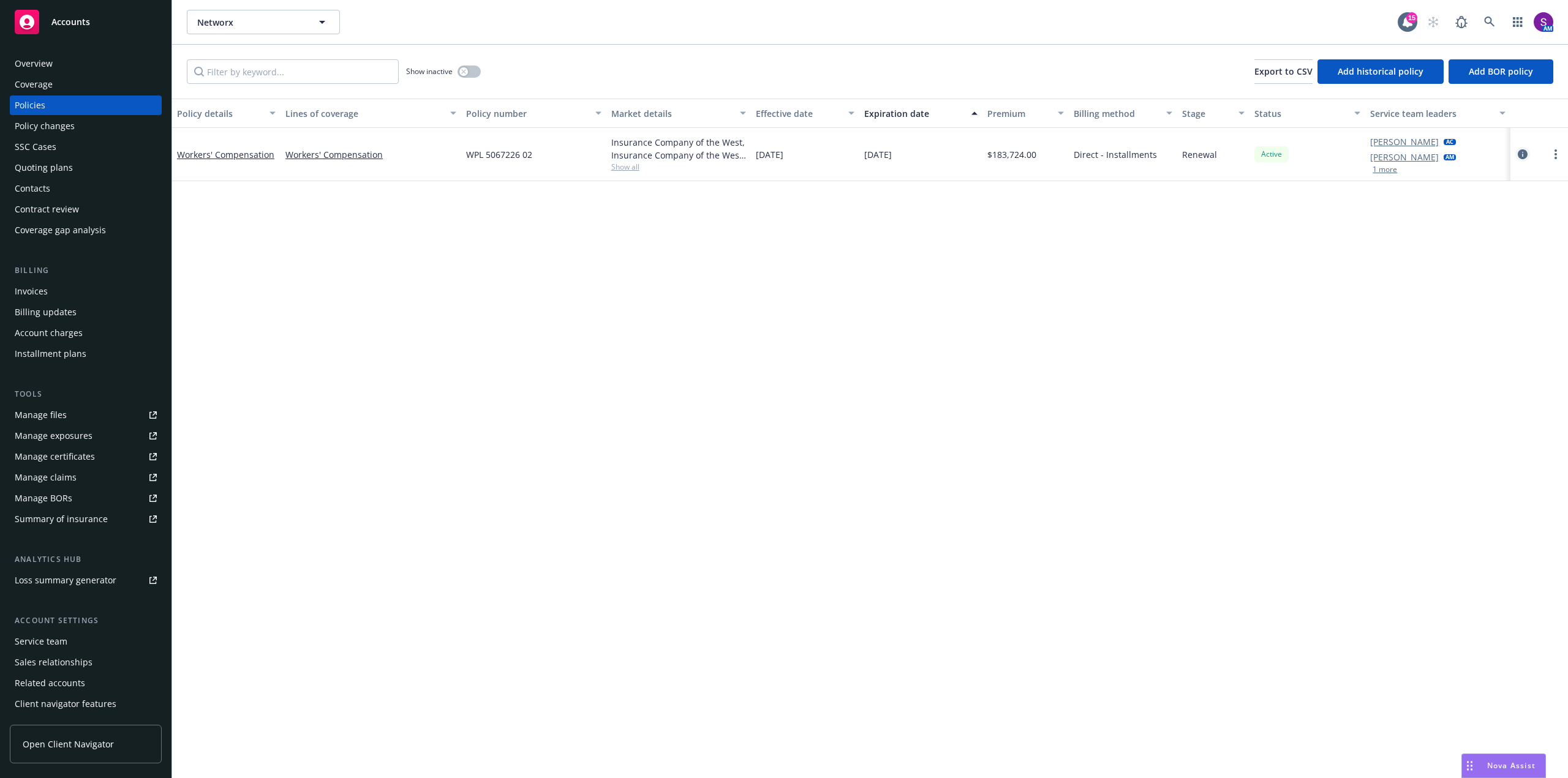
click at [1518, 153] on icon "circleInformation" at bounding box center [1522, 154] width 10 height 9
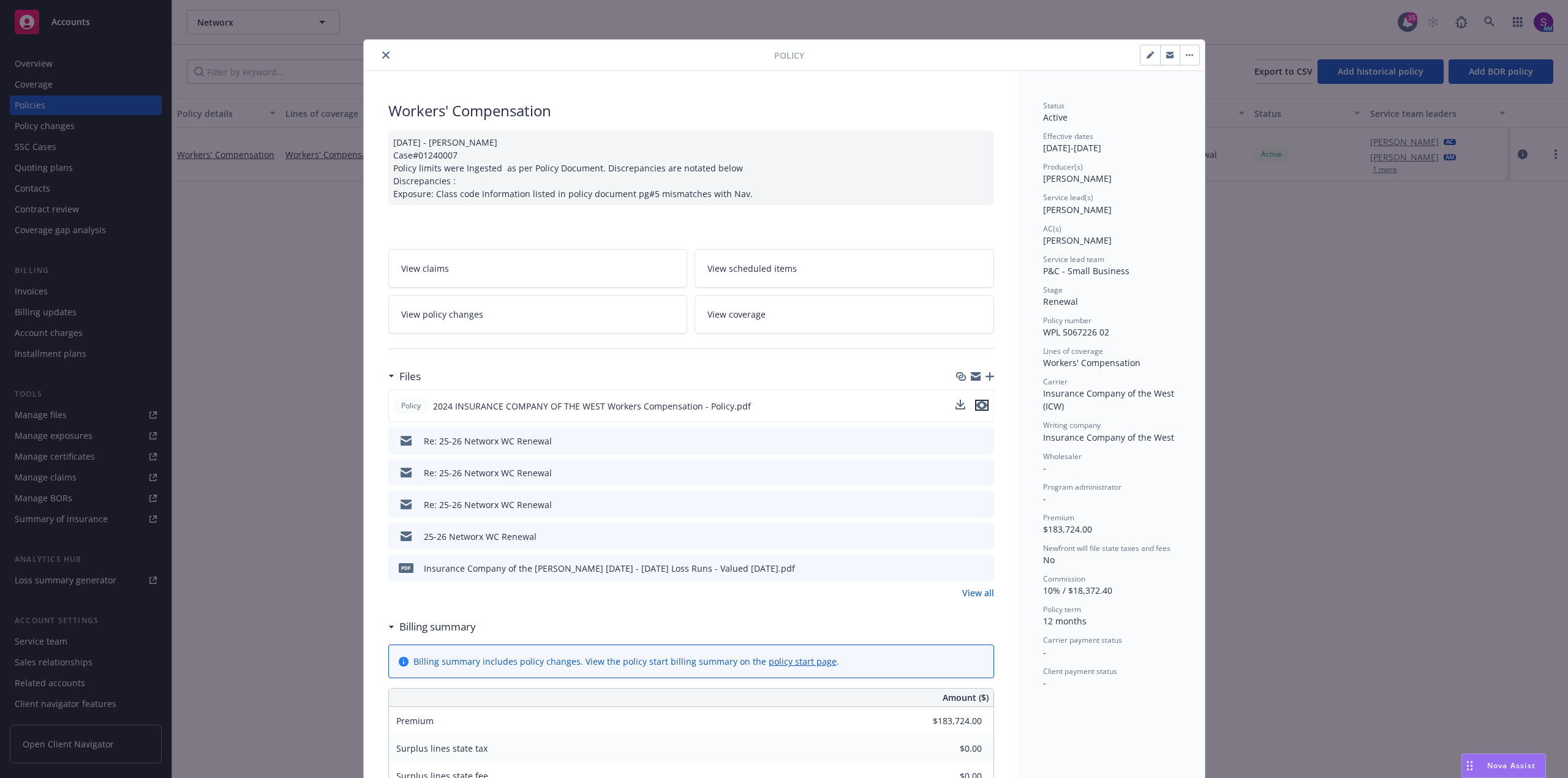
click at [978, 408] on icon "preview file" at bounding box center [981, 405] width 11 height 9
click at [382, 54] on icon "close" at bounding box center [385, 55] width 8 height 8
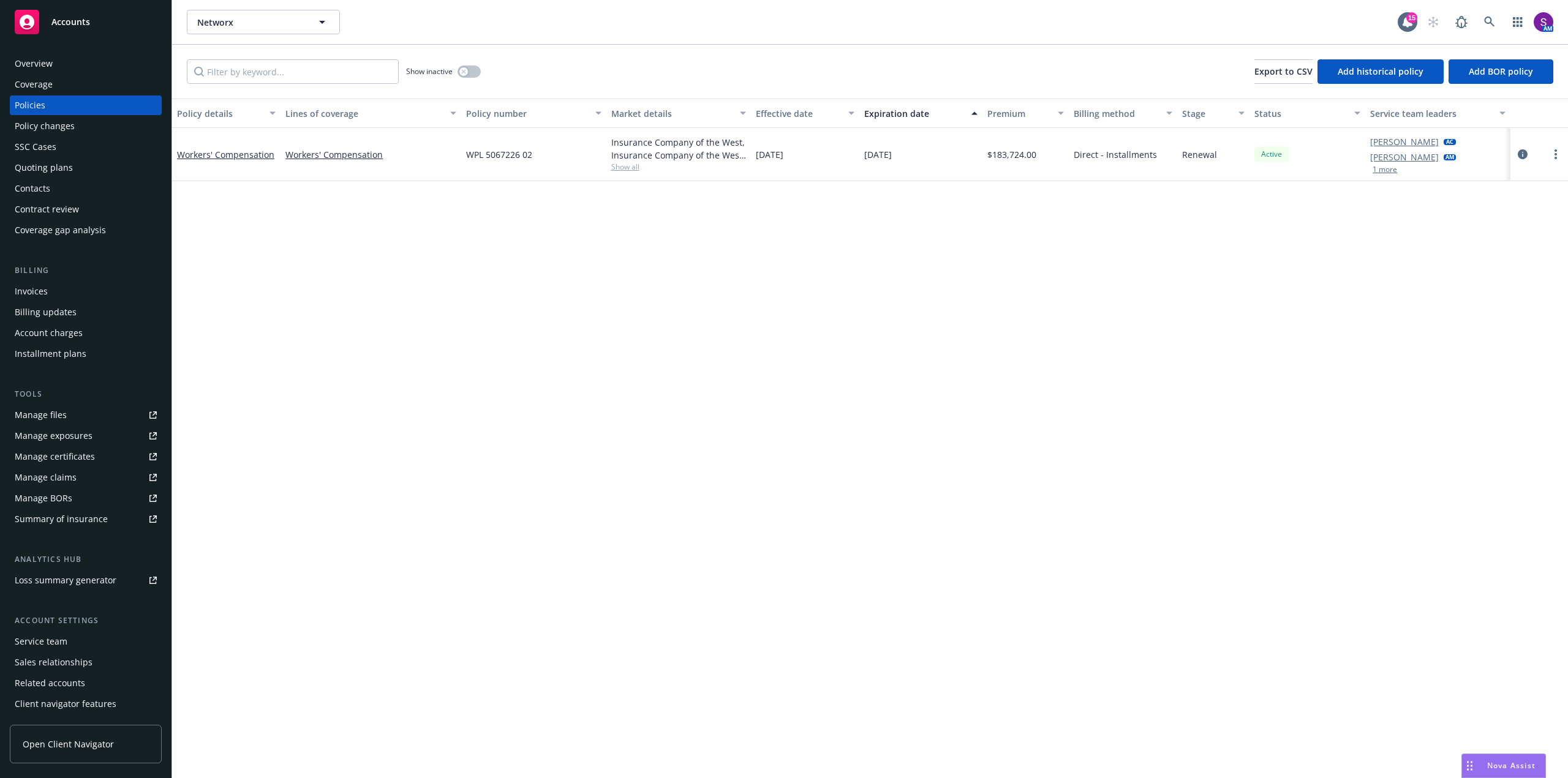
click at [60, 168] on div "Quoting plans" at bounding box center [43, 168] width 58 height 20
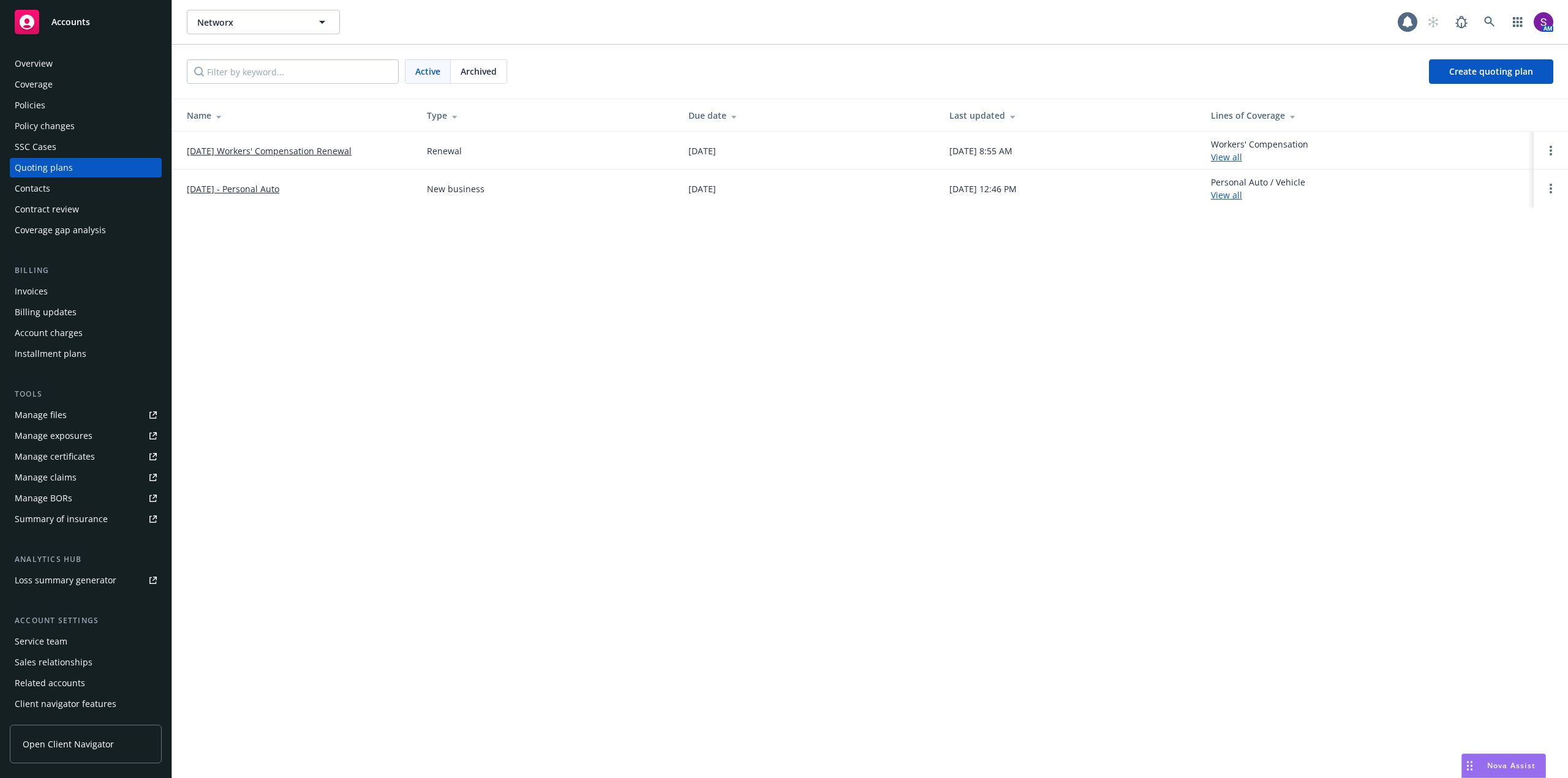
click at [294, 149] on link "[DATE] Workers' Compensation Renewal" at bounding box center [269, 150] width 165 height 13
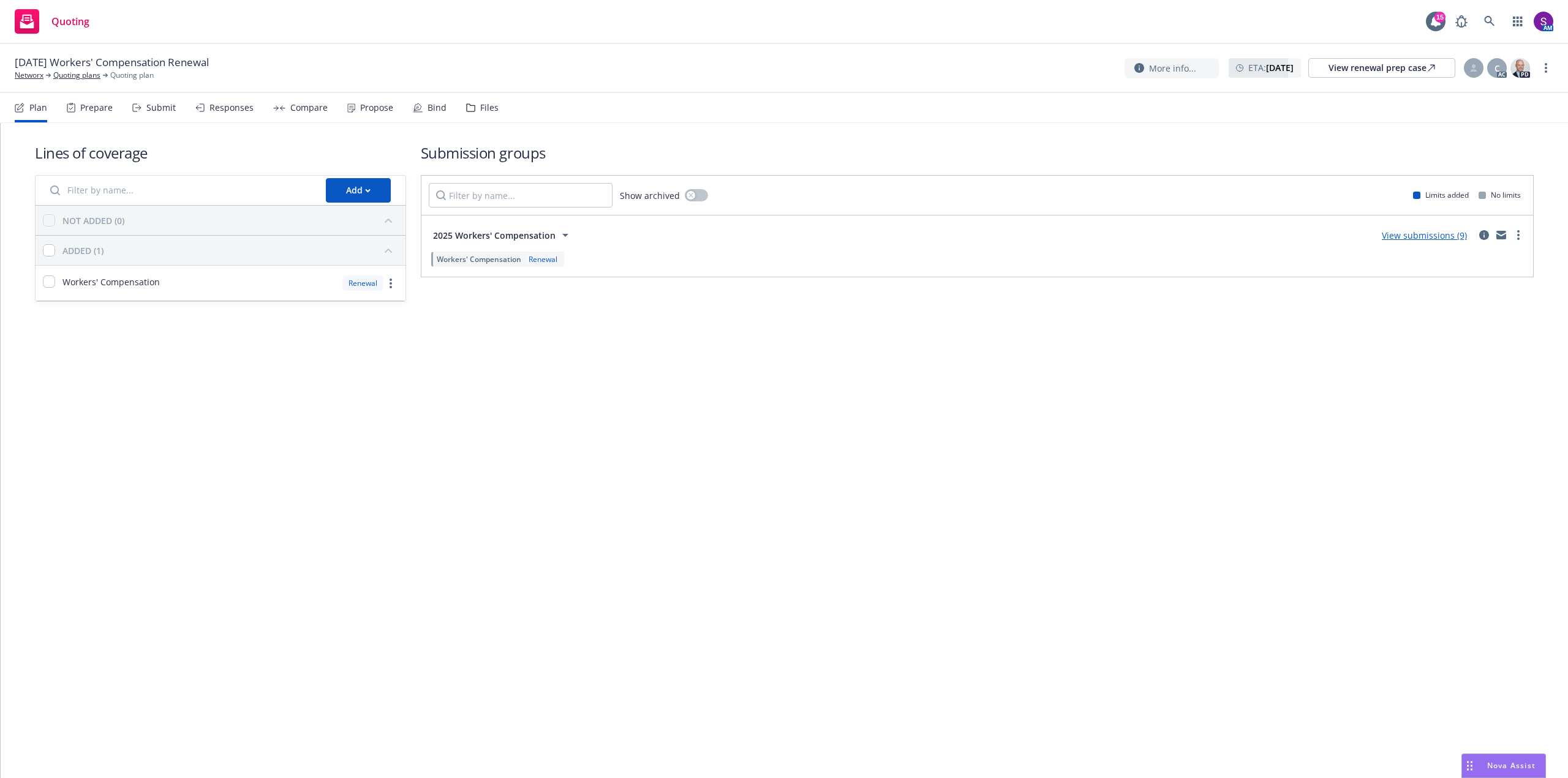
click at [314, 112] on div "Compare" at bounding box center [308, 107] width 37 height 9
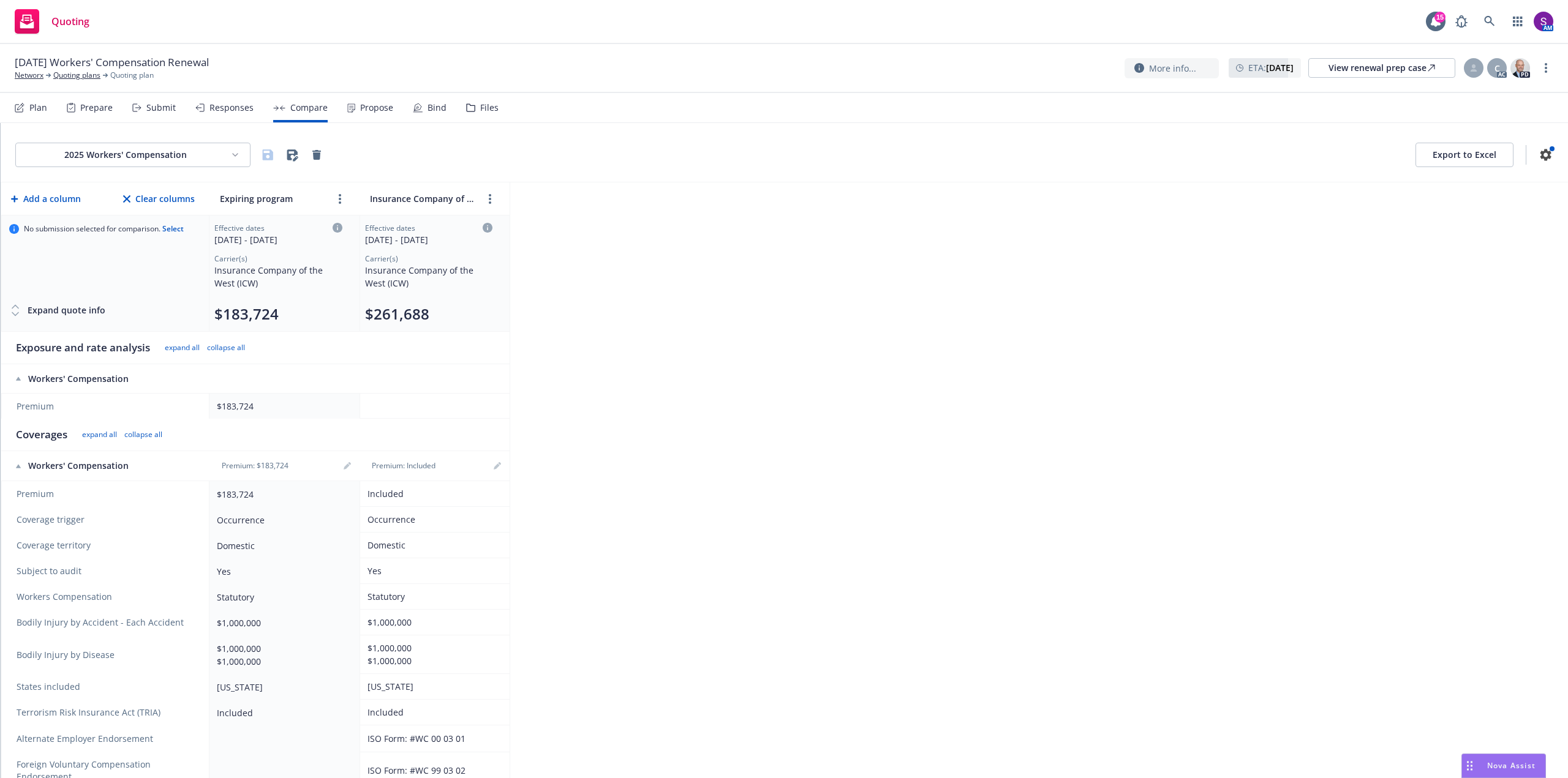
click at [484, 114] on div "Files" at bounding box center [483, 108] width 33 height 29
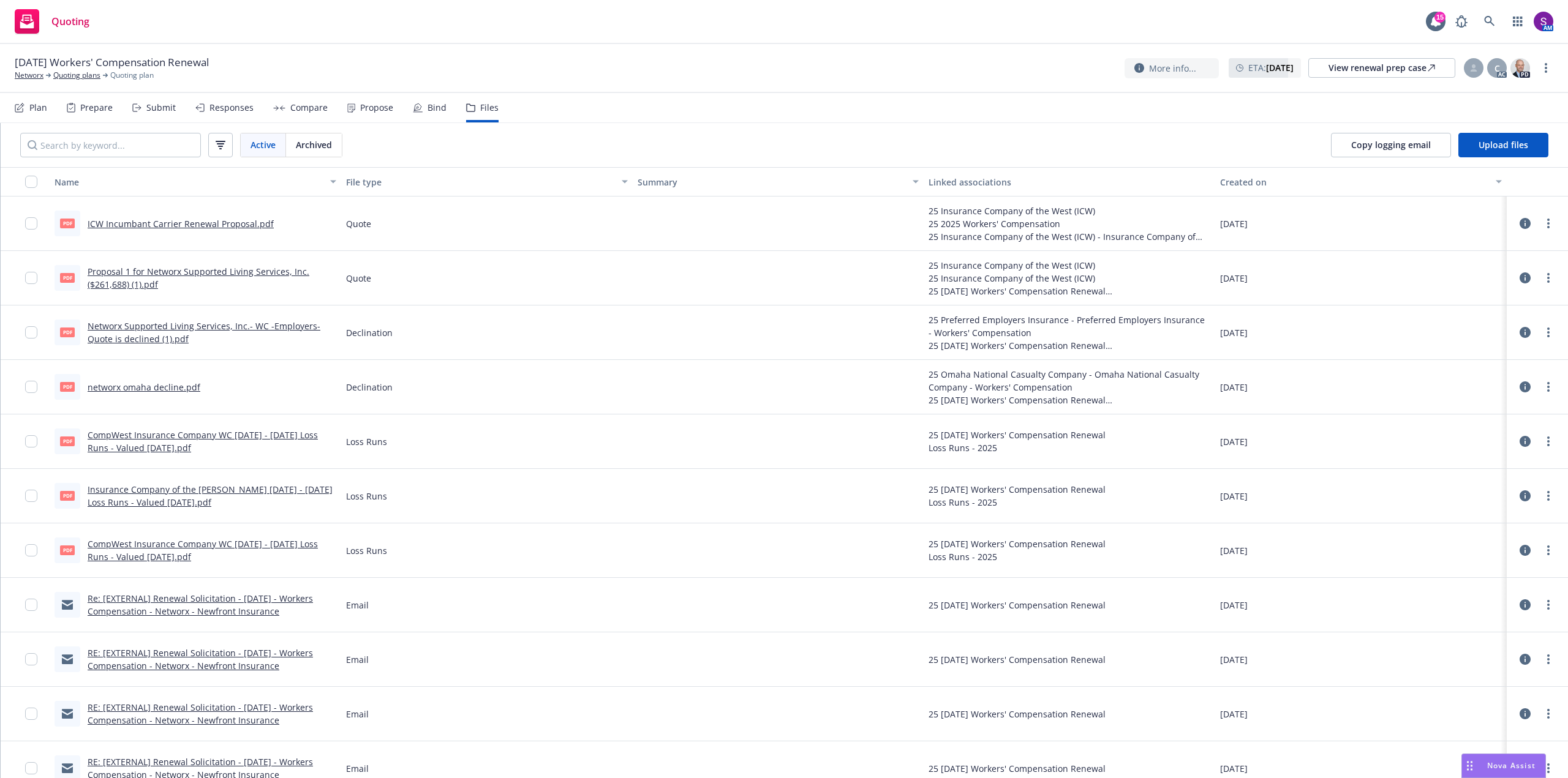
click at [213, 225] on link "ICW Incumbant Carrier Renewal Proposal.pdf" at bounding box center [181, 223] width 187 height 11
click at [1497, 770] on span "Nova Assist" at bounding box center [1512, 766] width 48 height 10
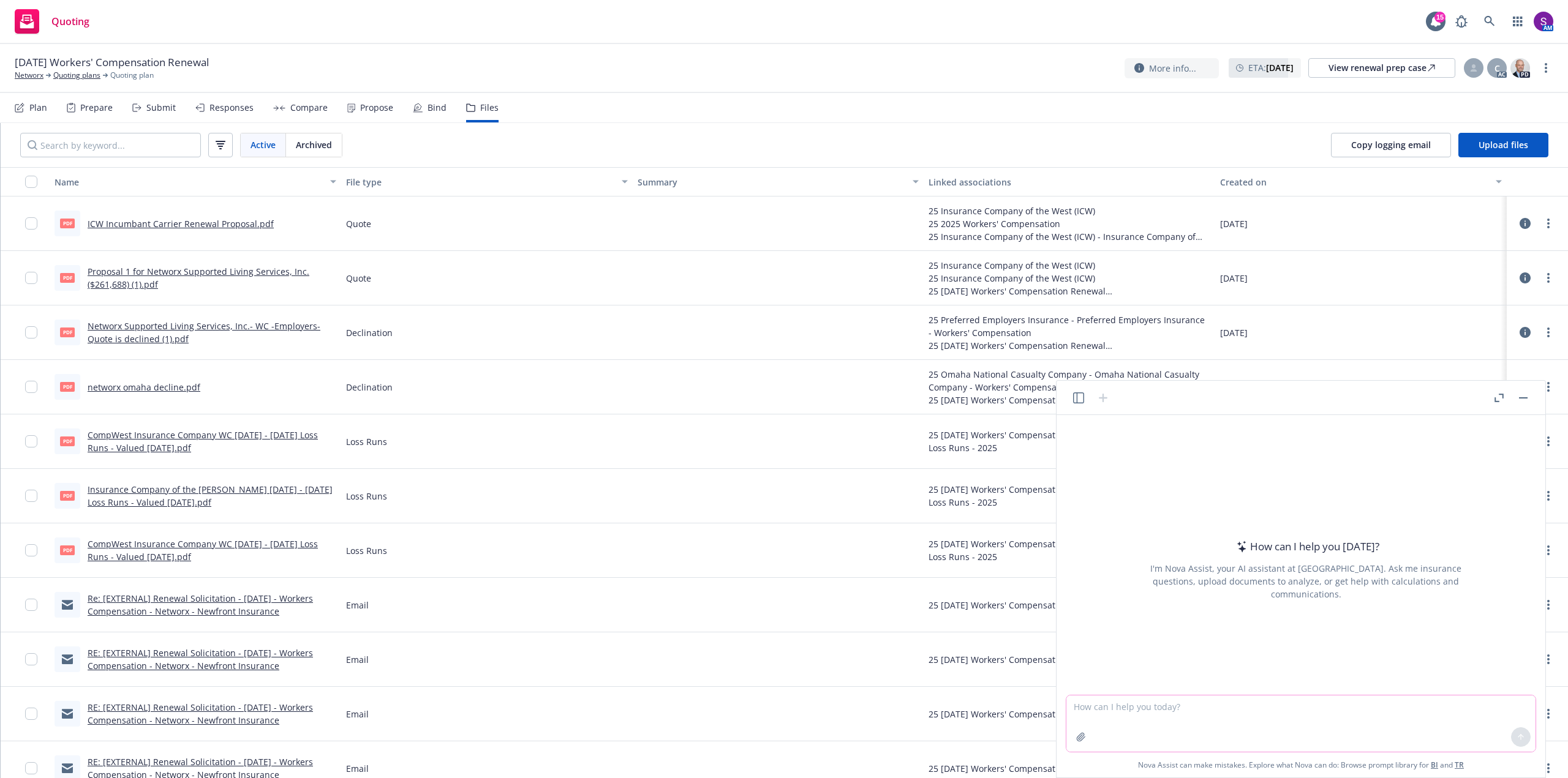
click at [1075, 737] on button "button" at bounding box center [1081, 737] width 20 height 20
click at [1079, 737] on icon "button" at bounding box center [1081, 737] width 10 height 9
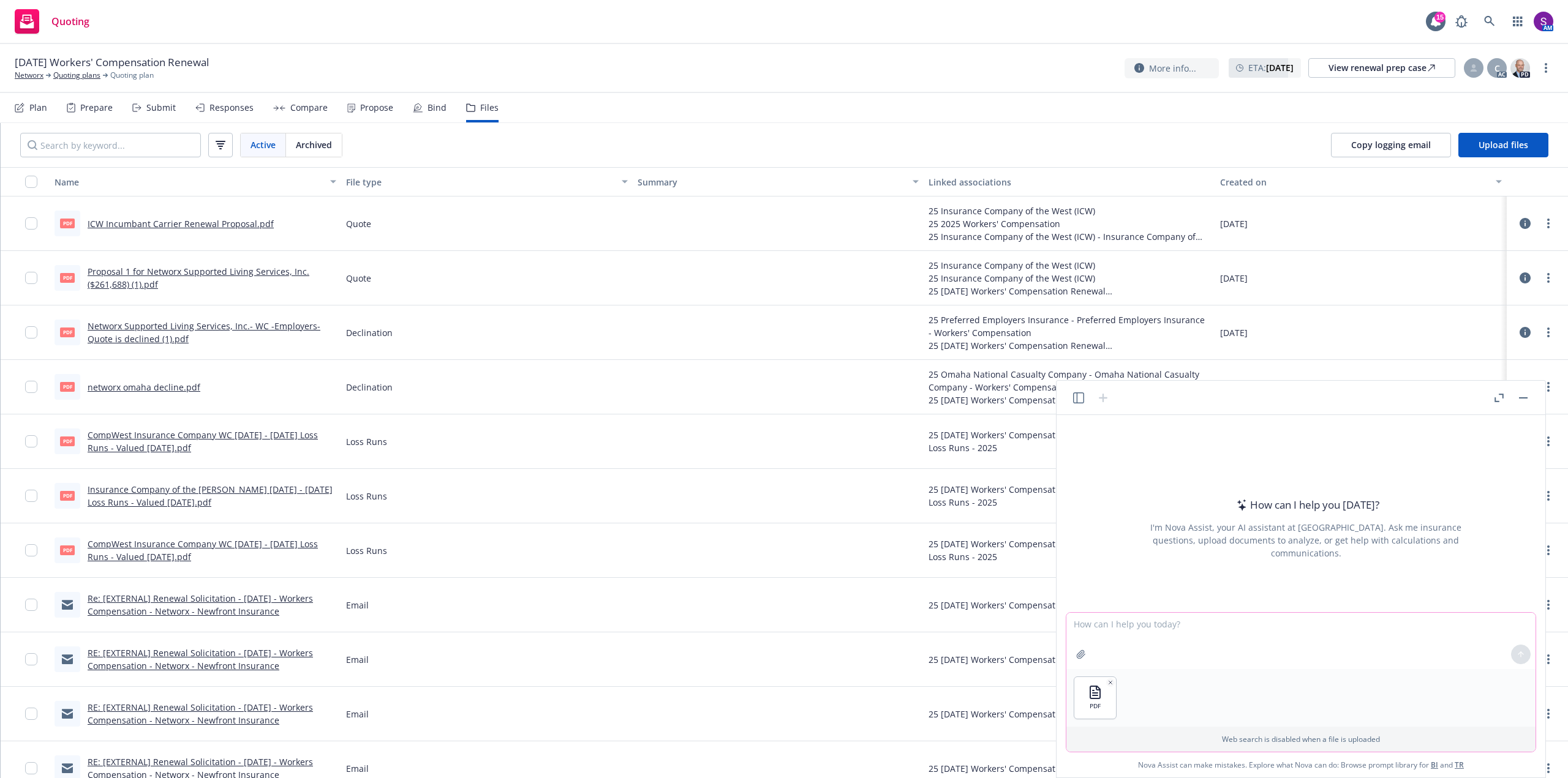
click at [1120, 631] on textarea at bounding box center [1300, 641] width 469 height 56
type textarea "can you review the attached and advise on the net rate per classification code"
click at [1517, 650] on icon at bounding box center [1521, 655] width 9 height 9
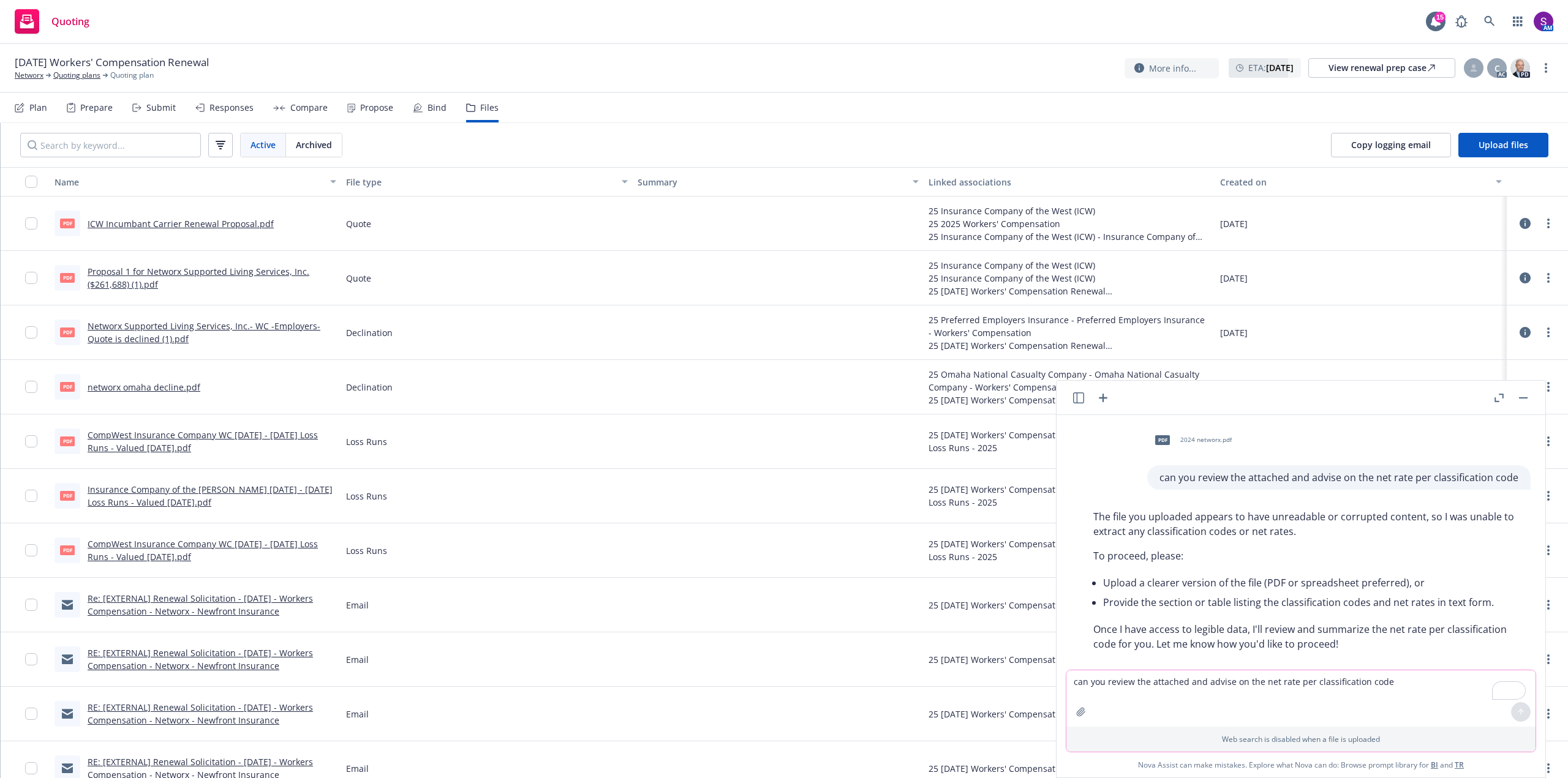
click at [1083, 712] on icon "button" at bounding box center [1081, 712] width 10 height 9
click at [1071, 645] on button "button" at bounding box center [1081, 655] width 20 height 20
click at [1203, 690] on div "PDF" at bounding box center [1300, 698] width 469 height 58
click at [1085, 629] on textarea "can you review the attached and advise on the net rate per classification code" at bounding box center [1300, 641] width 469 height 56
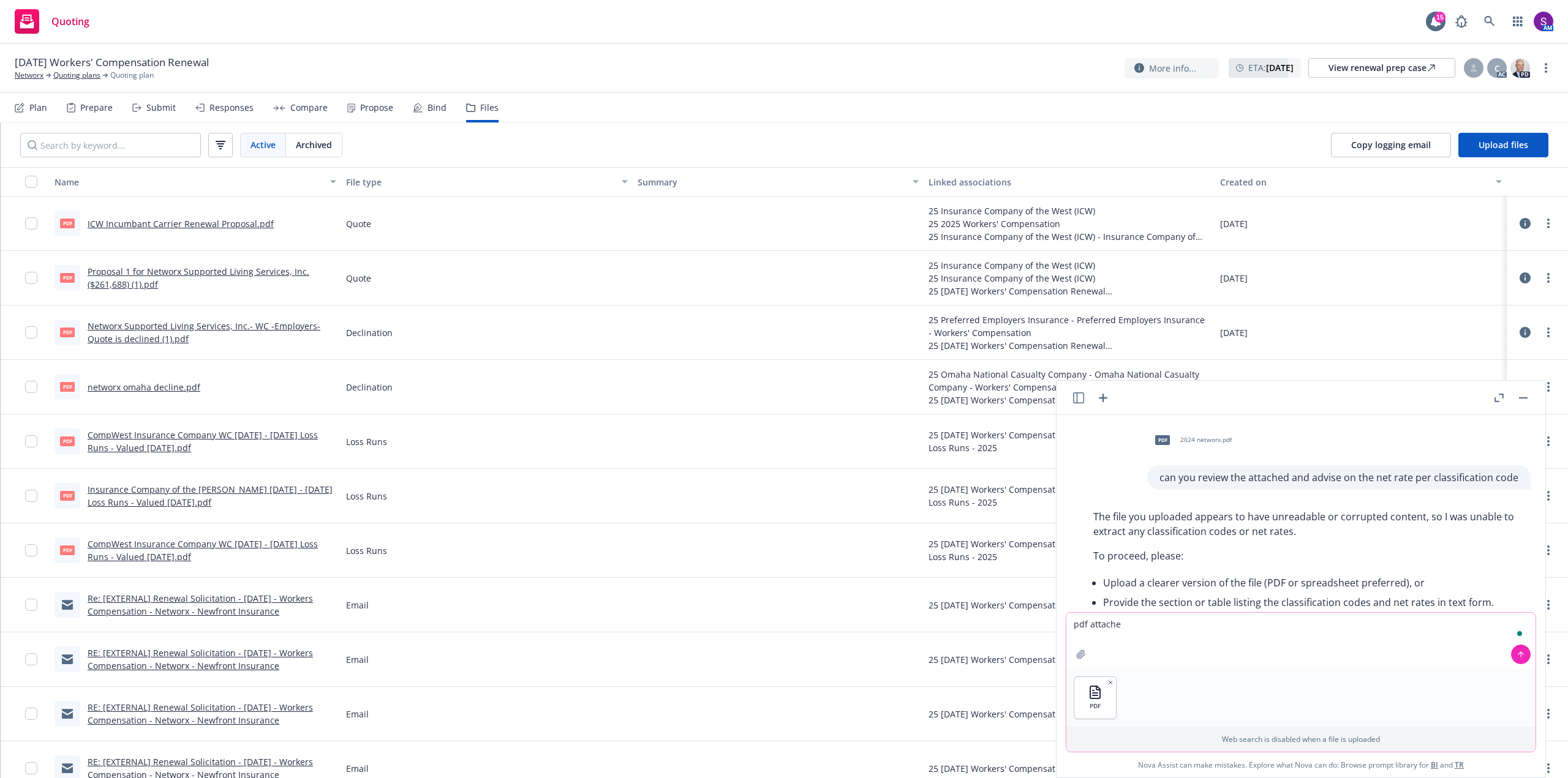
type textarea "pdf attached"
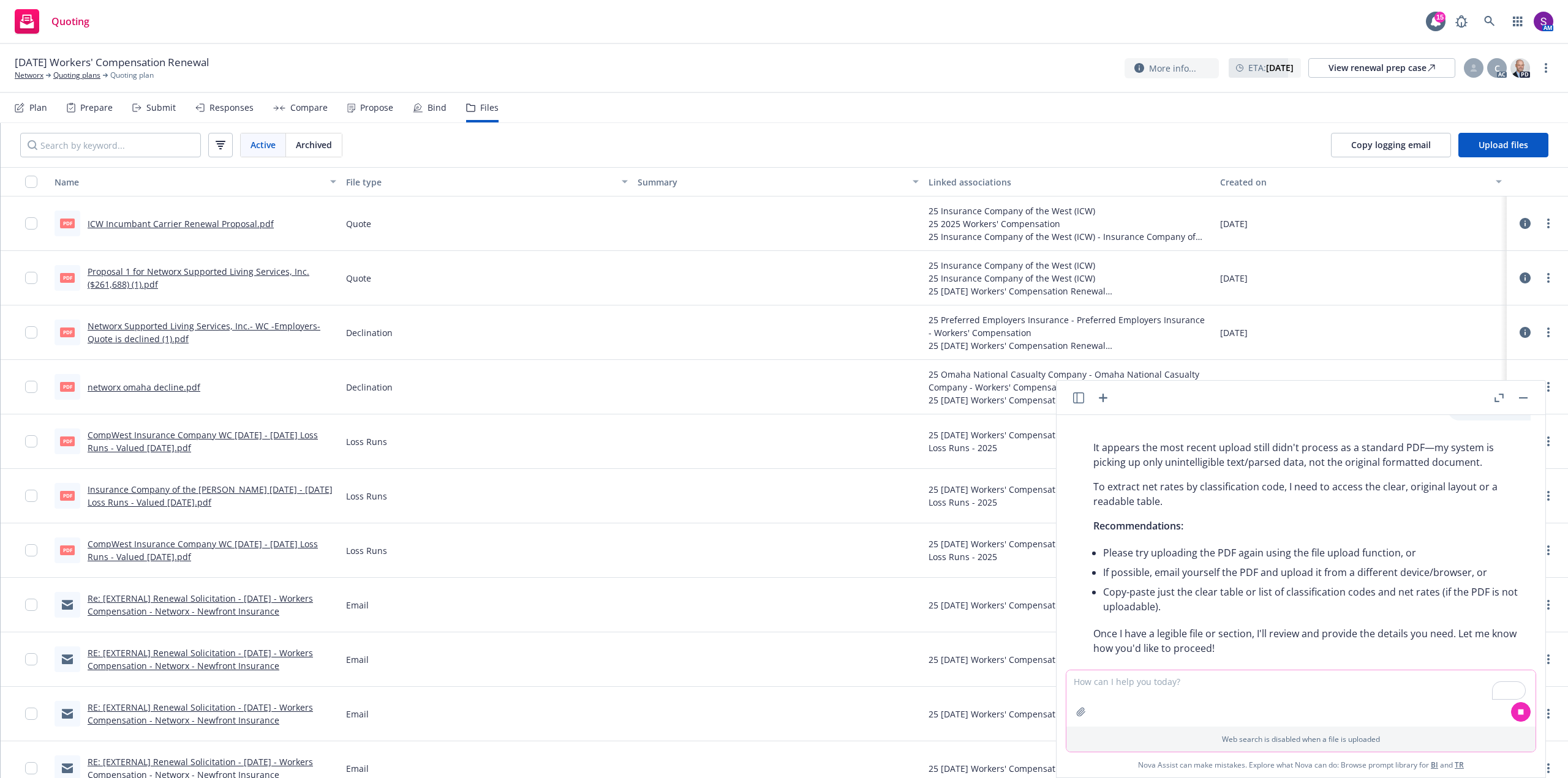
scroll to position [336, 0]
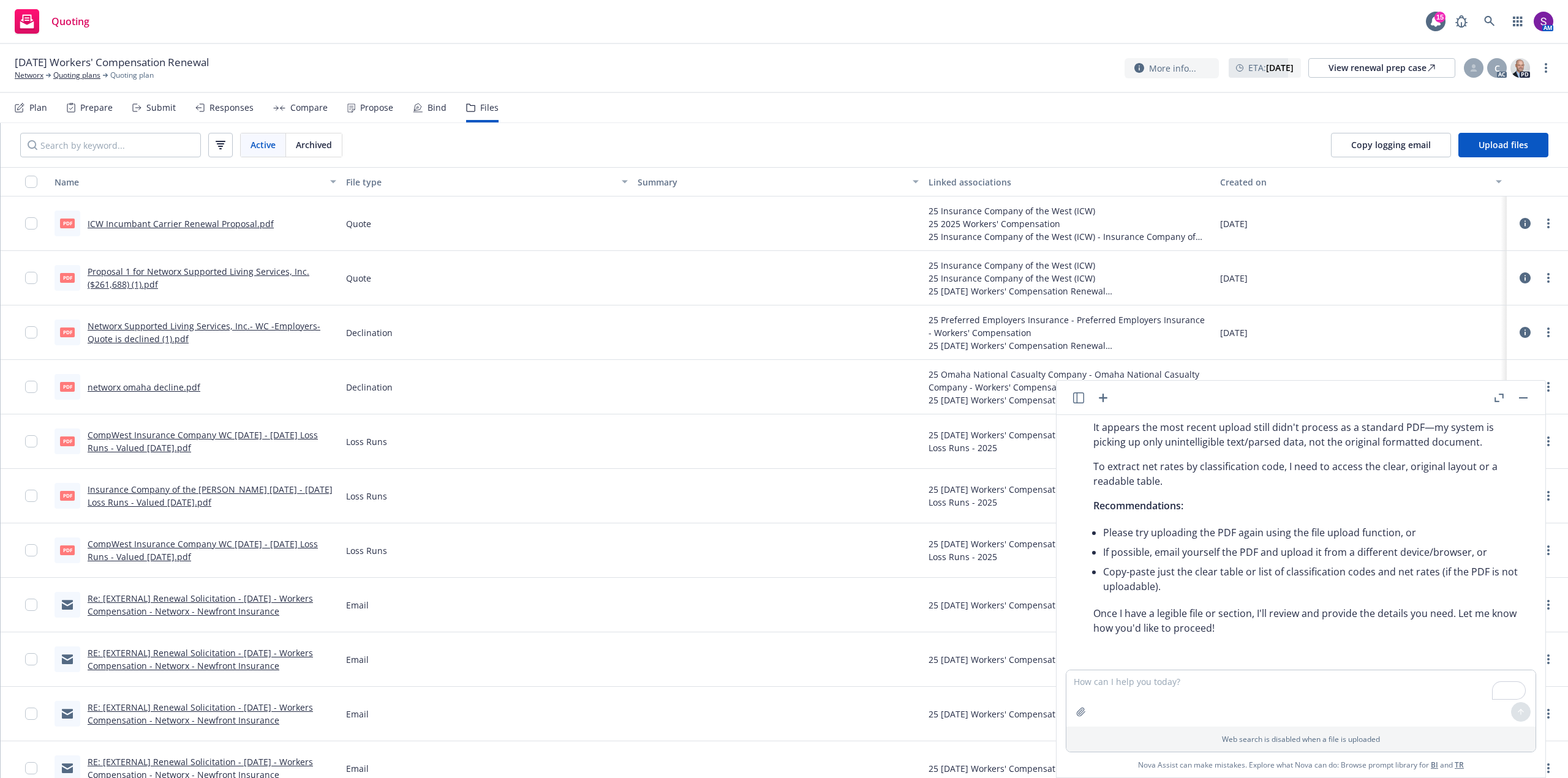
click at [1331, 294] on div "08/20/2025" at bounding box center [1361, 278] width 291 height 54
click at [30, 75] on link "Networx" at bounding box center [29, 75] width 29 height 11
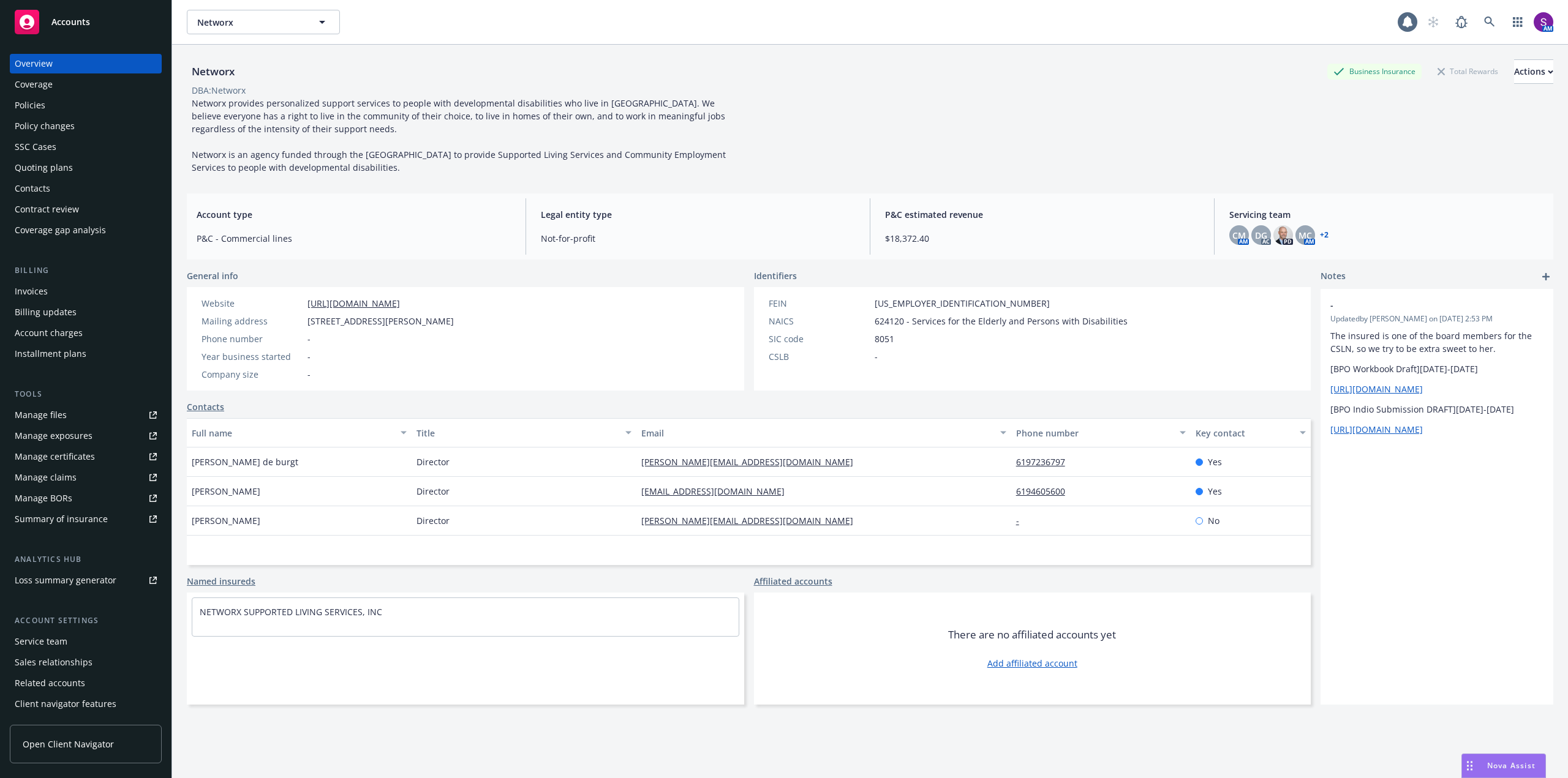
click at [46, 109] on div "Policies" at bounding box center [86, 105] width 142 height 20
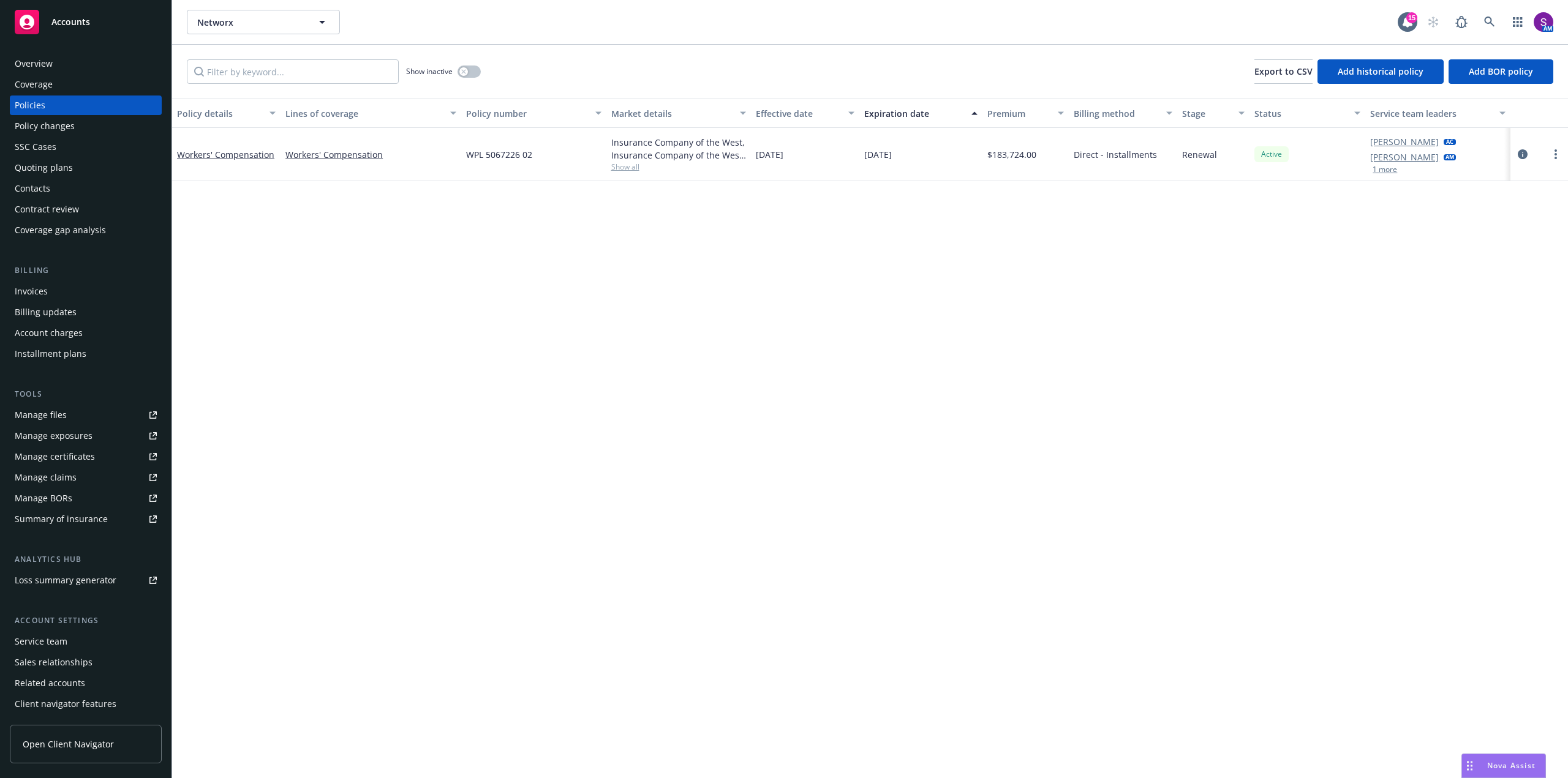
click at [73, 65] on div "Overview" at bounding box center [86, 63] width 142 height 20
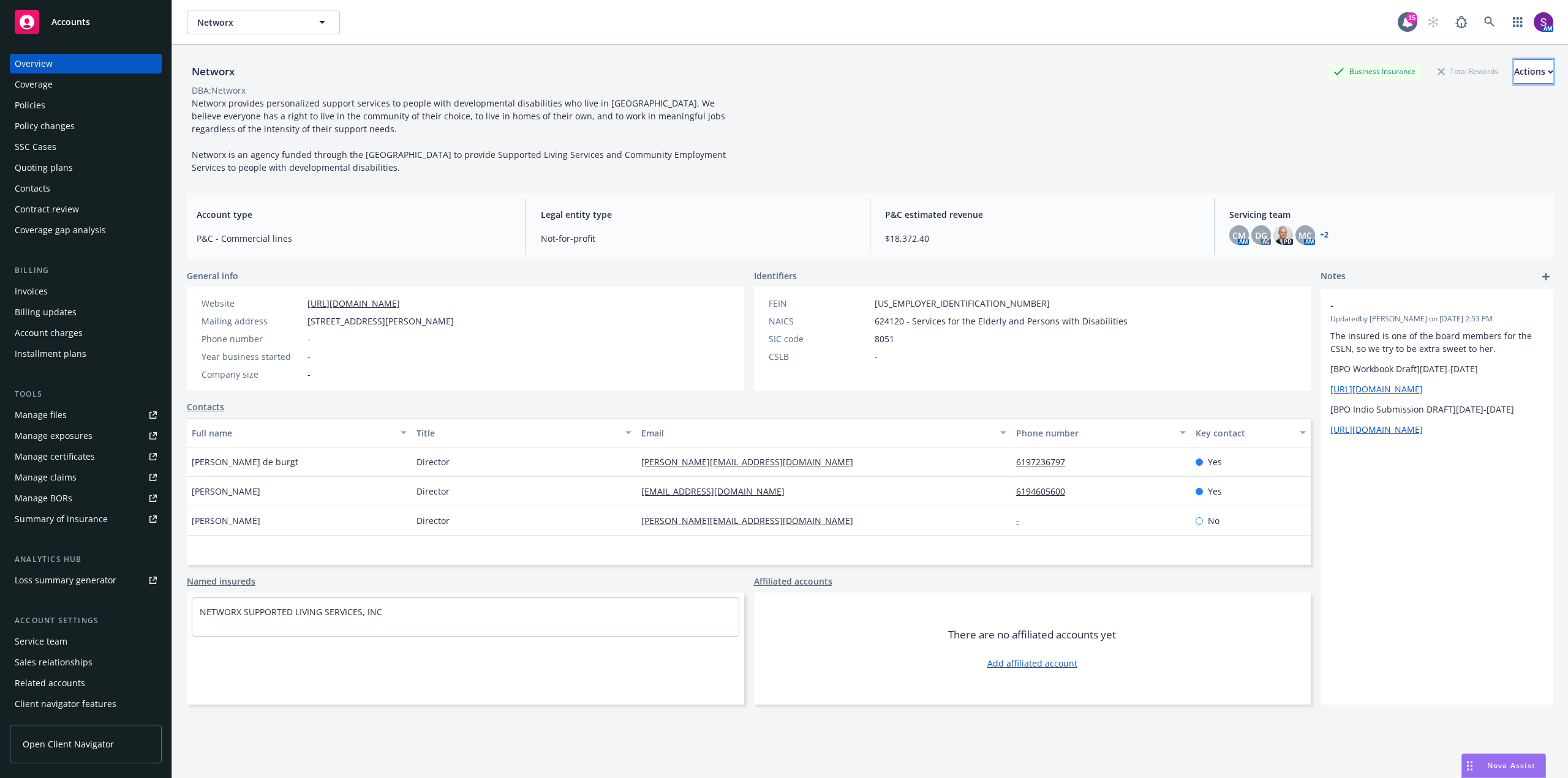
click at [1514, 77] on div "Actions" at bounding box center [1533, 71] width 39 height 23
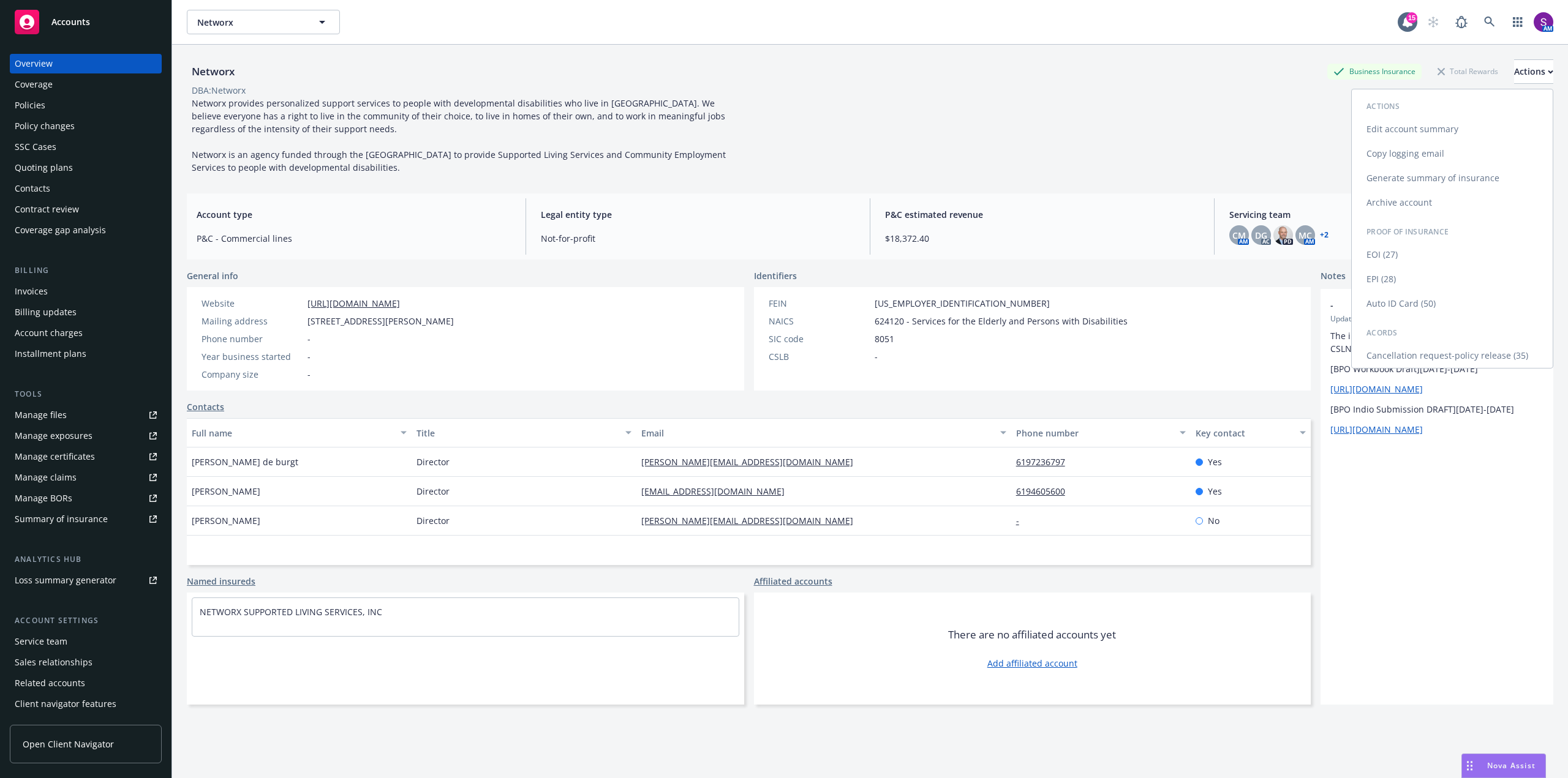
click at [1415, 157] on link "Copy logging email" at bounding box center [1452, 154] width 201 height 24
click at [55, 105] on div "Policies" at bounding box center [86, 105] width 142 height 20
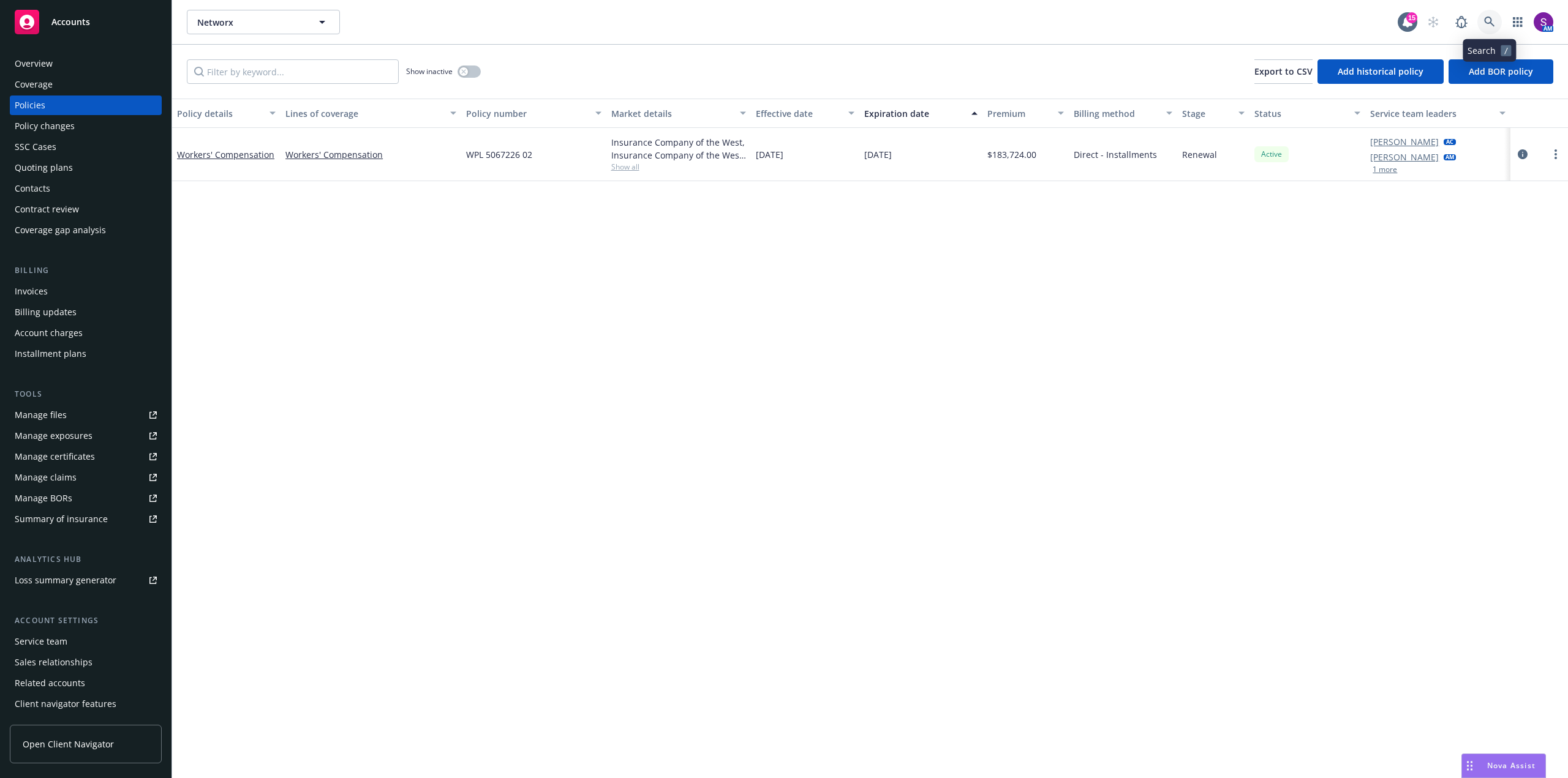
click at [1489, 22] on icon at bounding box center [1489, 22] width 10 height 10
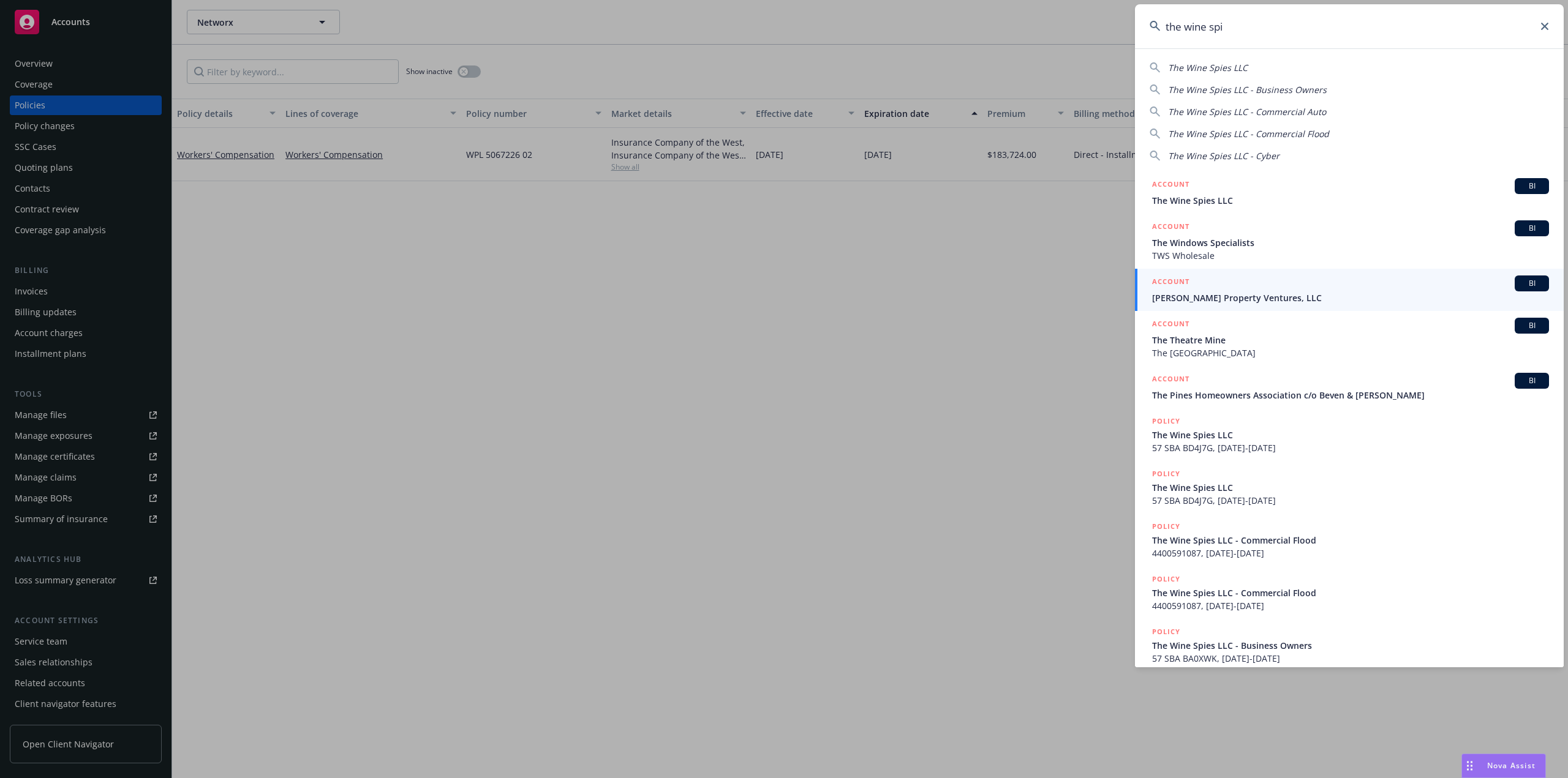
click at [1228, 73] on span "The Wine Spies LLC" at bounding box center [1208, 67] width 79 height 11
type input "The Wine Spies LLC"
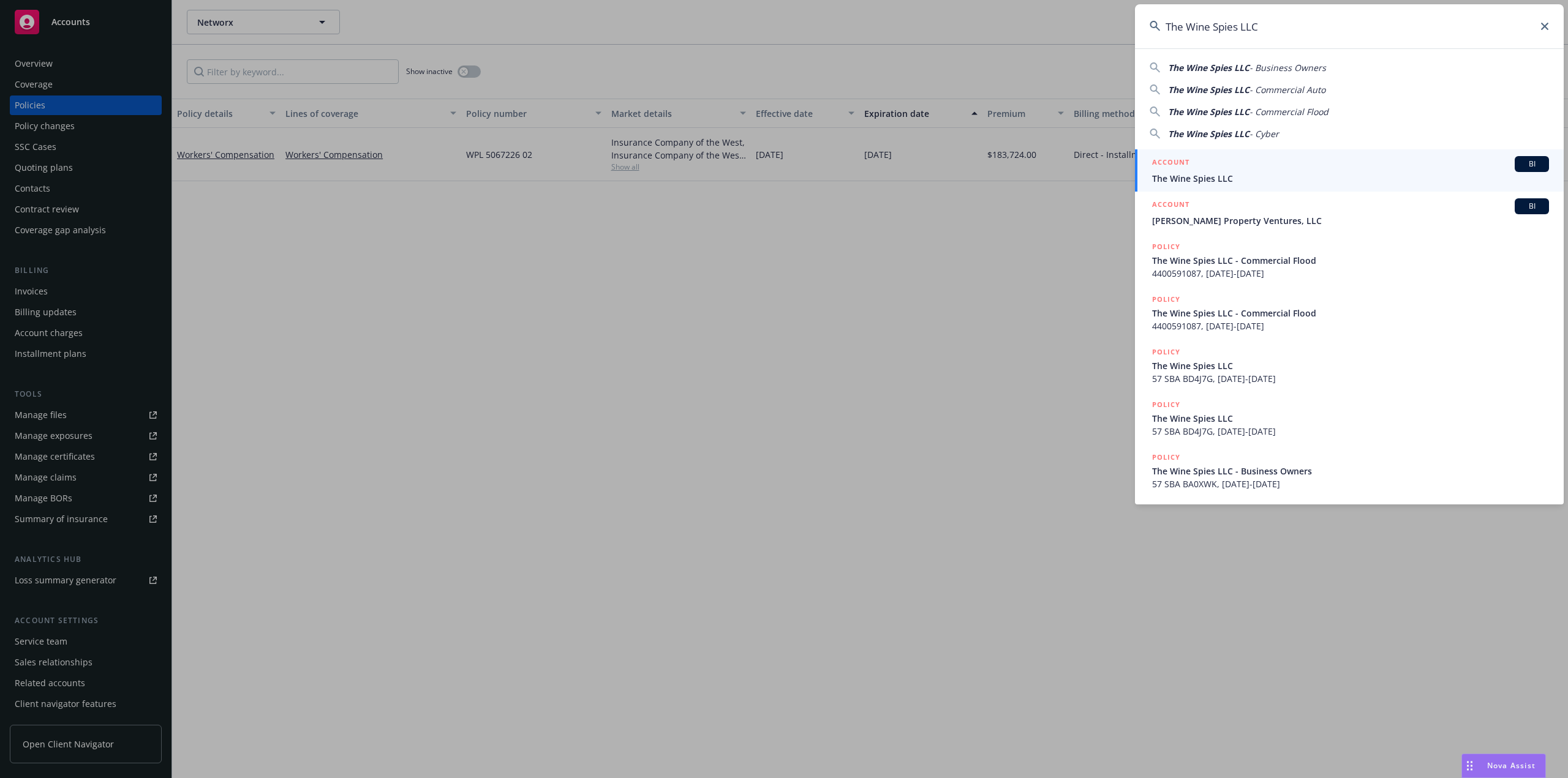
click at [1216, 180] on span "The Wine Spies LLC" at bounding box center [1350, 178] width 397 height 13
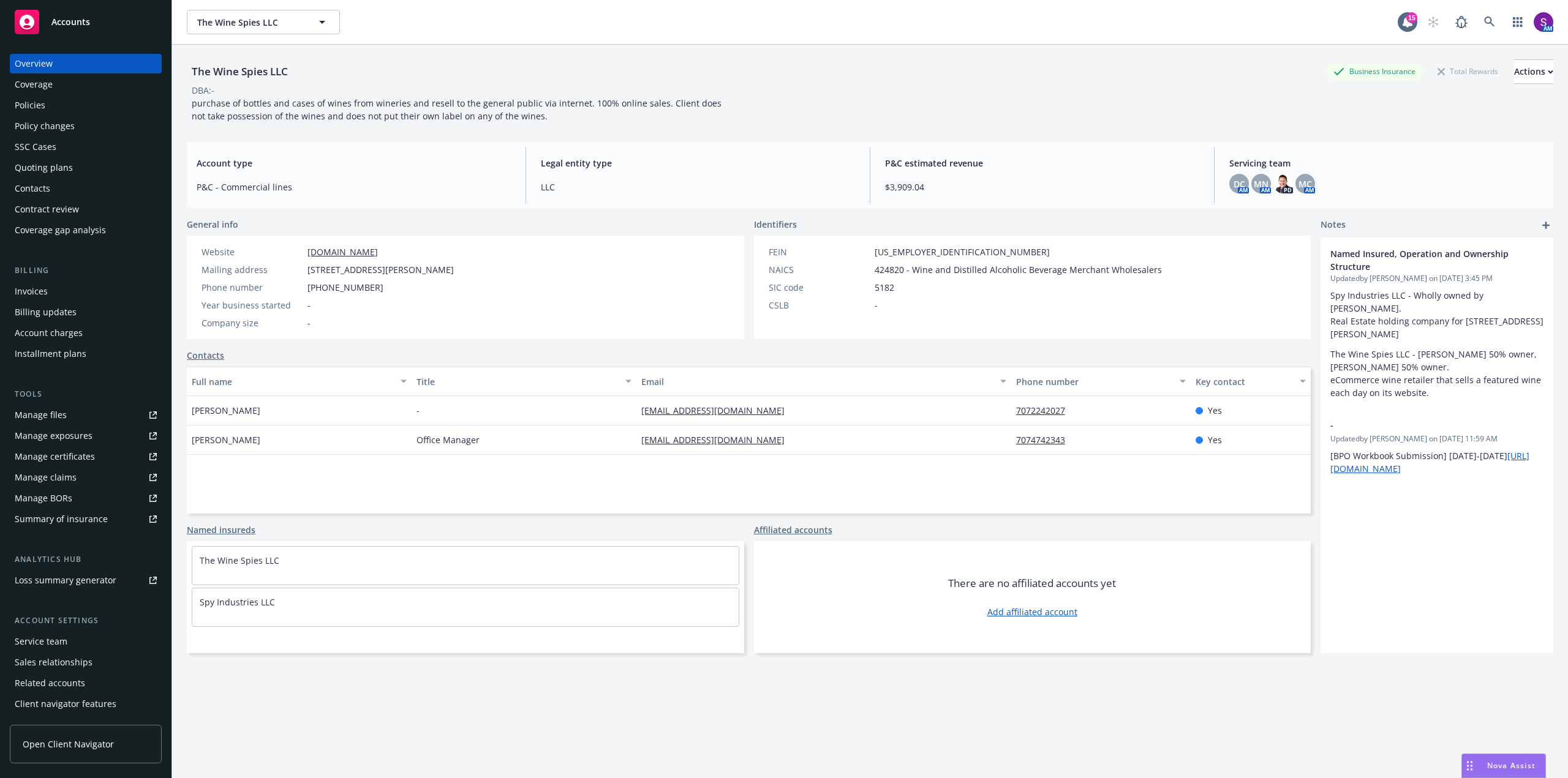
click at [51, 108] on div "Policies" at bounding box center [86, 105] width 142 height 20
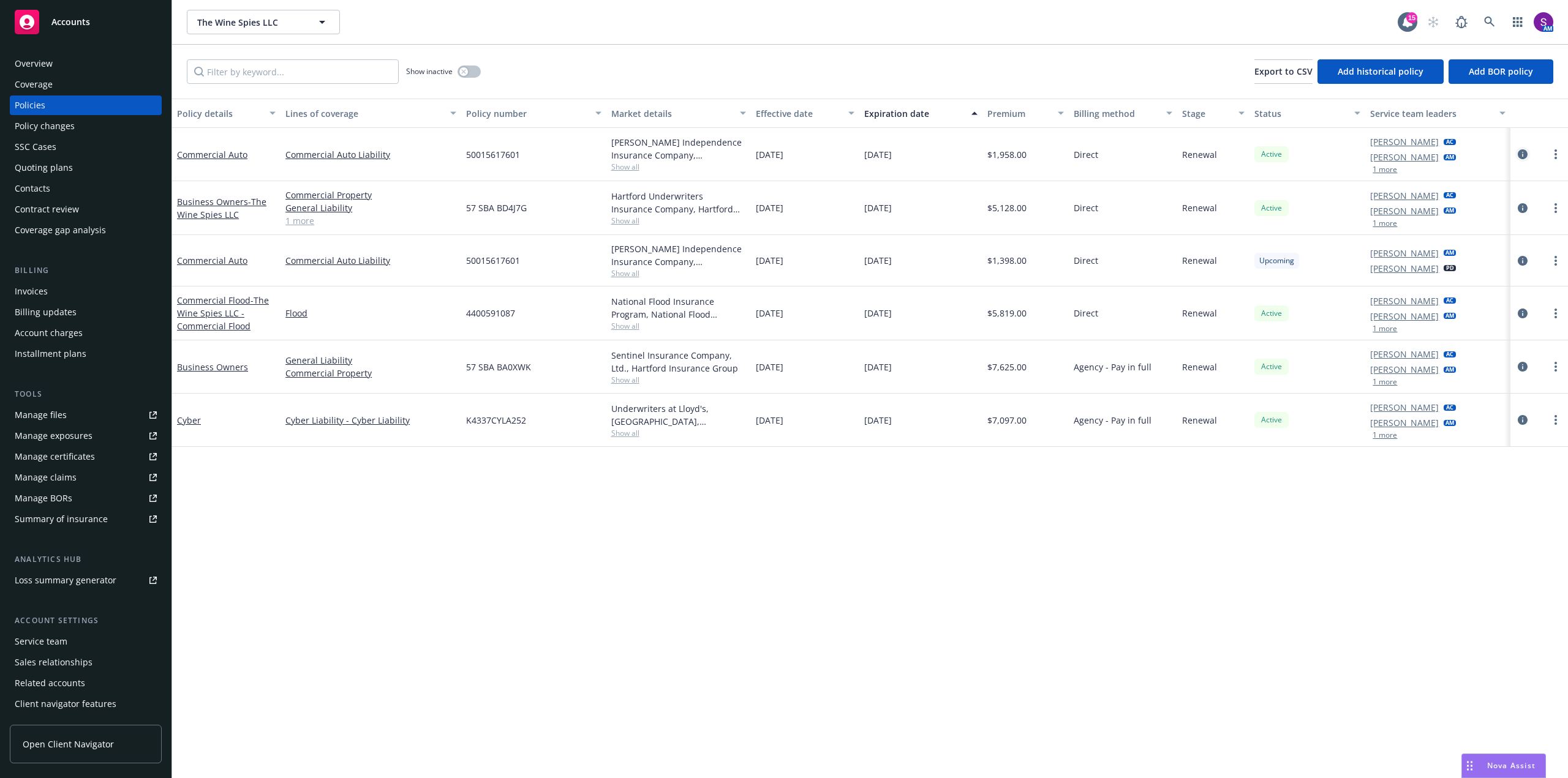
click at [1518, 155] on icon "circleInformation" at bounding box center [1522, 154] width 10 height 9
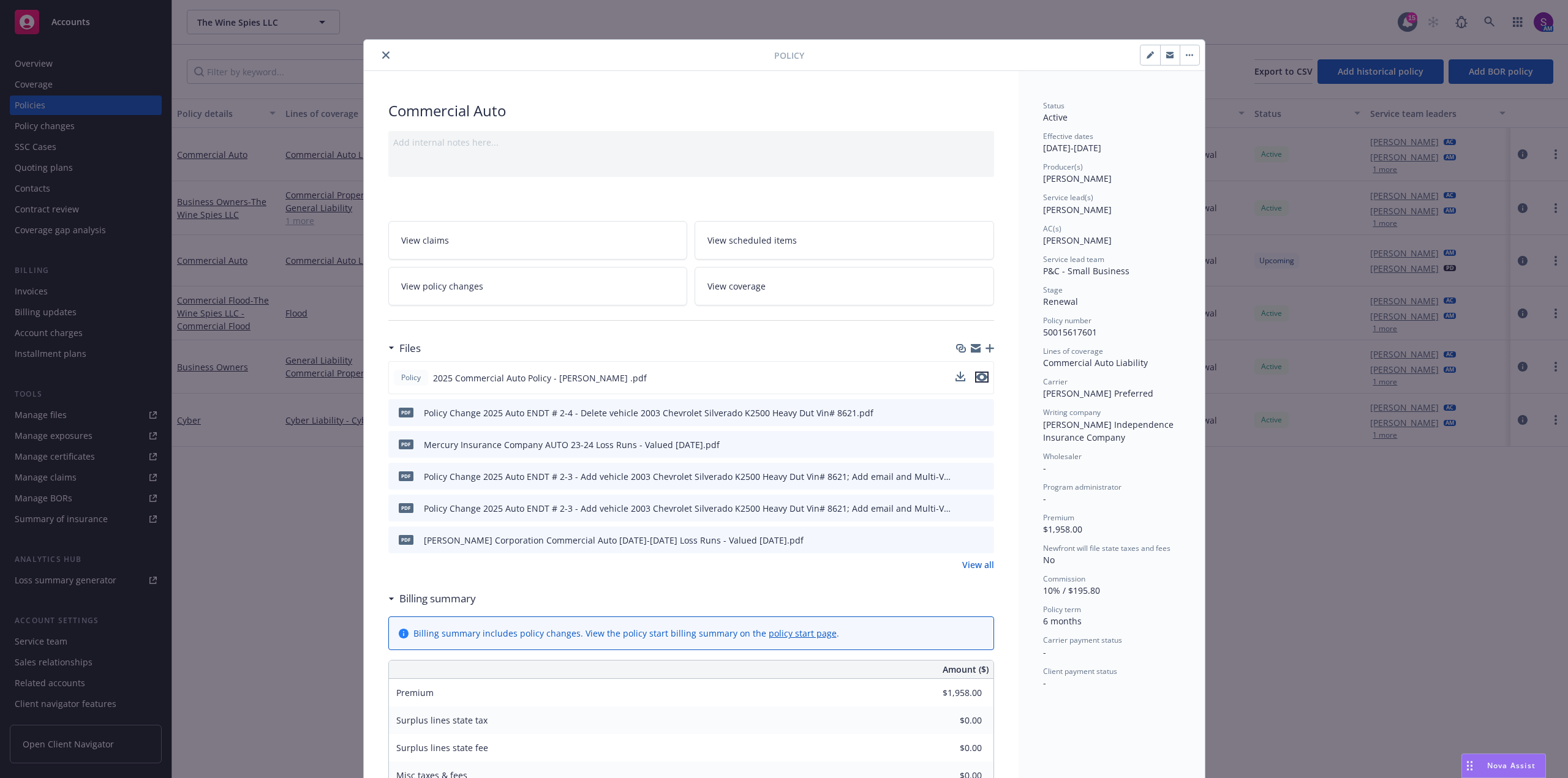
click at [976, 379] on icon "preview file" at bounding box center [981, 377] width 11 height 9
click at [384, 49] on button "close" at bounding box center [385, 54] width 15 height 15
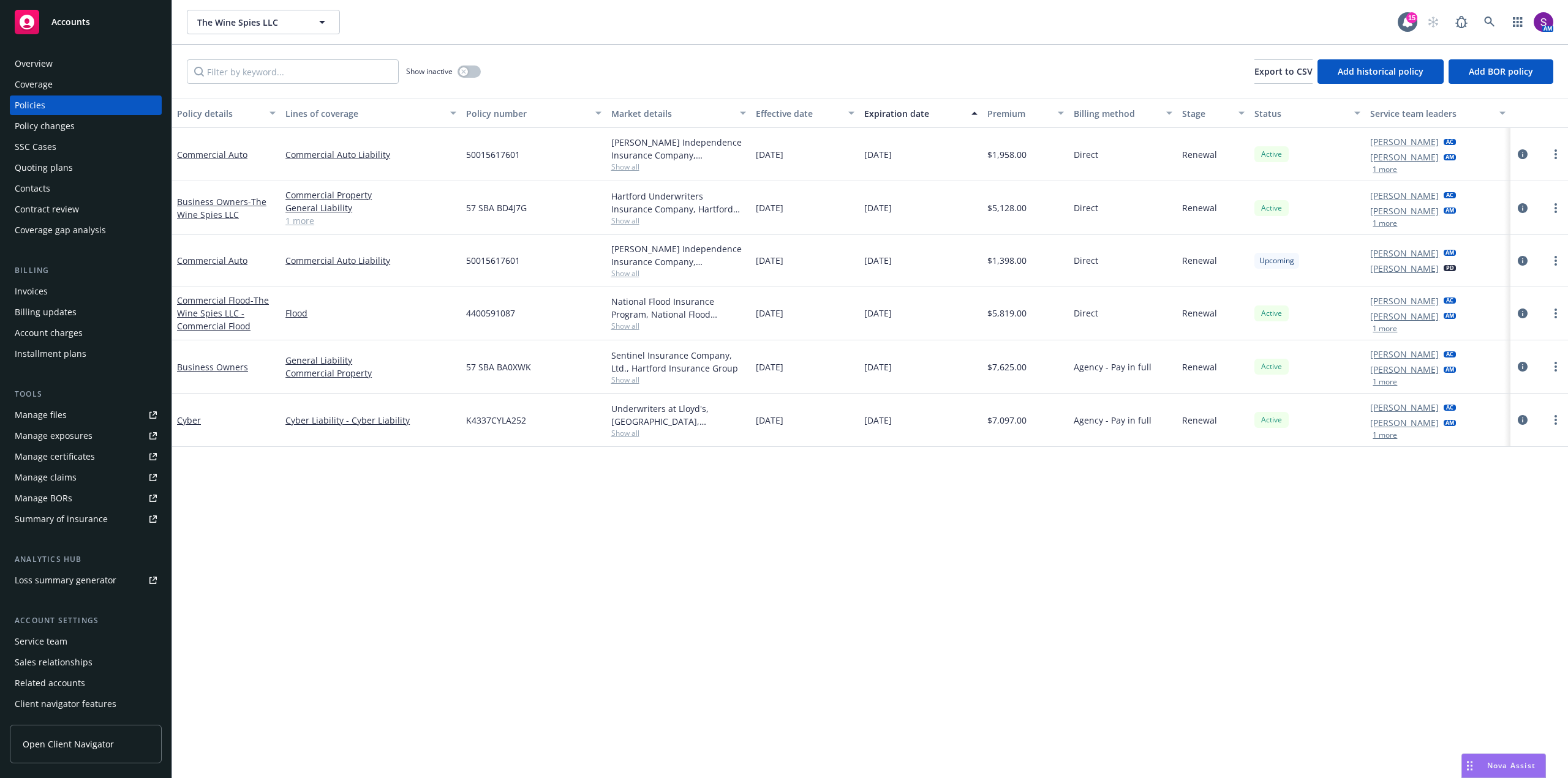
click at [67, 64] on div "Overview" at bounding box center [86, 63] width 142 height 20
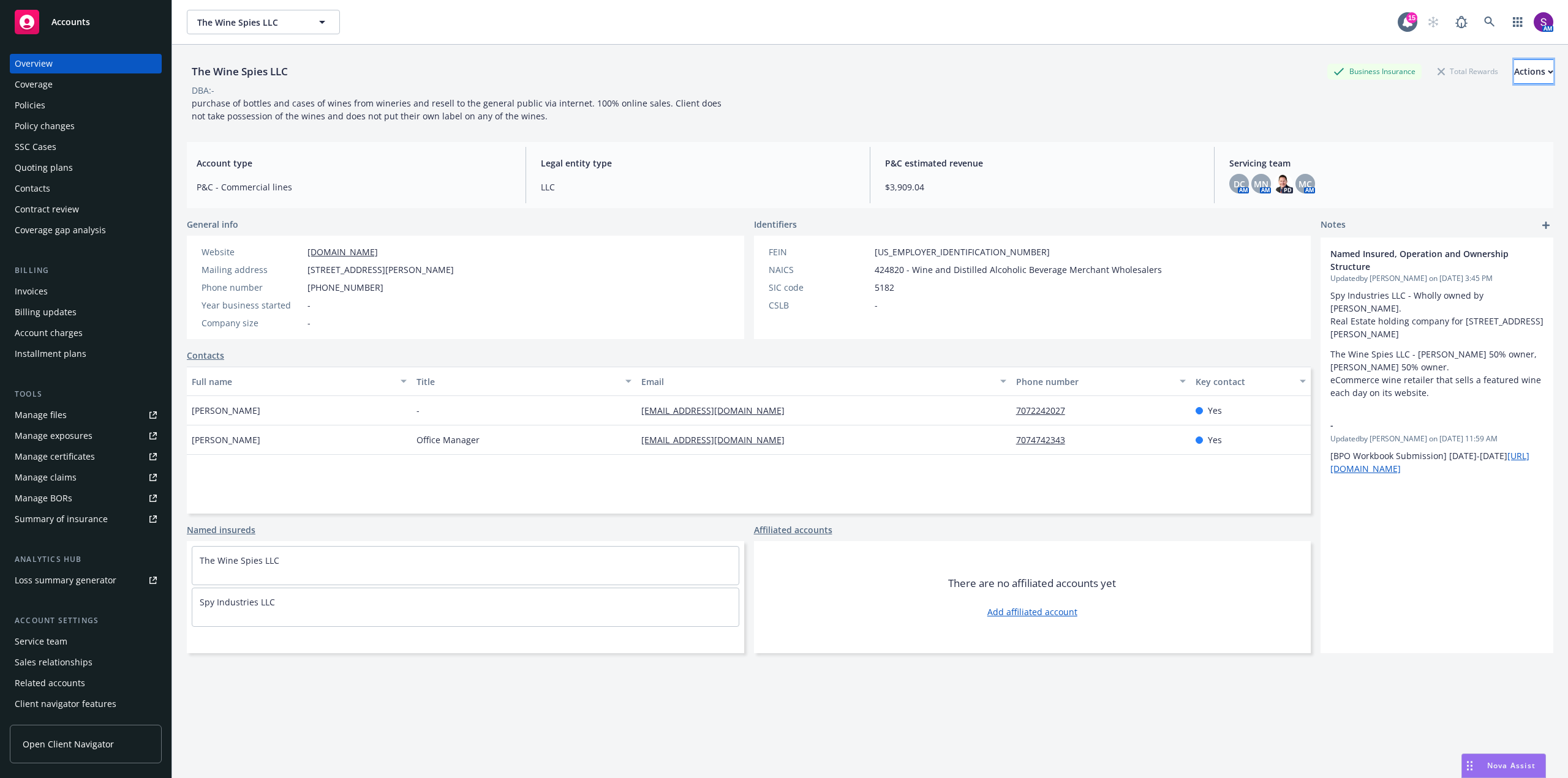
click at [1514, 60] on button "Actions" at bounding box center [1533, 72] width 39 height 24
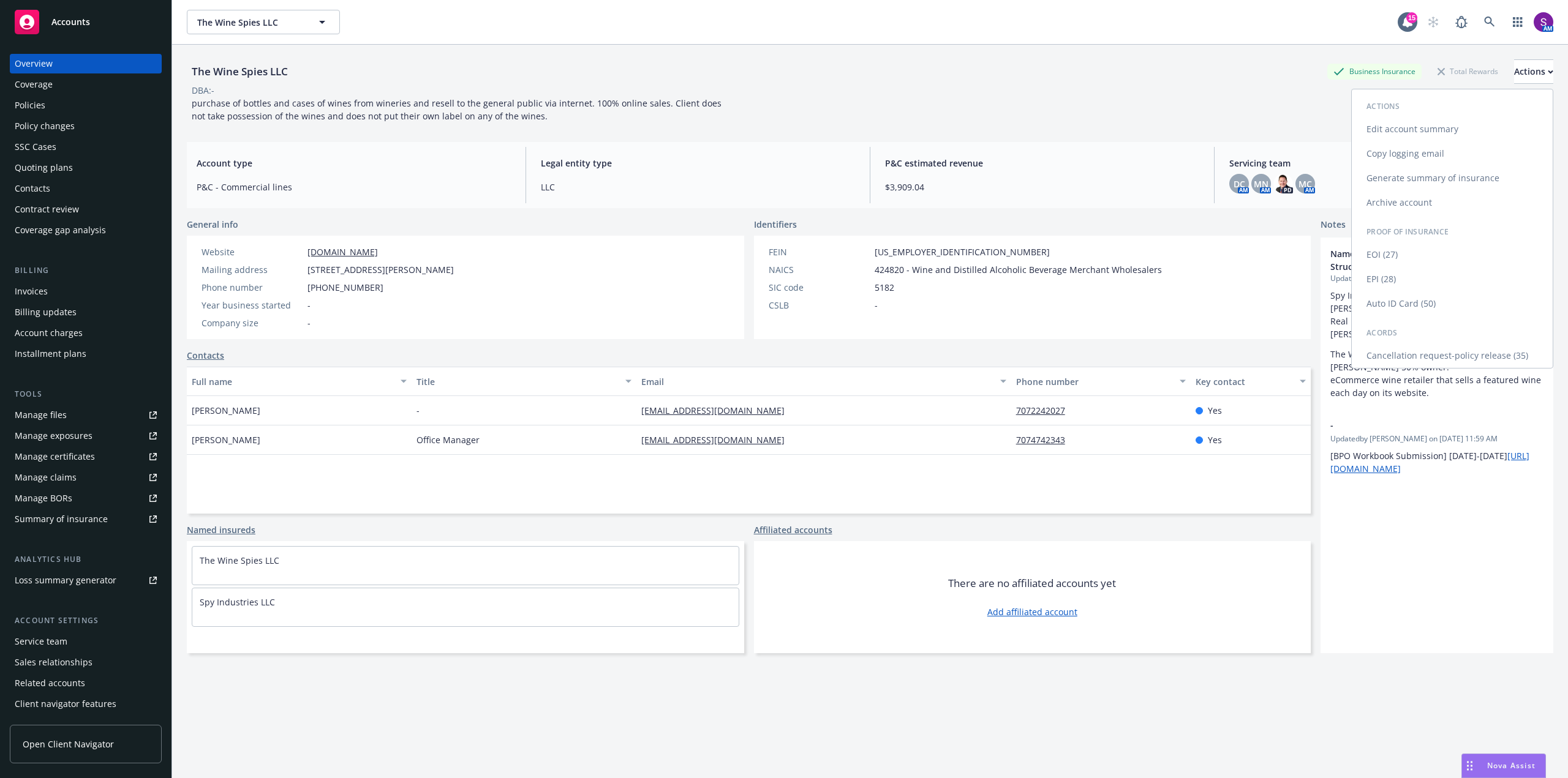
click at [1411, 155] on link "Copy logging email" at bounding box center [1452, 154] width 201 height 24
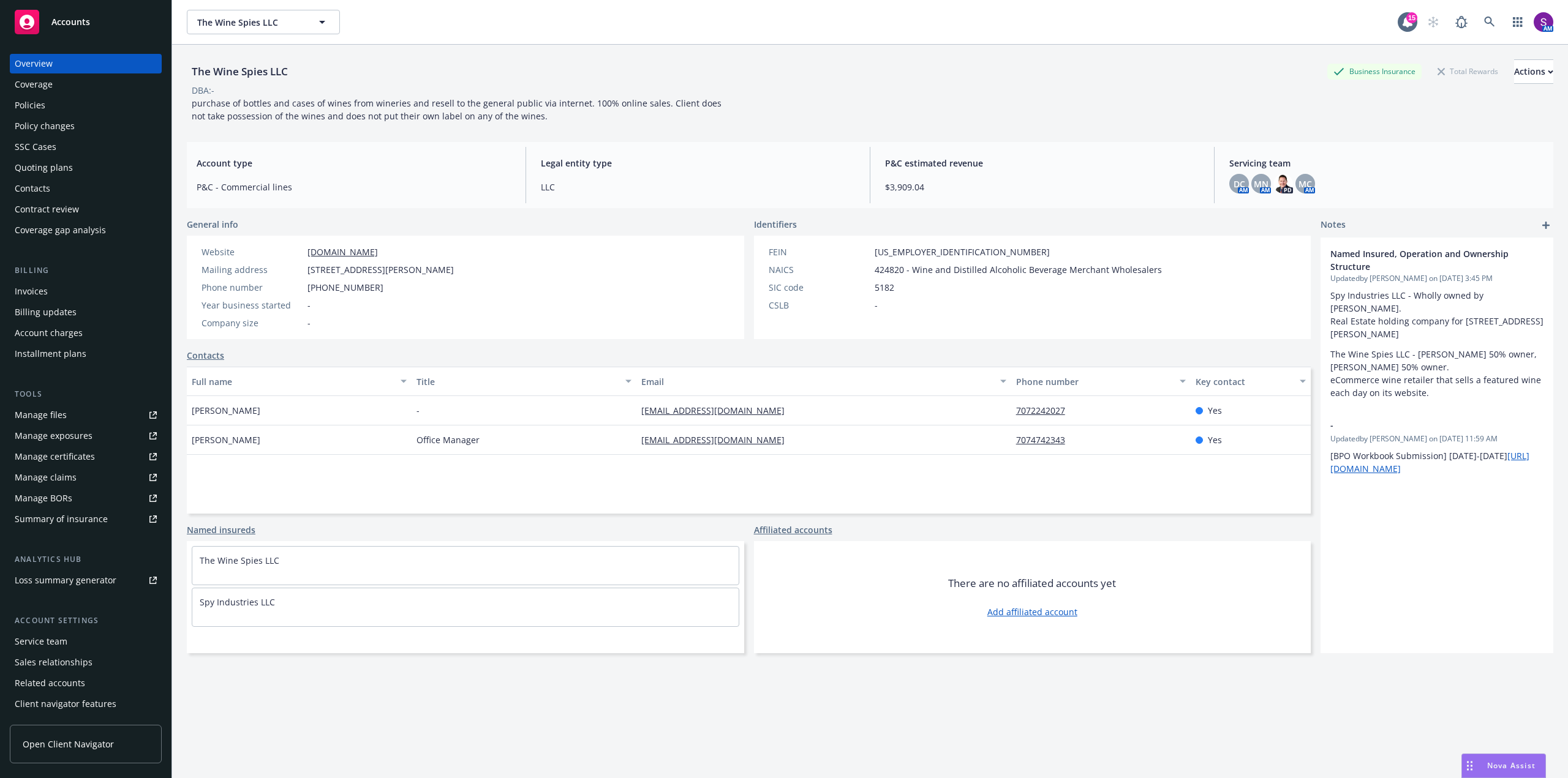
click at [1496, 764] on span "Nova Assist" at bounding box center [1512, 766] width 48 height 10
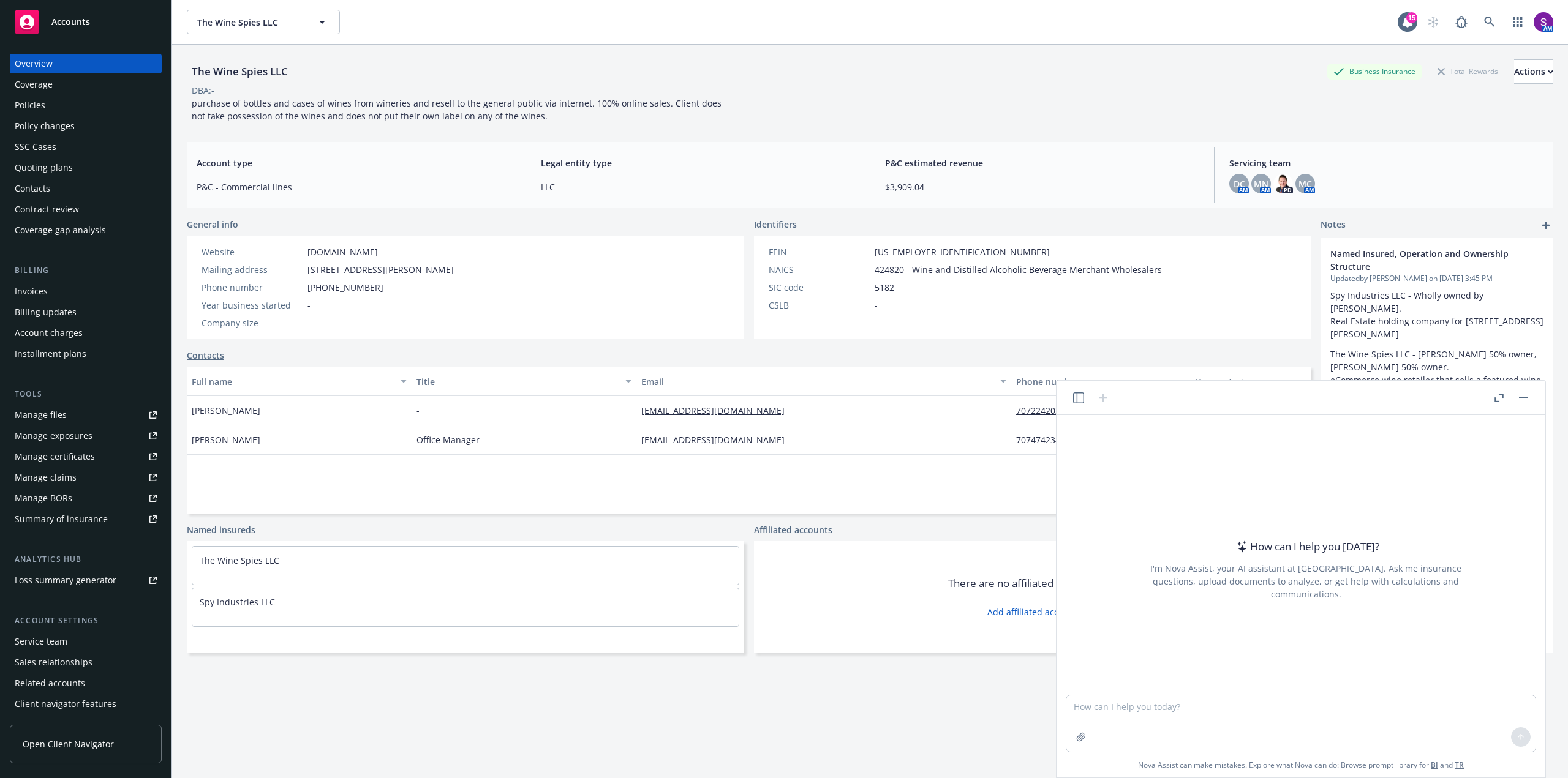
click at [1077, 402] on icon "button" at bounding box center [1078, 397] width 11 height 11
click at [971, 471] on input "button" at bounding box center [993, 471] width 98 height 17
click at [987, 468] on input "button" at bounding box center [993, 471] width 98 height 17
click at [1018, 523] on p "All accounts" at bounding box center [1018, 522] width 41 height 10
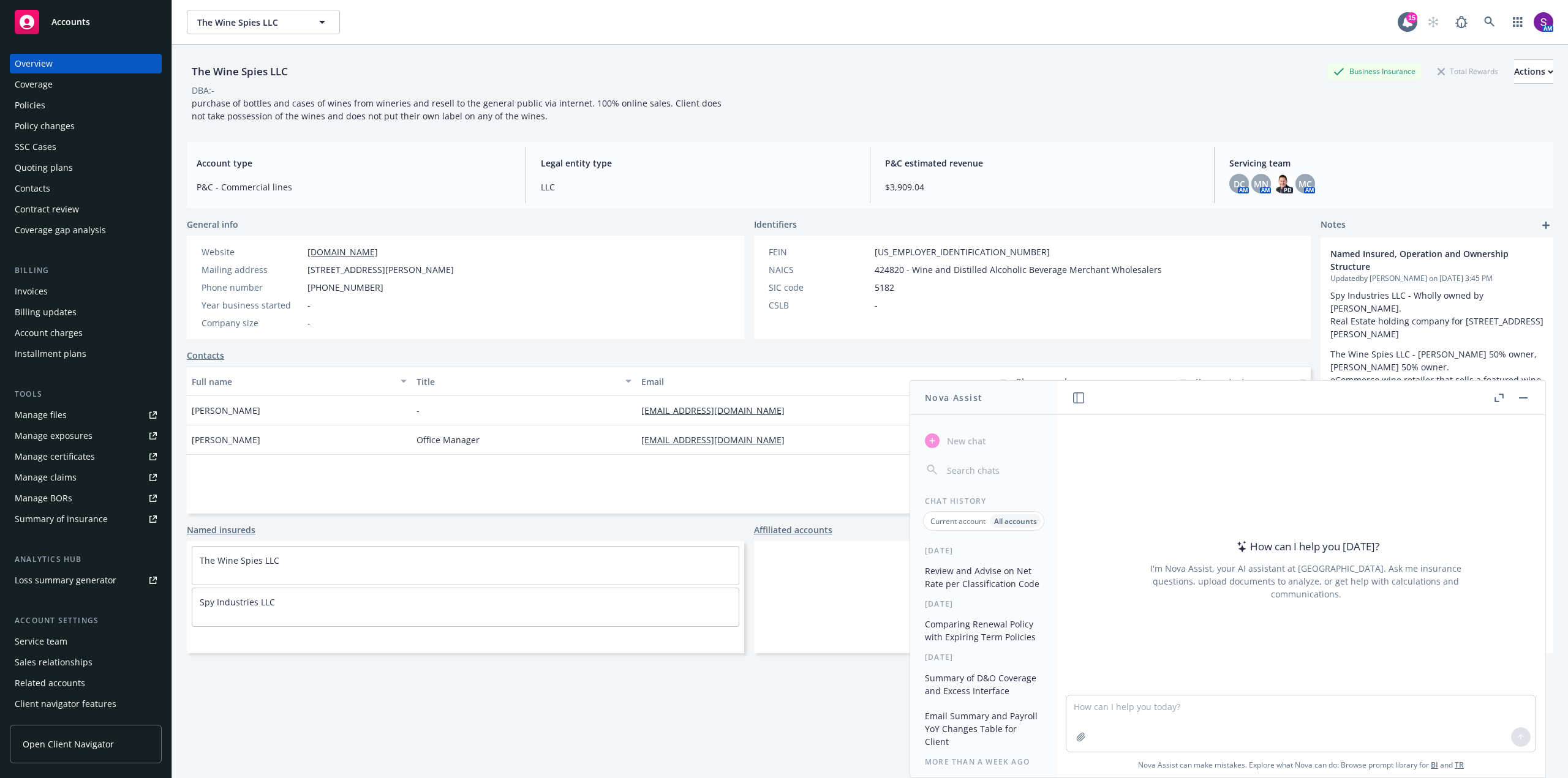
click at [1000, 570] on button "Review and Advise on Net Rate per Classification Code" at bounding box center [983, 577] width 127 height 33
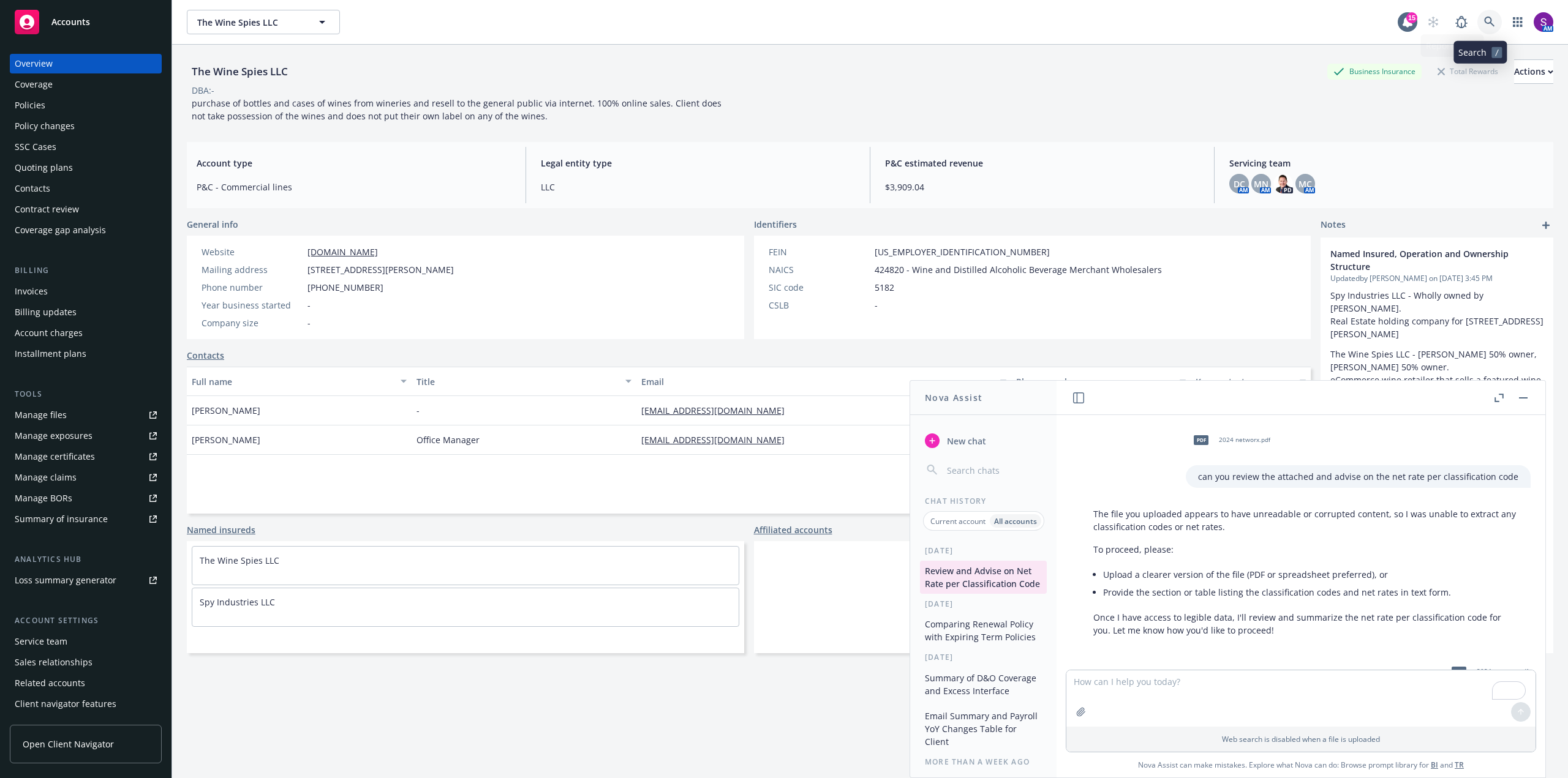
click at [1477, 22] on link at bounding box center [1489, 22] width 24 height 24
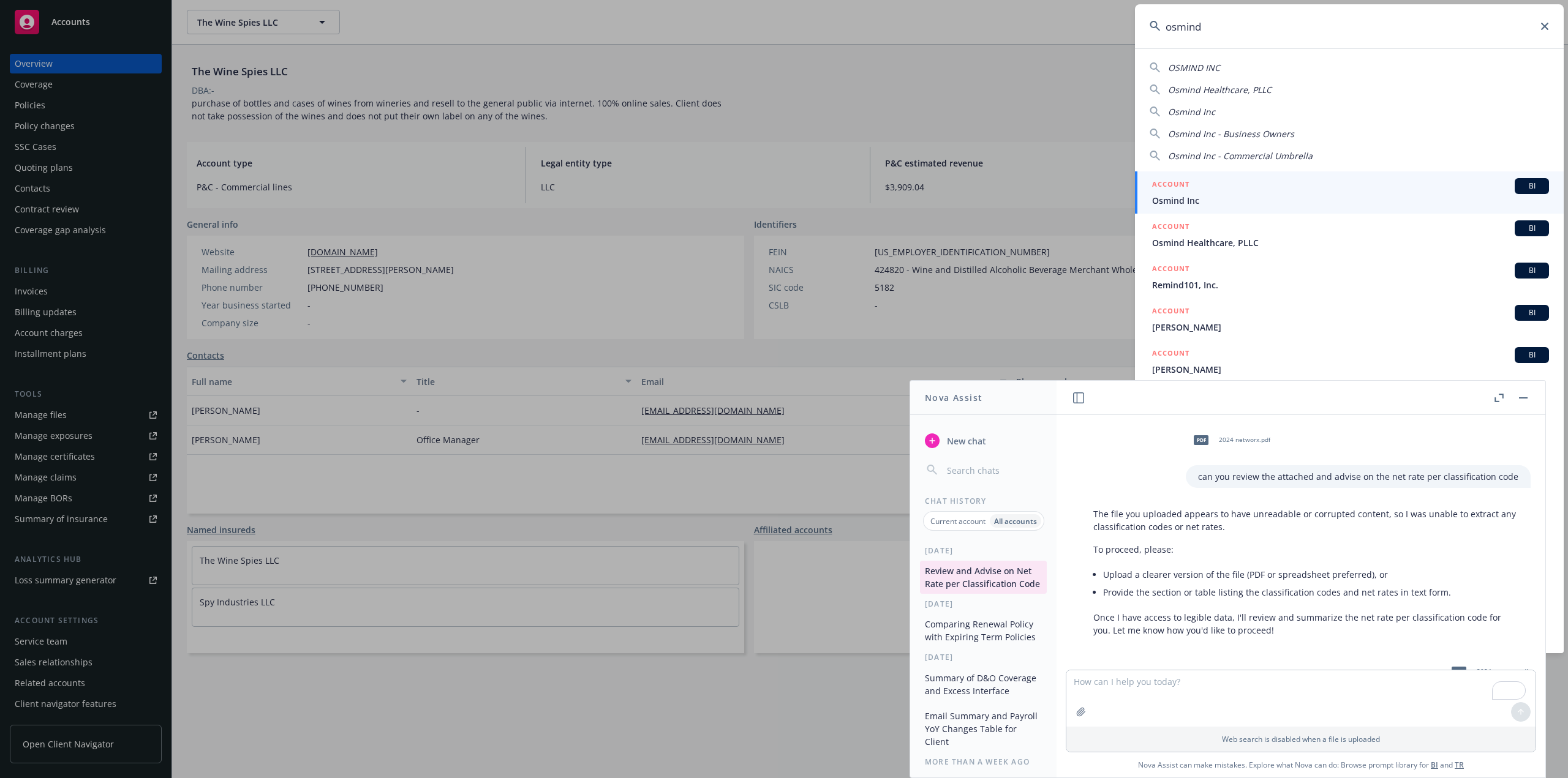
click at [1233, 86] on span "Osmind Healthcare, PLLC" at bounding box center [1220, 89] width 104 height 11
type input "Osmind Healthcare, PLLC"
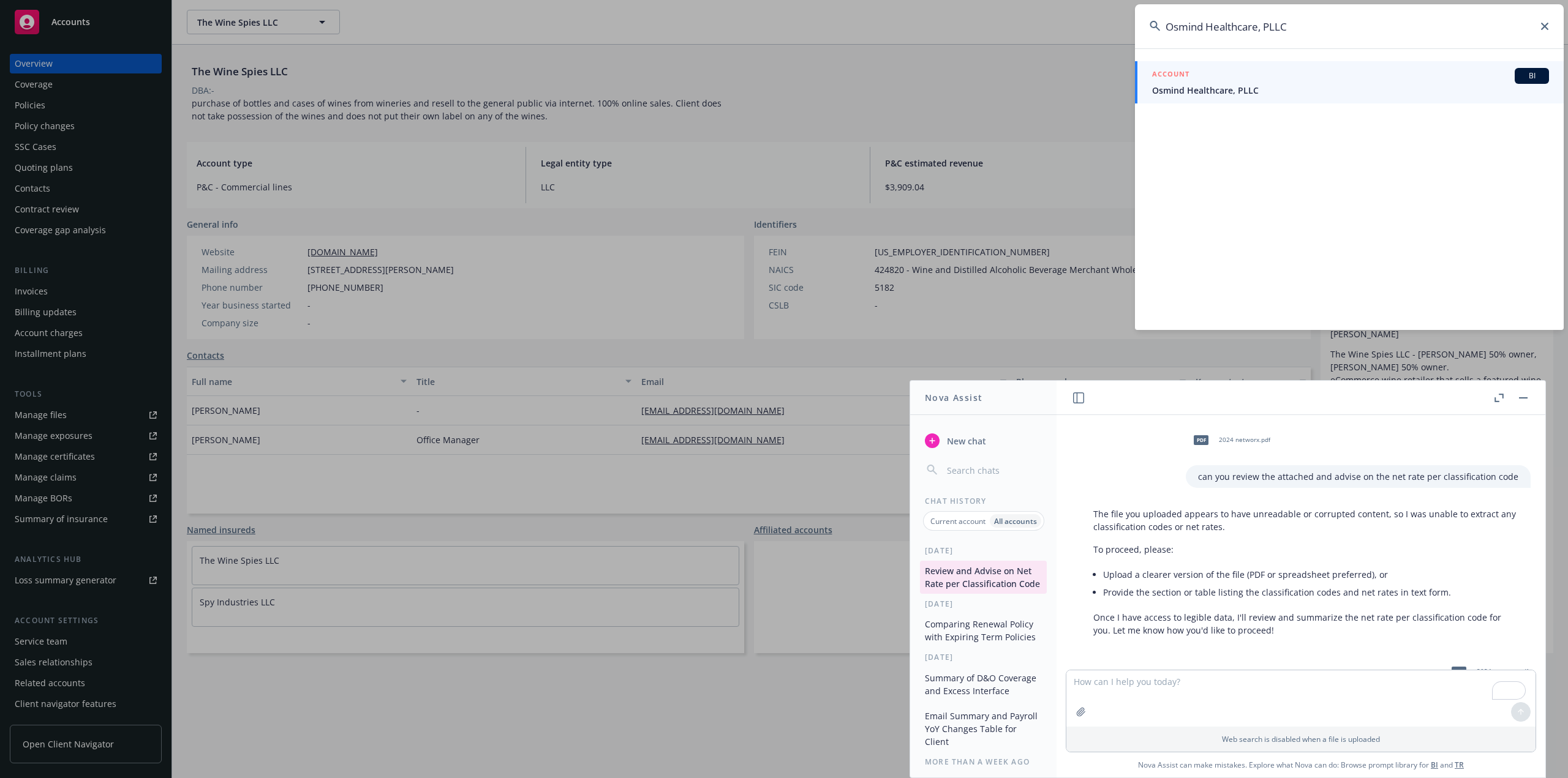
click at [1228, 85] on span "Osmind Healthcare, PLLC" at bounding box center [1350, 90] width 397 height 13
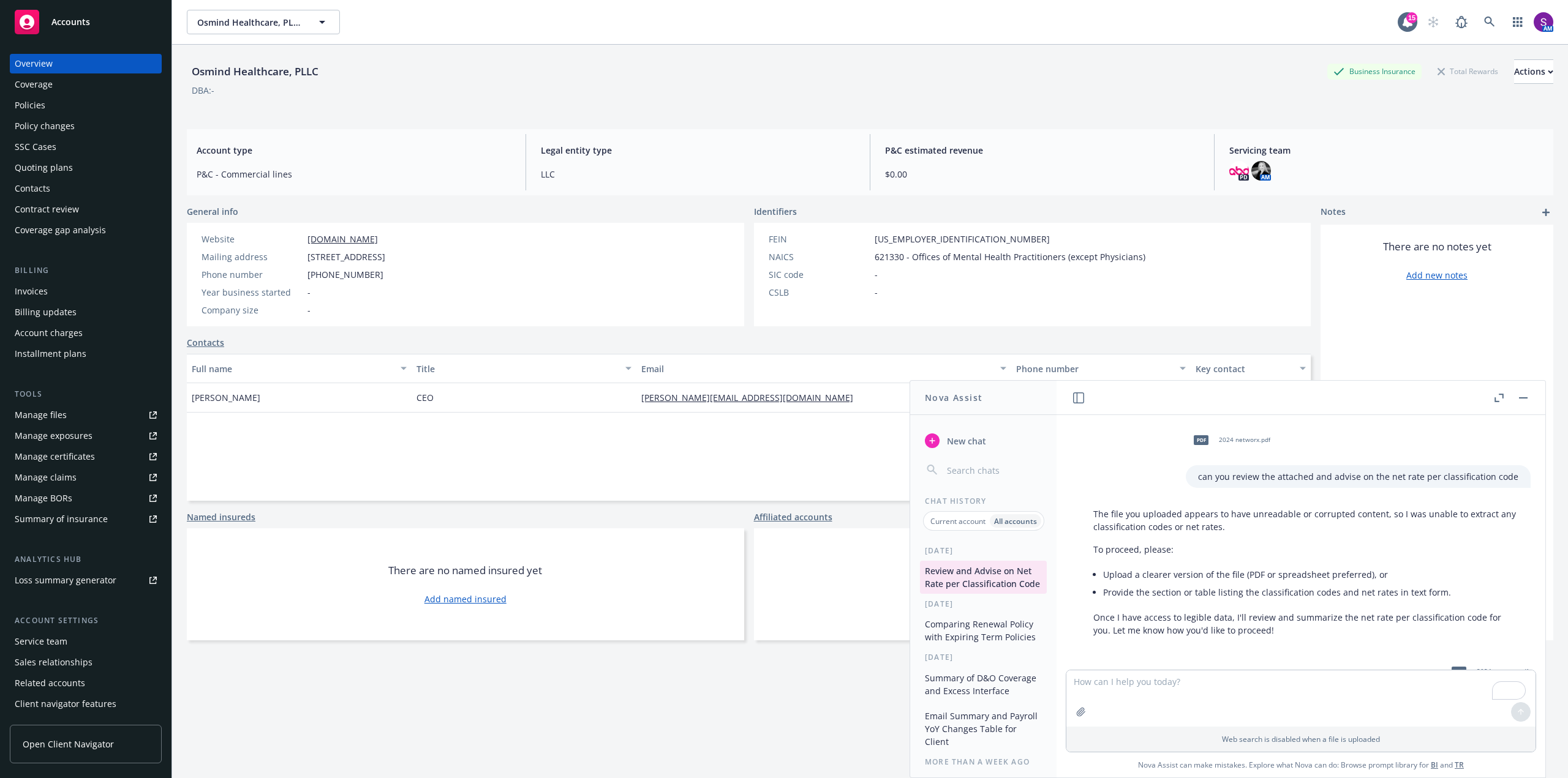
click at [1527, 399] on button "button" at bounding box center [1523, 397] width 15 height 15
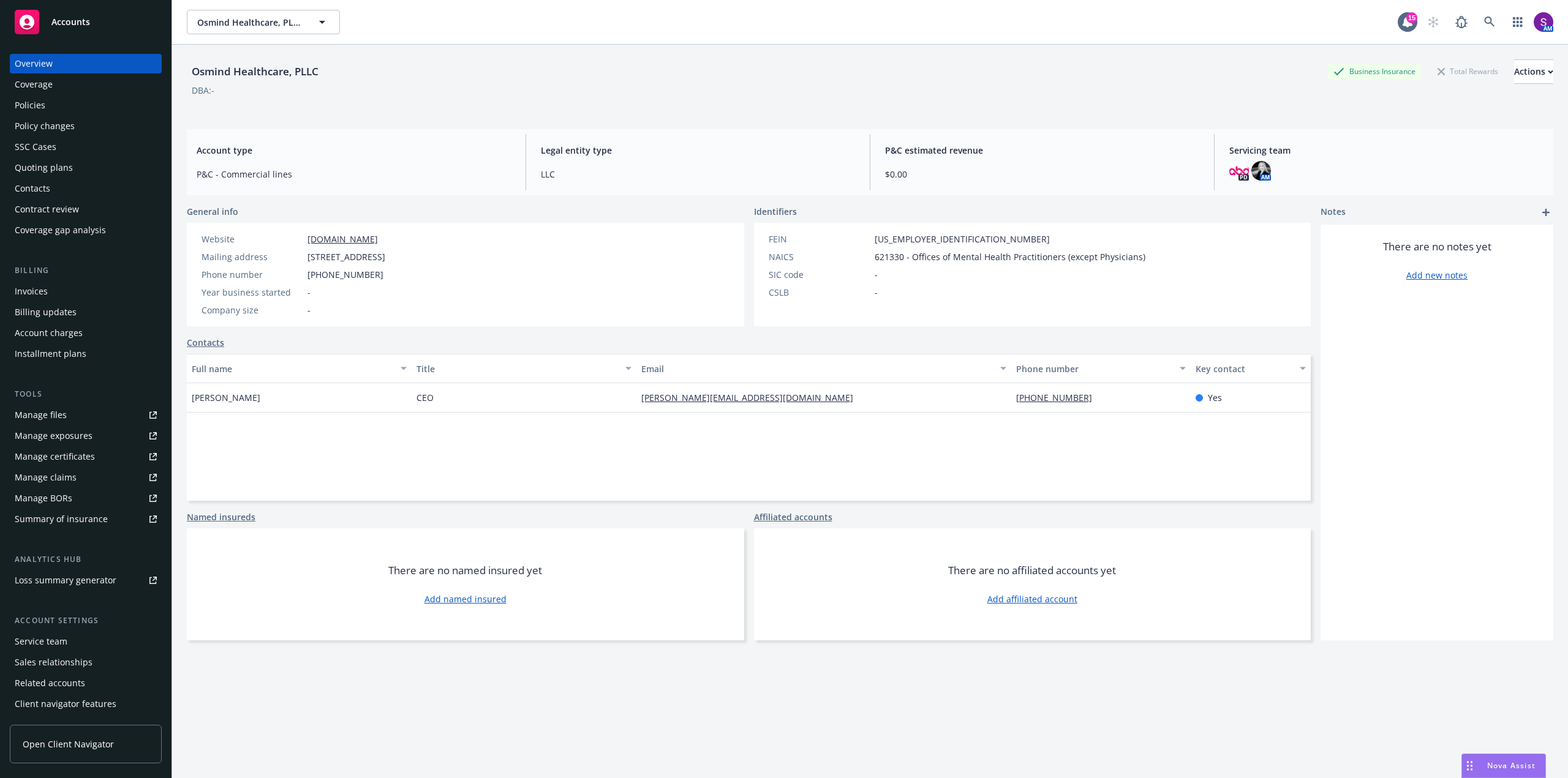
click at [52, 104] on div "Policies" at bounding box center [86, 105] width 142 height 20
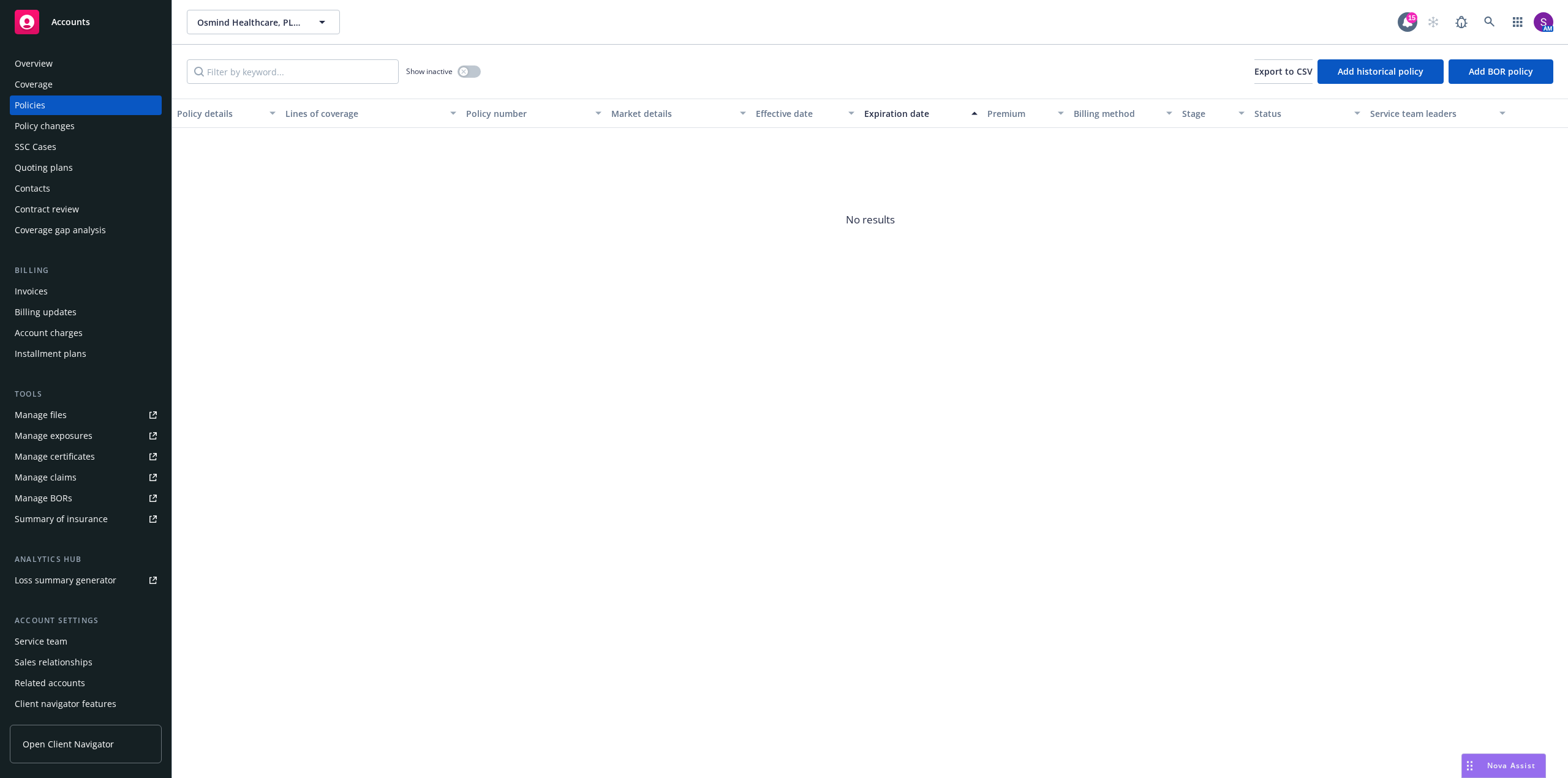
click at [49, 63] on div "Overview" at bounding box center [34, 63] width 38 height 20
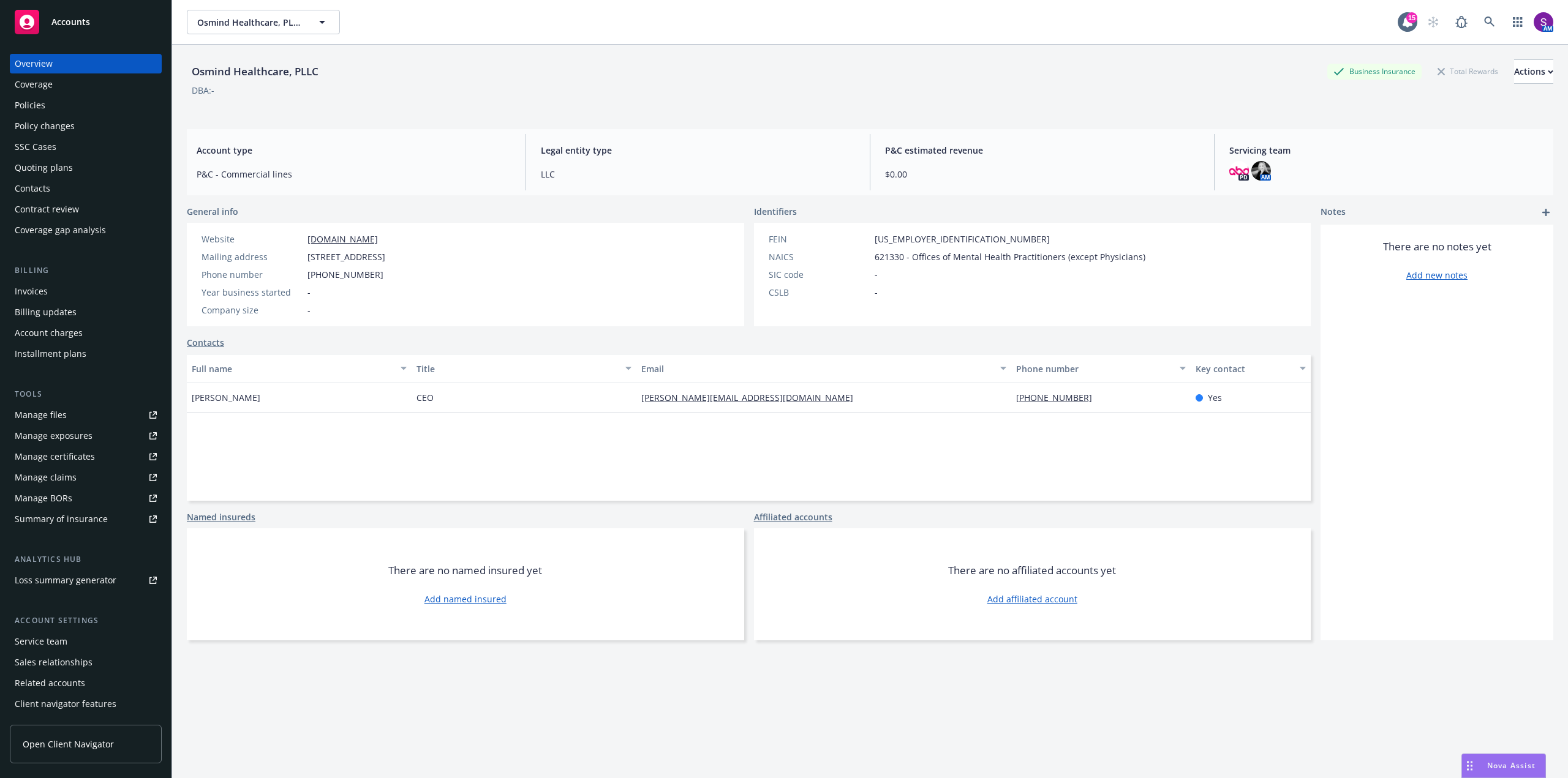
click at [74, 162] on div "Quoting plans" at bounding box center [86, 168] width 142 height 20
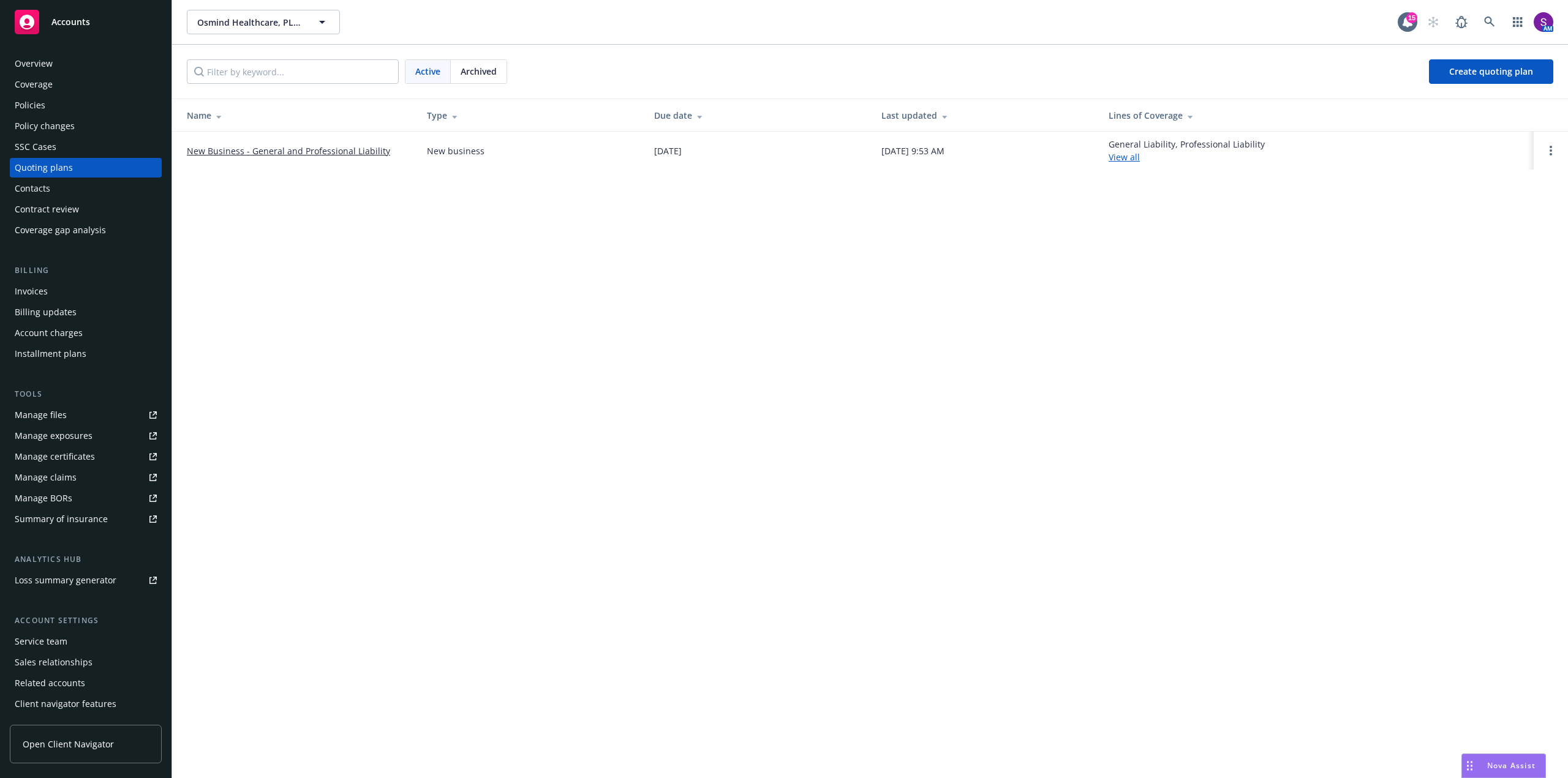
click at [319, 147] on link "New Business - General and Professional Liability" at bounding box center [288, 150] width 203 height 13
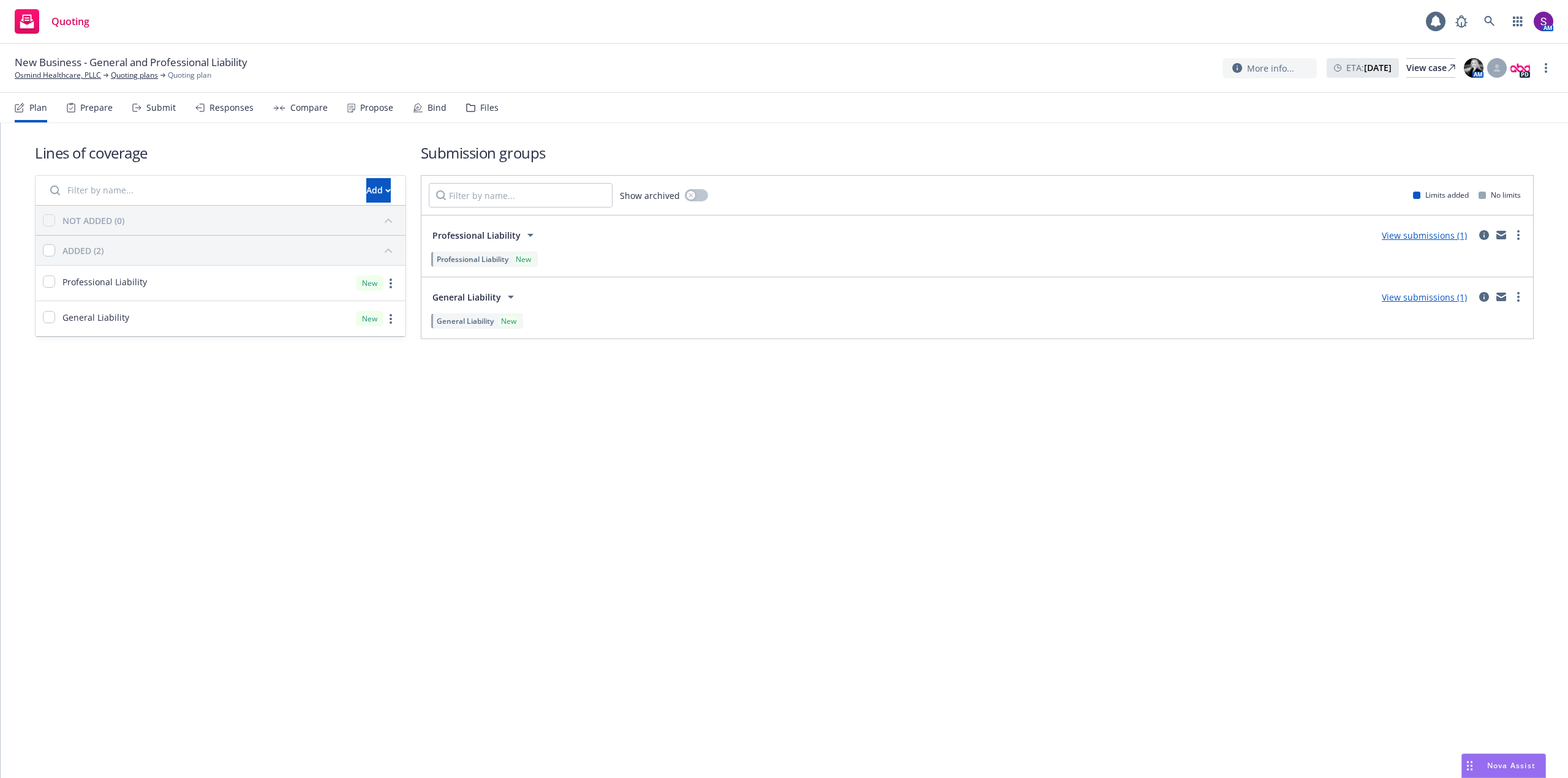
click at [375, 108] on div "Propose" at bounding box center [377, 107] width 33 height 9
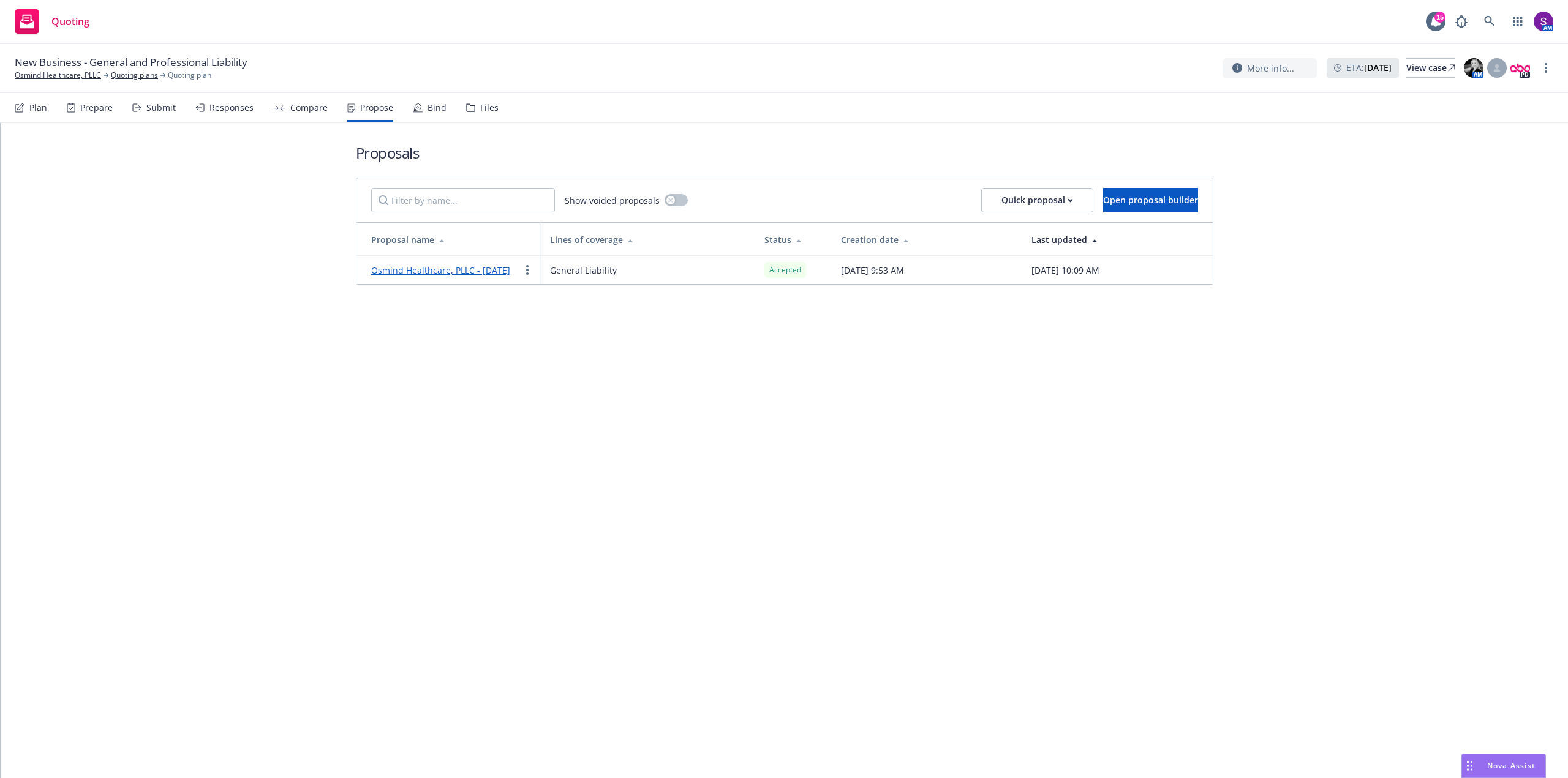
click at [460, 270] on link "Osmind Healthcare, PLLC - [DATE]" at bounding box center [441, 269] width 139 height 11
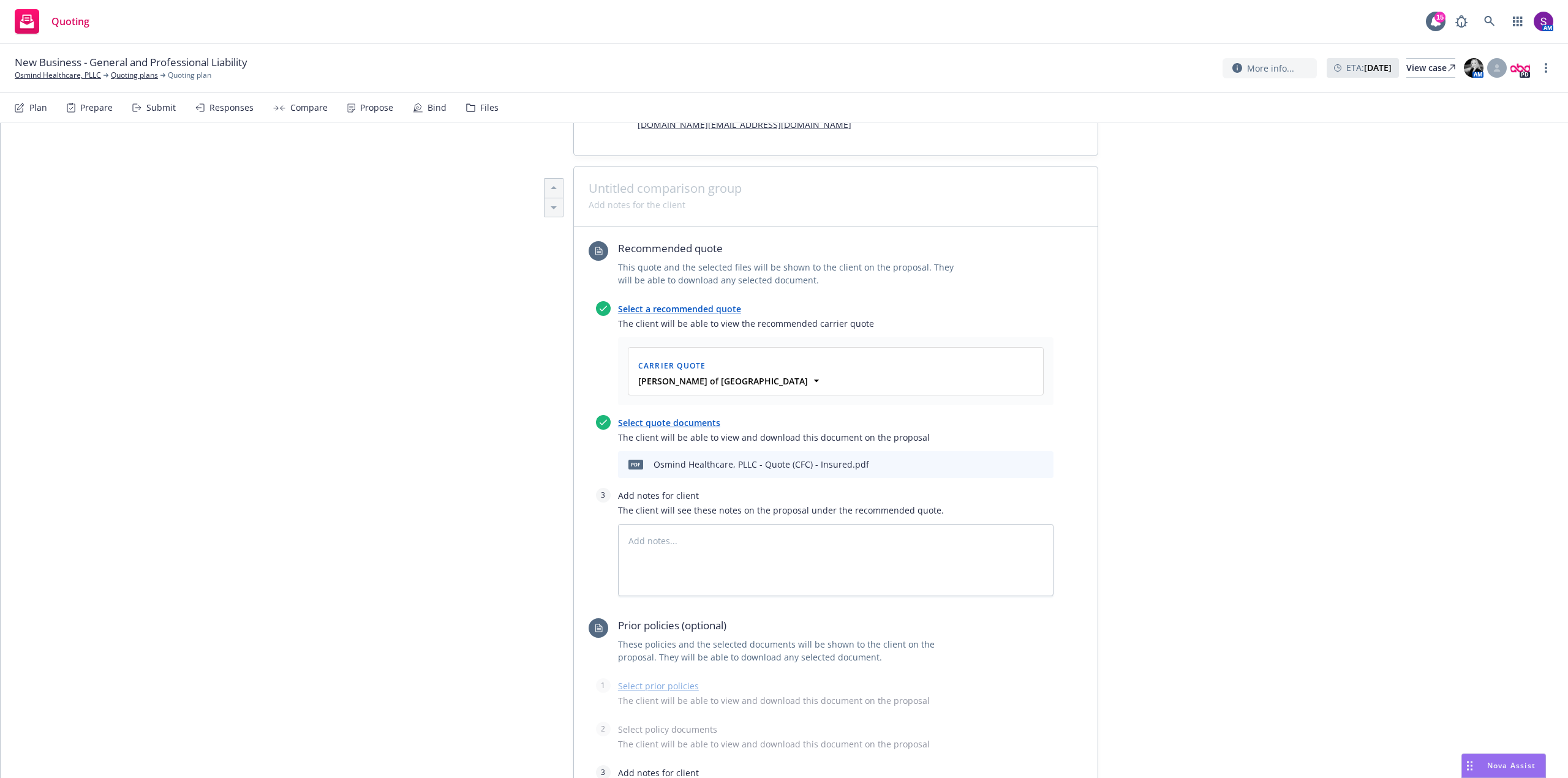
scroll to position [307, 0]
click at [1017, 466] on icon "preview file" at bounding box center [1022, 464] width 11 height 9
type textarea "x"
click at [50, 75] on link "Osmind Healthcare, PLLC" at bounding box center [58, 75] width 86 height 11
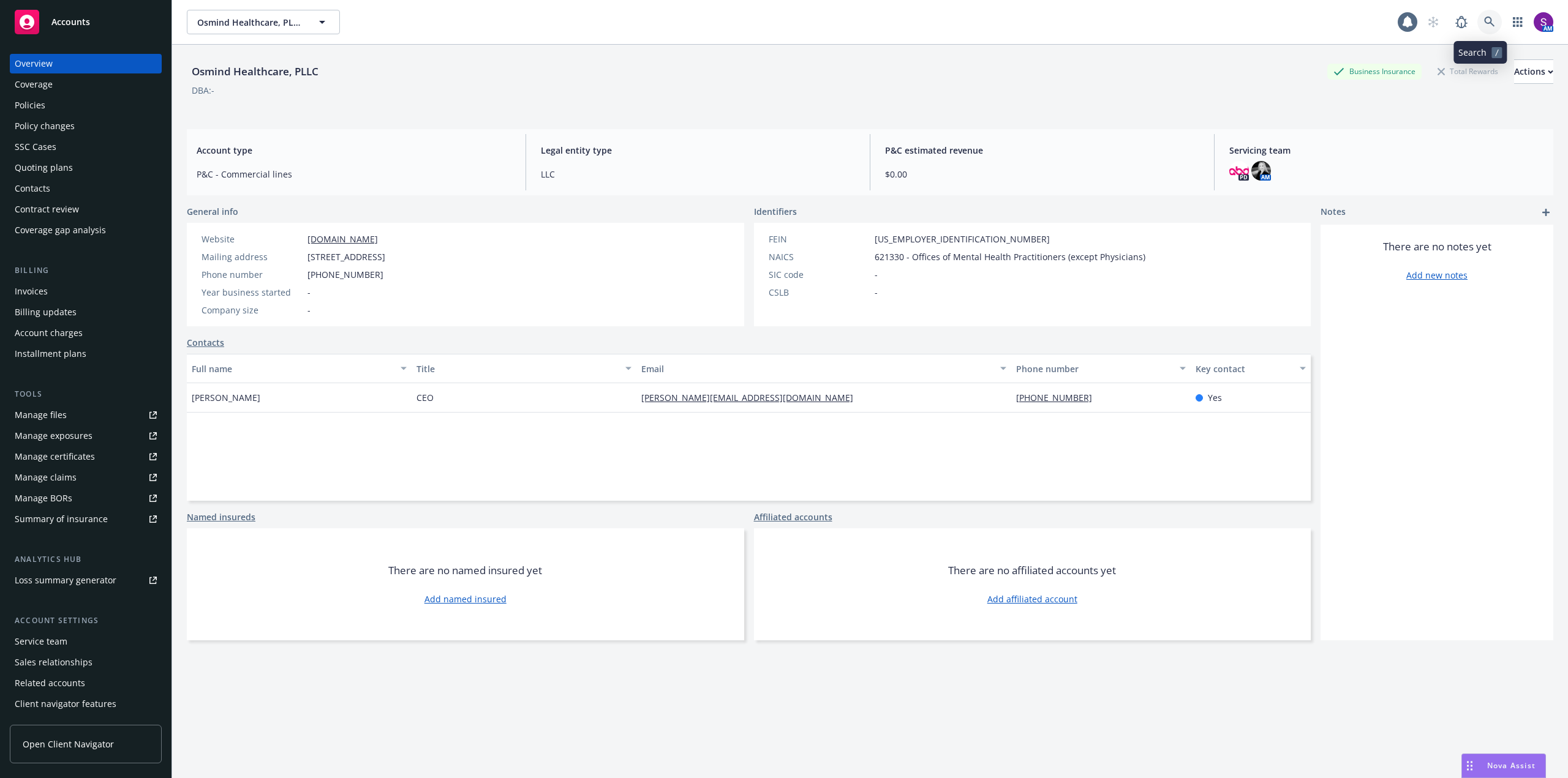
click at [1484, 20] on icon at bounding box center [1489, 22] width 10 height 10
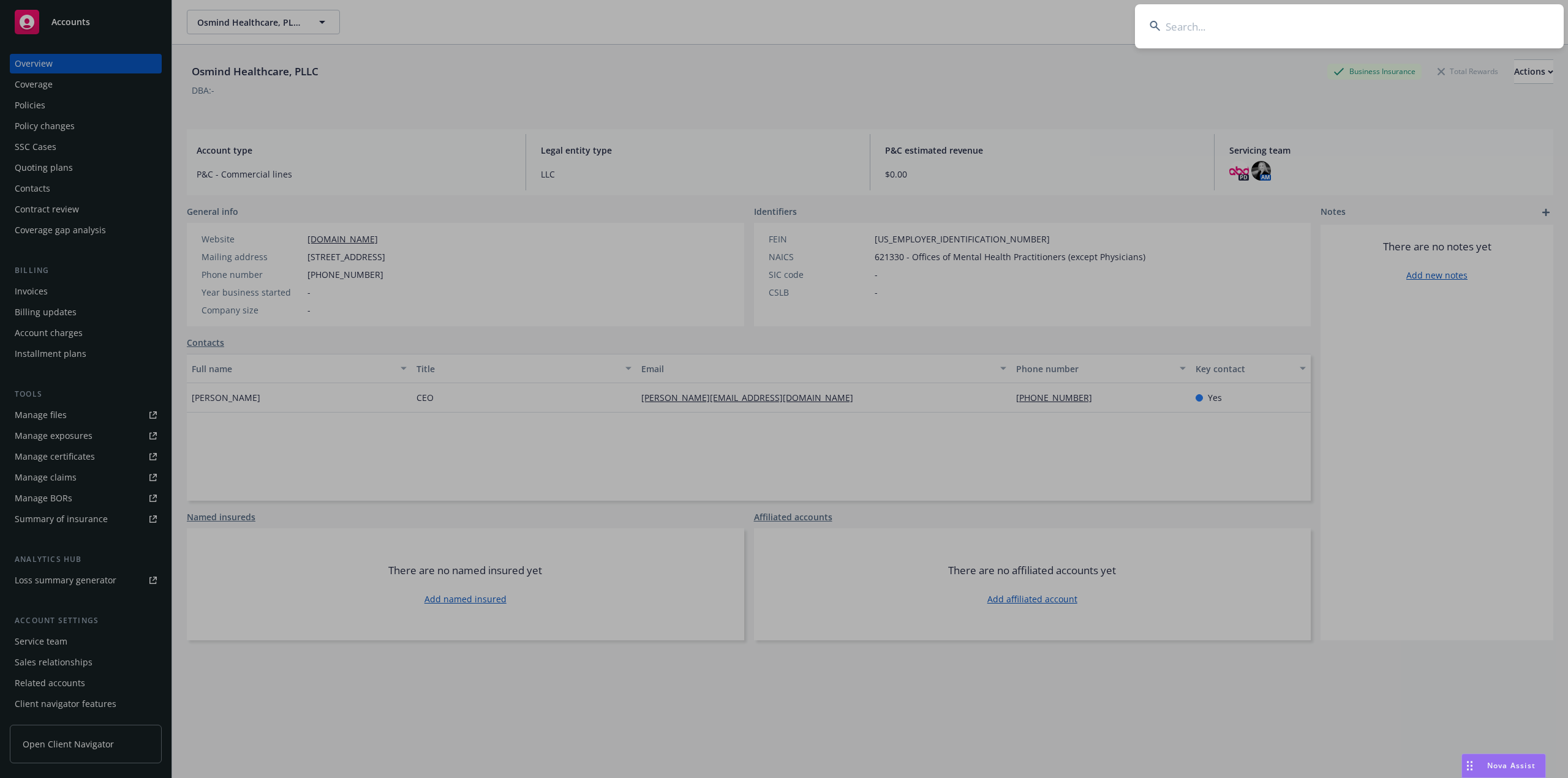
click at [1251, 33] on input at bounding box center [1349, 26] width 429 height 44
type input "[EMAIL_ADDRESS][DOMAIN_NAME]"
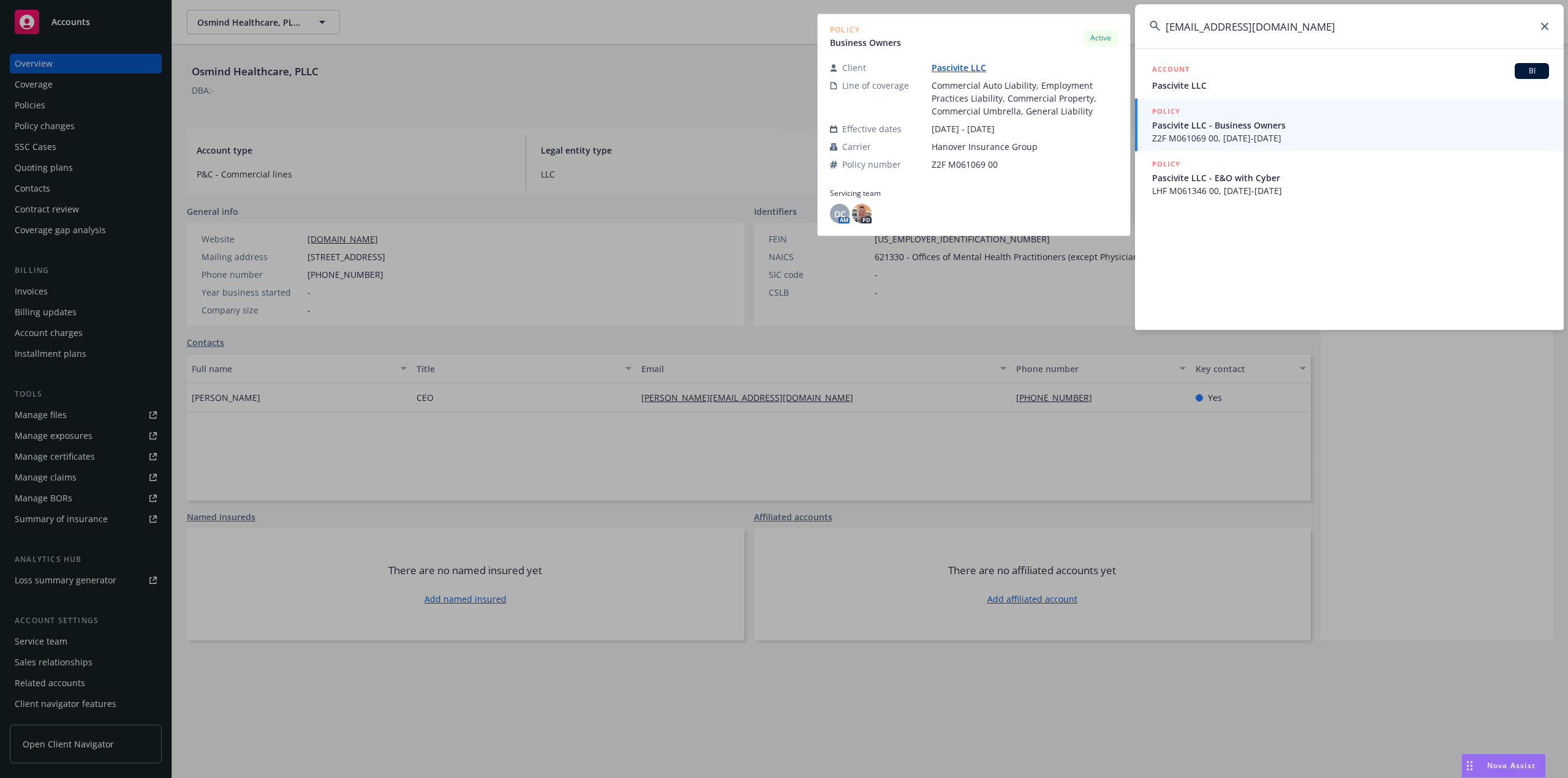
click at [1238, 129] on span "Pascivite LLC - Business Owners" at bounding box center [1350, 125] width 397 height 13
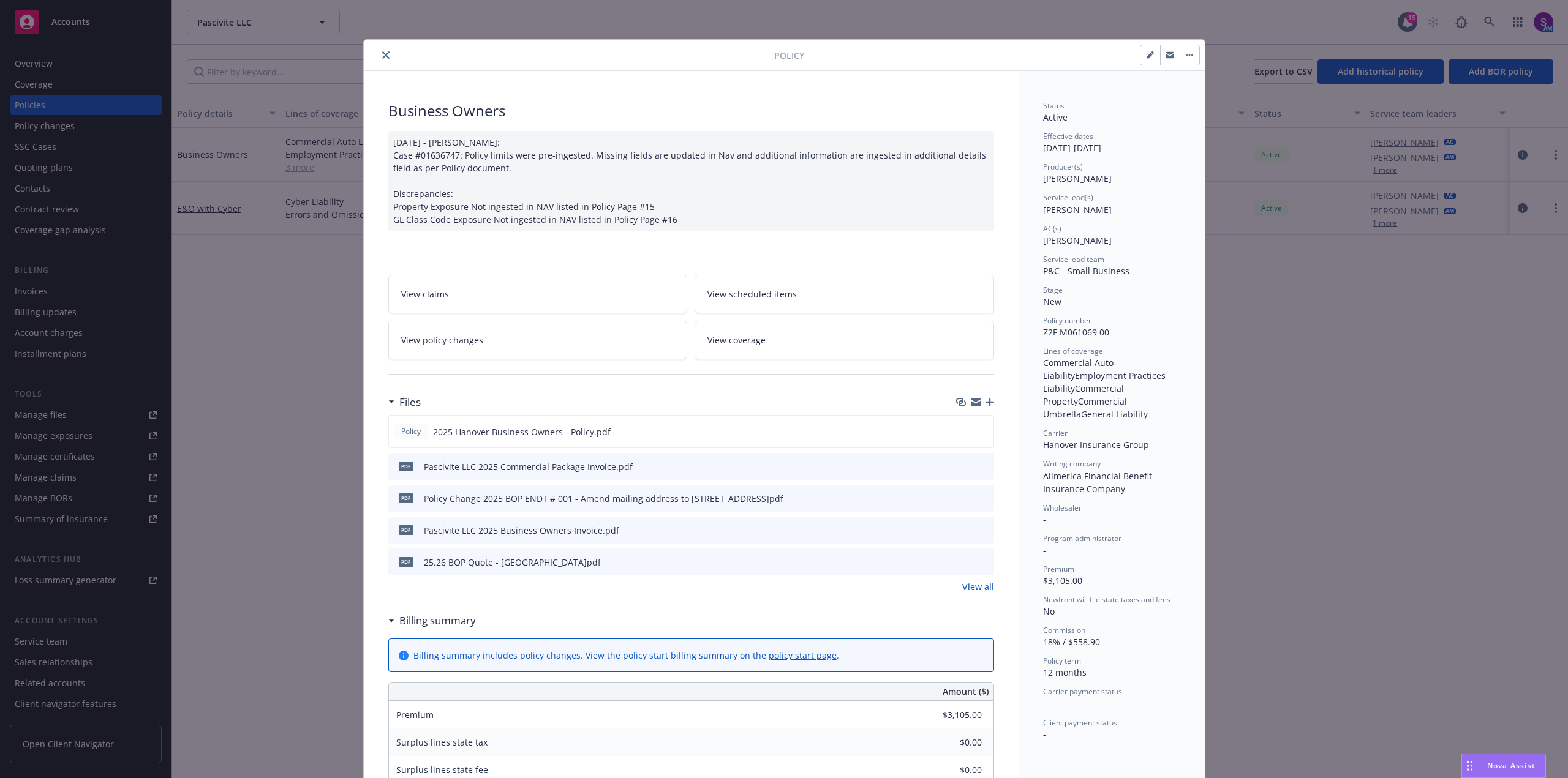
click at [372, 56] on div at bounding box center [571, 54] width 405 height 15
click at [382, 54] on icon "close" at bounding box center [385, 55] width 8 height 8
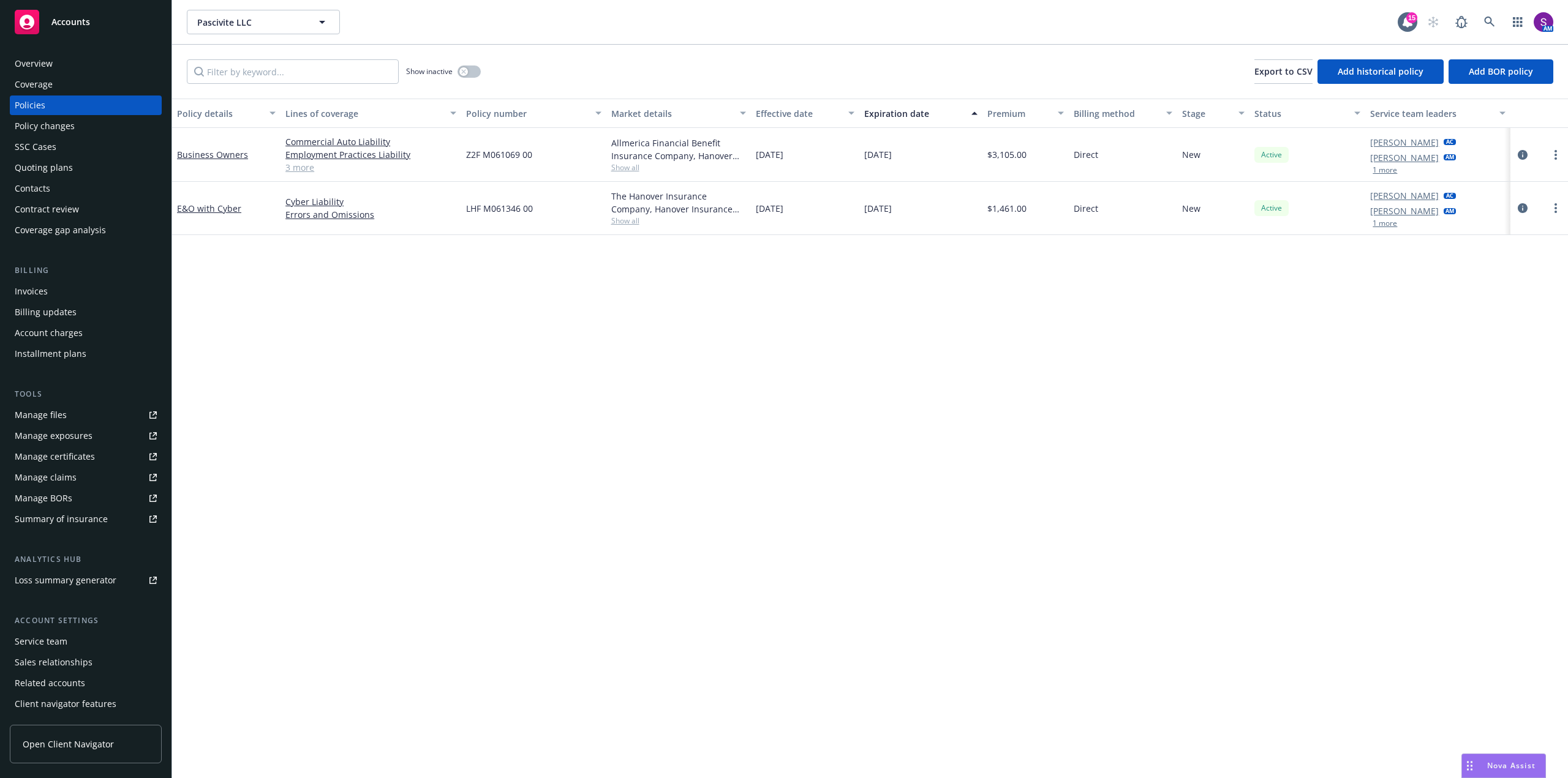
click at [102, 60] on div "Overview" at bounding box center [86, 63] width 142 height 20
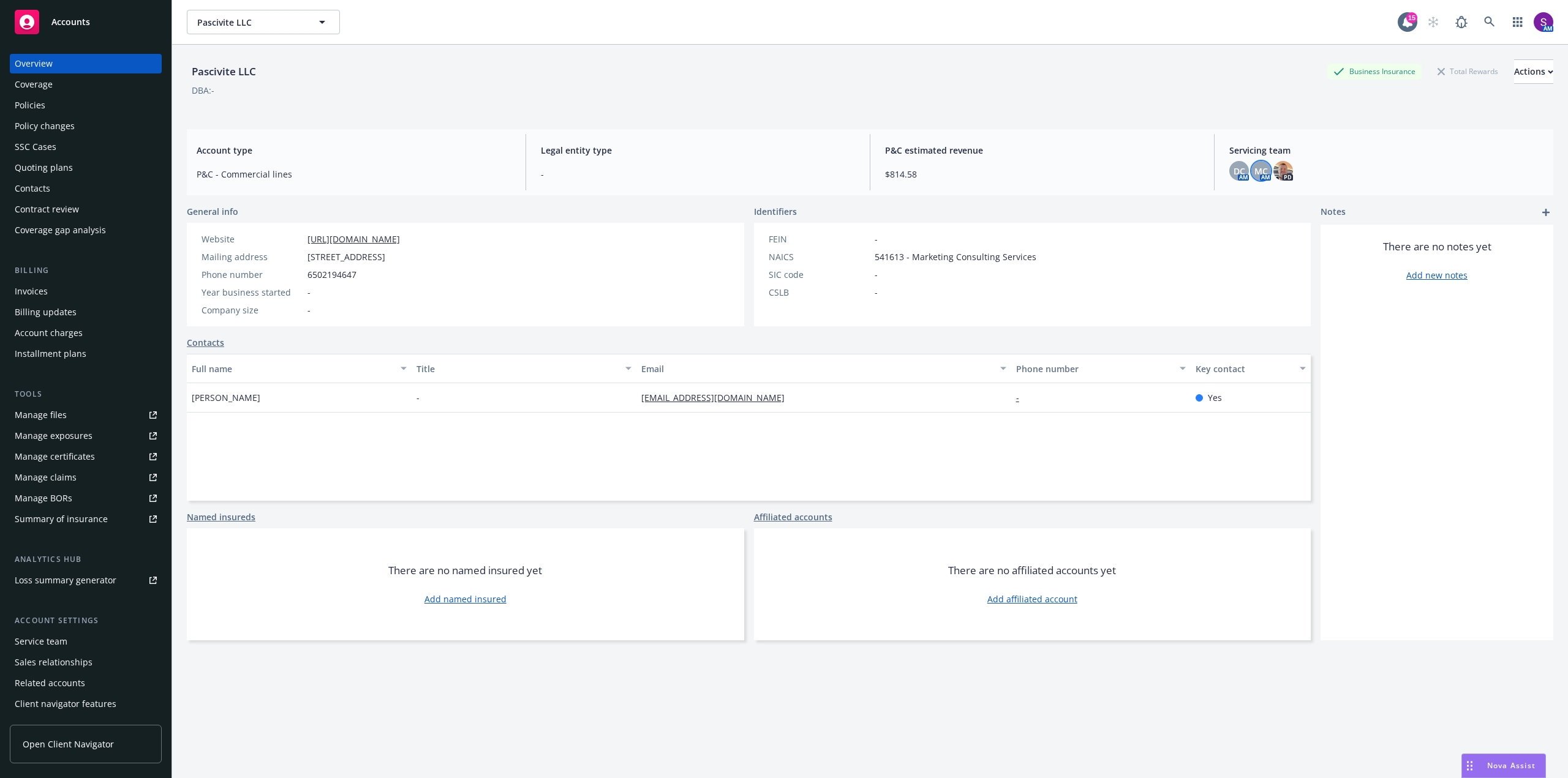
click at [1254, 173] on span "MC" at bounding box center [1261, 171] width 14 height 13
click at [1234, 168] on span "DC" at bounding box center [1239, 171] width 11 height 13
click at [835, 190] on div "Legal entity type -" at bounding box center [698, 161] width 333 height 56
click at [66, 100] on div "Policies" at bounding box center [86, 105] width 142 height 20
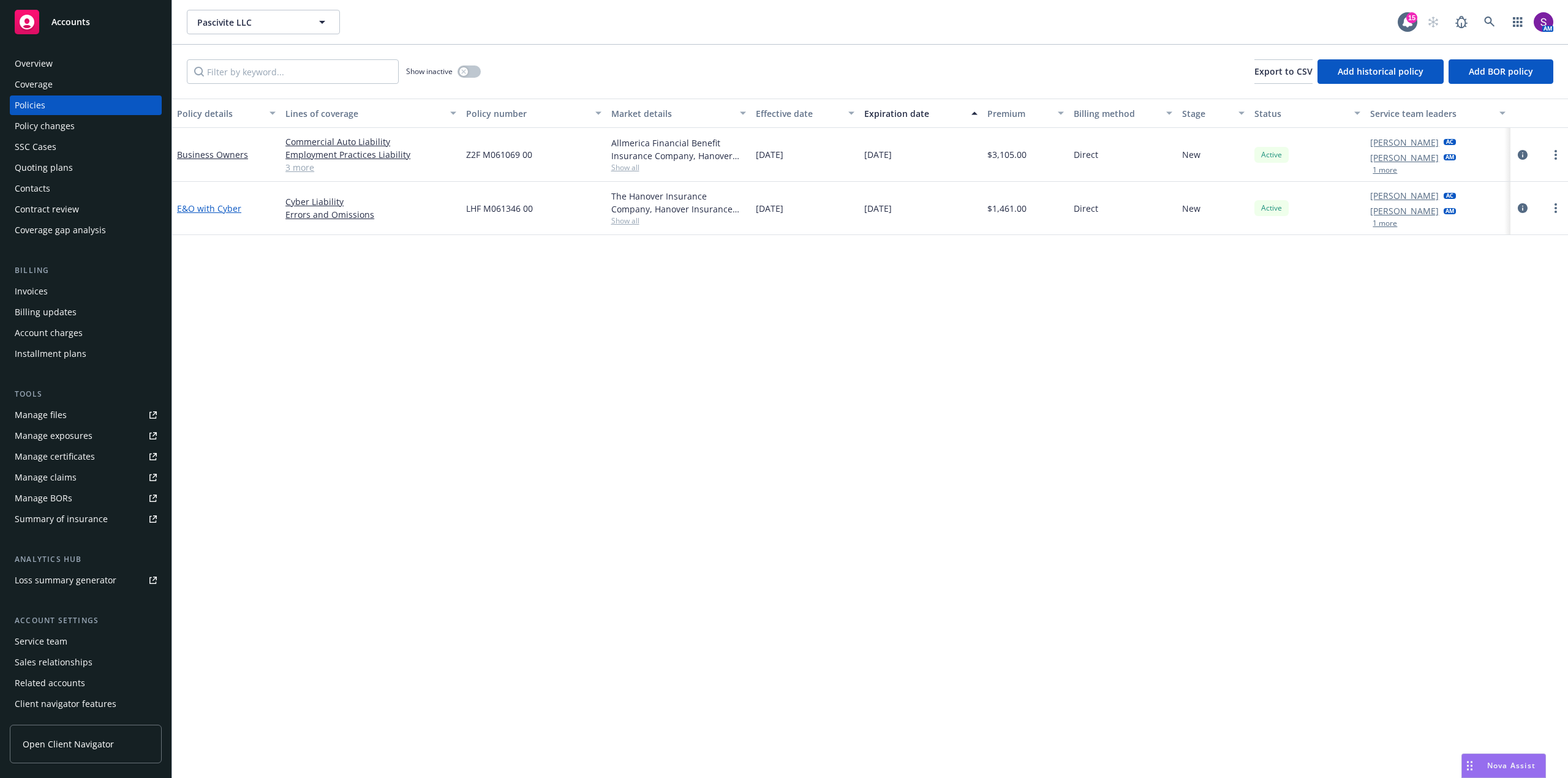
click at [225, 210] on link "E&O with Cyber" at bounding box center [209, 208] width 64 height 11
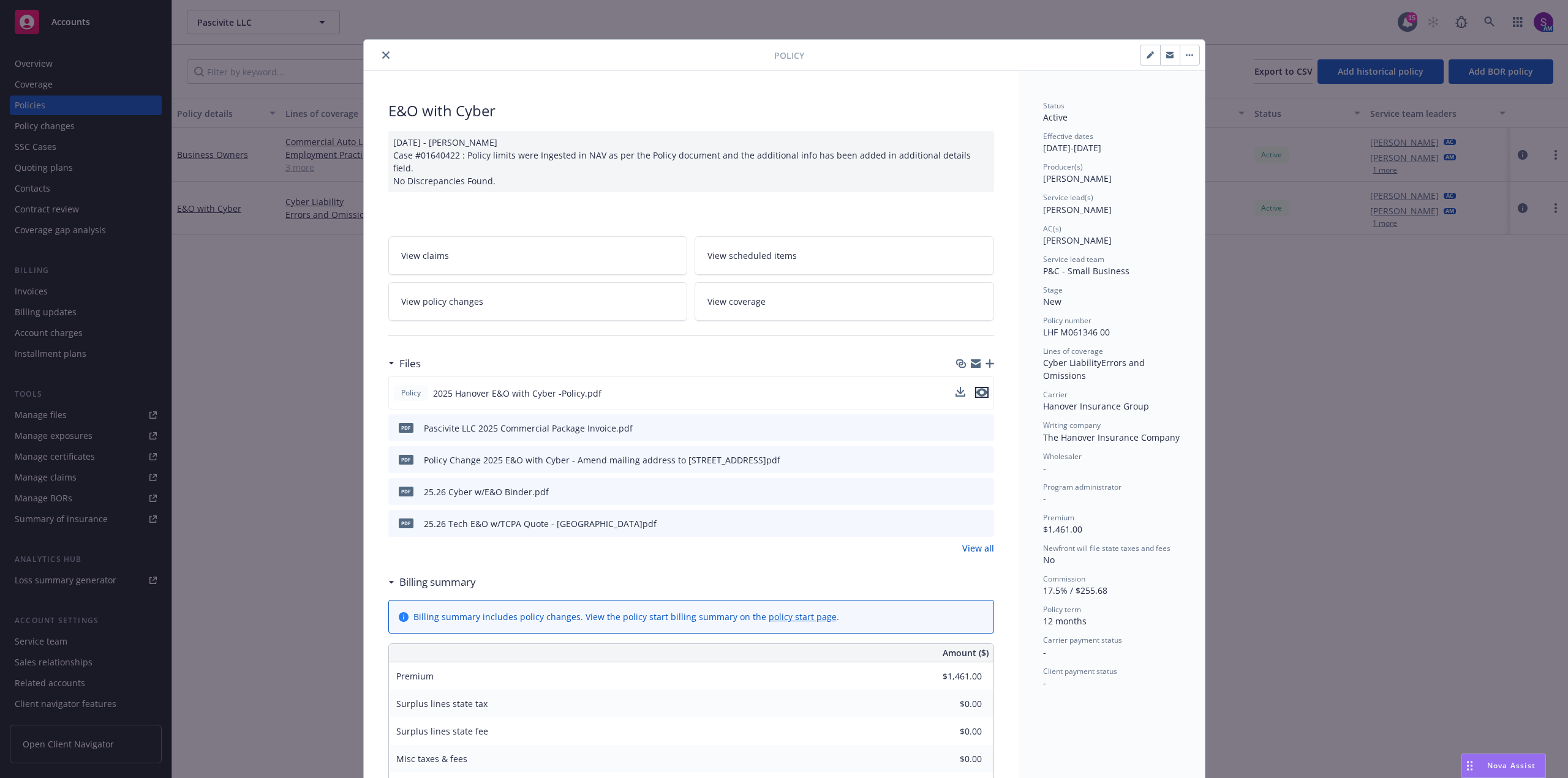
click at [978, 389] on icon "preview file" at bounding box center [981, 393] width 11 height 9
click at [382, 52] on icon "close" at bounding box center [385, 55] width 8 height 8
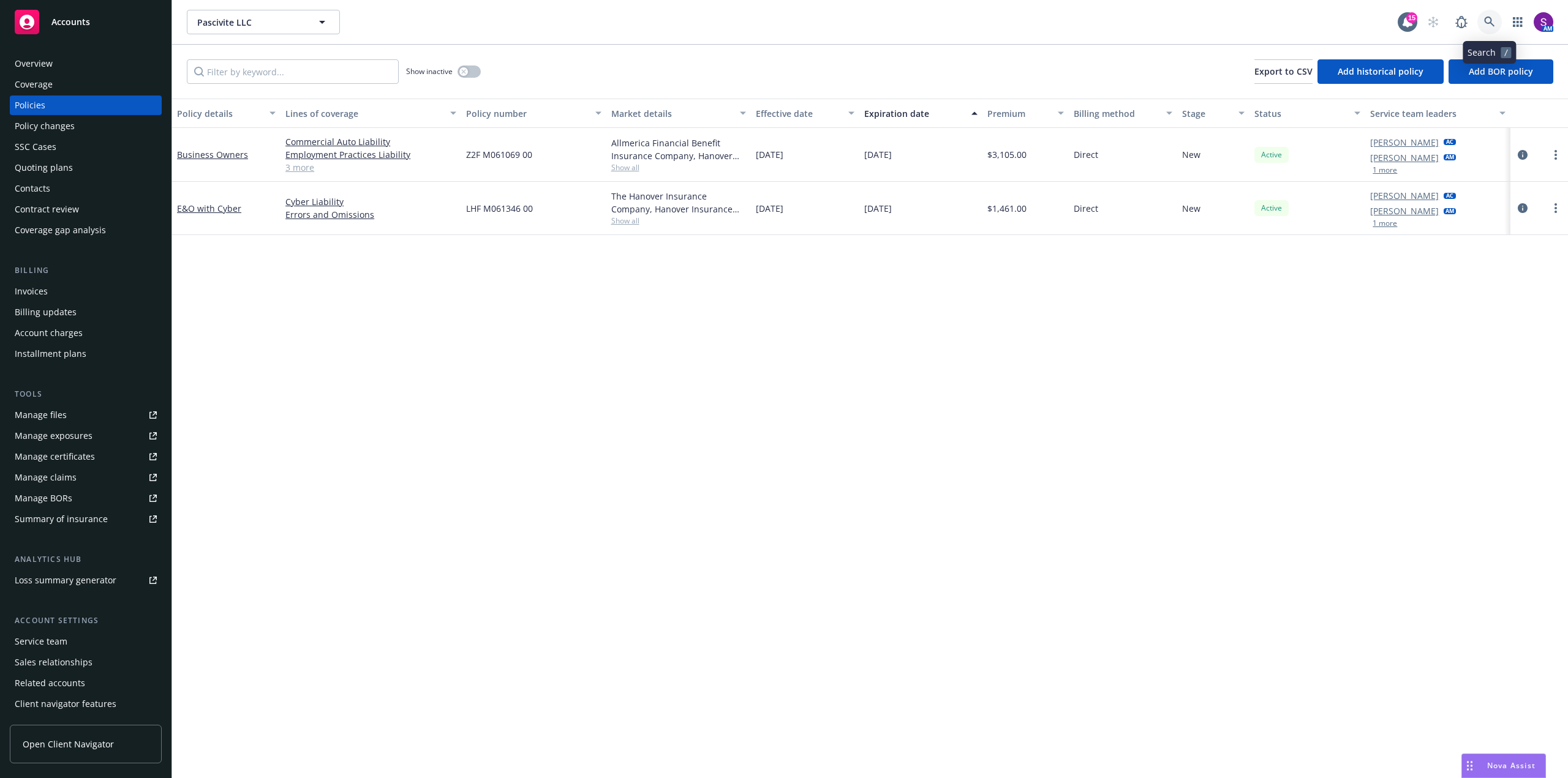
click at [1487, 24] on icon at bounding box center [1489, 22] width 11 height 11
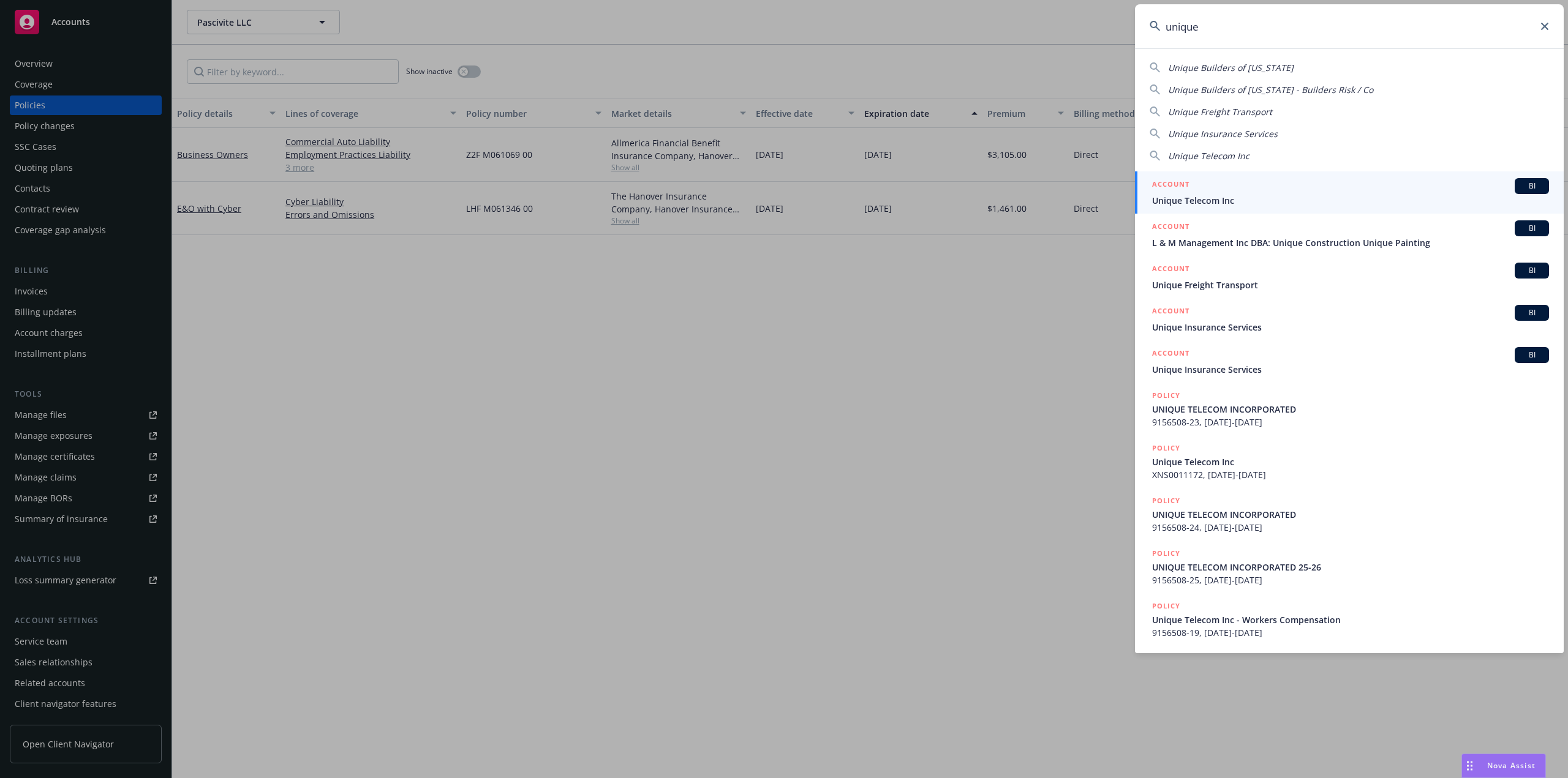
type input "unique"
click at [1208, 194] on span "Unique Telecom Inc" at bounding box center [1350, 200] width 397 height 13
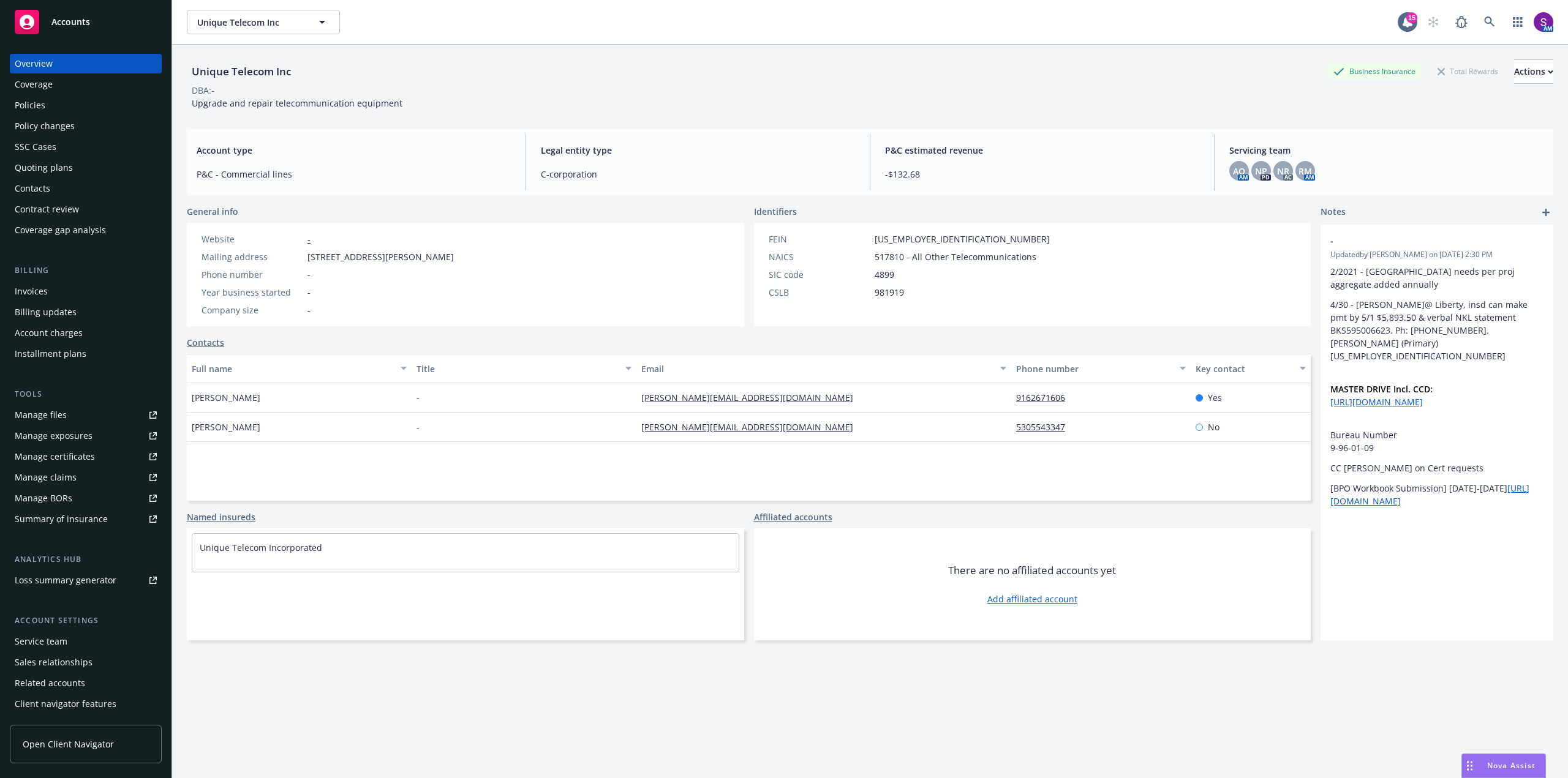
click at [45, 110] on div "Policies" at bounding box center [86, 105] width 142 height 20
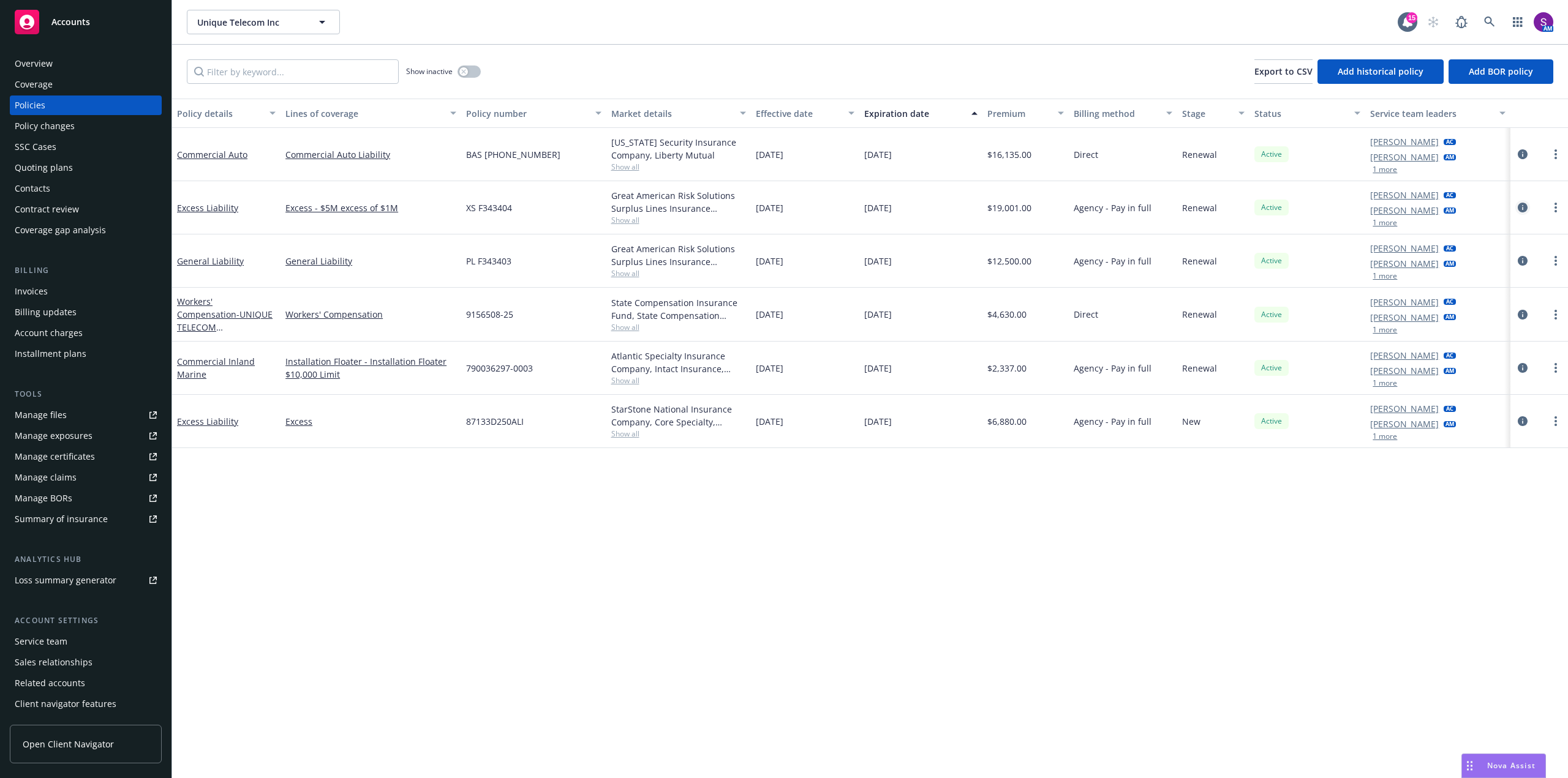
click at [1524, 206] on icon "circleInformation" at bounding box center [1522, 207] width 10 height 9
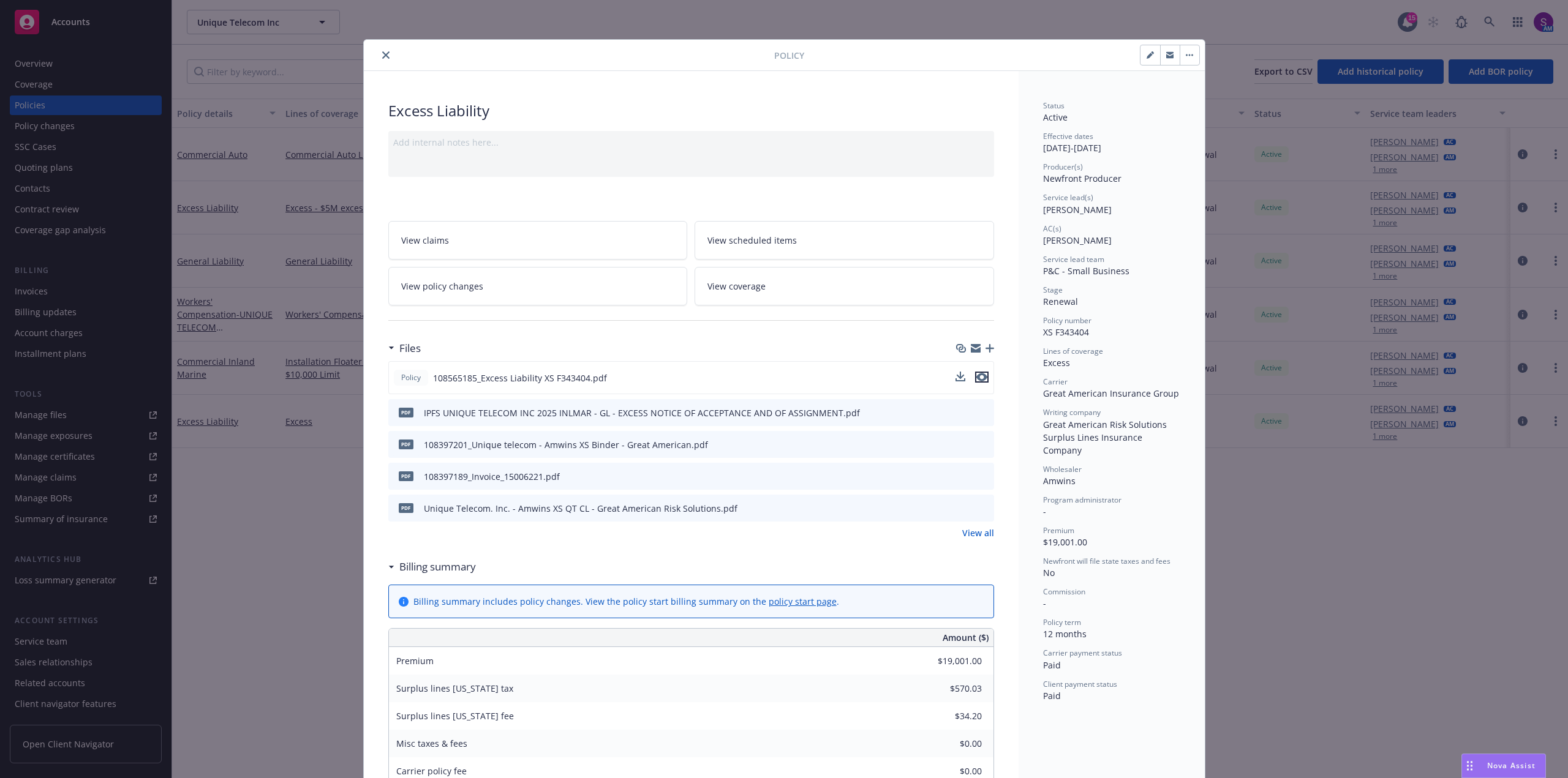
click at [978, 376] on icon "preview file" at bounding box center [981, 377] width 11 height 9
click at [382, 54] on icon "close" at bounding box center [385, 55] width 8 height 8
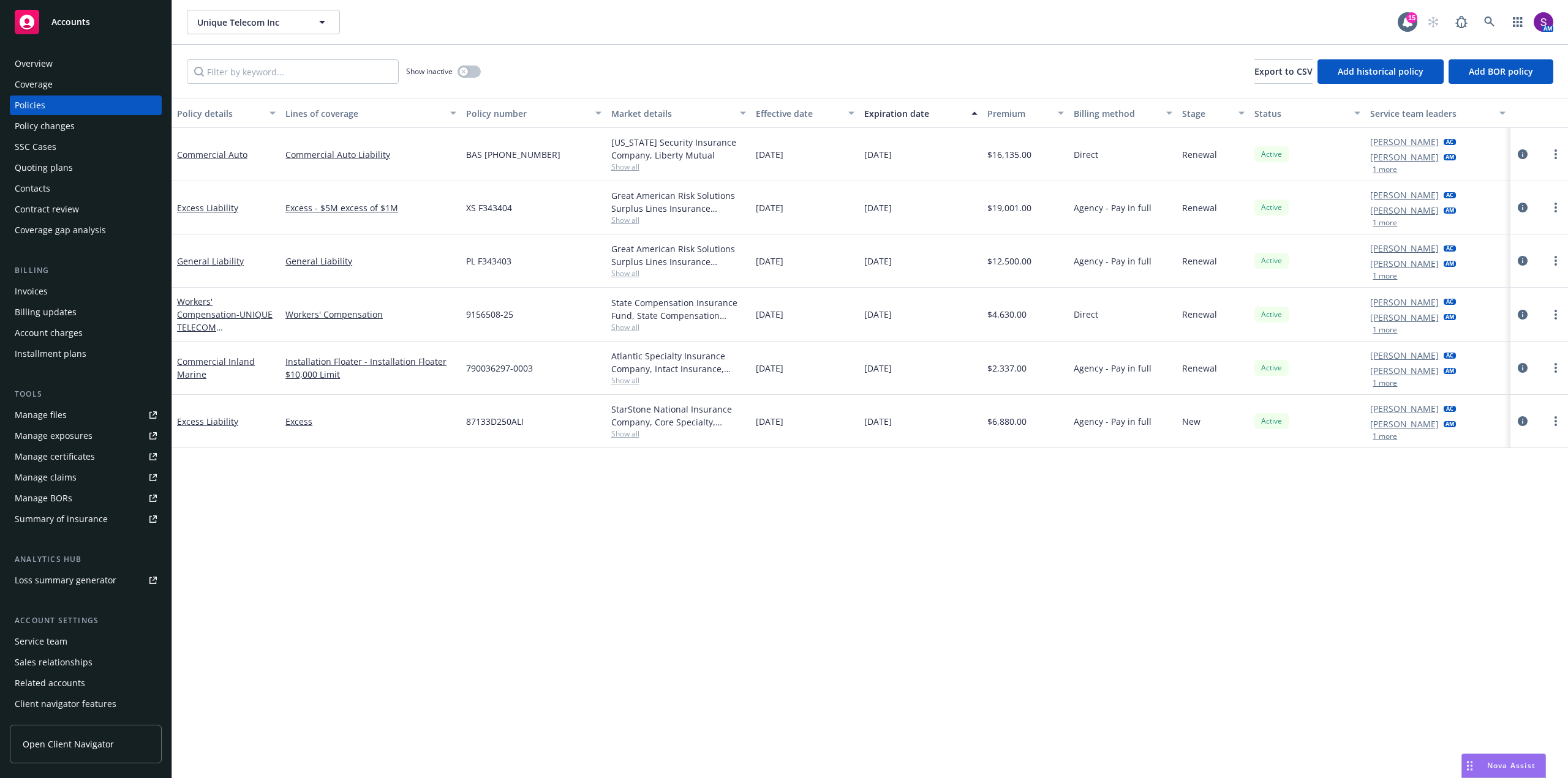
click at [1391, 437] on button "1 more" at bounding box center [1385, 436] width 24 height 8
click at [1494, 18] on icon at bounding box center [1489, 22] width 11 height 11
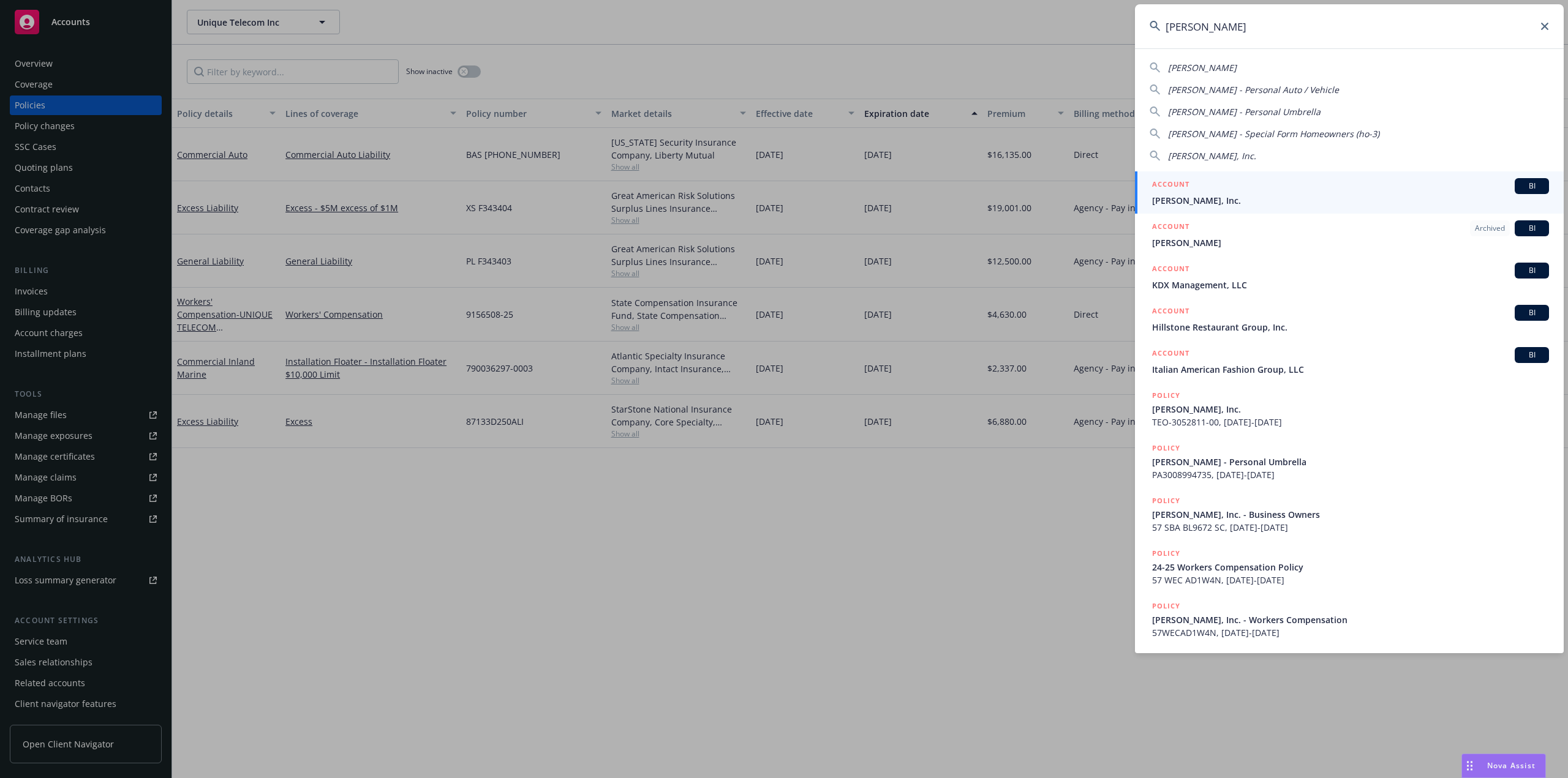
type input "[PERSON_NAME]"
click at [1187, 197] on span "[PERSON_NAME], Inc." at bounding box center [1350, 200] width 397 height 13
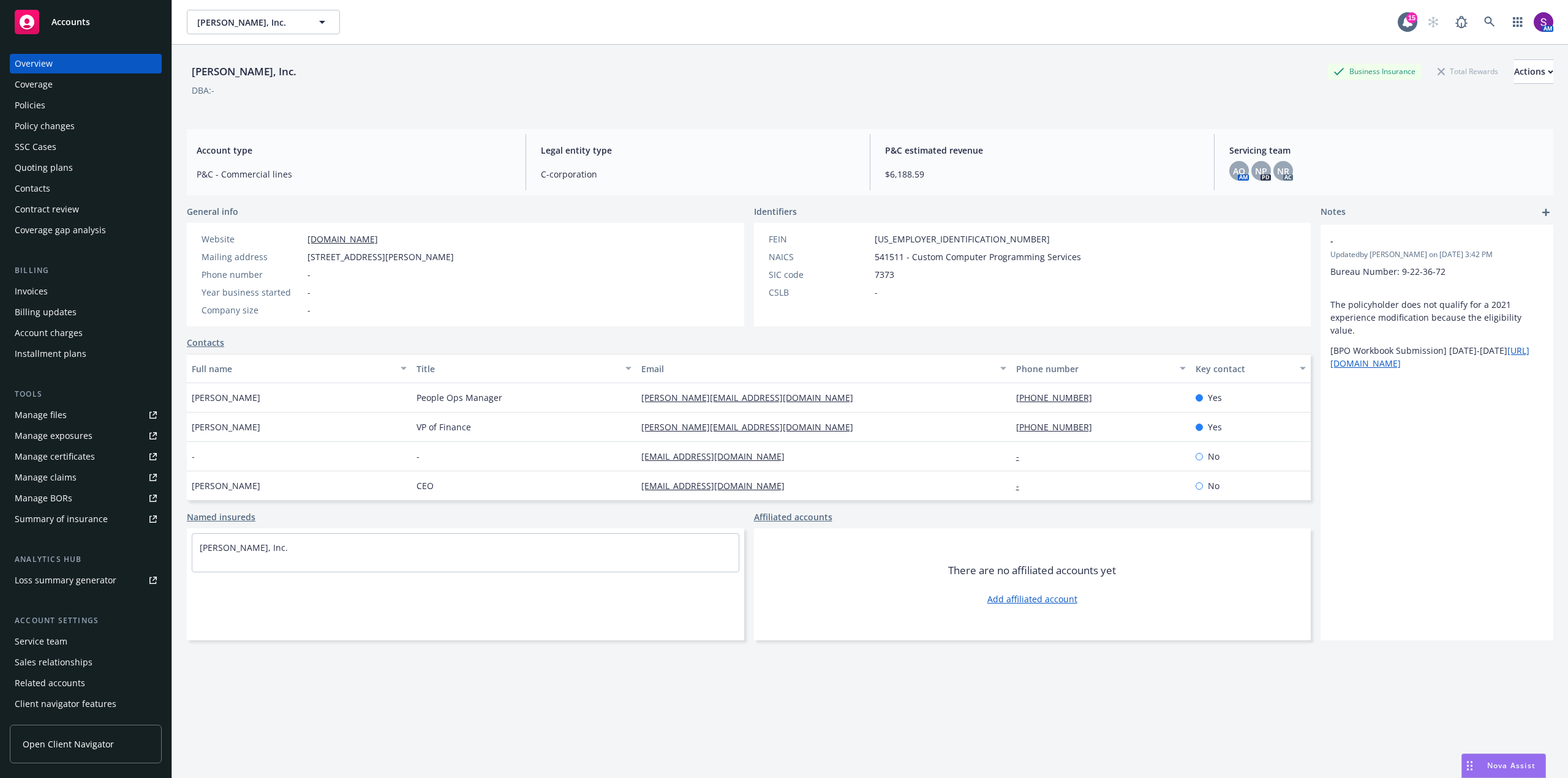
click at [61, 108] on div "Policies" at bounding box center [86, 105] width 142 height 20
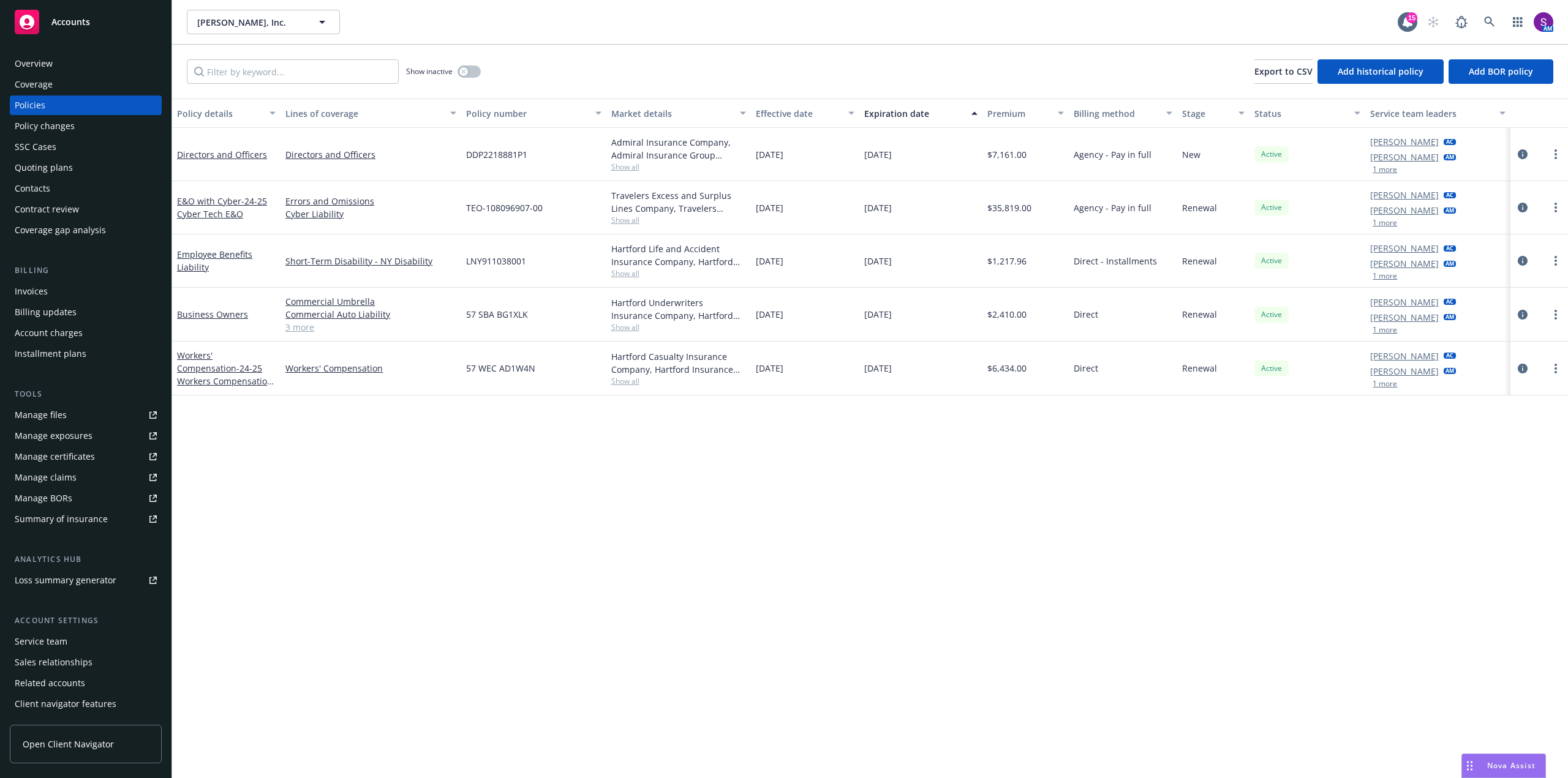
click at [1393, 220] on button "1 more" at bounding box center [1385, 223] width 24 height 8
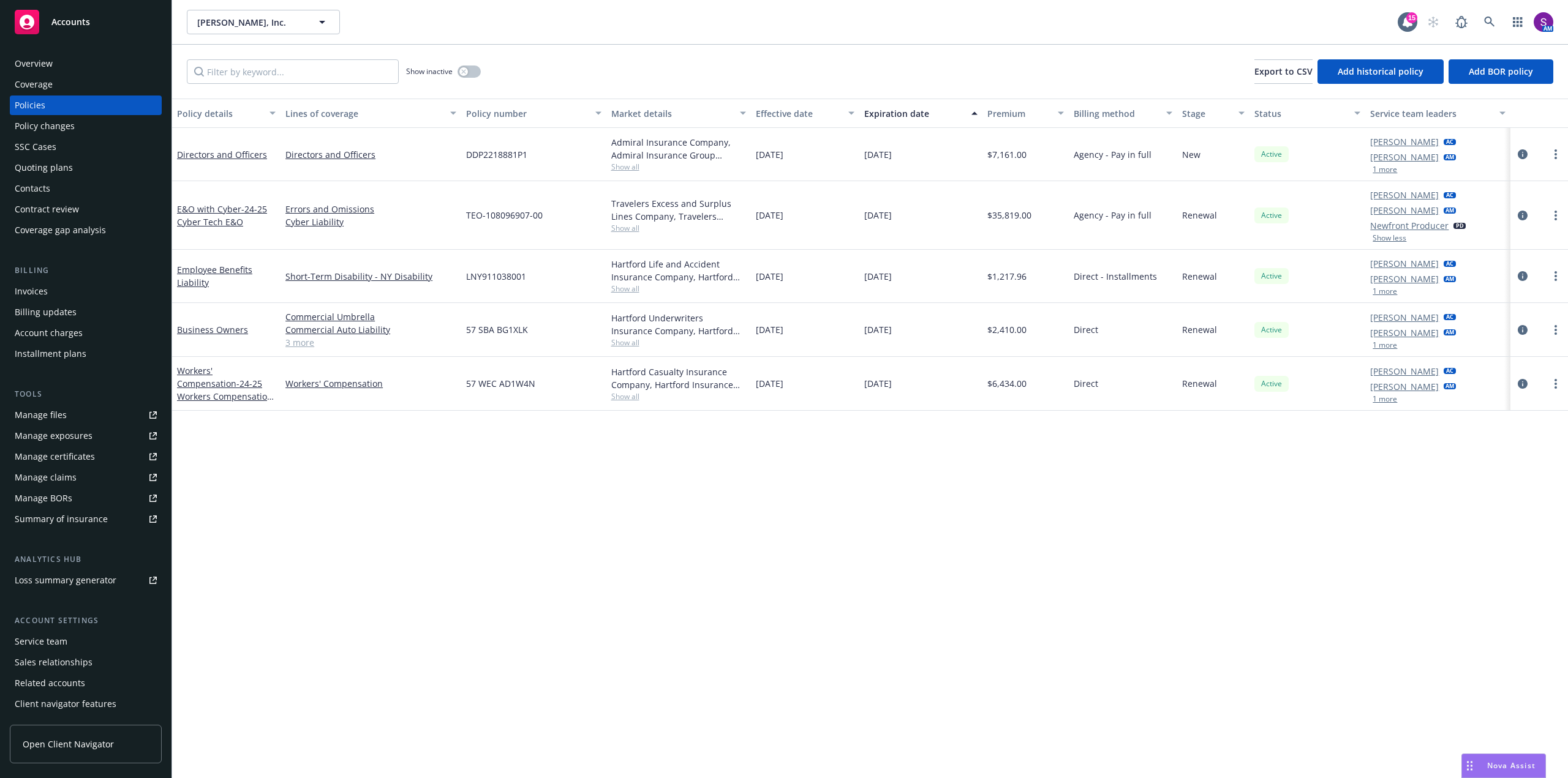
click at [1391, 169] on button "1 more" at bounding box center [1385, 169] width 24 height 8
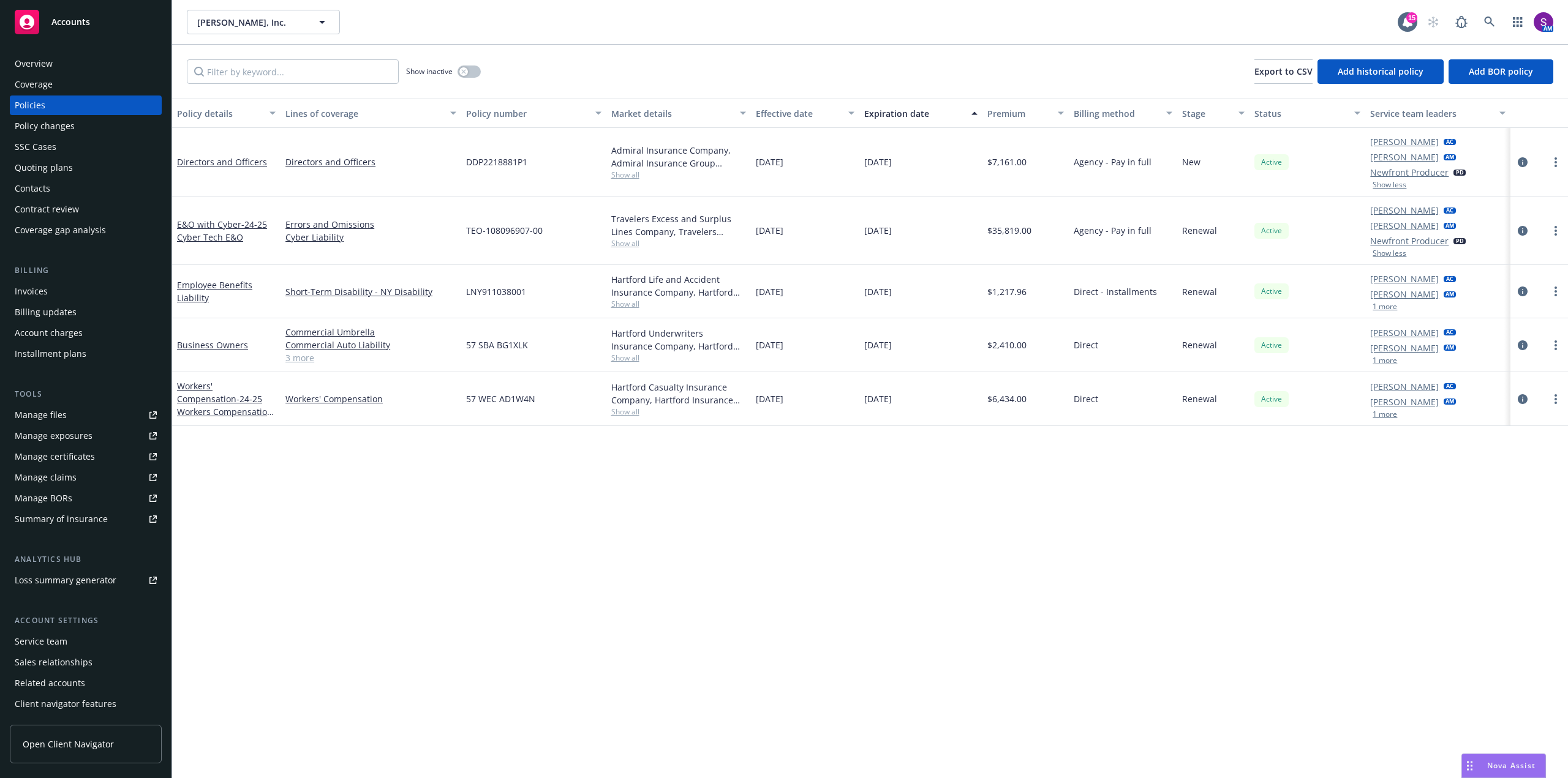
click at [1388, 307] on button "1 more" at bounding box center [1385, 307] width 24 height 8
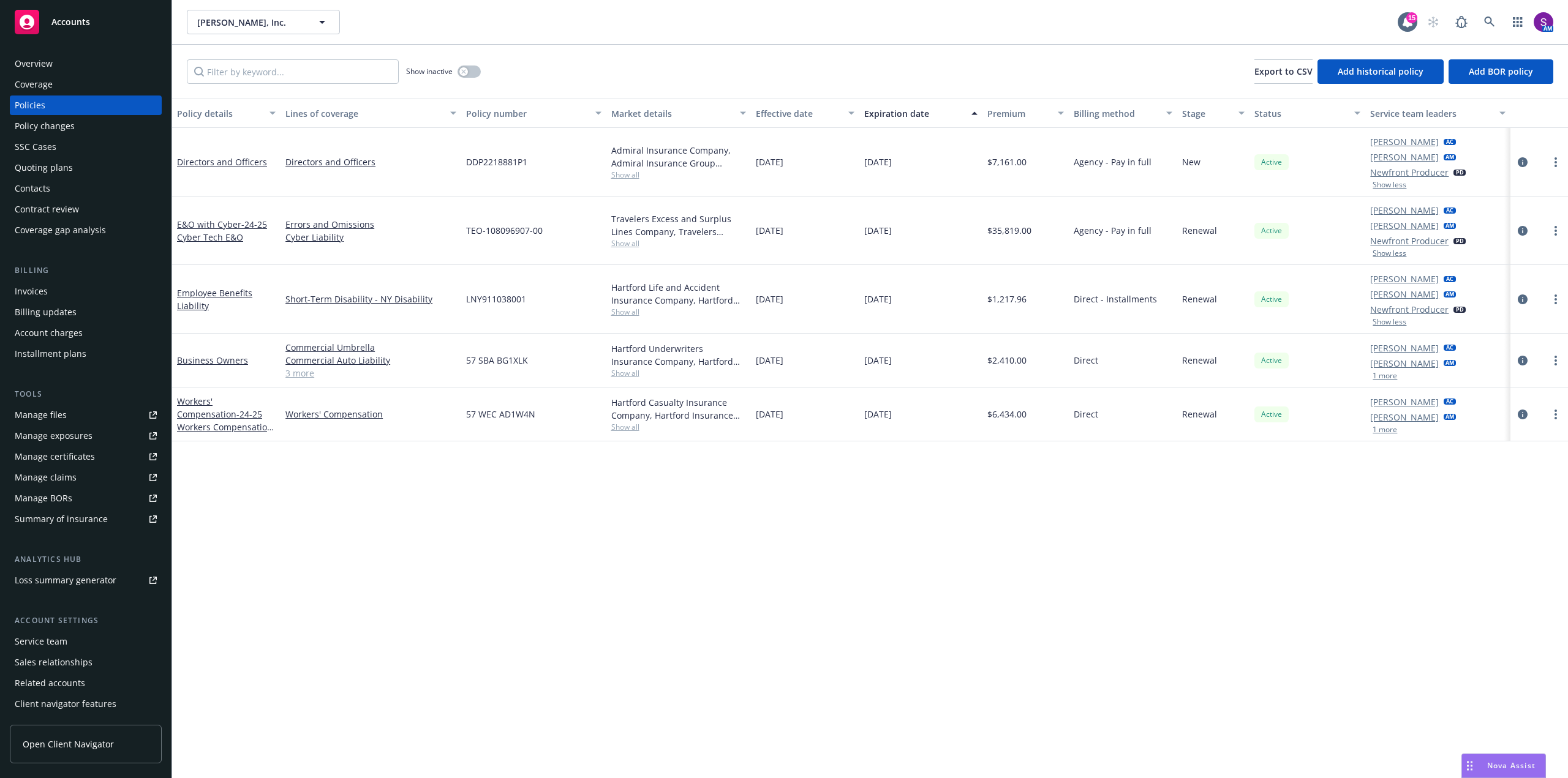
click at [1384, 379] on button "1 more" at bounding box center [1385, 376] width 24 height 8
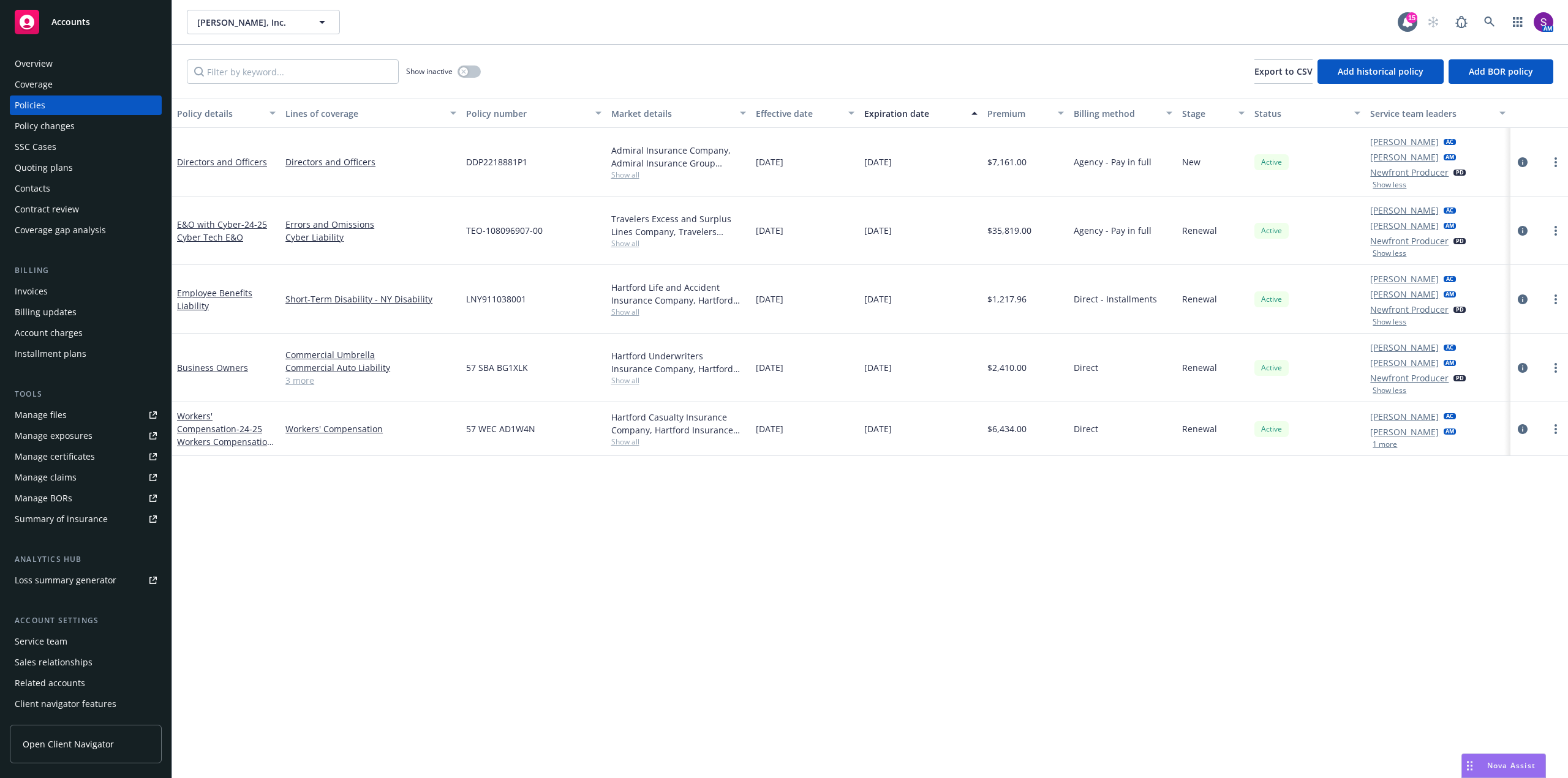
click at [1385, 444] on button "1 more" at bounding box center [1385, 445] width 24 height 8
